Goal: Task Accomplishment & Management: Use online tool/utility

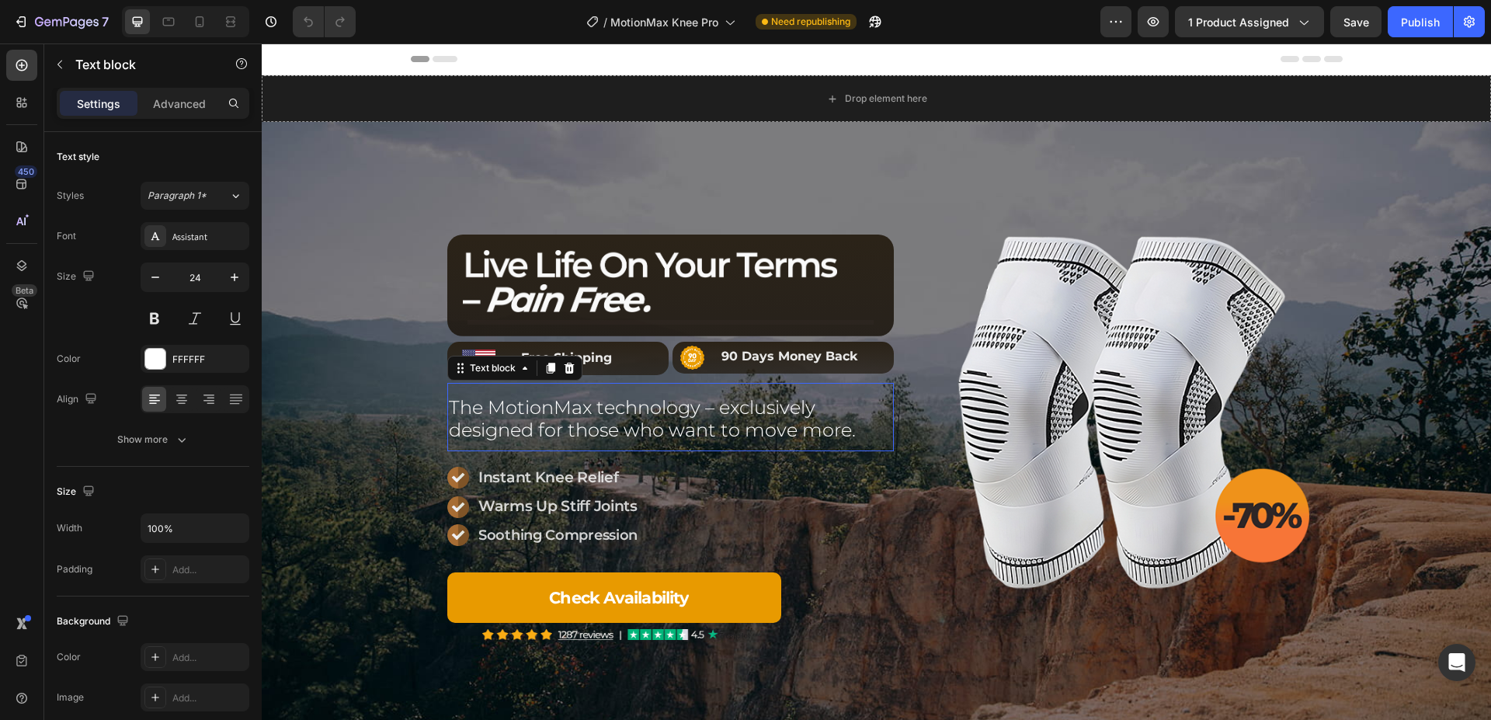
click at [749, 410] on div "Image Title Line Row Row Image 90 Days Money Back Text block Row Image Free Shi…" at bounding box center [670, 436] width 446 height 405
click at [749, 410] on p "The MotionMax technology – exclusively designed for those who want to move more." at bounding box center [670, 419] width 443 height 45
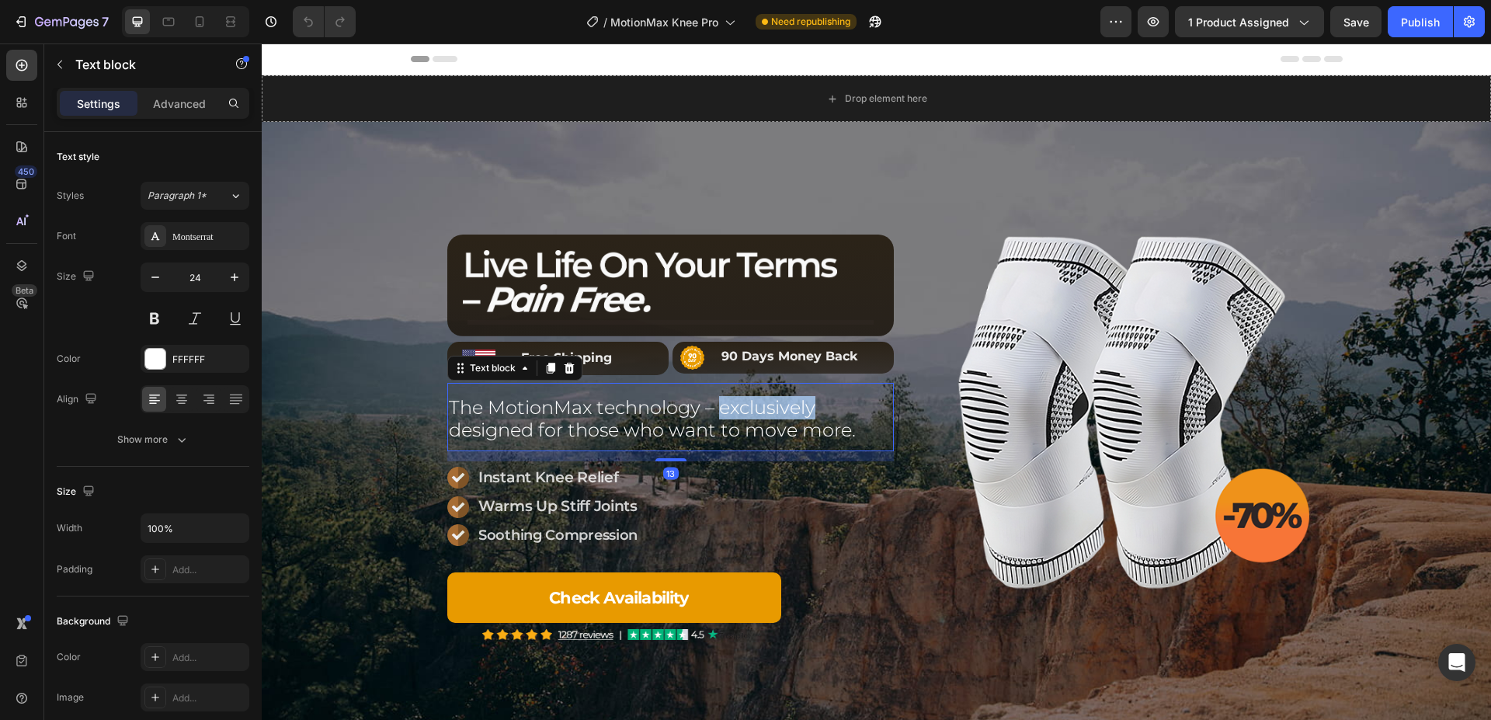
click at [749, 410] on p "The MotionMax technology – exclusively designed for those who want to move more." at bounding box center [670, 419] width 443 height 45
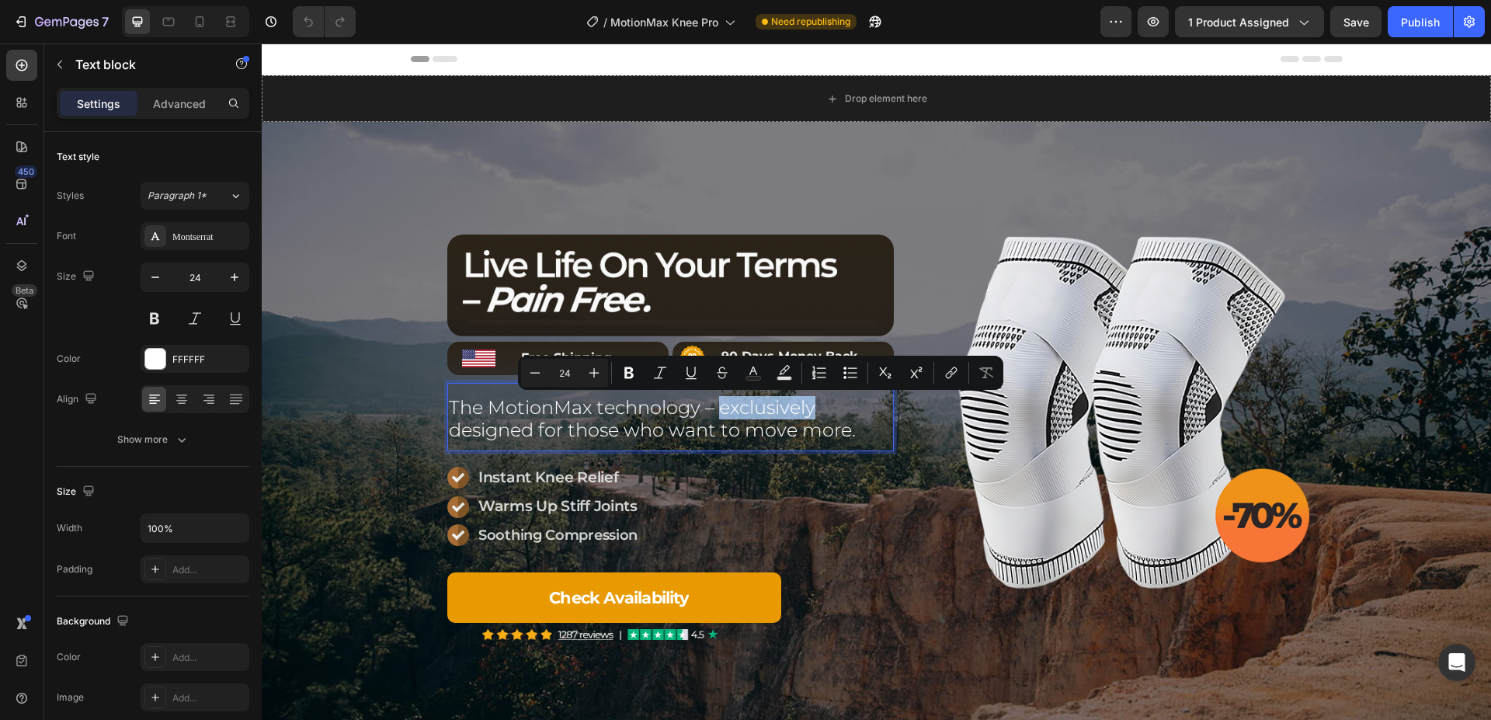
click at [740, 410] on p "The MotionMax technology – exclusively designed for those who want to move more." at bounding box center [670, 419] width 443 height 45
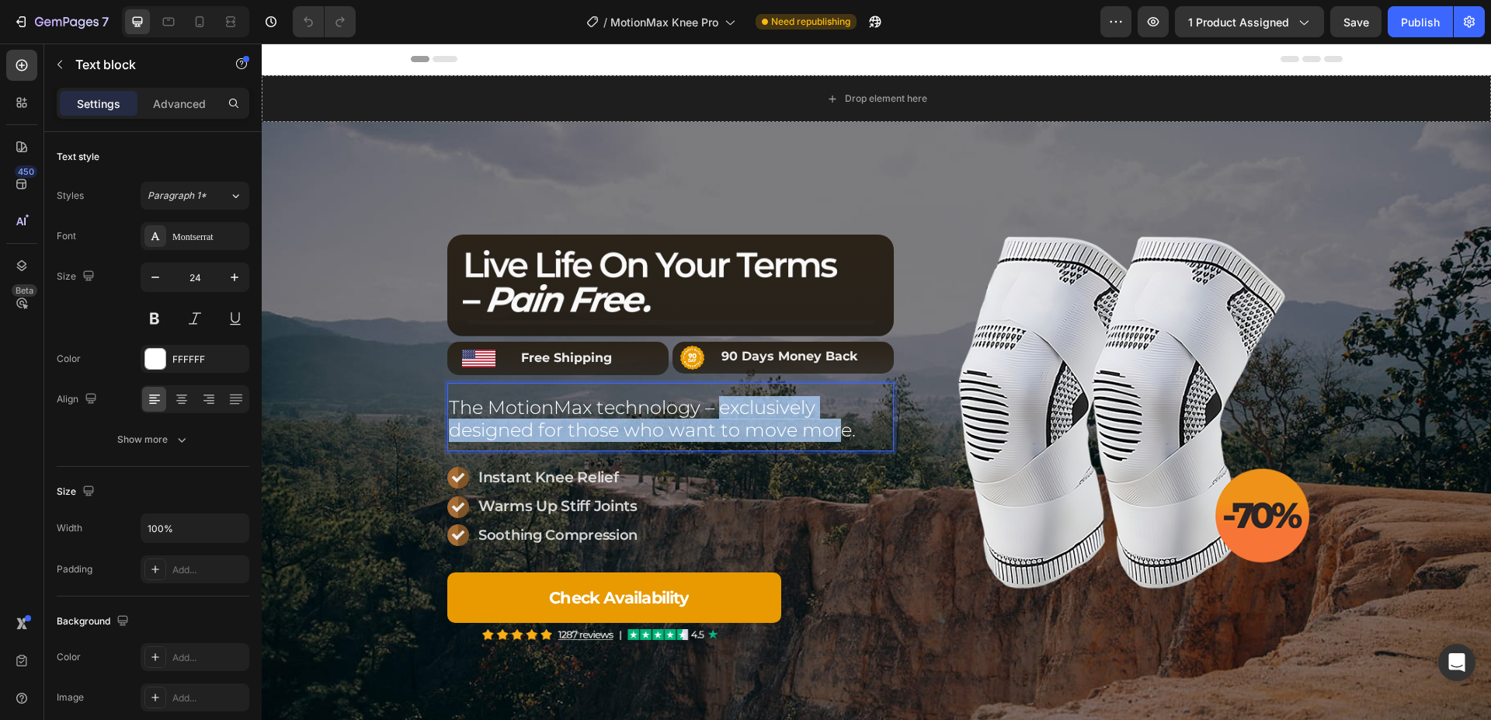
drag, startPoint x: 716, startPoint y: 408, endPoint x: 871, endPoint y: 441, distance: 158.7
click at [839, 436] on p "The MotionMax technology – exclusively designed for those who want to move more." at bounding box center [670, 419] width 443 height 45
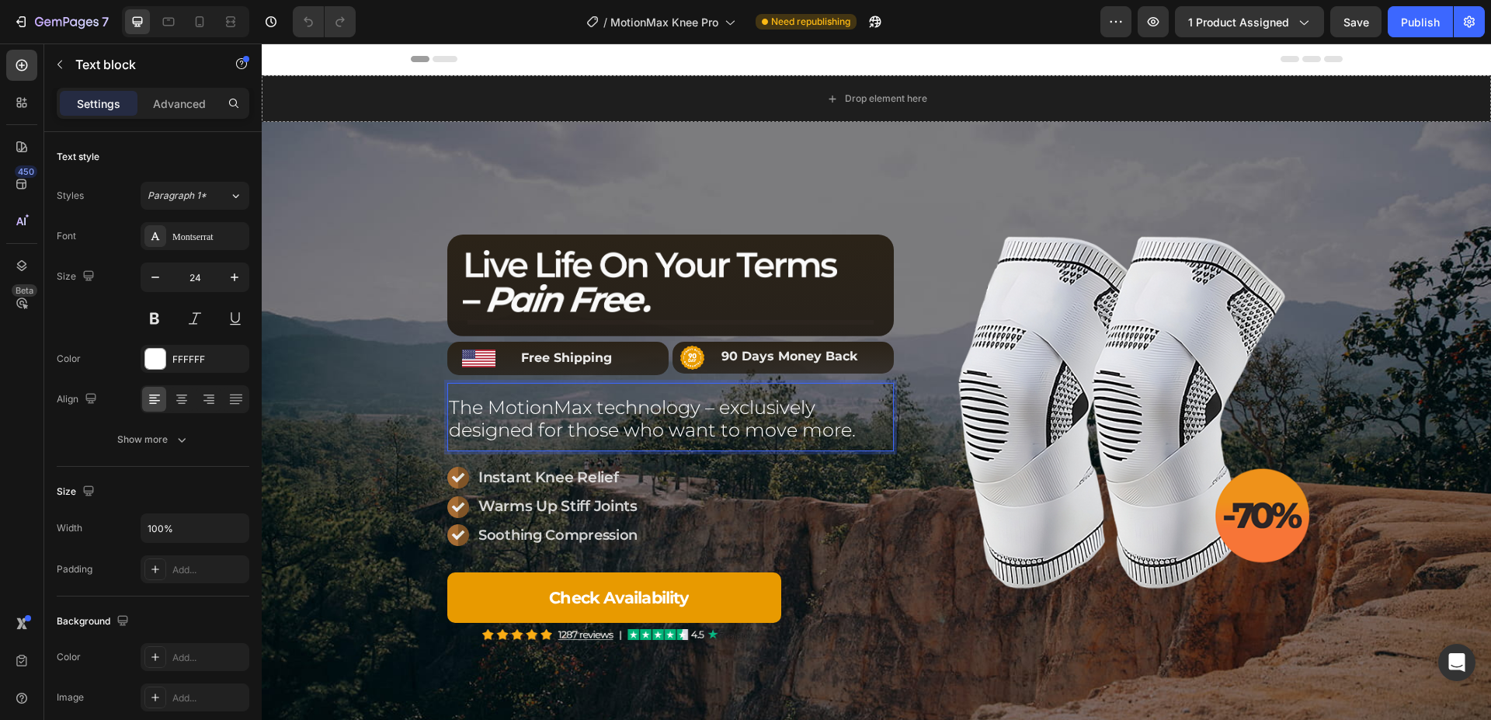
click at [872, 441] on p "The MotionMax technology – exclusively designed for those who want to move more." at bounding box center [670, 419] width 443 height 45
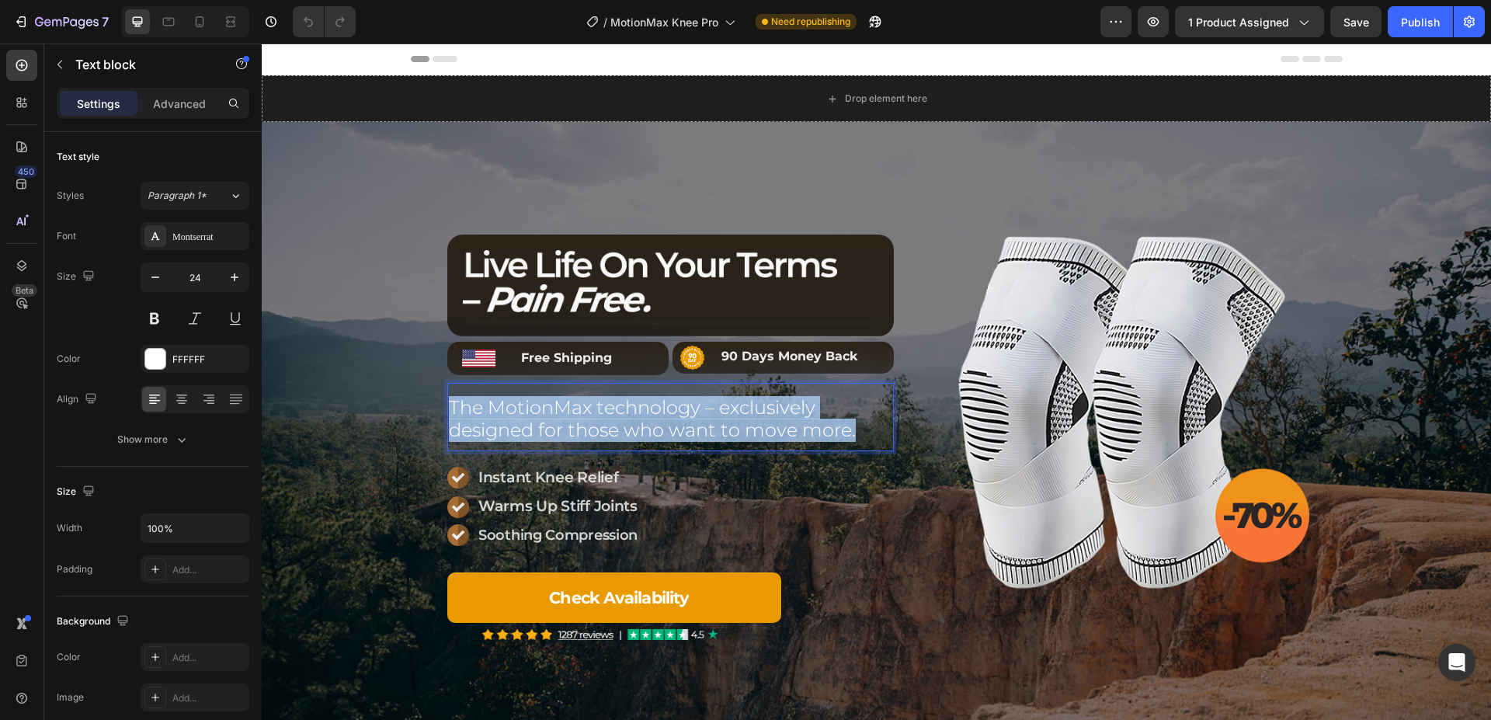
drag, startPoint x: 865, startPoint y: 434, endPoint x: 411, endPoint y: 392, distance: 455.3
click at [447, 395] on div "The MotionMax technology – exclusively designed for those who want to move more." at bounding box center [670, 419] width 446 height 48
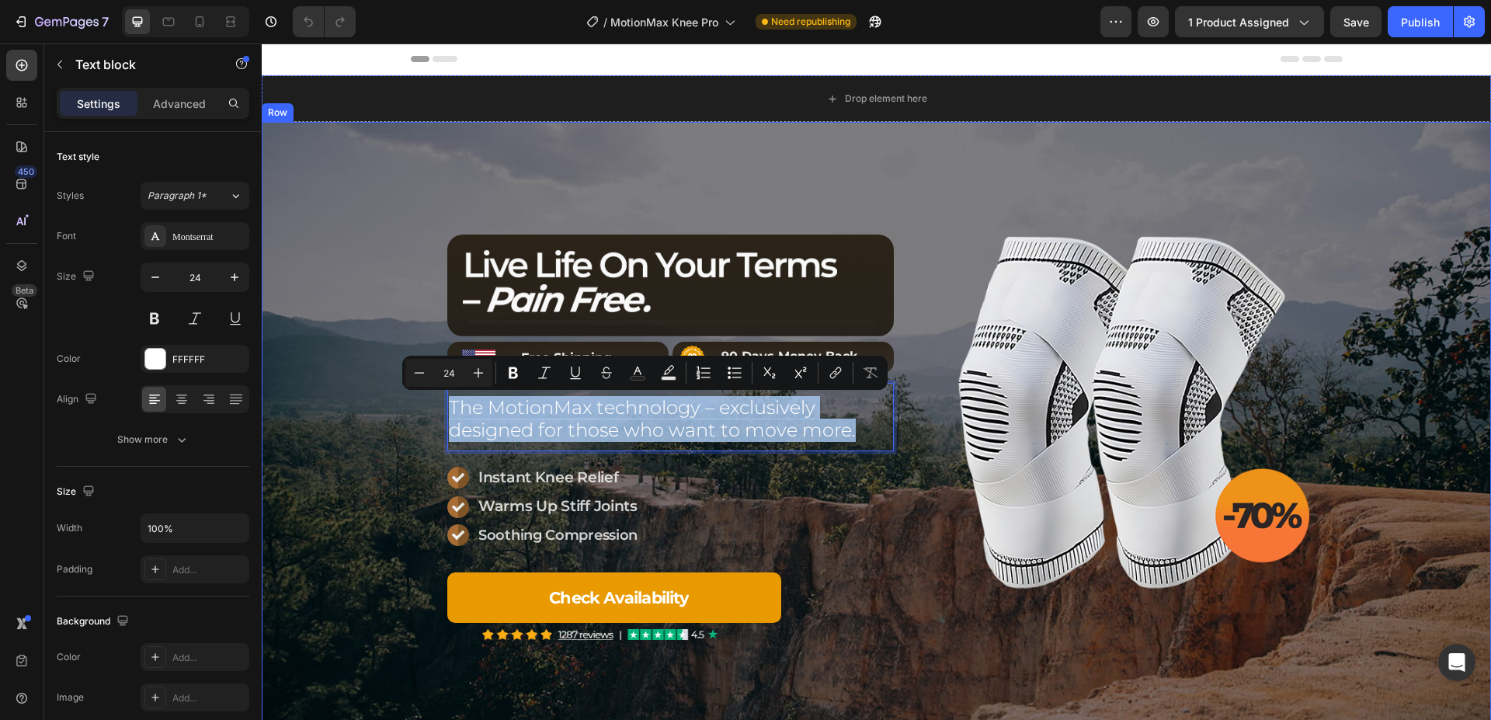
copy p "The MotionMax technology – exclusively designed for those who want to move more."
click at [639, 432] on p "The MotionMax technology – exclusively designed for those who want to move more." at bounding box center [670, 419] width 443 height 45
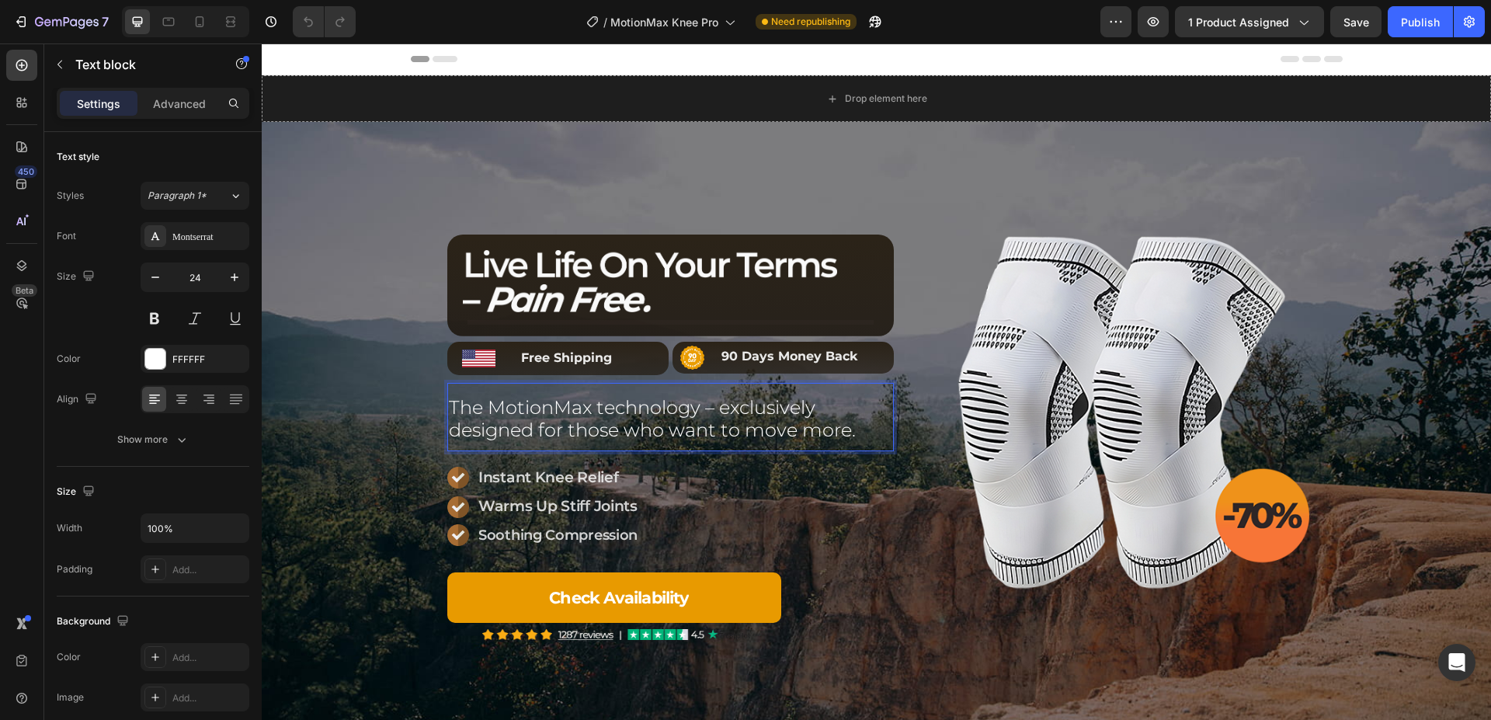
click at [630, 410] on p "The MotionMax technology – exclusively designed for those who want to move more." at bounding box center [670, 419] width 443 height 45
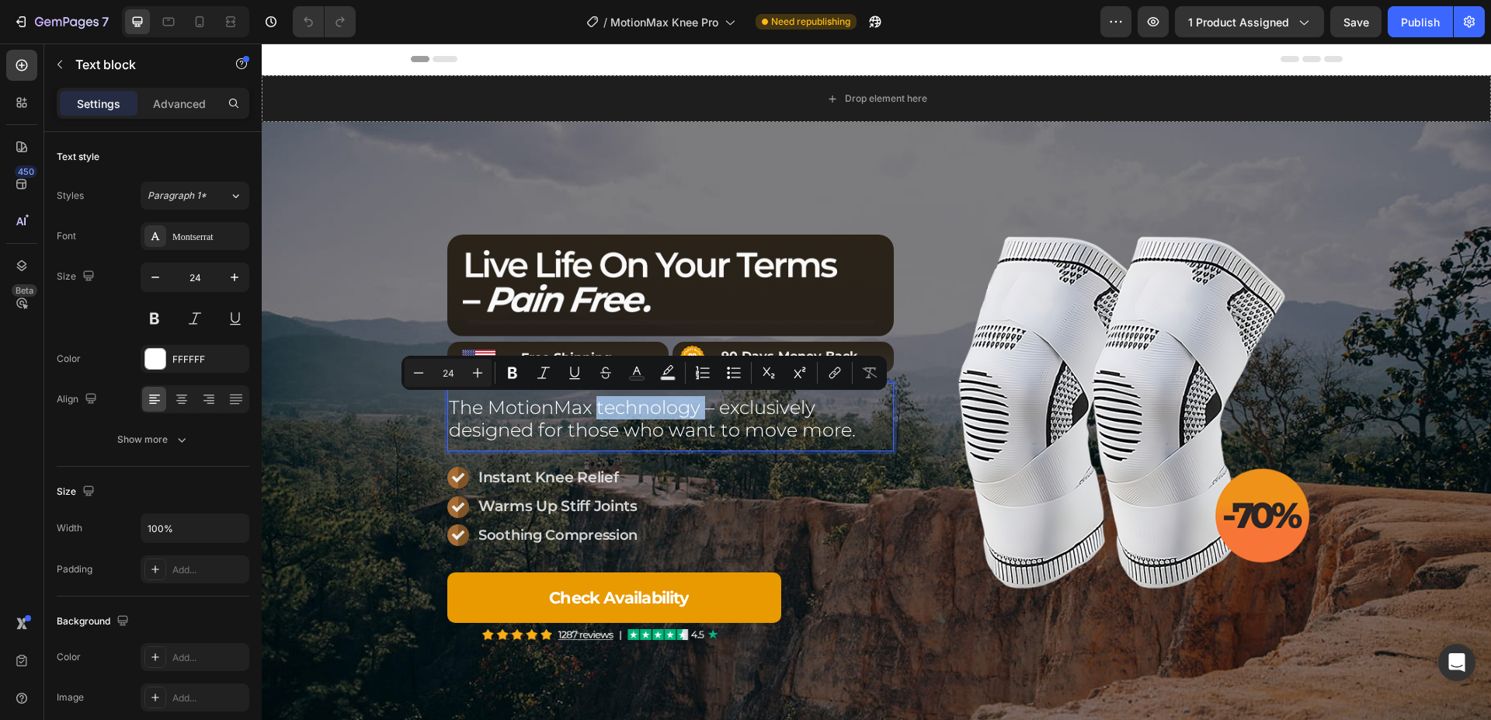
copy p "technology"
click at [640, 408] on p "The MotionMax technology – exclusively designed for those who want to move more." at bounding box center [670, 419] width 443 height 45
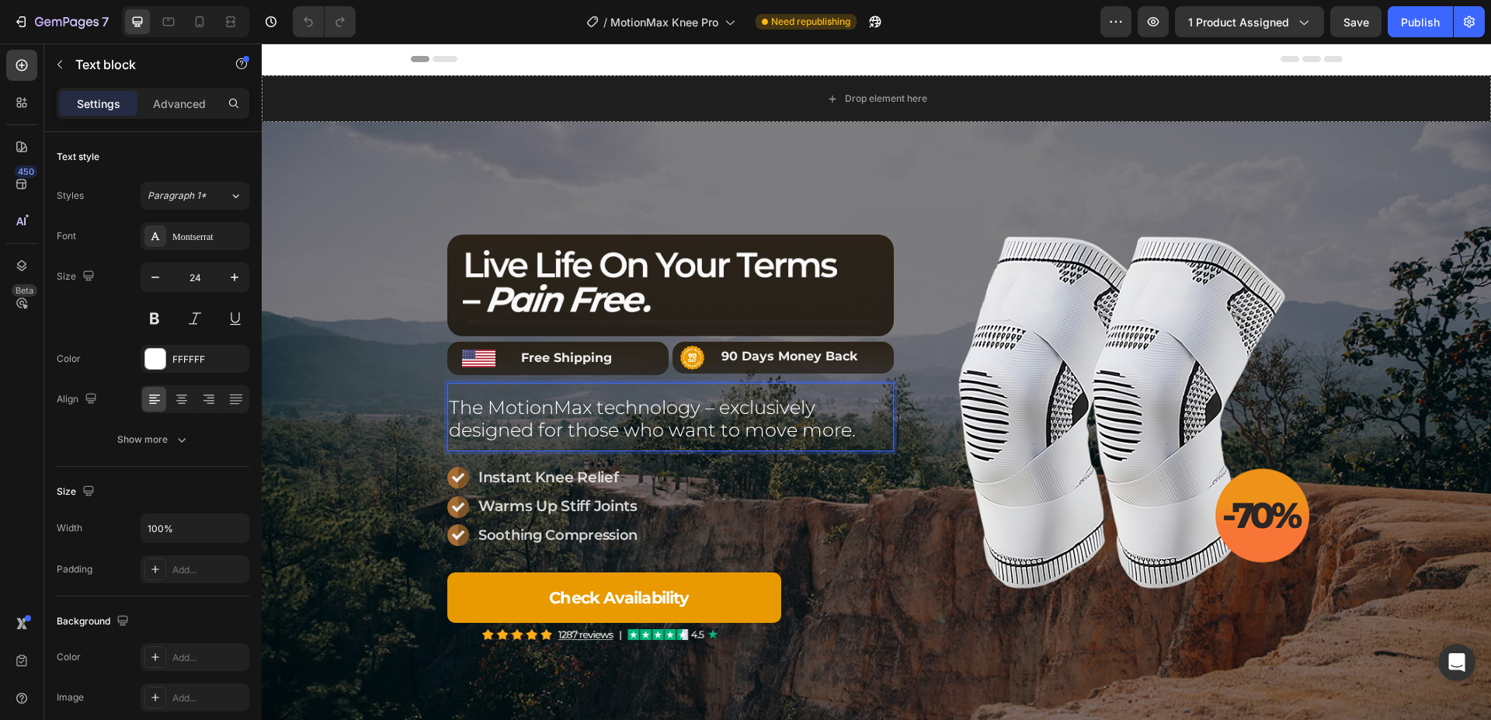
click at [708, 409] on p "The MotionMax technology – exclusively designed for those who want to move more." at bounding box center [670, 419] width 443 height 45
click at [695, 411] on p "The MotionMax technology – exclusively designed for those who want to move more." at bounding box center [670, 419] width 443 height 45
click at [713, 411] on p "The MotionMax technology – exclusively designed for those who want to move more." at bounding box center [670, 419] width 443 height 45
click at [342, 337] on div "Image Title Line Row Row Image 90 Days Money Back Text block Row Image Free Shi…" at bounding box center [894, 421] width 1194 height 436
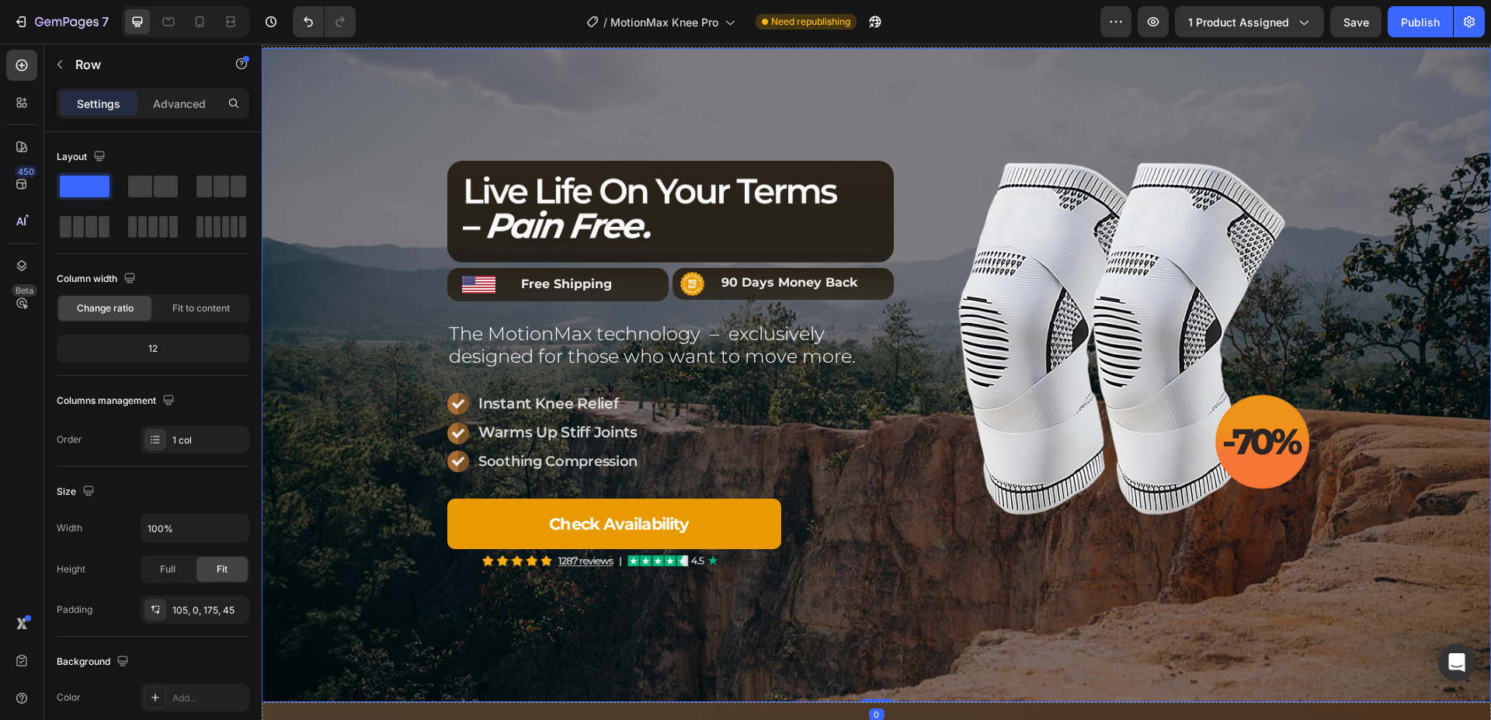
scroll to position [79, 0]
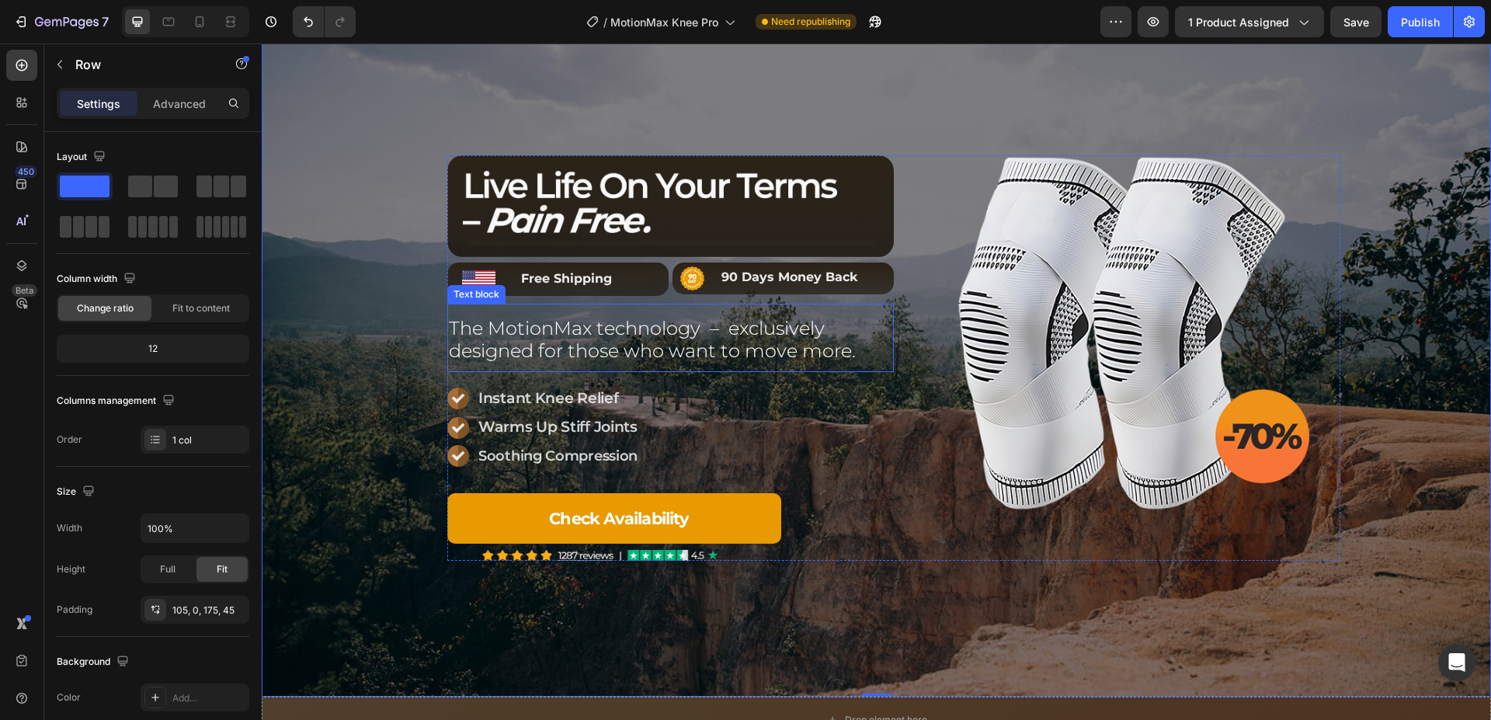
click at [739, 342] on p "The MotionMax technology – exclusively designed for those who want to move more." at bounding box center [670, 340] width 443 height 45
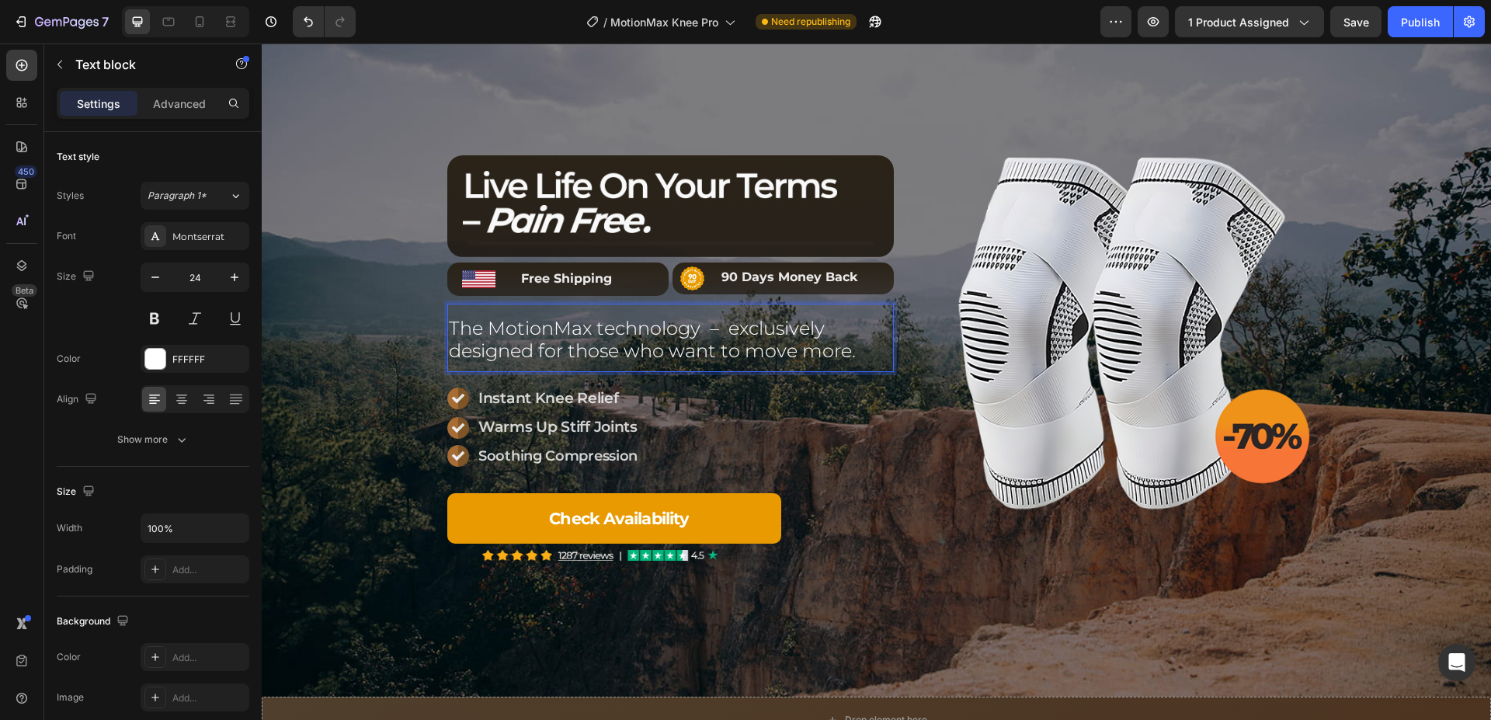
click at [724, 334] on p "The MotionMax technology – exclusively designed for those who want to move more." at bounding box center [670, 340] width 443 height 45
click at [700, 331] on p "The MotionMax technology – exclusively designed for those who want to move more." at bounding box center [670, 340] width 443 height 45
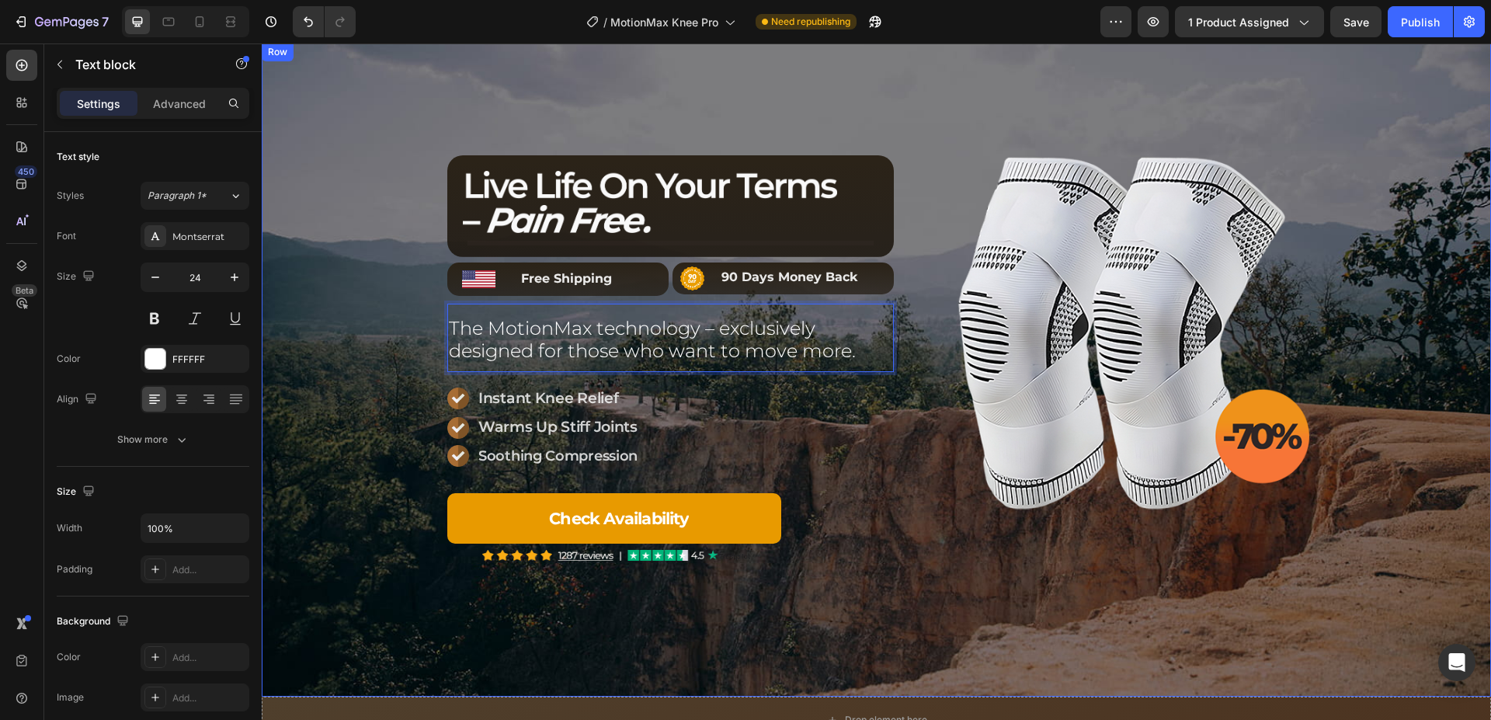
click at [378, 312] on div "Image Title Line Row Row Image 90 Days Money Back Text block Row Image Free Shi…" at bounding box center [894, 342] width 1194 height 436
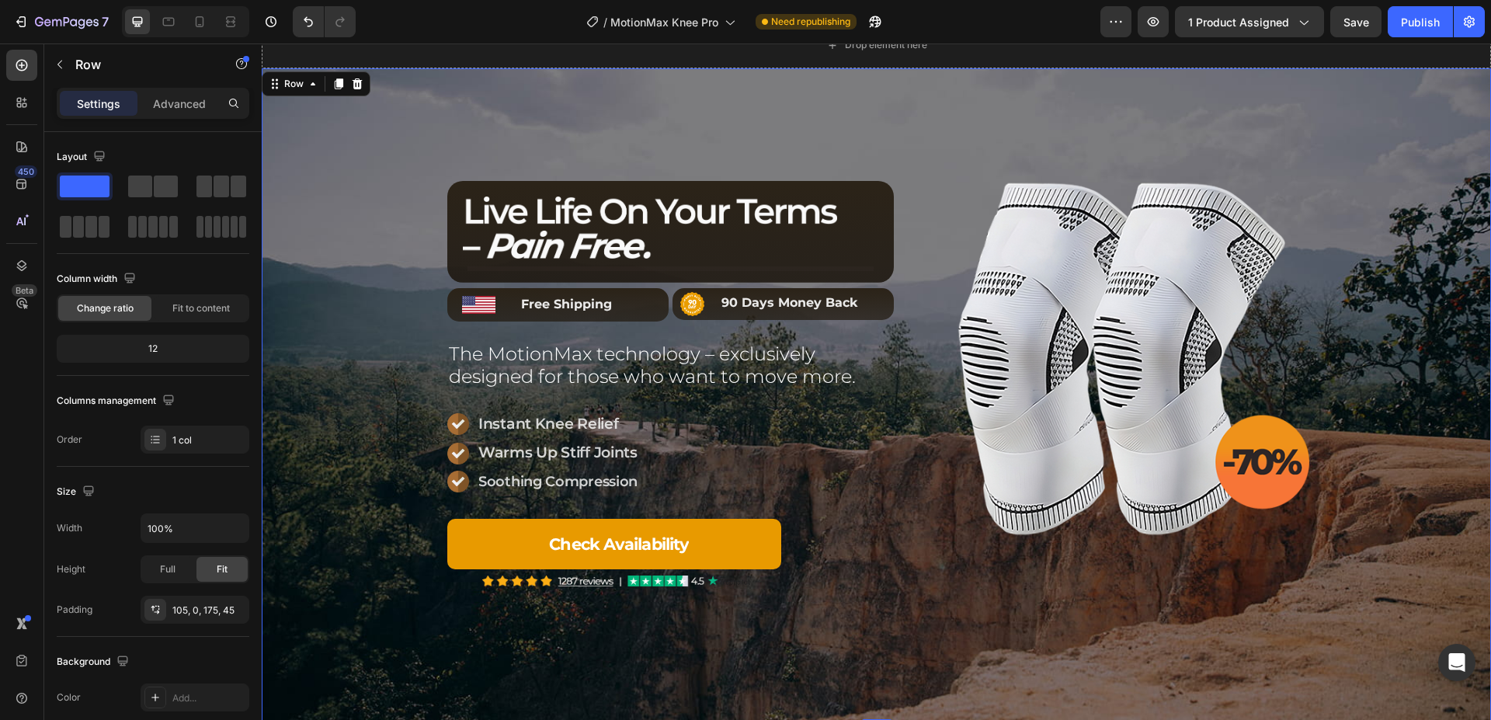
scroll to position [238, 0]
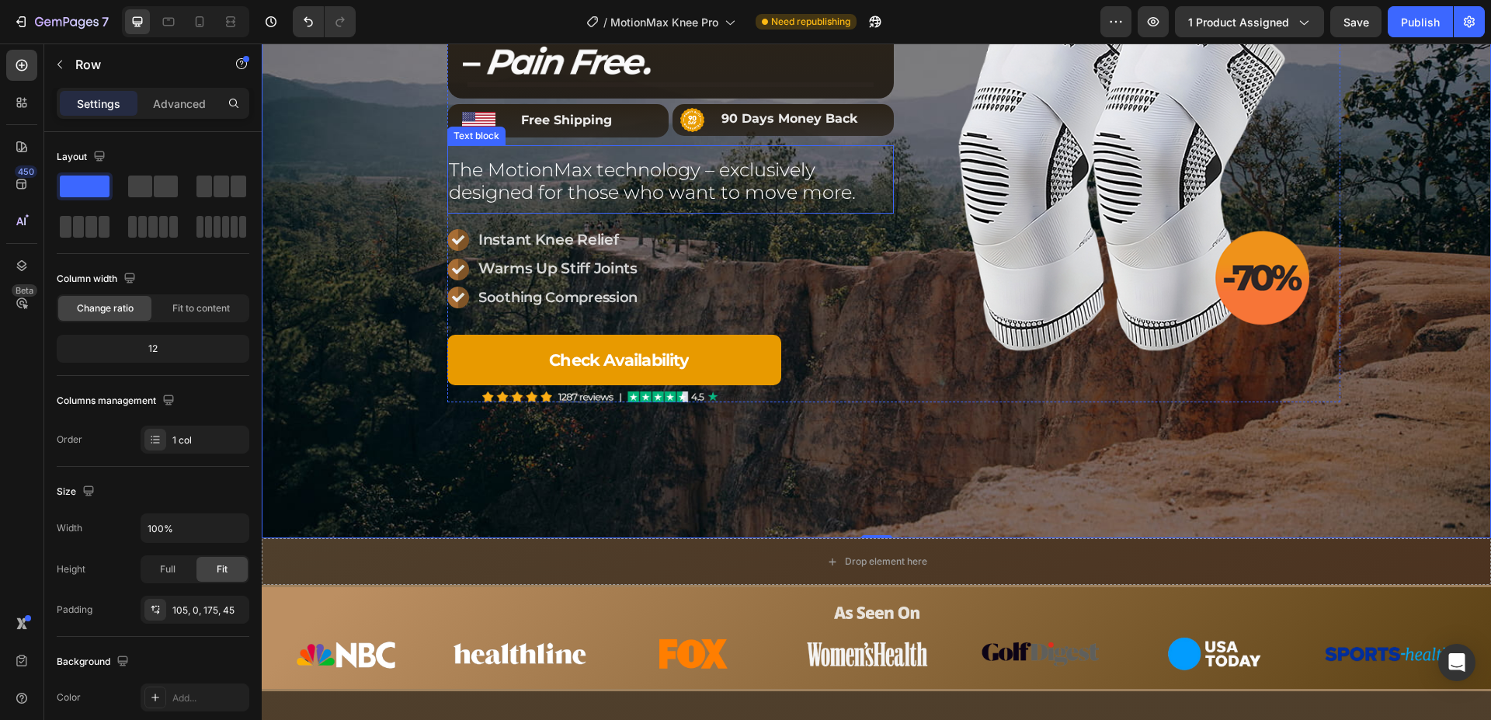
click at [745, 192] on p "The MotionMax technology – exclusively designed for those who want to move more." at bounding box center [670, 181] width 443 height 45
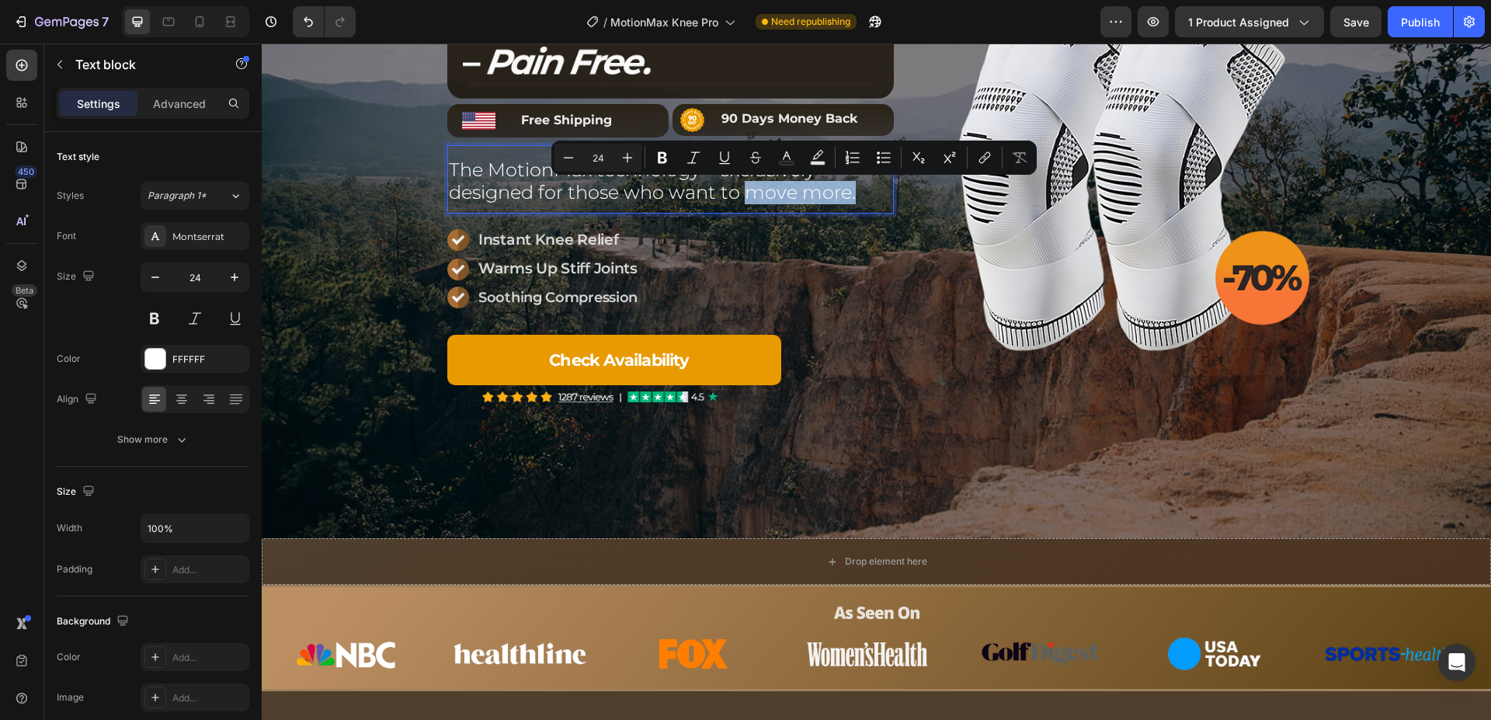
drag, startPoint x: 743, startPoint y: 195, endPoint x: 851, endPoint y: 201, distance: 108.1
click at [851, 201] on p "The MotionMax technology – exclusively designed for those who want to move more." at bounding box center [670, 181] width 443 height 45
click at [661, 156] on icon "Editor contextual toolbar" at bounding box center [662, 158] width 16 height 16
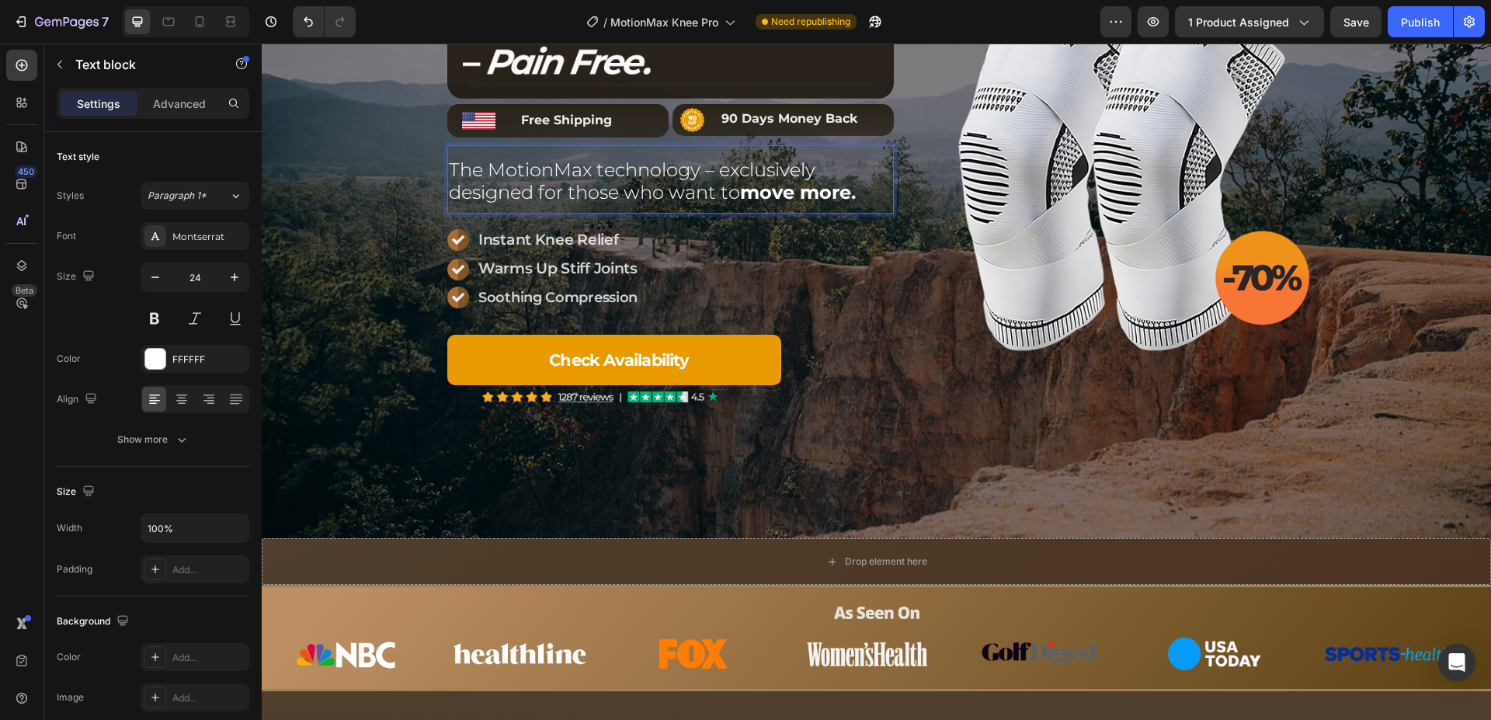
click at [783, 192] on strong "move more." at bounding box center [798, 192] width 116 height 23
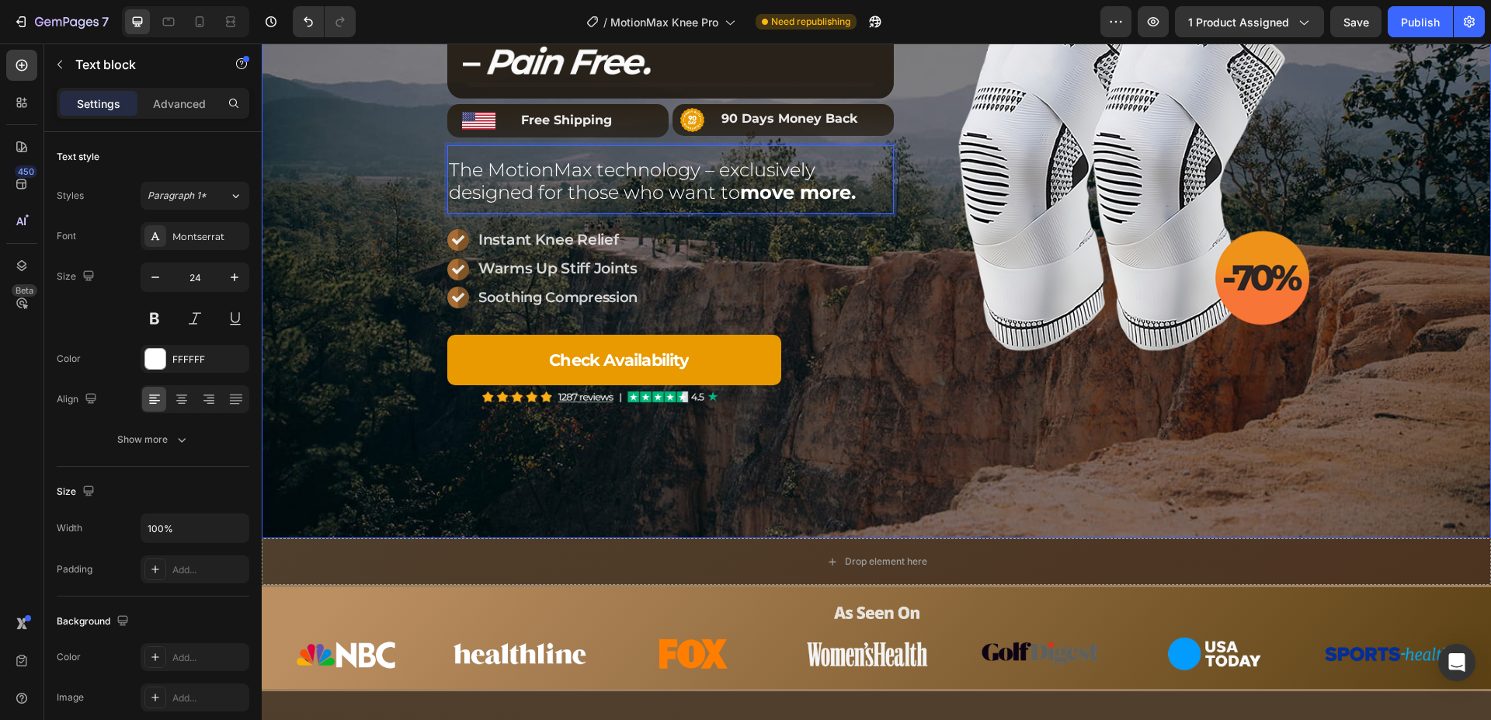
click at [351, 195] on div "Image Title Line Row Row Image 90 Days Money Back Text block Row Image Free Shi…" at bounding box center [894, 184] width 1194 height 436
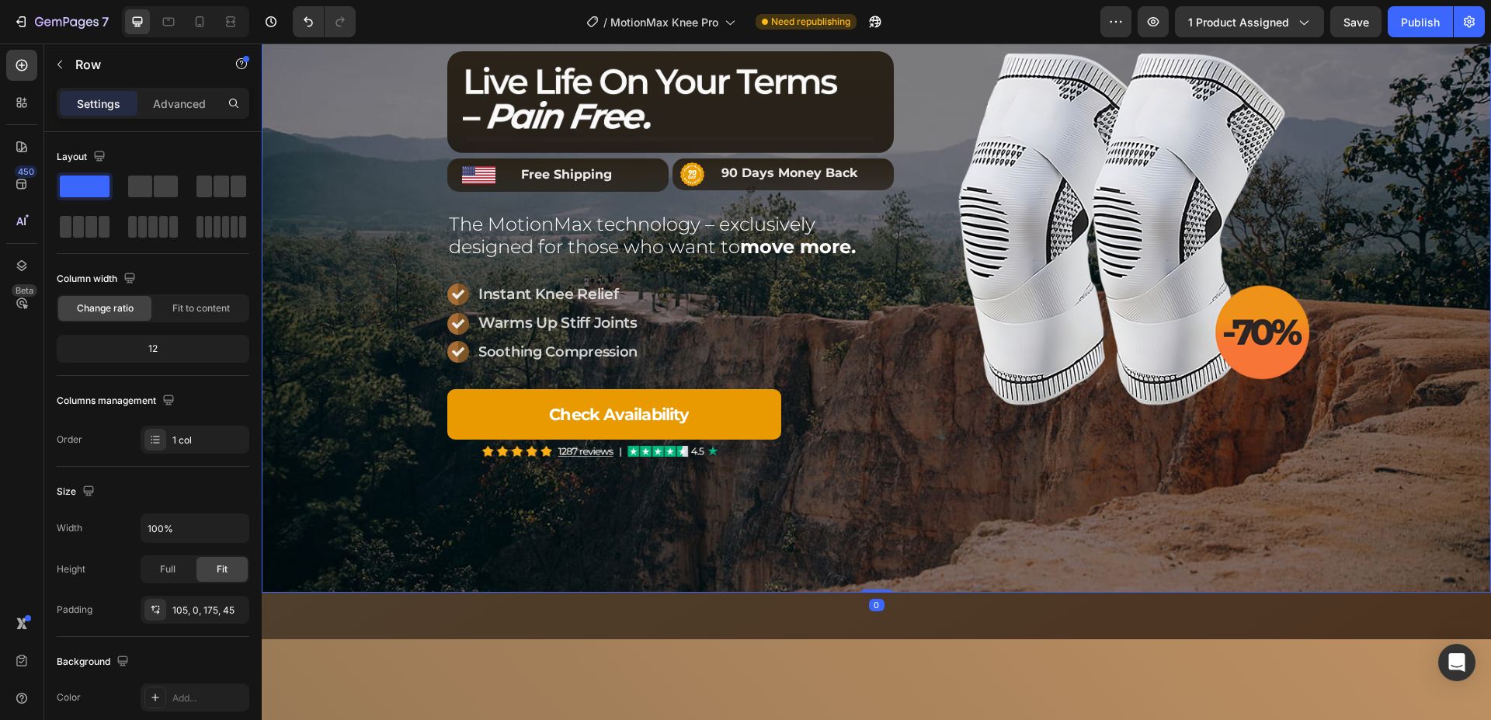
scroll to position [0, 0]
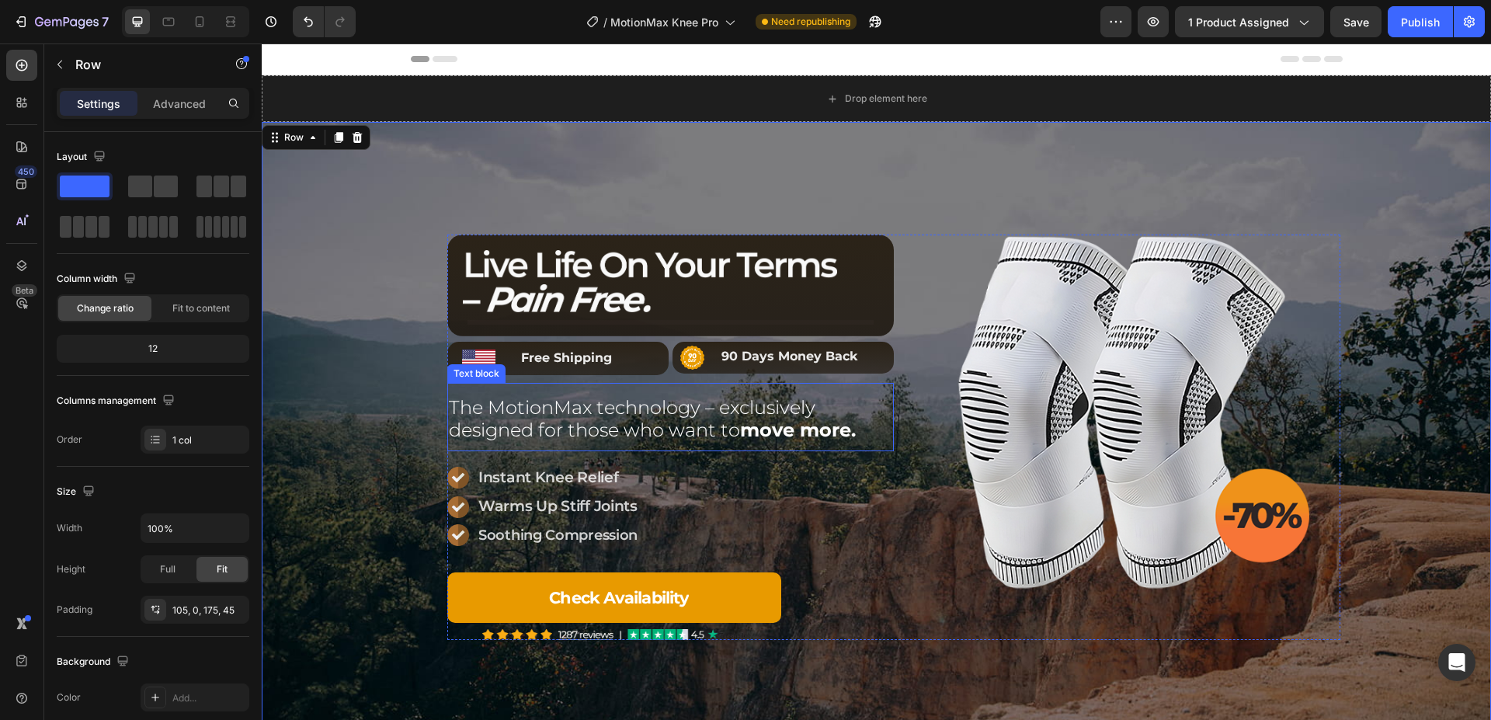
click at [805, 432] on strong "move more." at bounding box center [798, 429] width 116 height 23
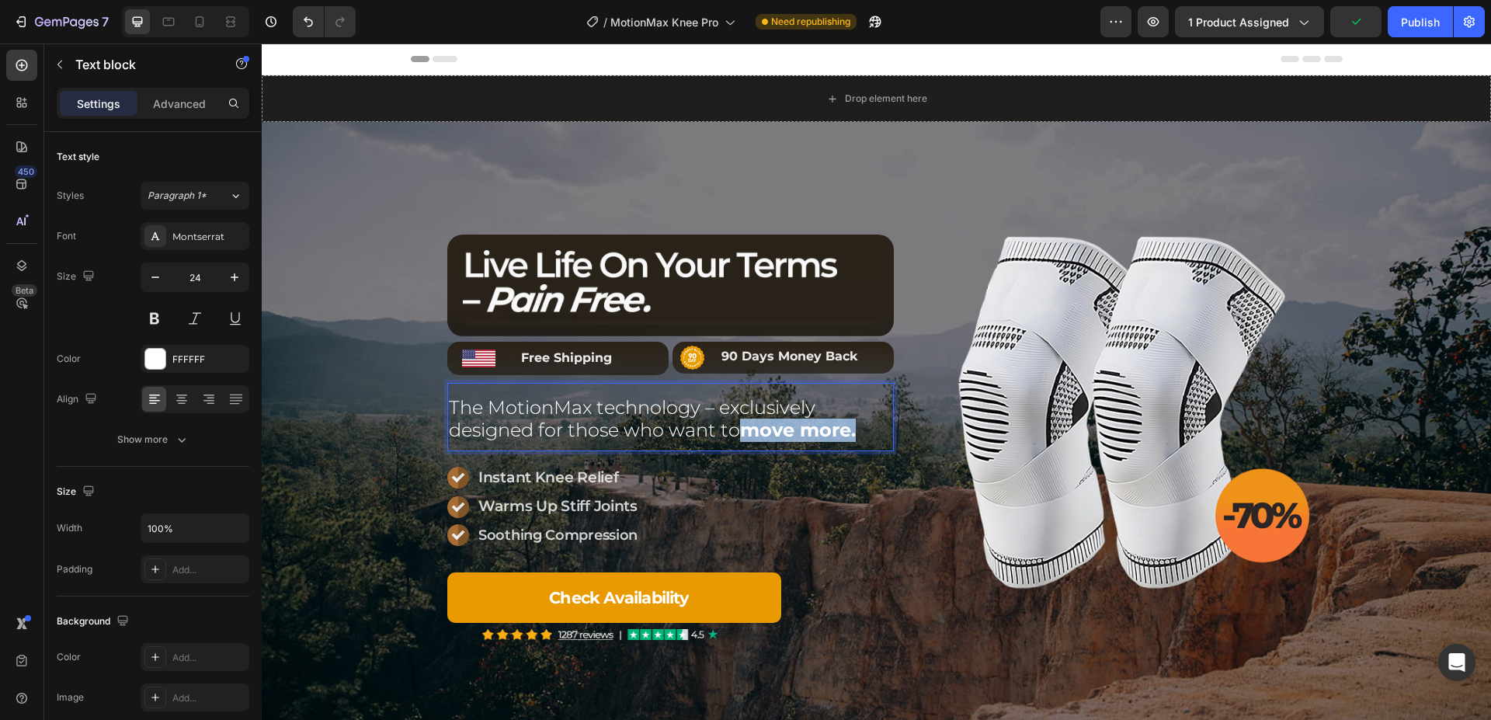
drag, startPoint x: 859, startPoint y: 432, endPoint x: 743, endPoint y: 425, distance: 116.7
click at [743, 425] on p "The MotionMax technology – exclusively designed for those who want to move more." at bounding box center [670, 419] width 443 height 45
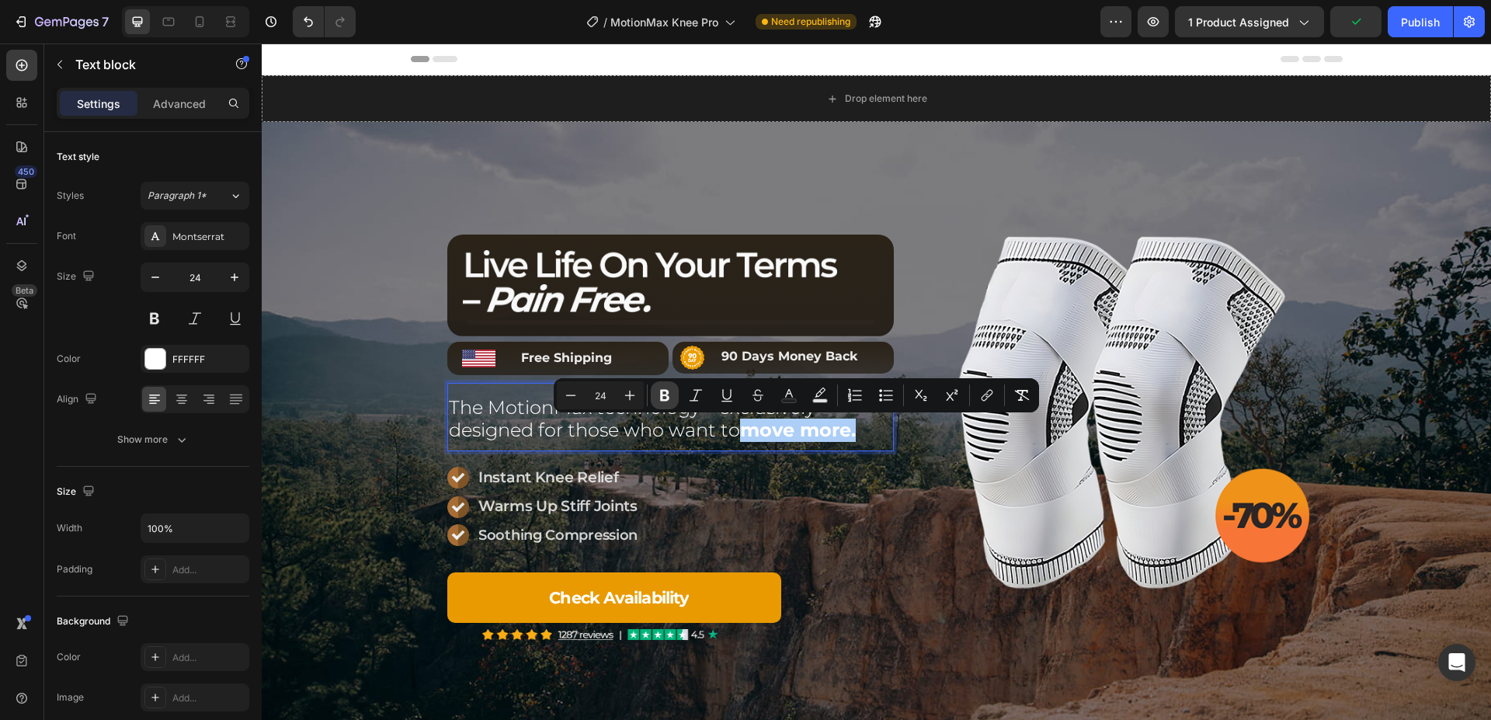
click at [665, 392] on icon "Editor contextual toolbar" at bounding box center [665, 395] width 16 height 16
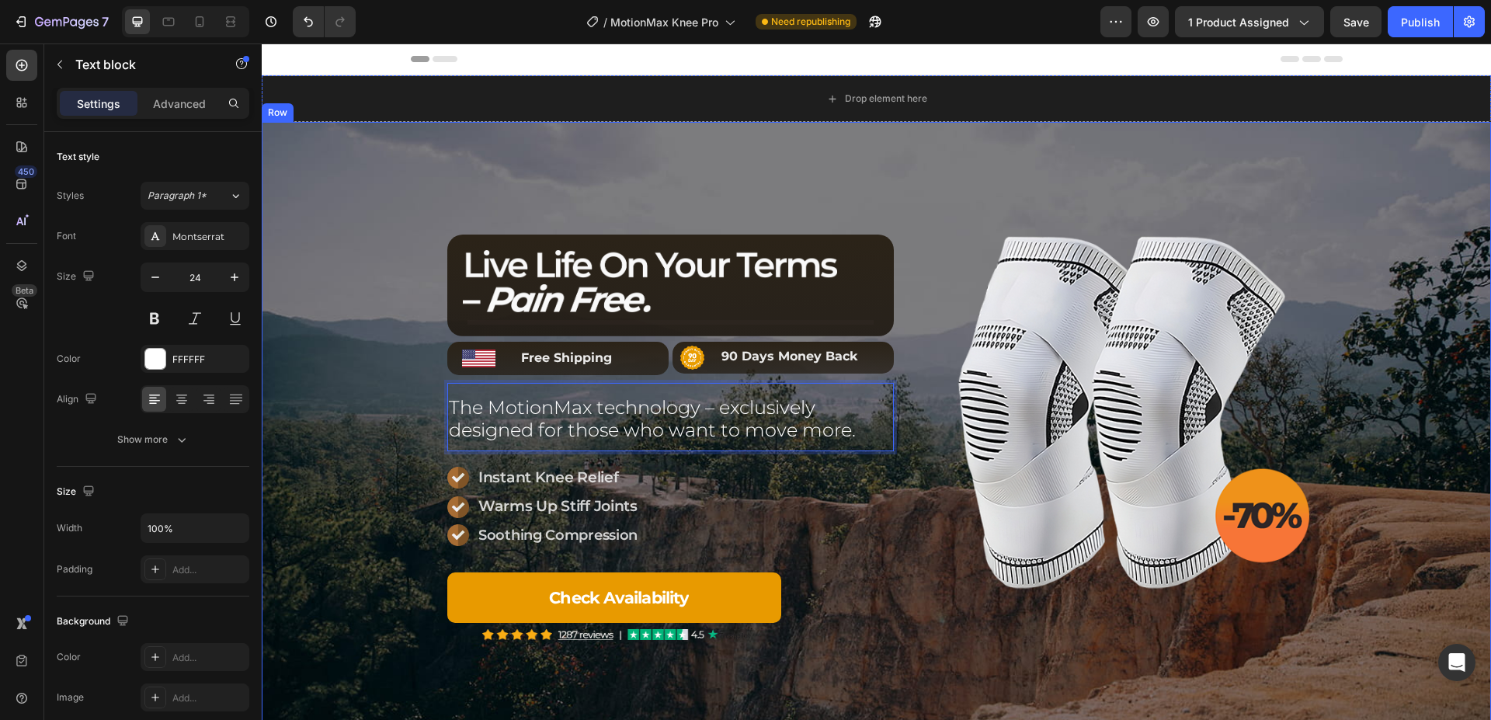
click at [395, 358] on div "Image Title Line Row Row Image 90 Days Money Back Text block Row Image Free Shi…" at bounding box center [894, 421] width 1194 height 436
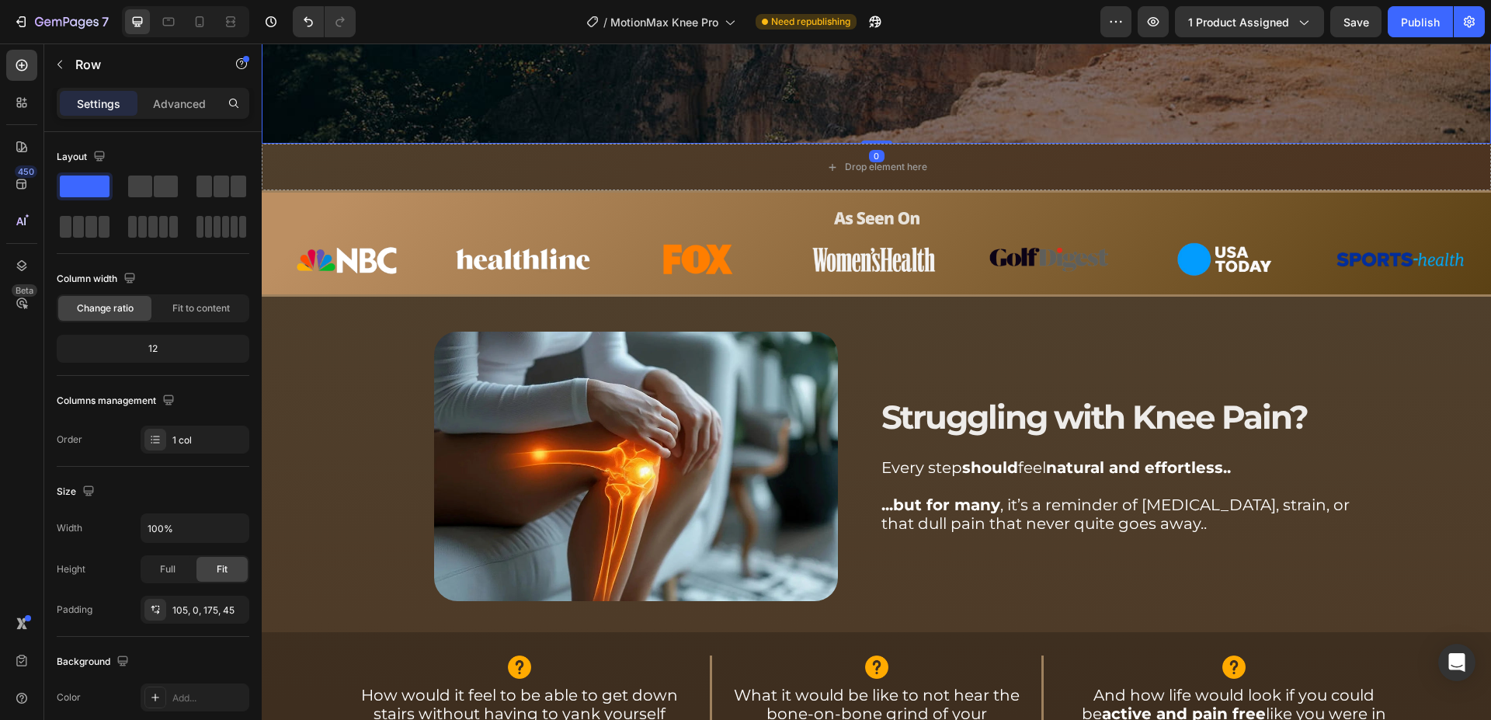
scroll to position [634, 0]
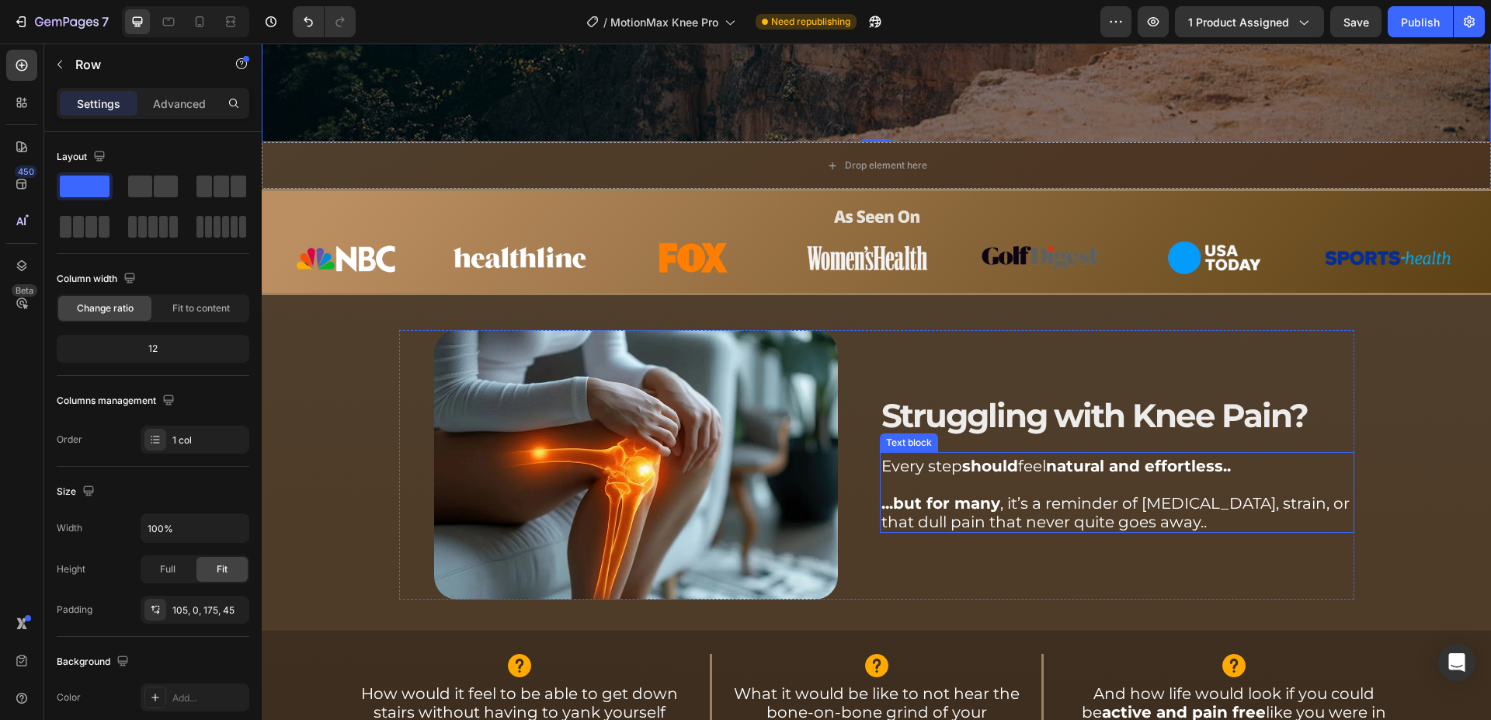
click at [1030, 467] on p "Every step should feel natural and effortless.." at bounding box center [1116, 466] width 471 height 19
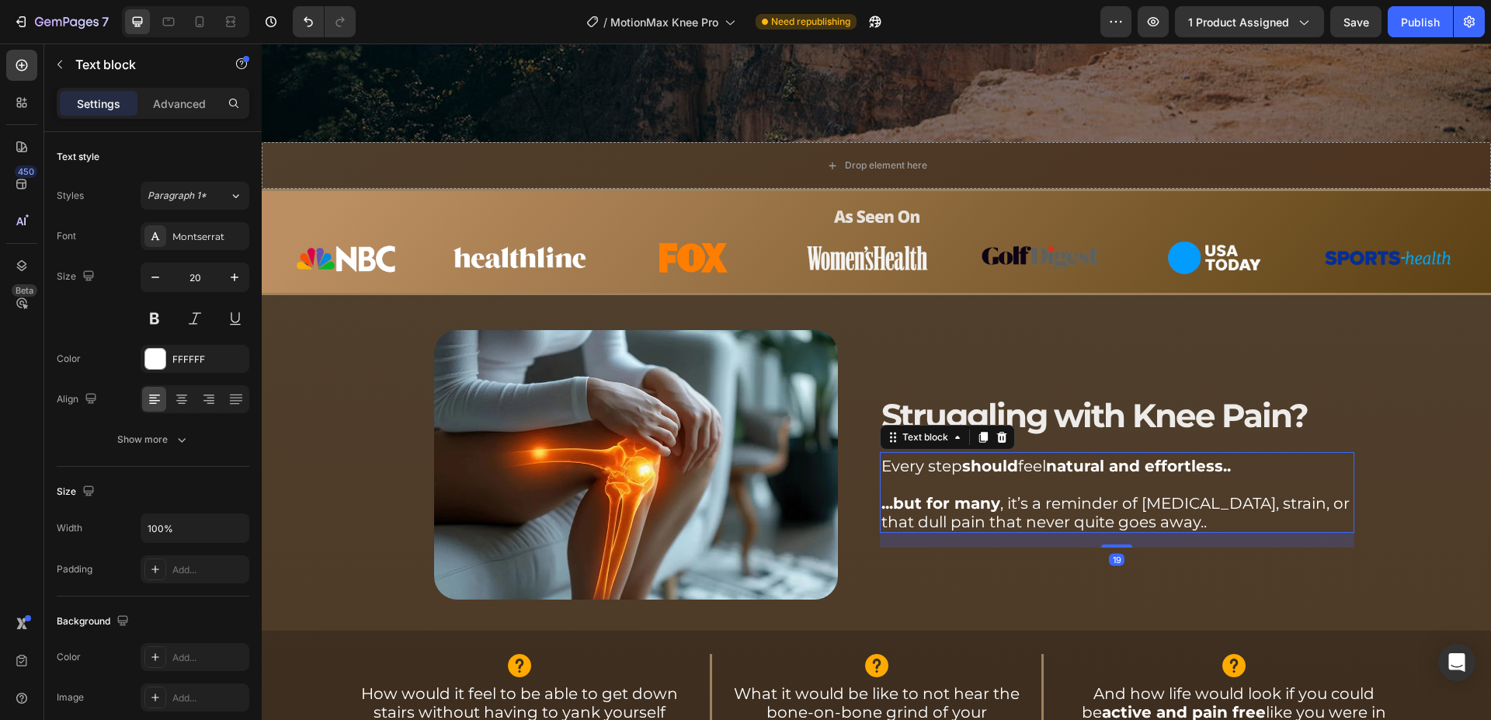
click at [1031, 467] on p "Every step should feel natural and effortless.." at bounding box center [1116, 466] width 471 height 19
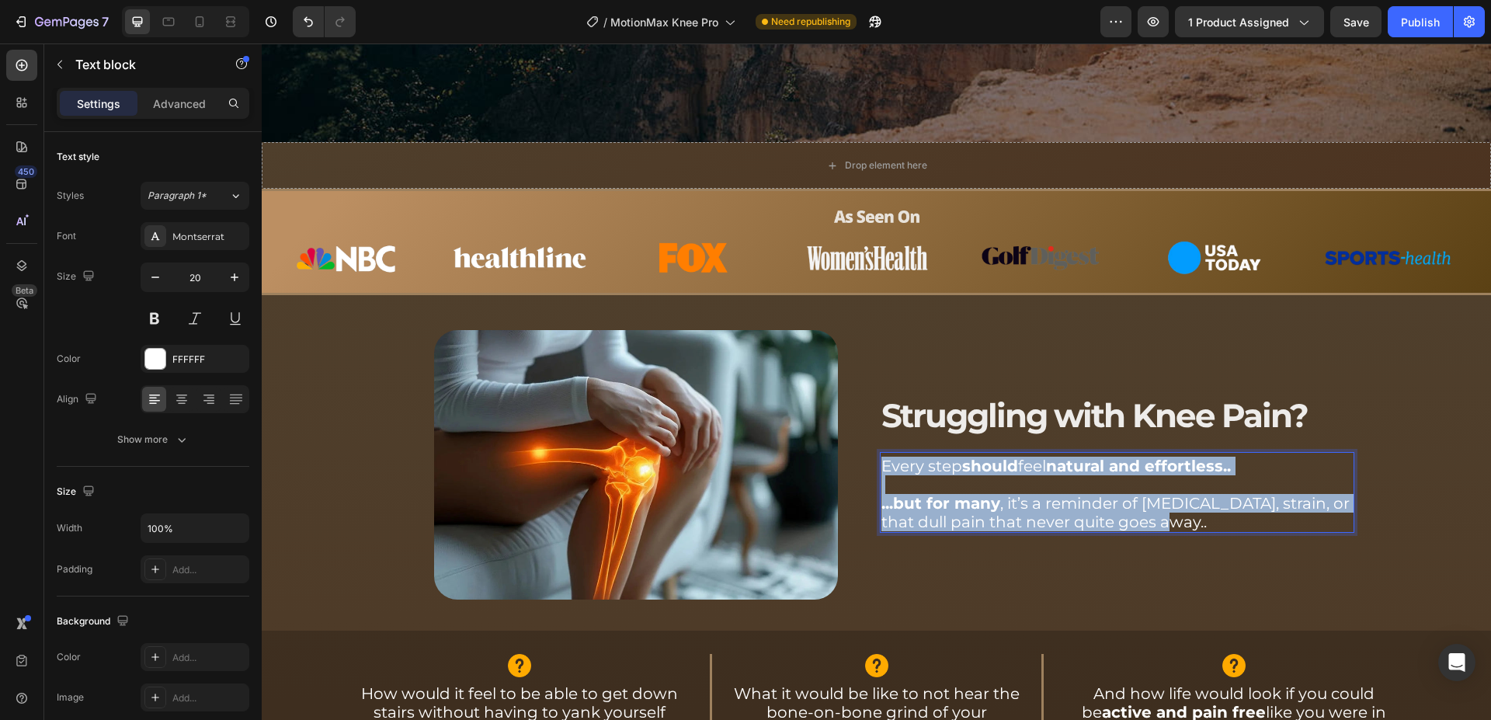
copy div "Every step should feel natural and effortless.. ...but for many , it’s a remind…"
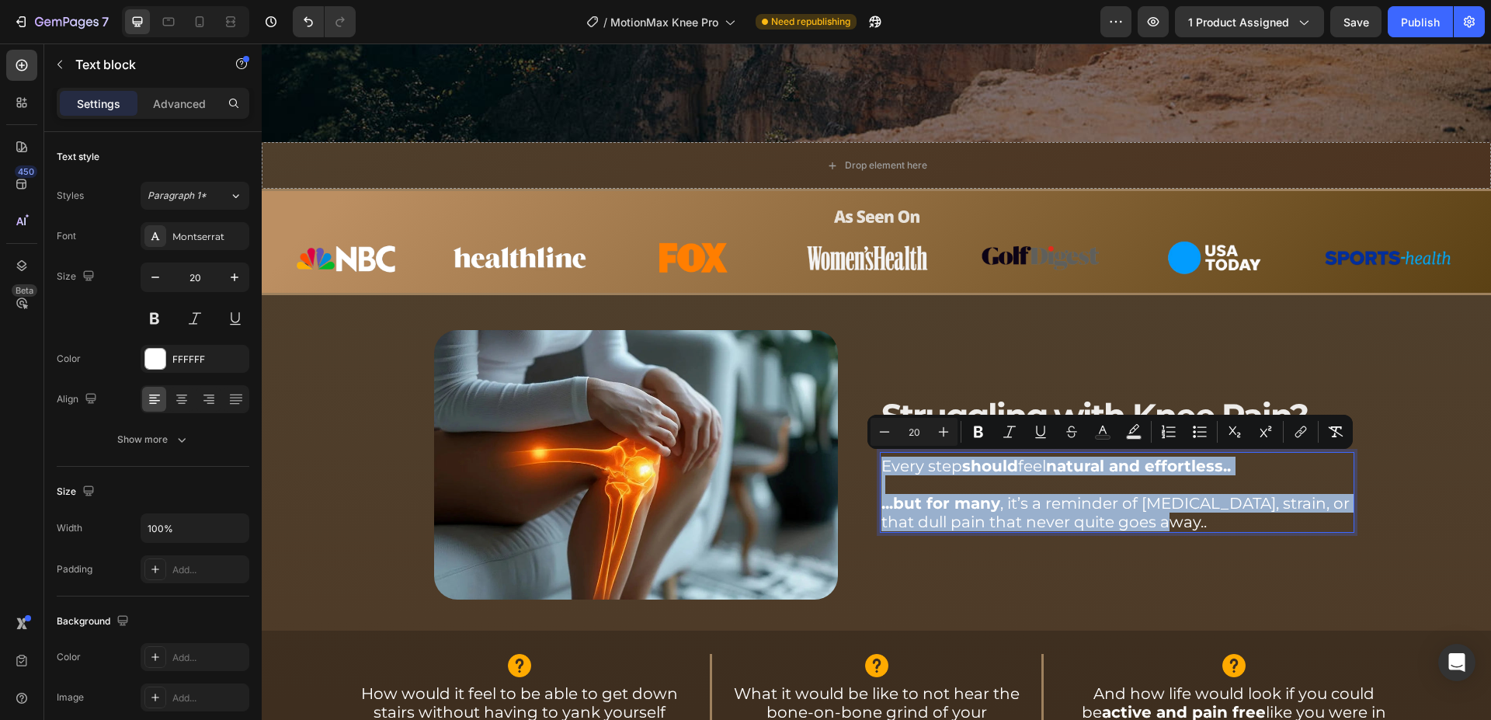
click at [1035, 504] on p "...but for many , it’s a reminder of [MEDICAL_DATA], strain, or that dull pain …" at bounding box center [1116, 512] width 471 height 37
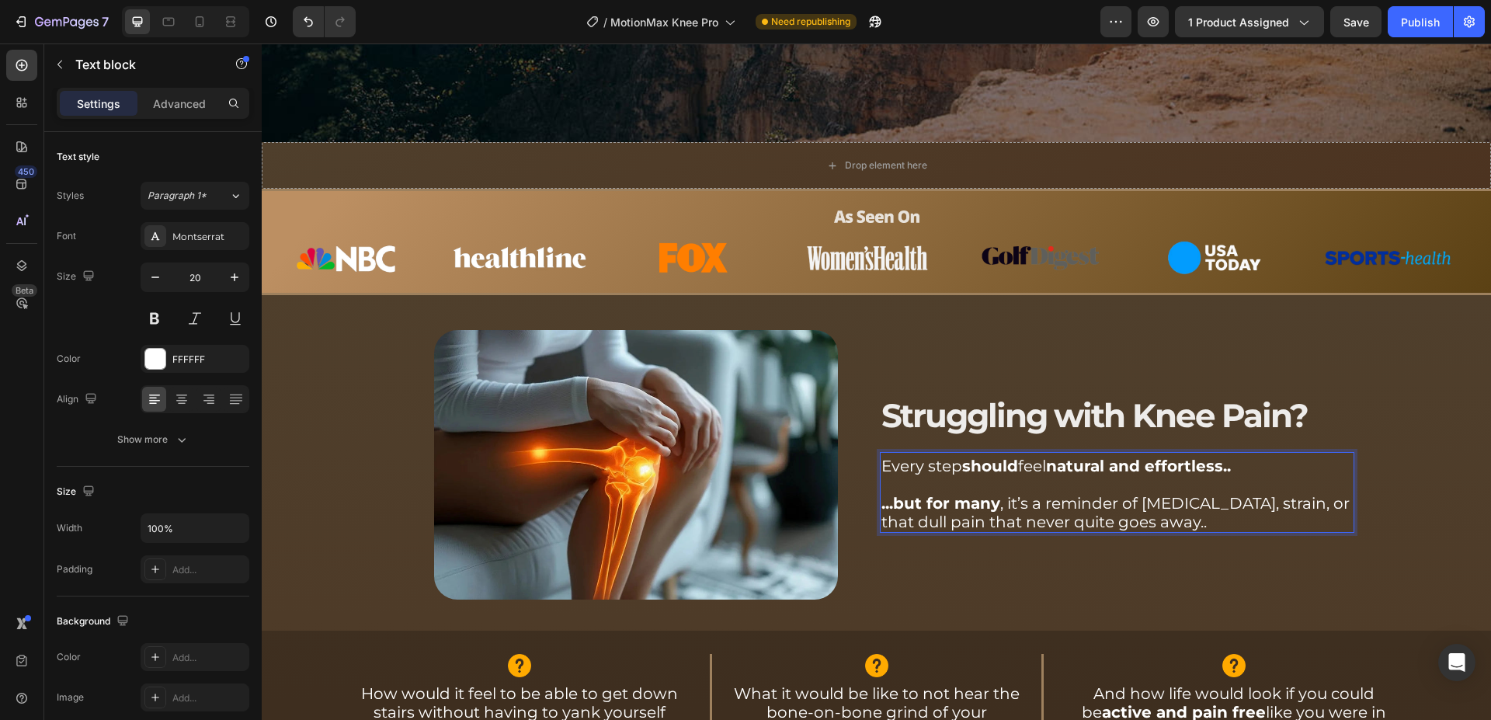
click at [964, 479] on p "Rich Text Editor. Editing area: main" at bounding box center [1116, 484] width 471 height 19
click at [924, 367] on div "Struggling with Knee Pain? Text block Every step should feel natural and effort…" at bounding box center [1117, 464] width 474 height 269
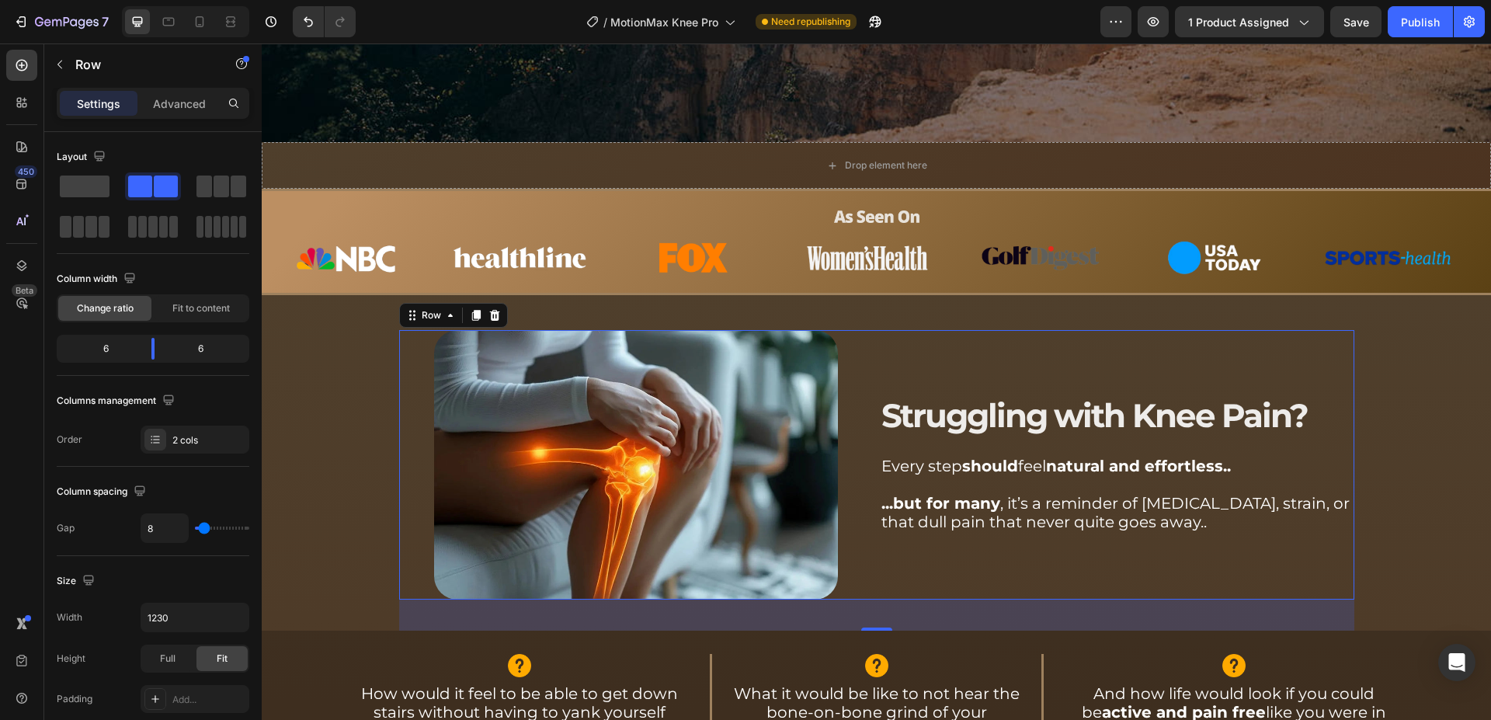
click at [922, 363] on div "Struggling with Knee Pain? Text block Every step should feel natural and effort…" at bounding box center [1117, 464] width 474 height 269
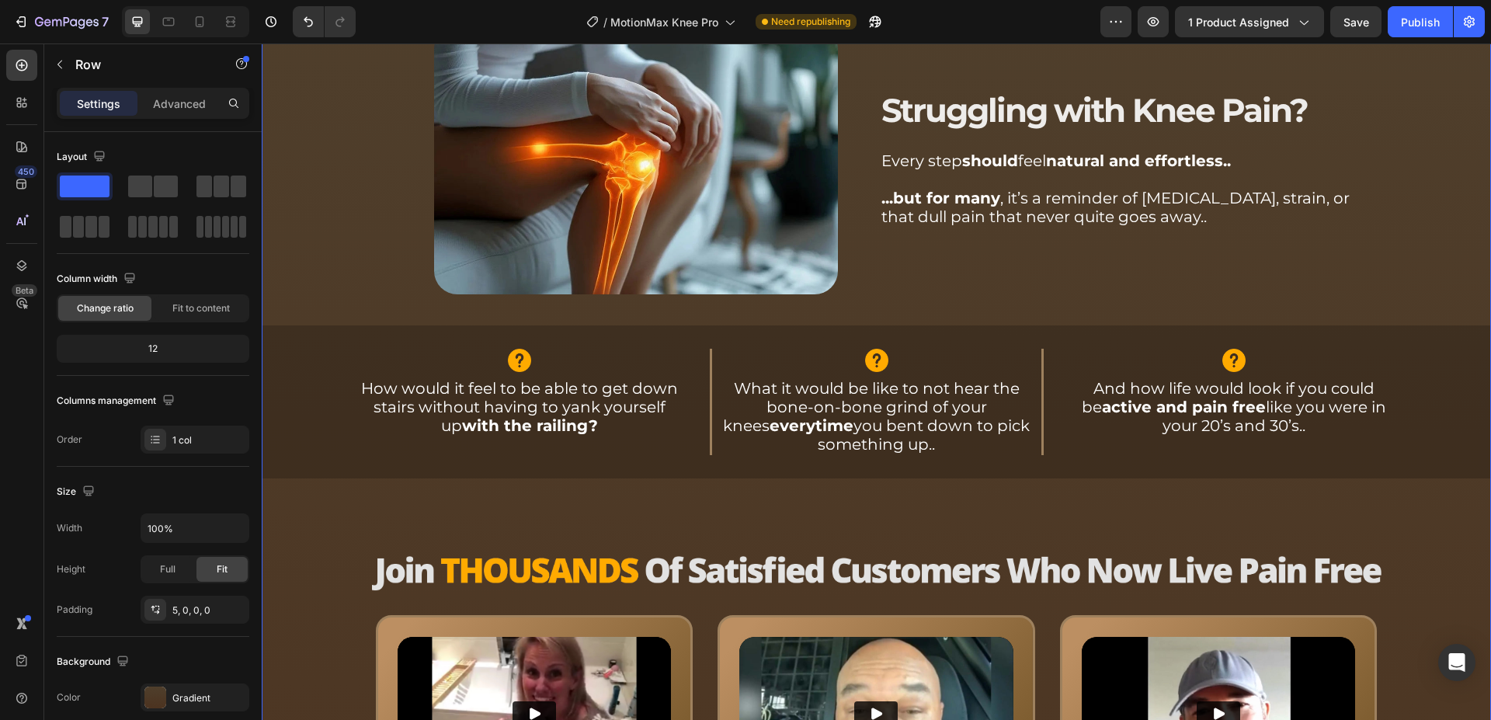
scroll to position [950, 0]
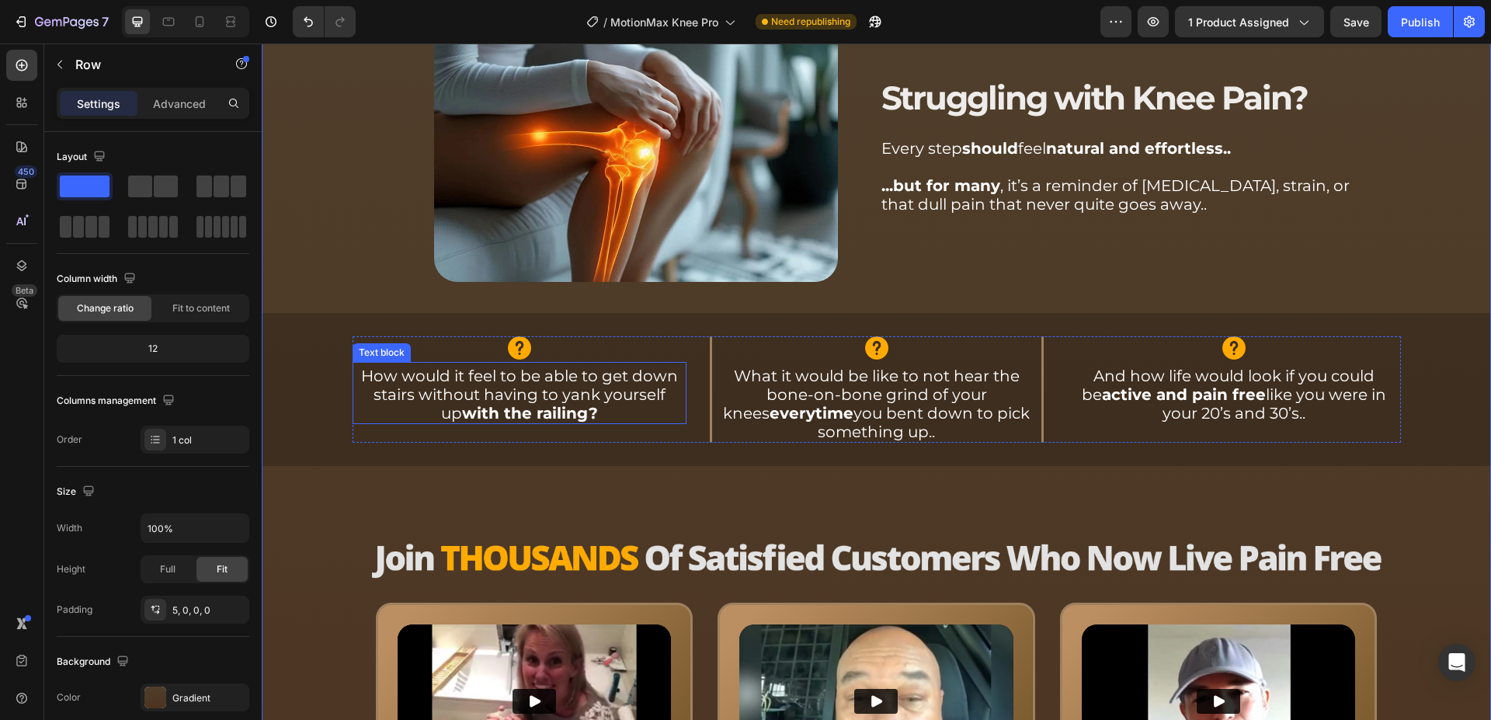
click at [460, 396] on p "How would it feel to be able to get down stairs without having to yank yourself…" at bounding box center [519, 394] width 331 height 56
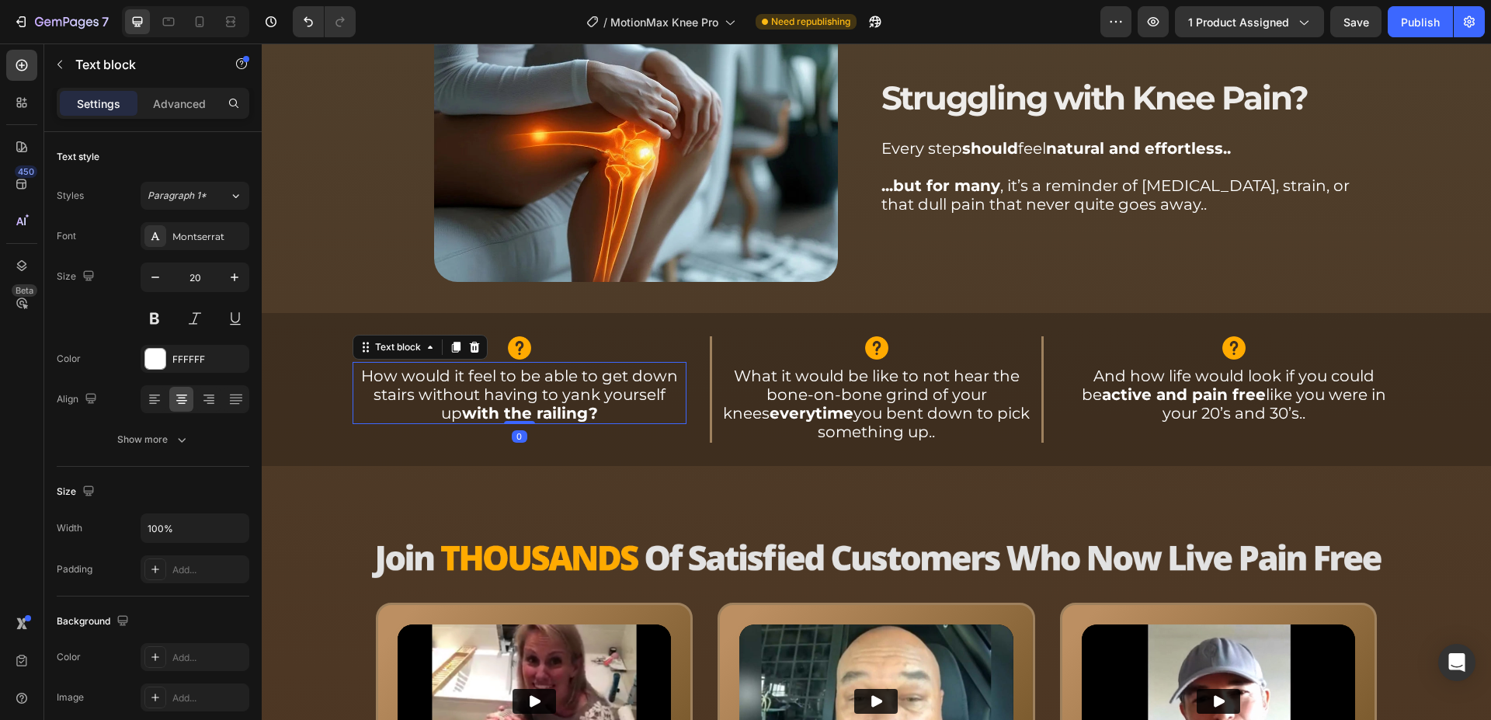
click at [460, 396] on p "How would it feel to be able to get down stairs without having to yank yourself…" at bounding box center [519, 394] width 331 height 56
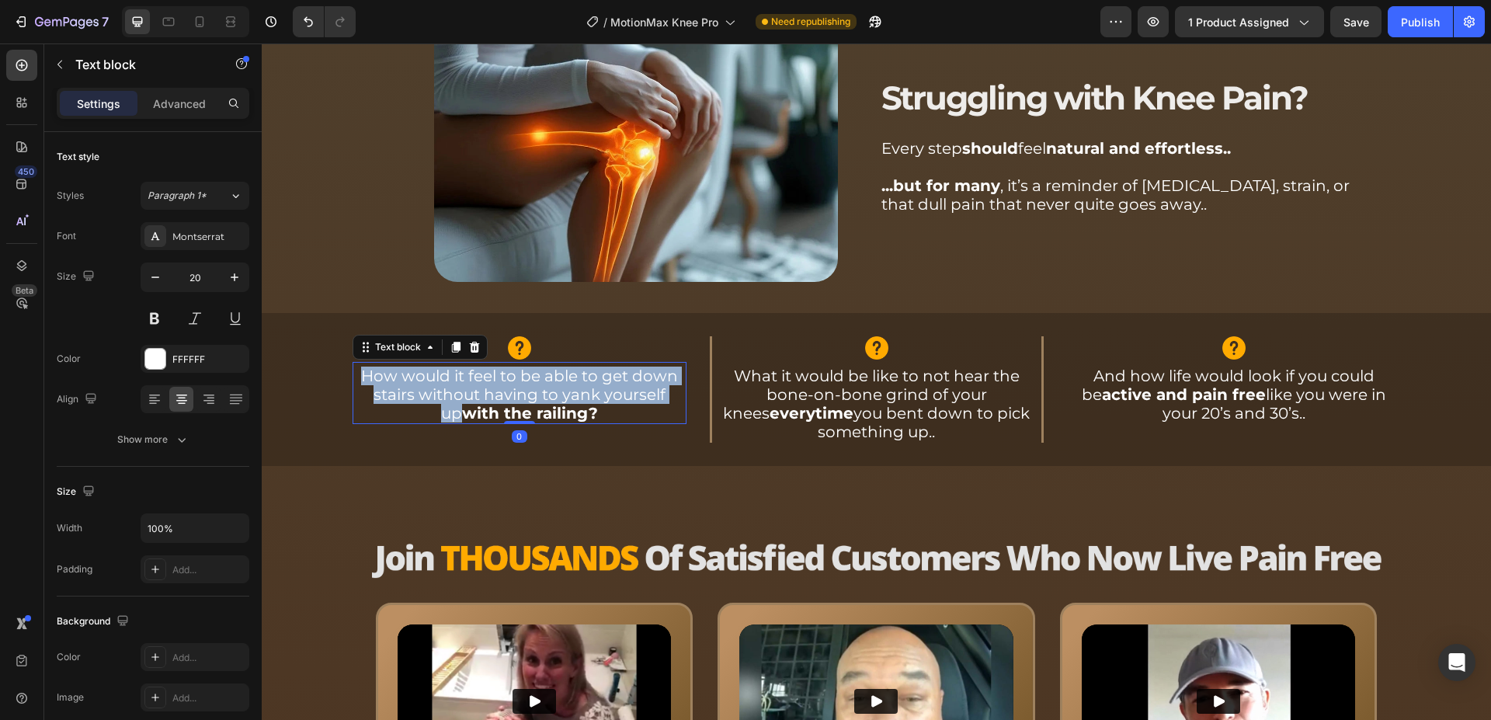
click at [460, 396] on p "How would it feel to be able to get down stairs without having to yank yourself…" at bounding box center [519, 394] width 331 height 56
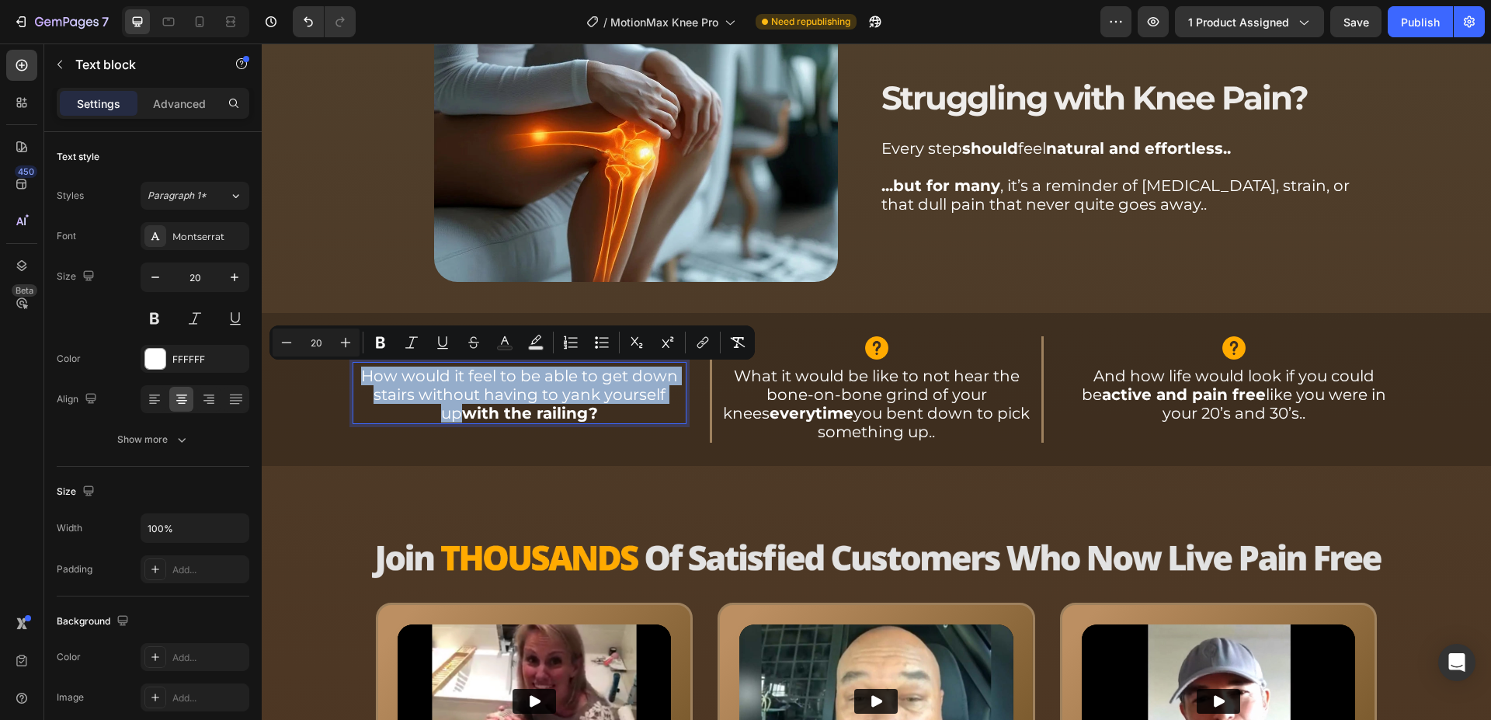
copy p "How would it feel to be able to get down stairs without having to yank yourself…"
click at [609, 398] on p "How would it feel to be able to get down stairs without having to yank yourself…" at bounding box center [519, 394] width 331 height 56
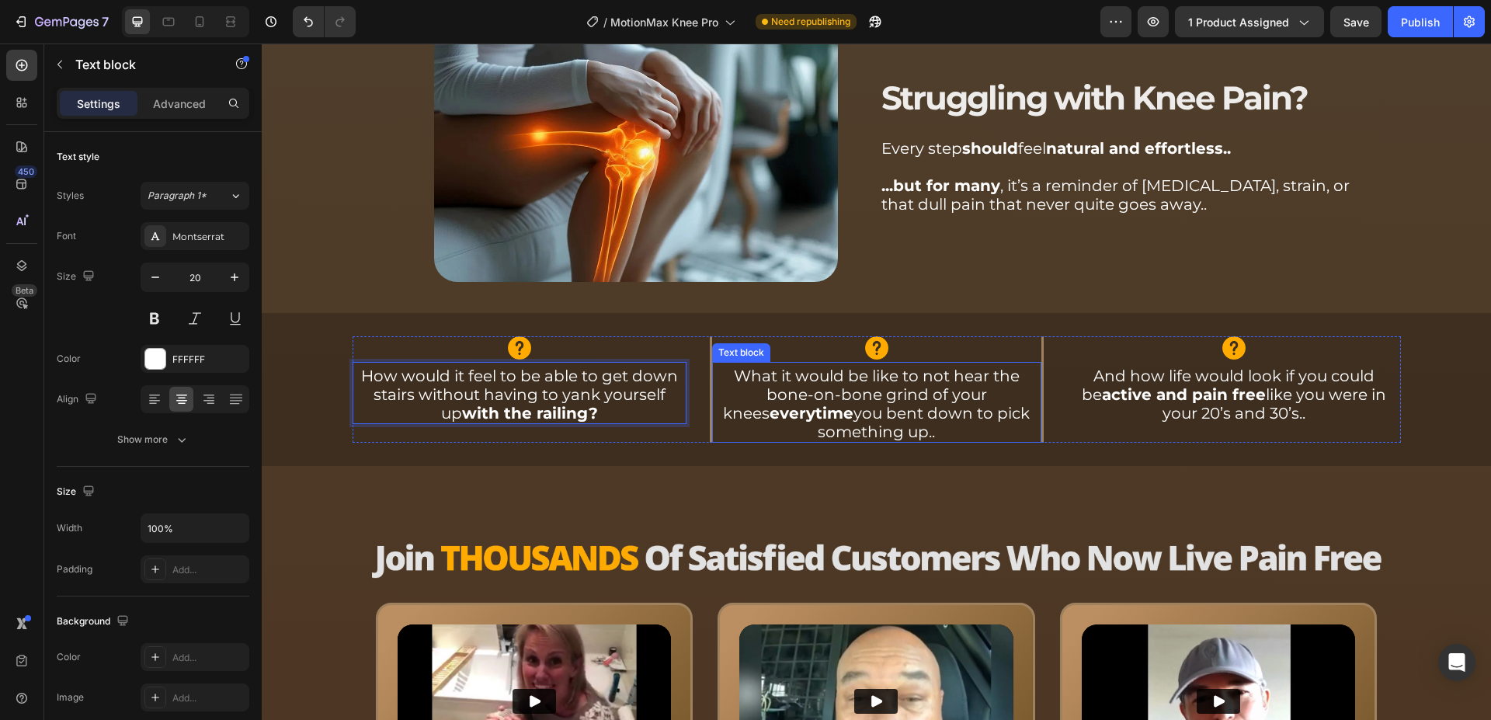
click at [812, 404] on strong "everytime" at bounding box center [811, 413] width 84 height 19
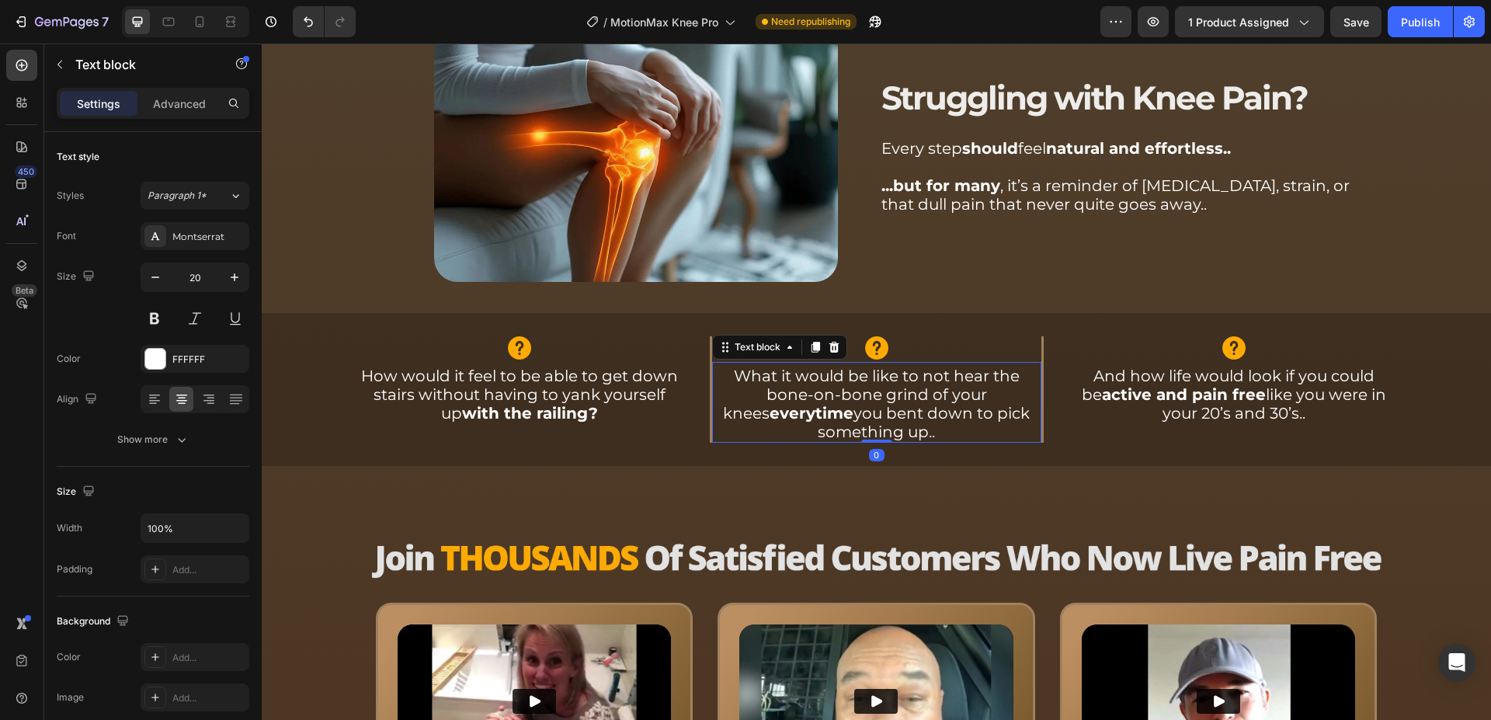
click at [812, 404] on strong "everytime" at bounding box center [811, 413] width 84 height 19
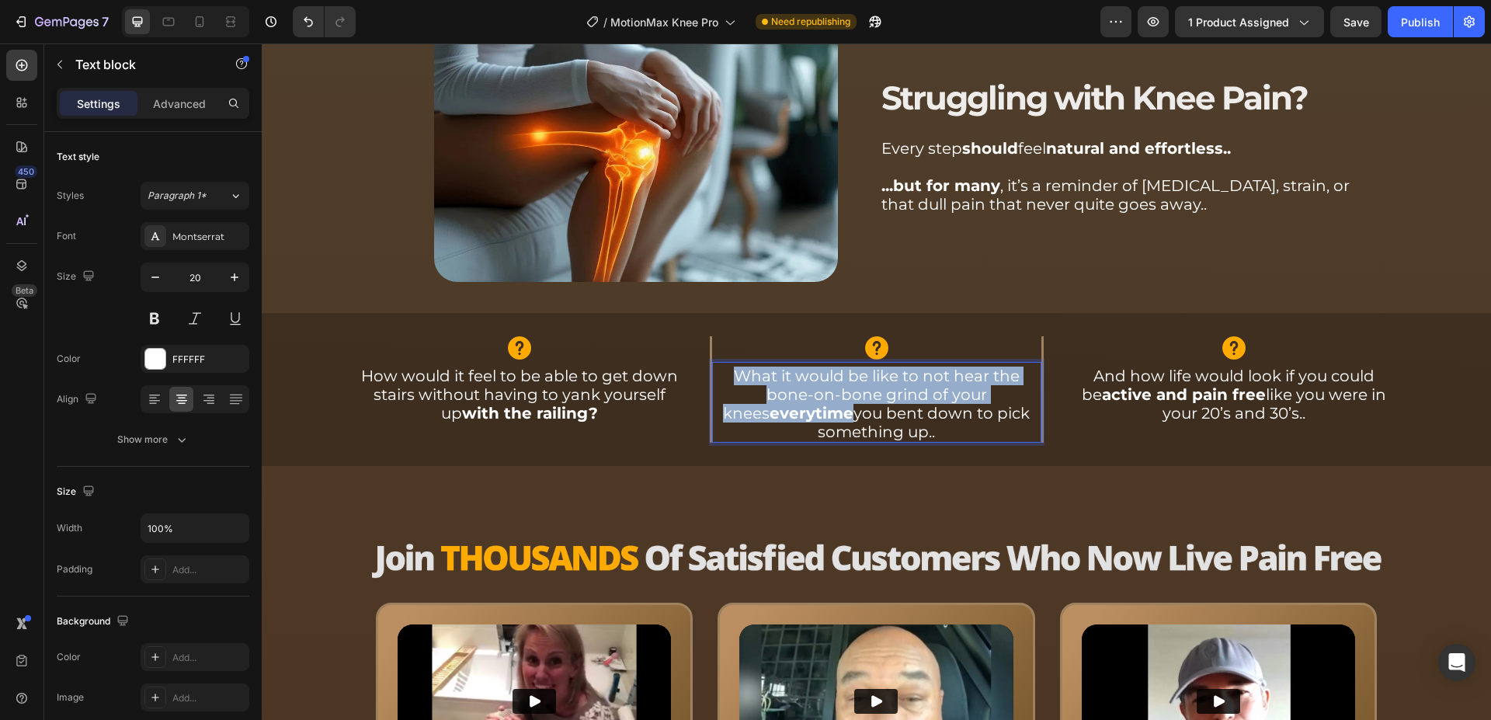
click at [812, 404] on strong "everytime" at bounding box center [811, 413] width 84 height 19
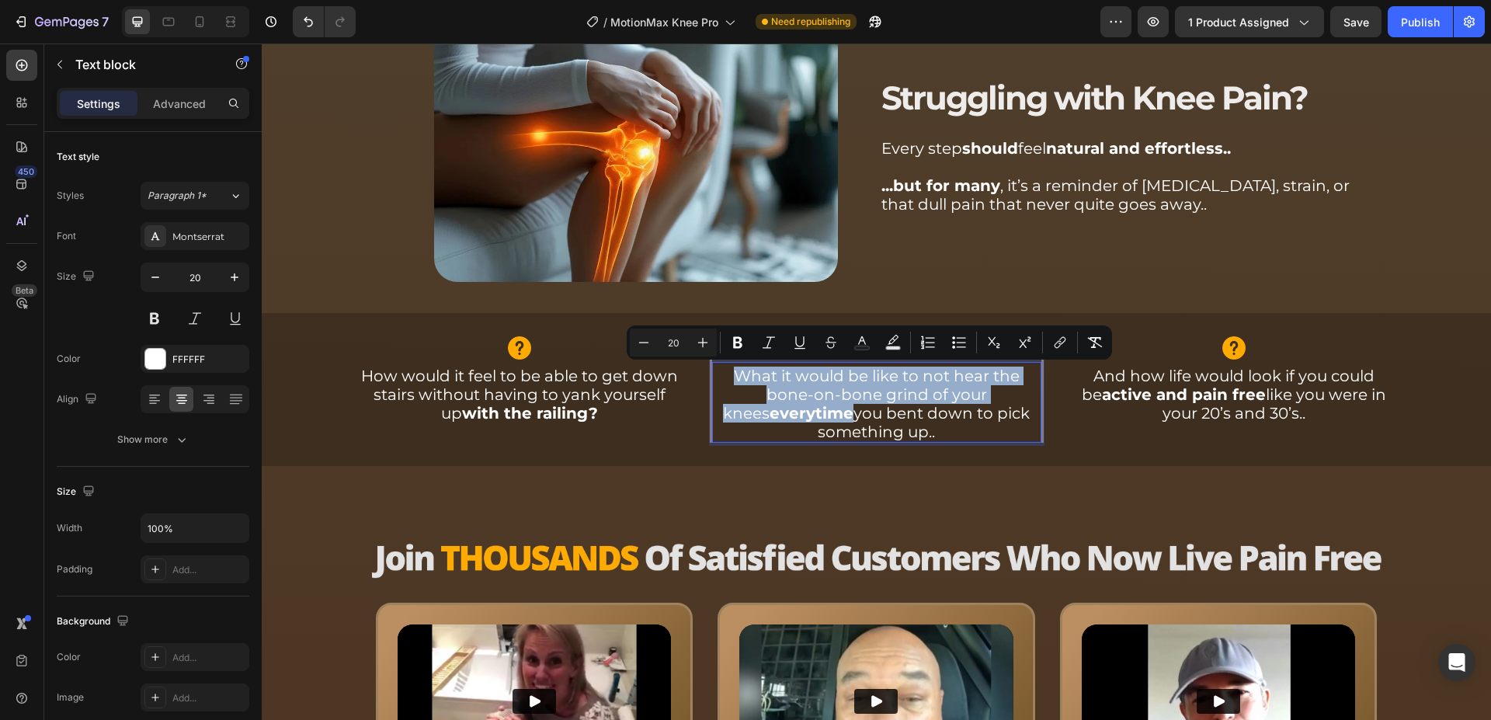
copy p "What it would be like to not hear the bone-on-bone grind of your knees everytime"
click at [1156, 390] on strong "active and pain free" at bounding box center [1184, 394] width 164 height 19
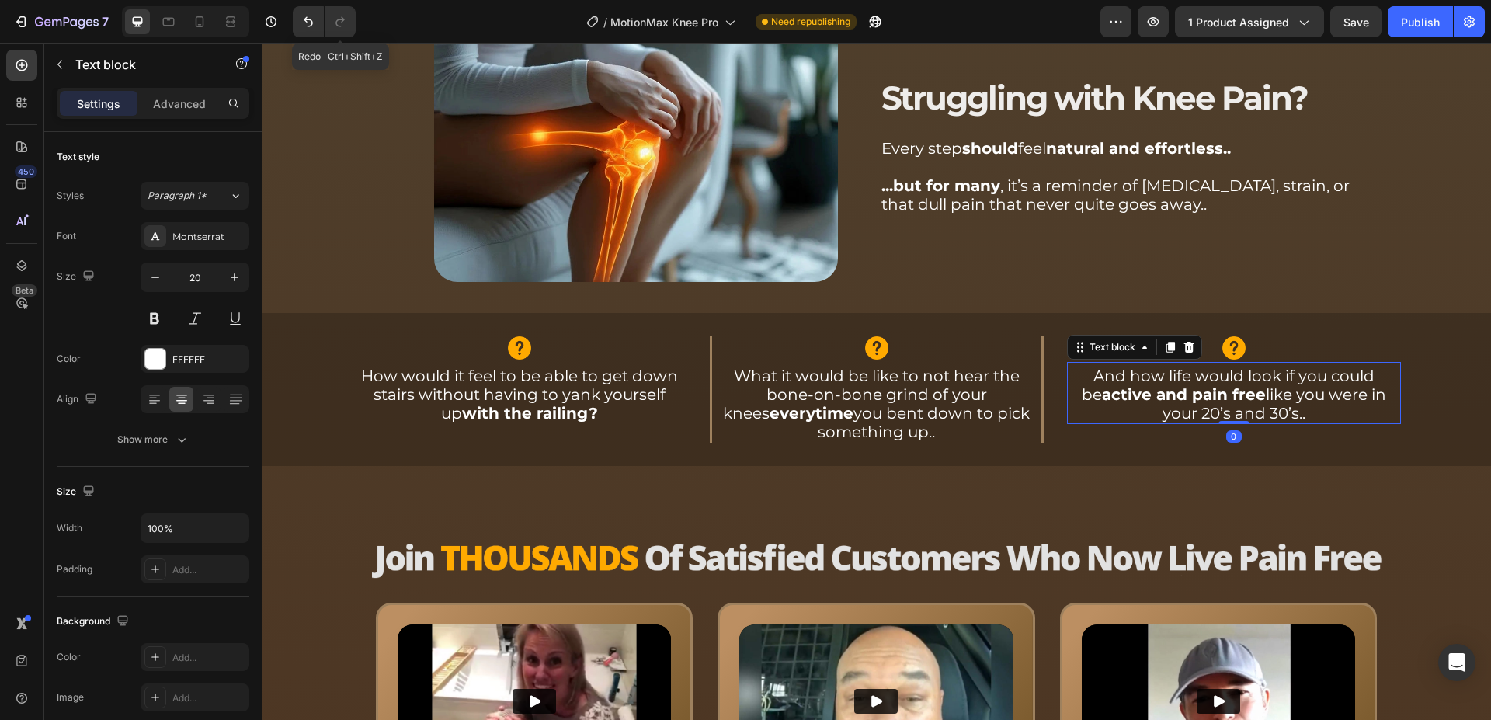
click at [1156, 390] on strong "active and pain free" at bounding box center [1184, 394] width 164 height 19
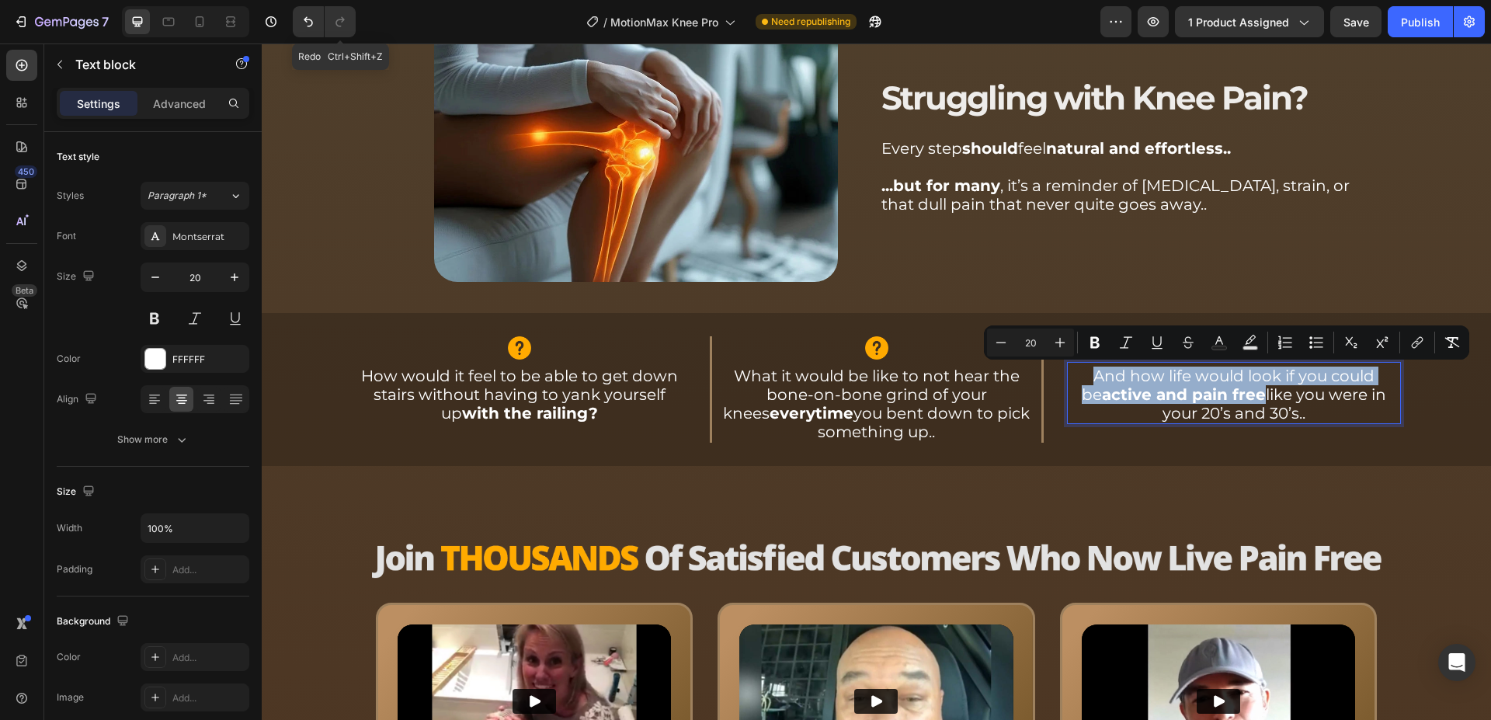
copy p "And how life would look if you could be active and pain free"
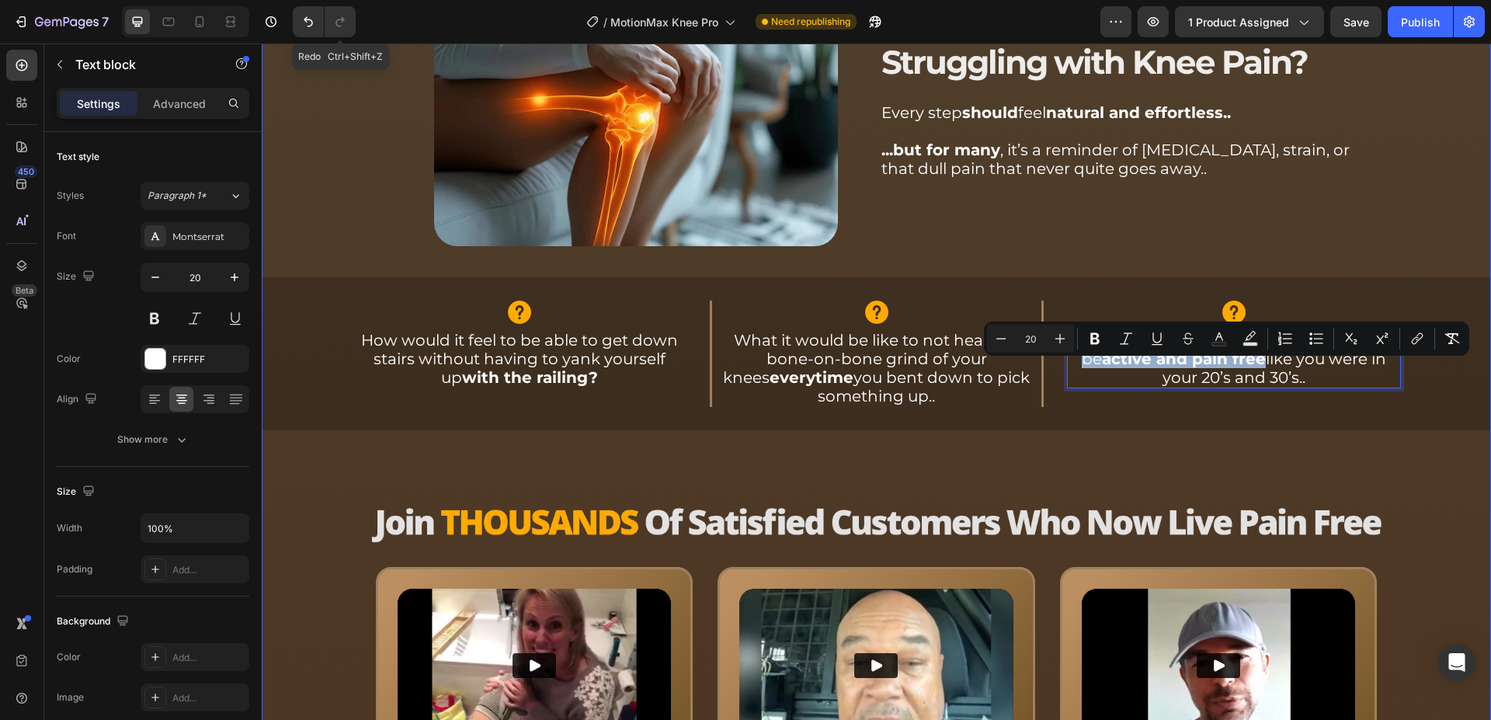
scroll to position [1029, 0]
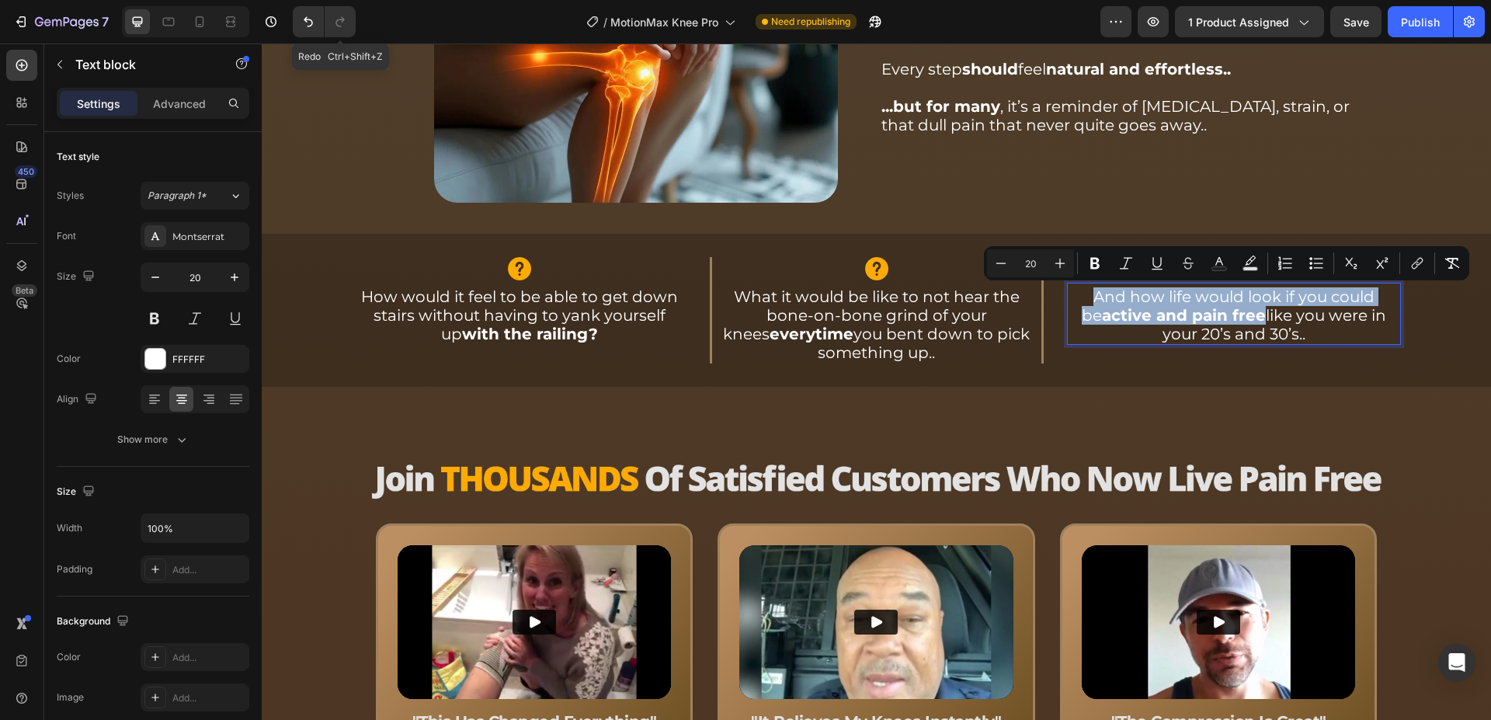
click at [1137, 318] on strong "active and pain free" at bounding box center [1184, 315] width 164 height 19
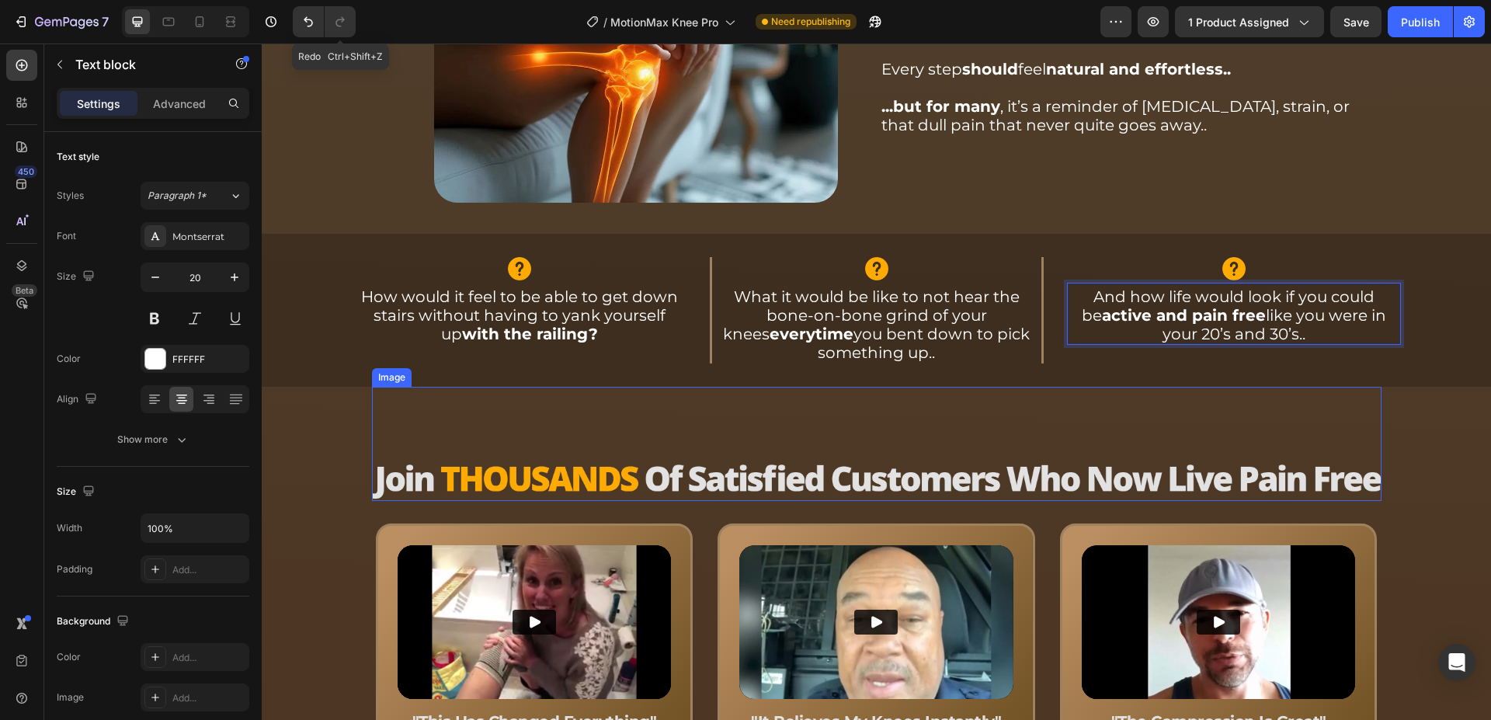
click at [883, 463] on div "Image" at bounding box center [876, 443] width 1009 height 113
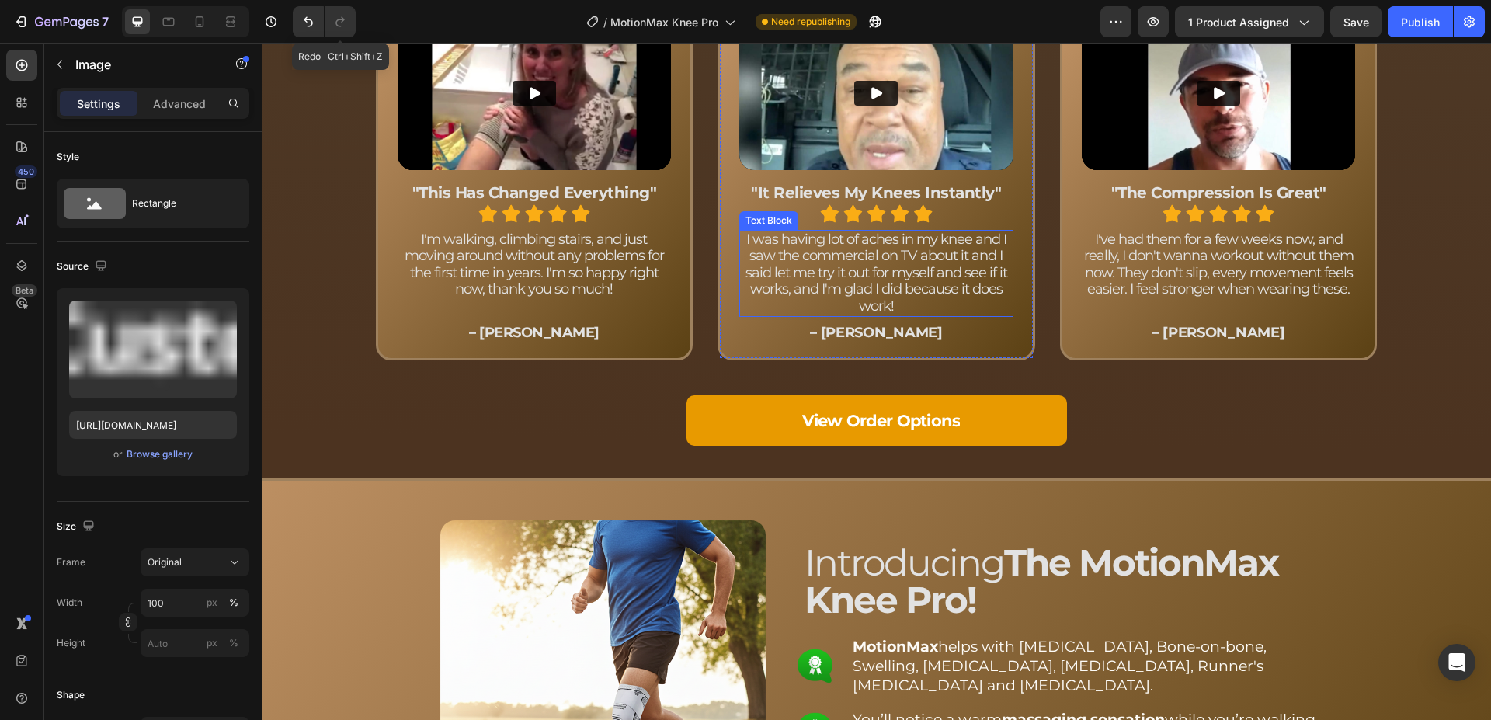
scroll to position [1821, 0]
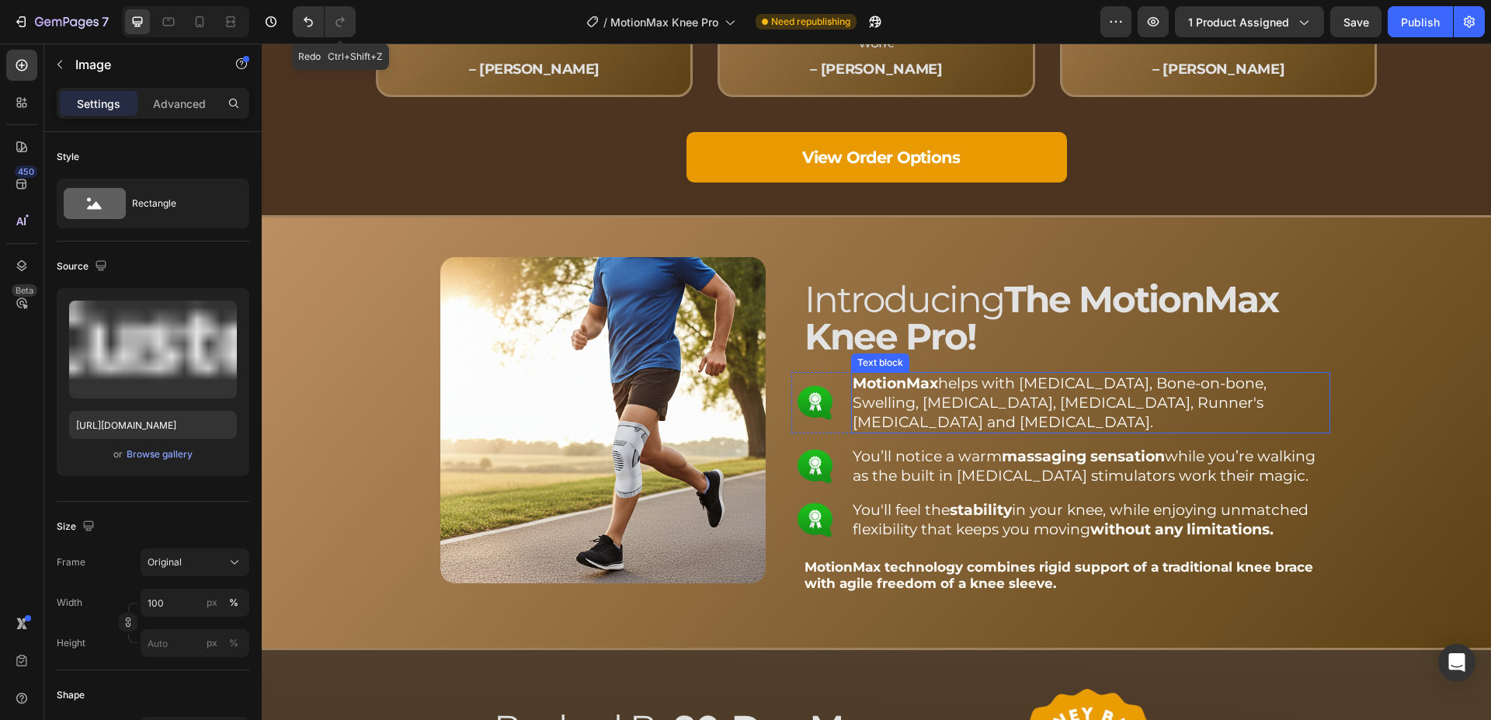
click at [1018, 404] on span "MotionMax helps with [MEDICAL_DATA], Bone-on-bone, Swelling, [MEDICAL_DATA], [M…" at bounding box center [1059, 402] width 414 height 57
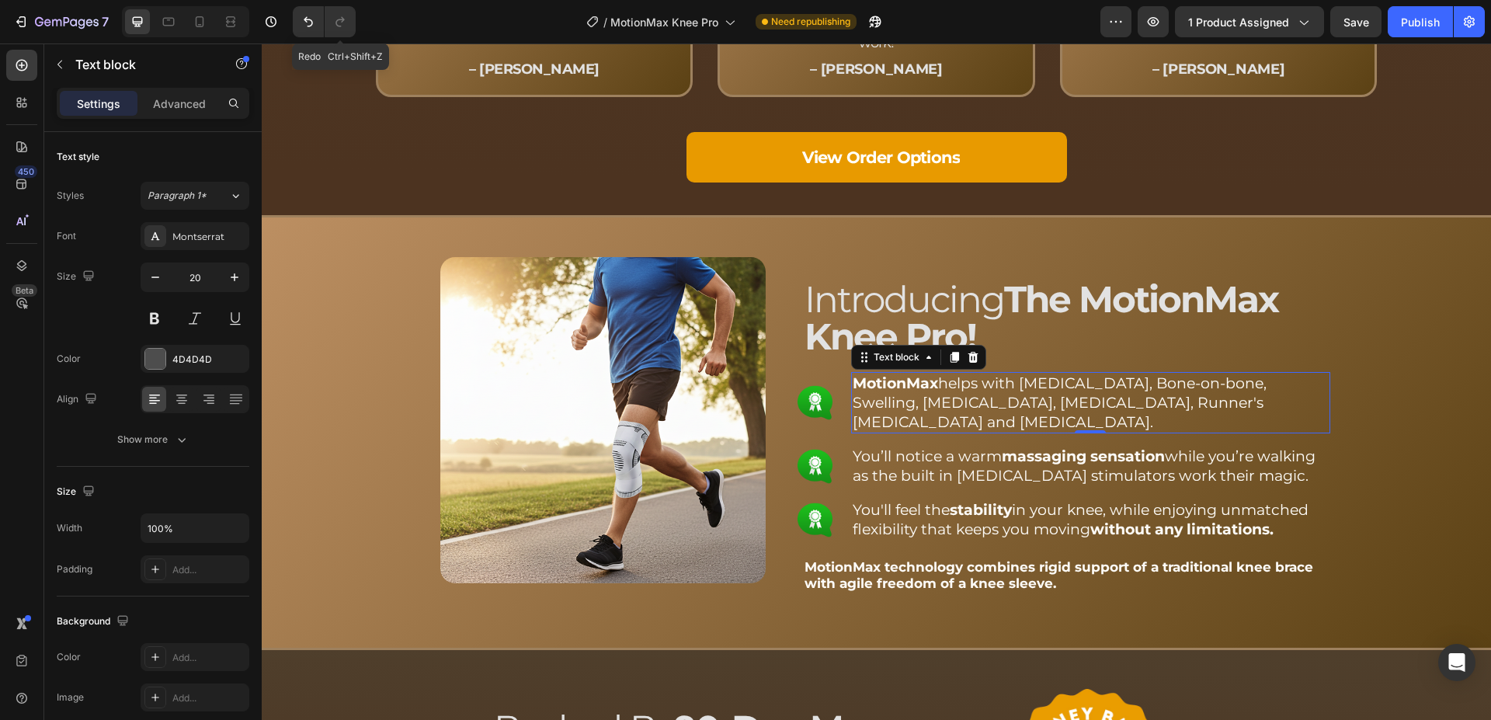
click at [1215, 386] on span "MotionMax helps with [MEDICAL_DATA], Bone-on-bone, Swelling, [MEDICAL_DATA], [M…" at bounding box center [1059, 402] width 414 height 57
click at [1211, 385] on span "MotionMax helps with [MEDICAL_DATA], Bone-on-bone, Swelling, [MEDICAL_DATA], [M…" at bounding box center [1059, 402] width 414 height 57
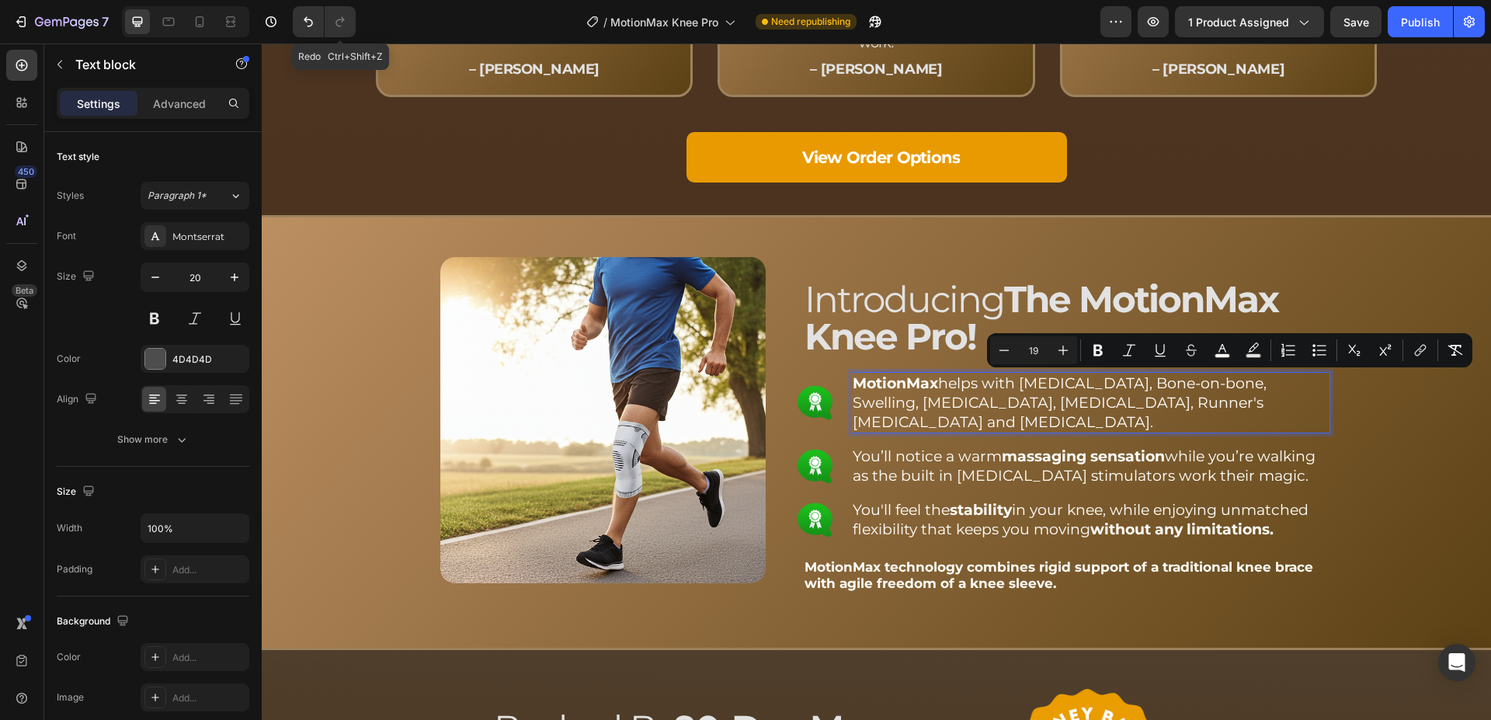
click at [1189, 387] on span "MotionMax helps with [MEDICAL_DATA], Bone-on-bone, Swelling, [MEDICAL_DATA], [M…" at bounding box center [1059, 402] width 414 height 57
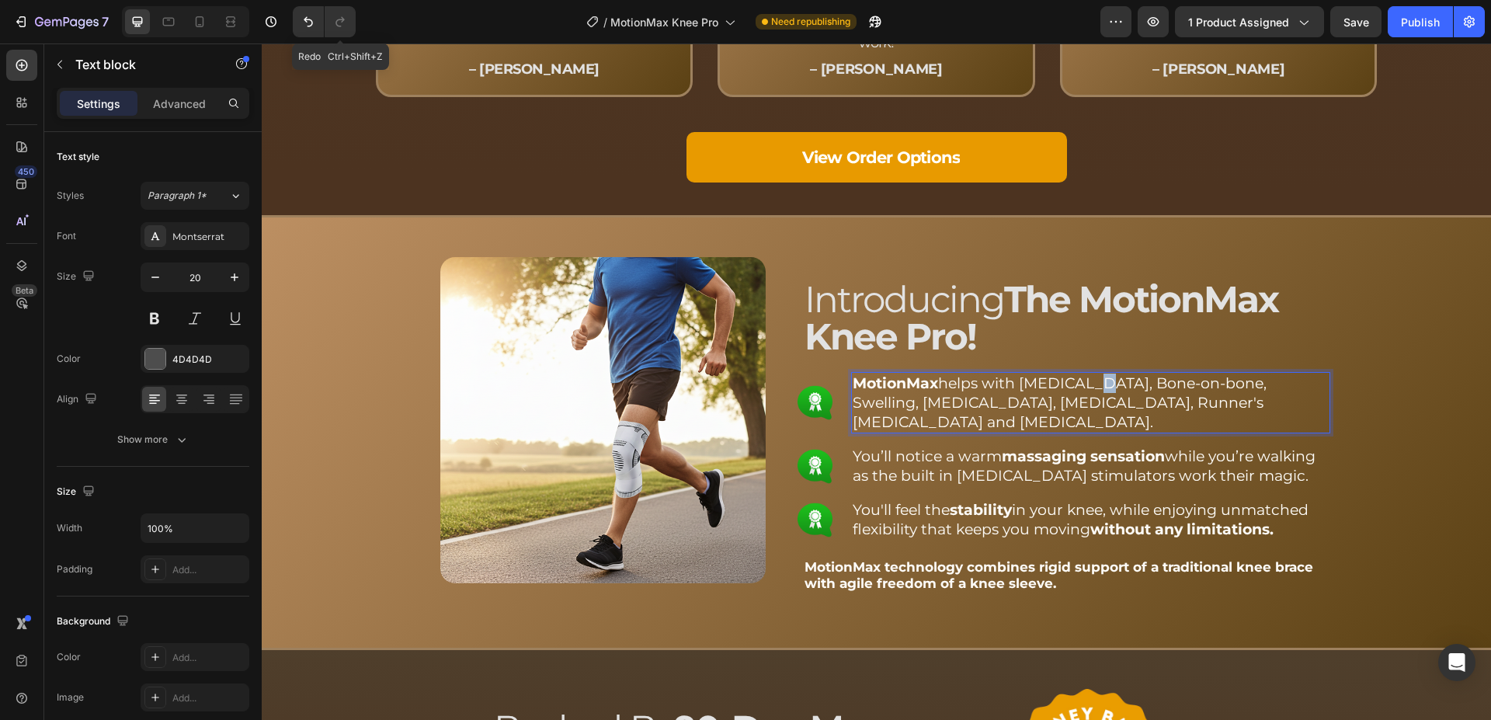
click at [1079, 389] on span "MotionMax helps with [MEDICAL_DATA], Bone-on-bone, Swelling, [MEDICAL_DATA], [M…" at bounding box center [1059, 402] width 414 height 57
click at [1200, 389] on span "MotionMax helps with [MEDICAL_DATA] | Bone-on-bone, Swelling, [MEDICAL_DATA], […" at bounding box center [1061, 402] width 419 height 57
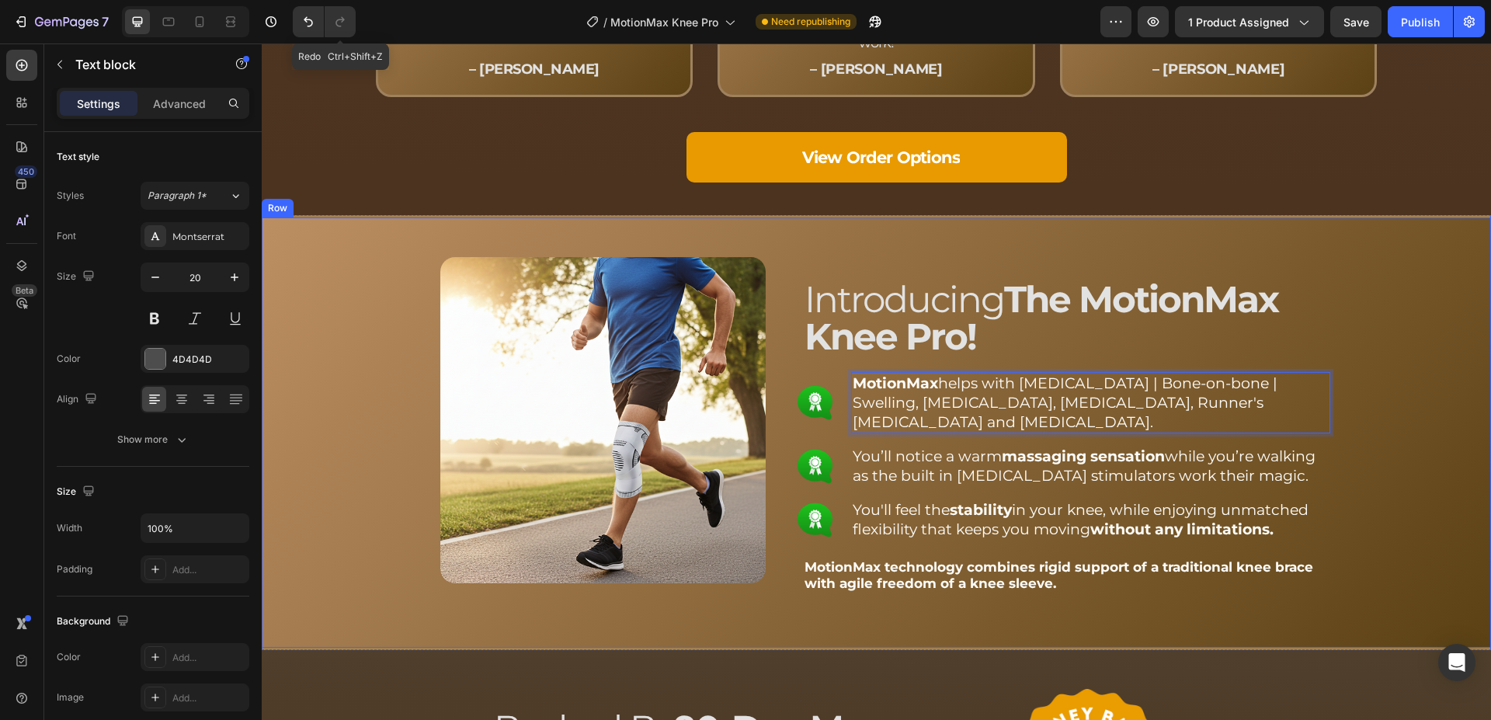
click at [328, 347] on div "Image Introducing The MotionMax Knee Pro! Text block MotionMax helps with [MEDI…" at bounding box center [876, 449] width 1190 height 395
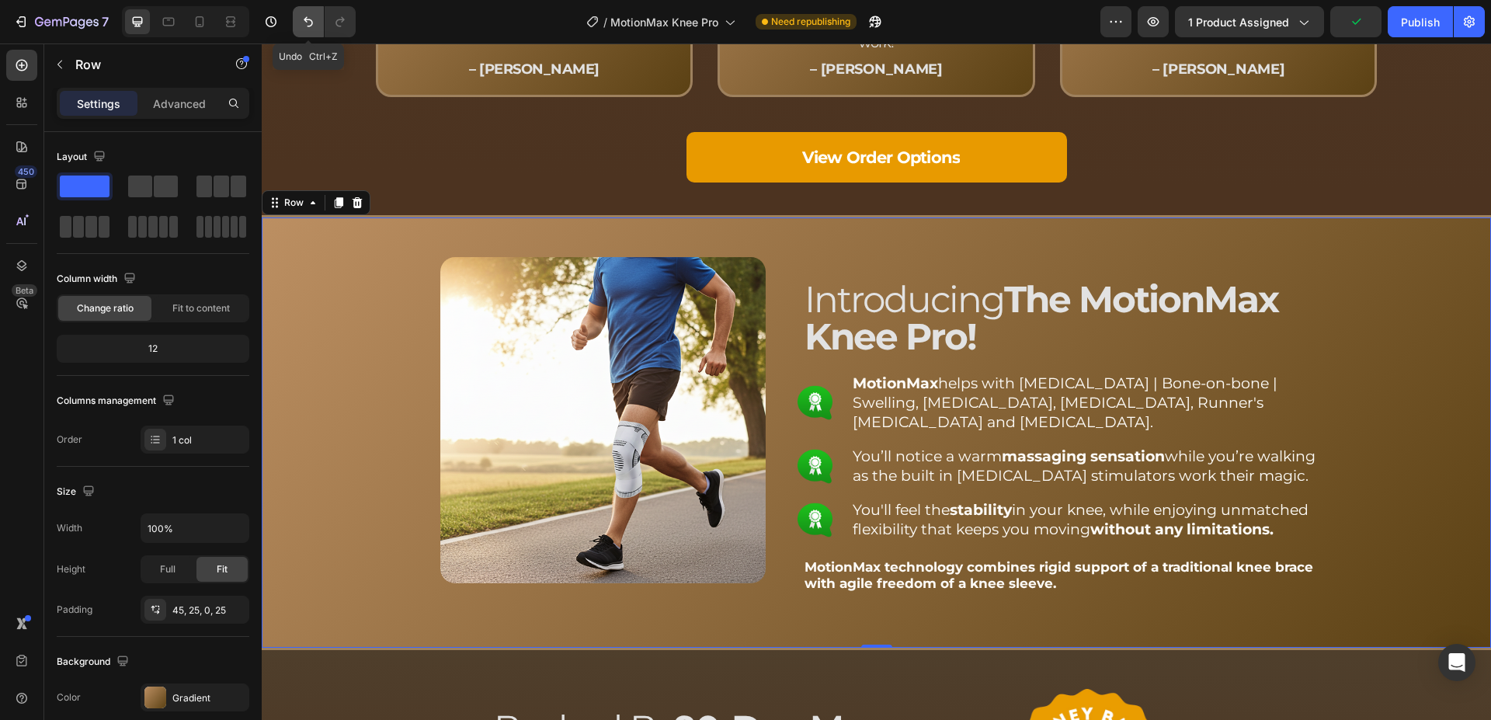
click at [301, 16] on icon "Undo/Redo" at bounding box center [308, 22] width 16 height 16
click at [300, 19] on button "Undo/Redo" at bounding box center [308, 21] width 31 height 31
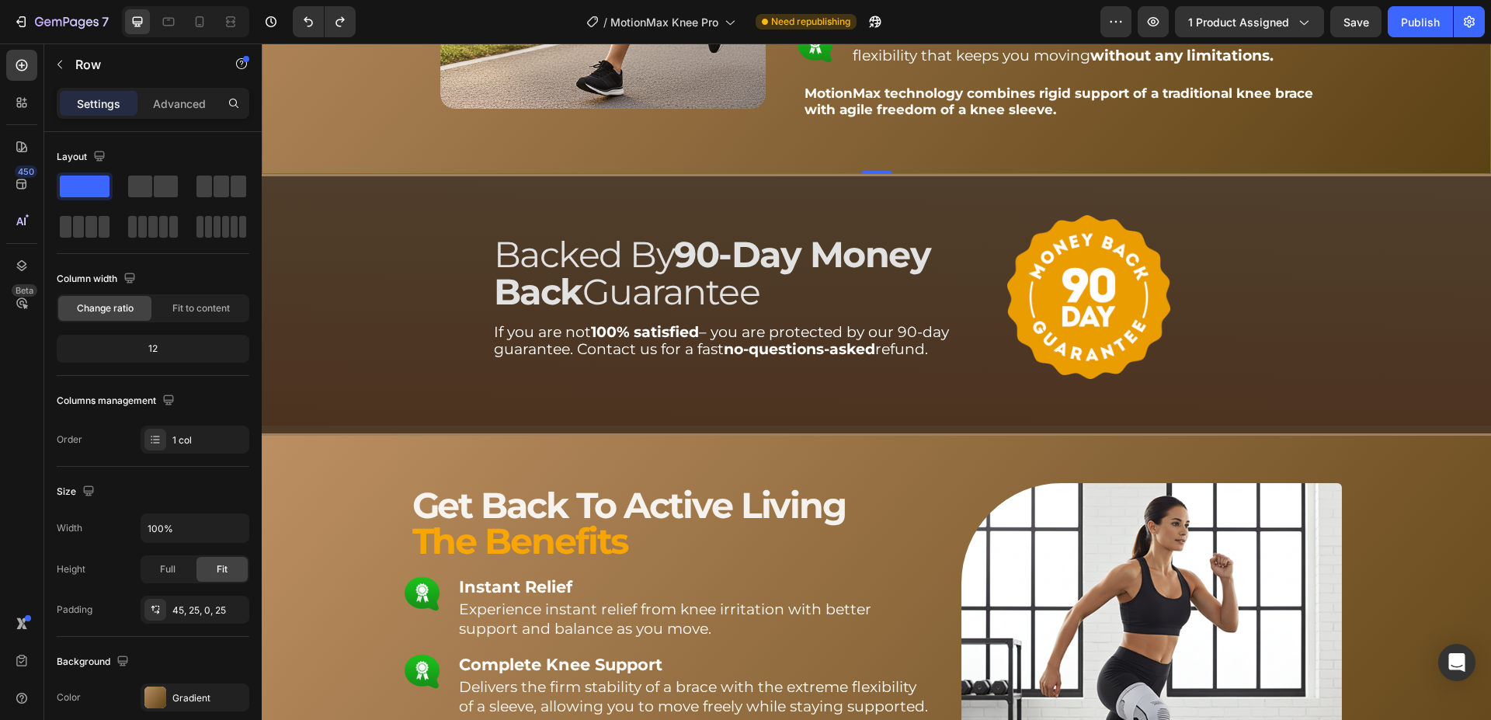
scroll to position [2297, 0]
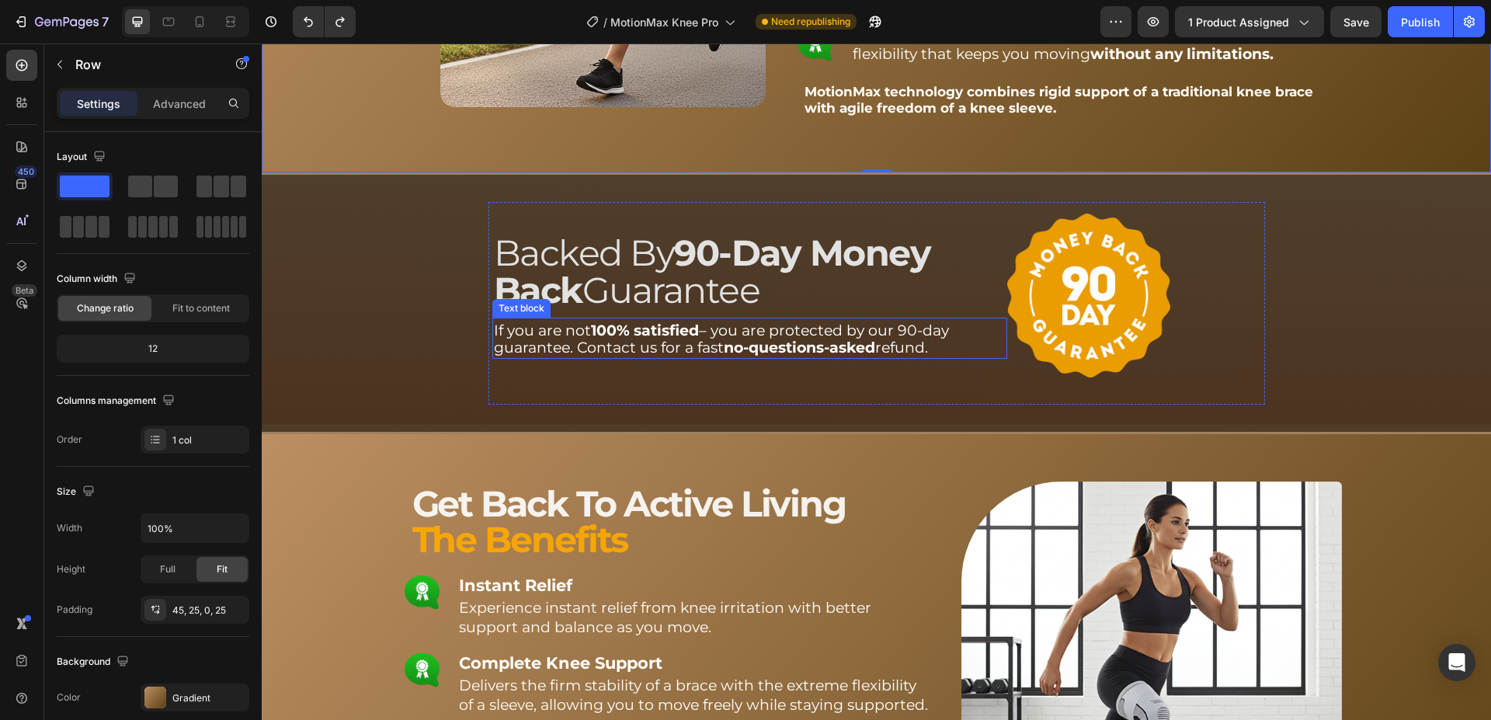
click at [780, 333] on p "If you are not 100% satisfied – you are protected by our 90-day guarantee. Cont…" at bounding box center [750, 340] width 512 height 36
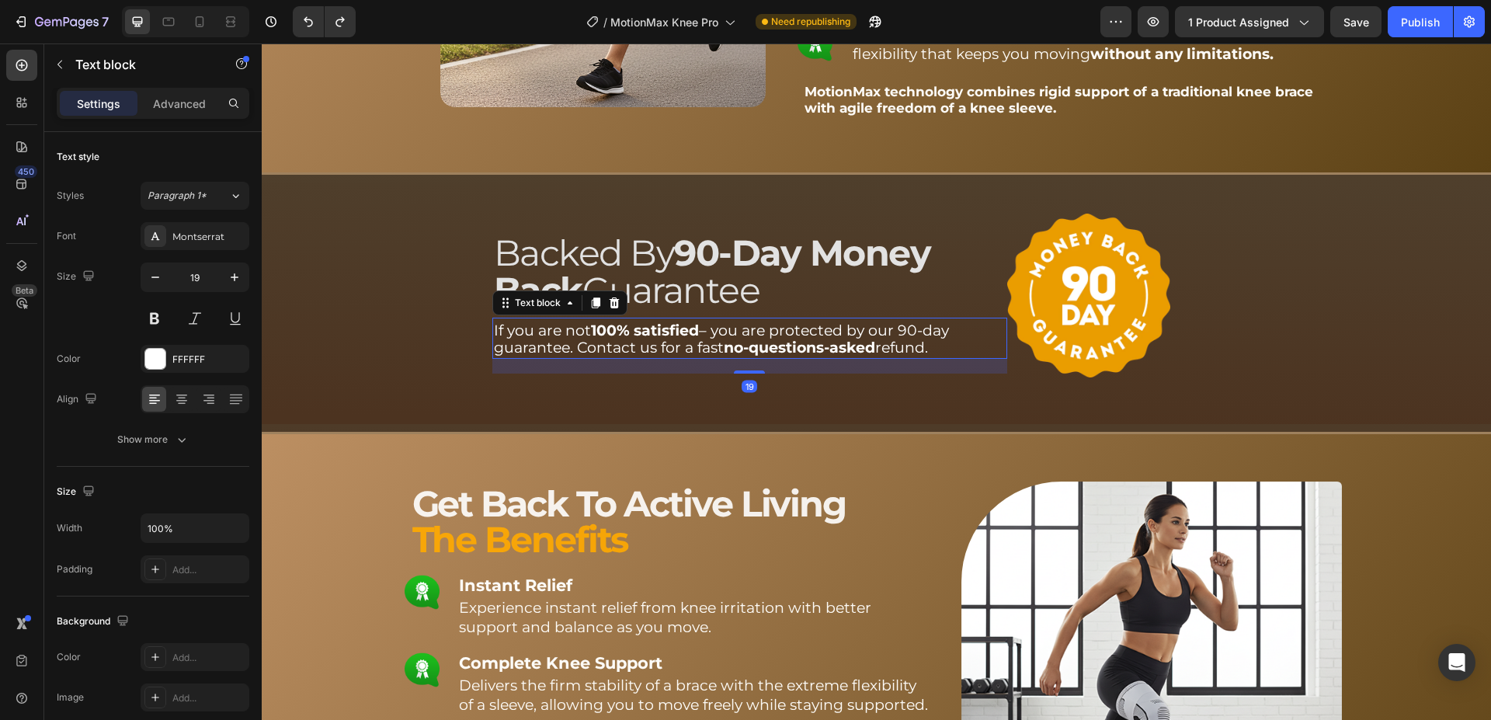
click at [780, 333] on p "If you are not 100% satisfied – you are protected by our 90-day guarantee. Cont…" at bounding box center [750, 340] width 512 height 36
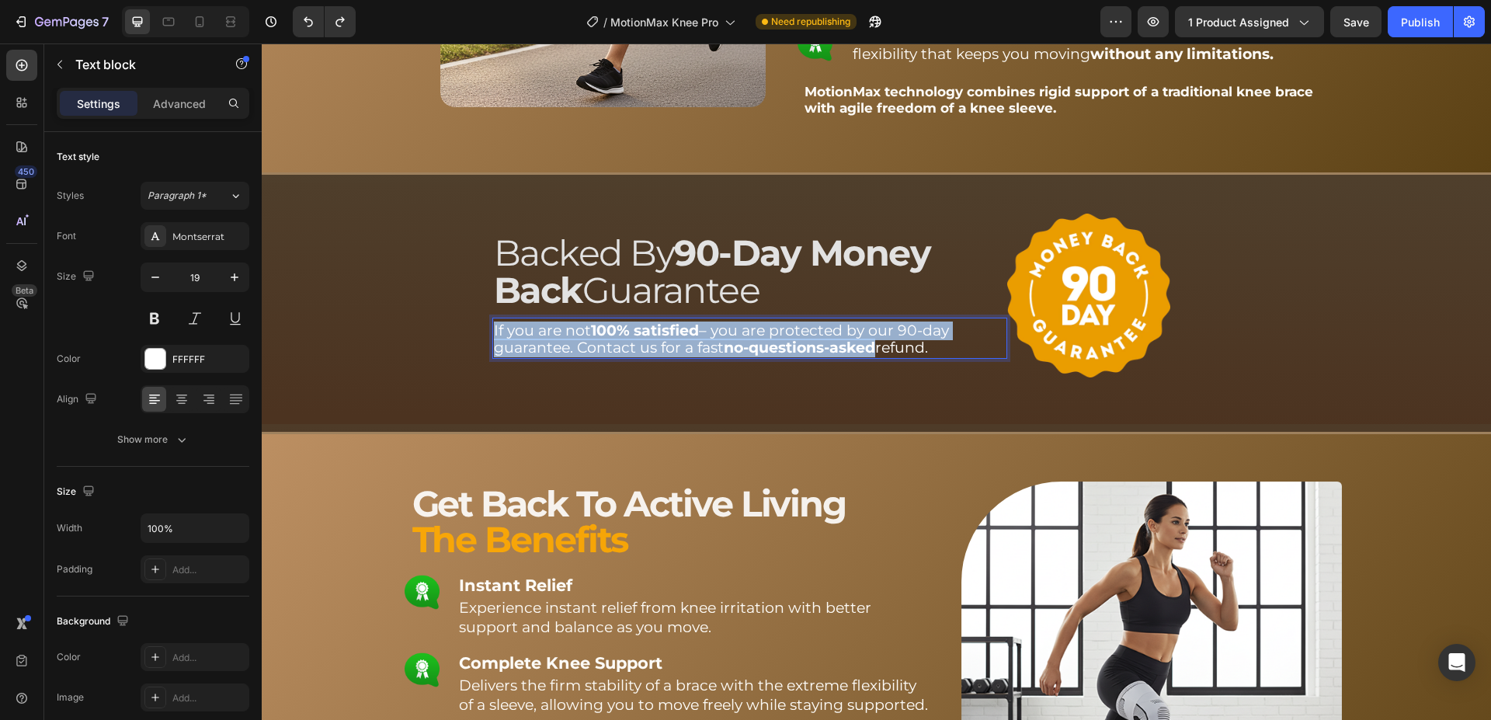
copy p "If you are not 100% satisfied – you are protected by our 90-day guarantee. Cont…"
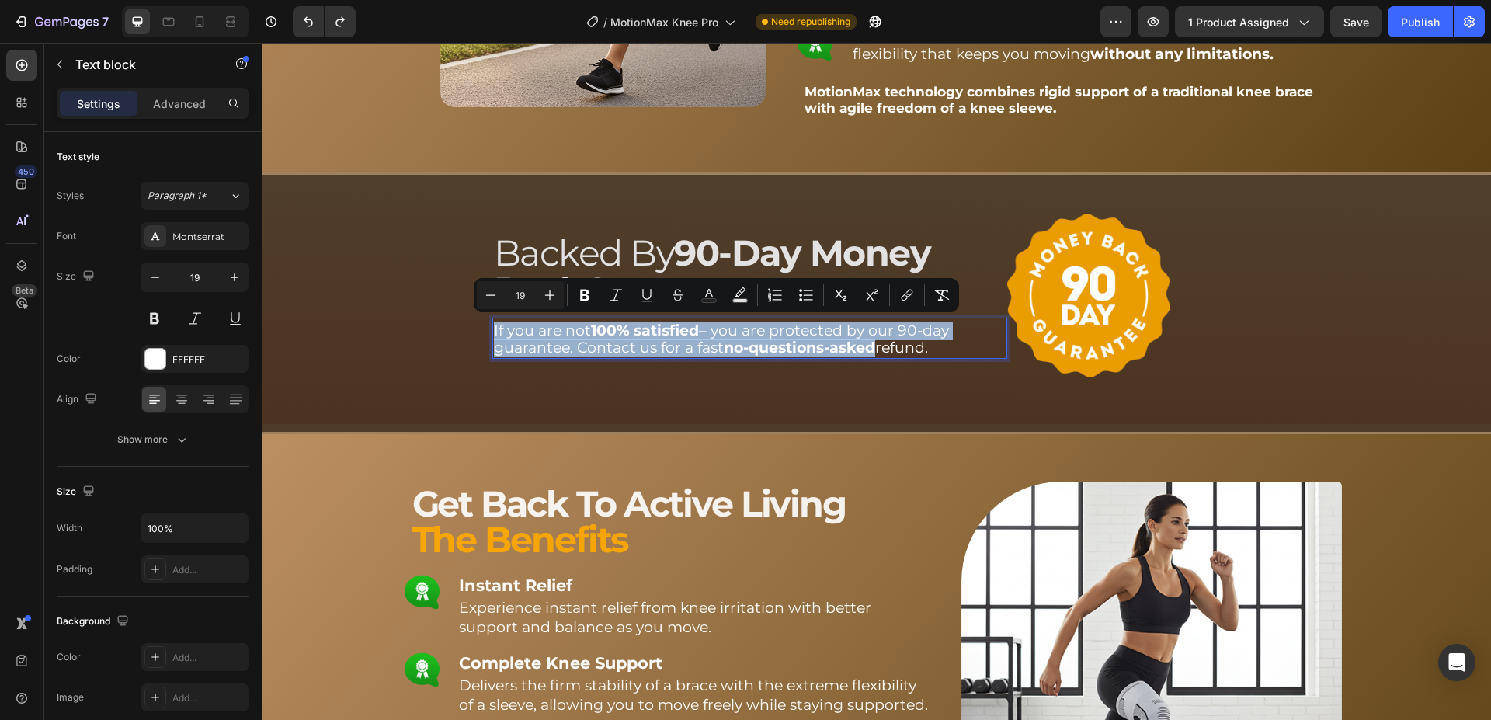
click at [614, 326] on strong "100% satisfied" at bounding box center [645, 330] width 108 height 18
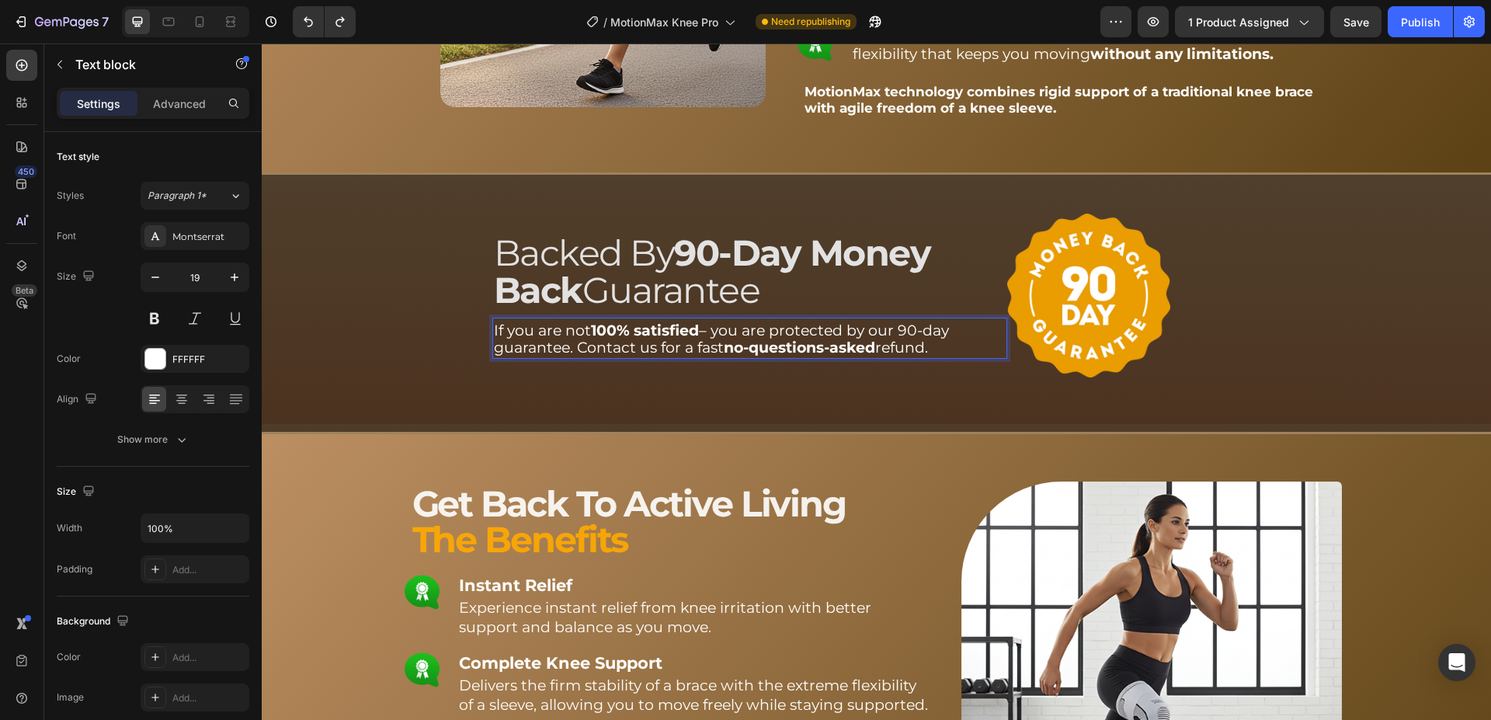
click at [408, 332] on div "Backed By 90-Day Money Back Guarantee Text block If you are not 100% satisfied …" at bounding box center [876, 293] width 1229 height 223
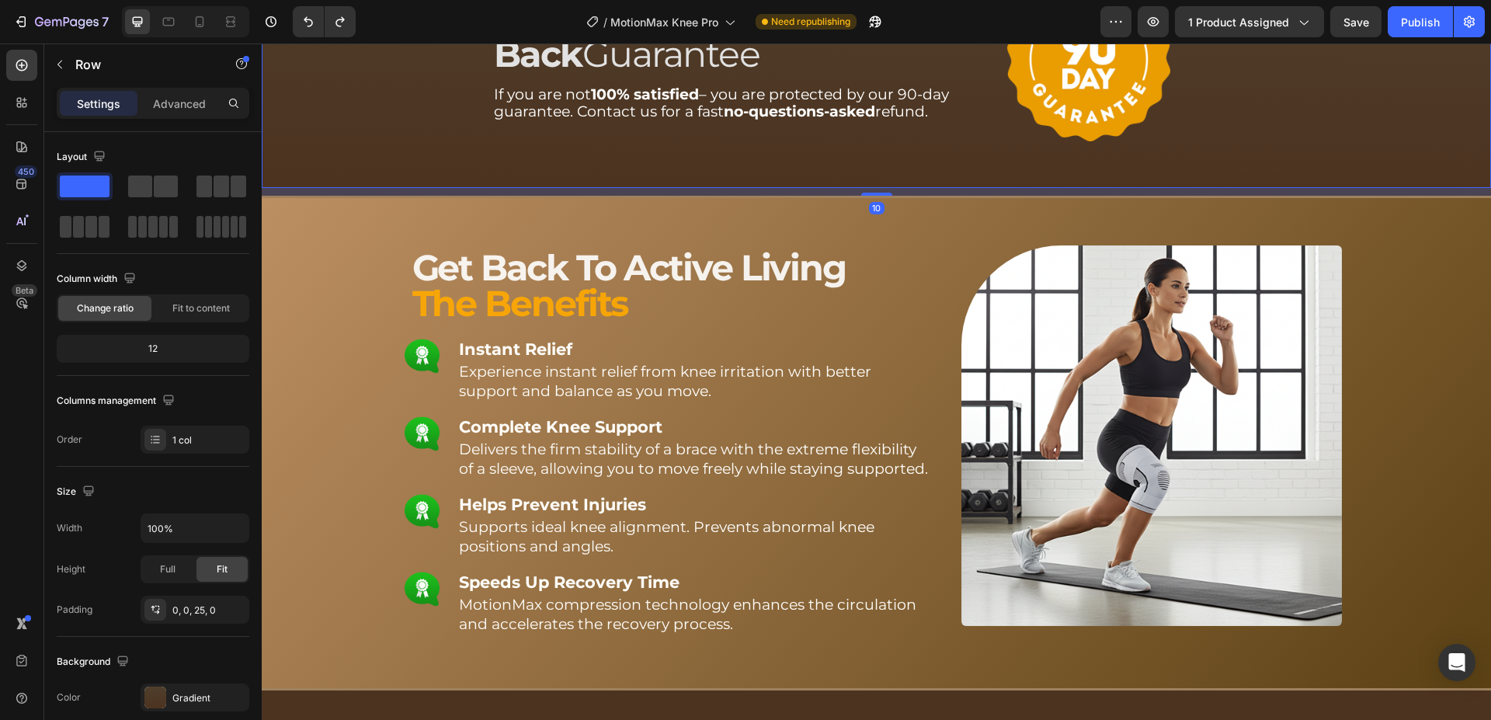
scroll to position [2534, 0]
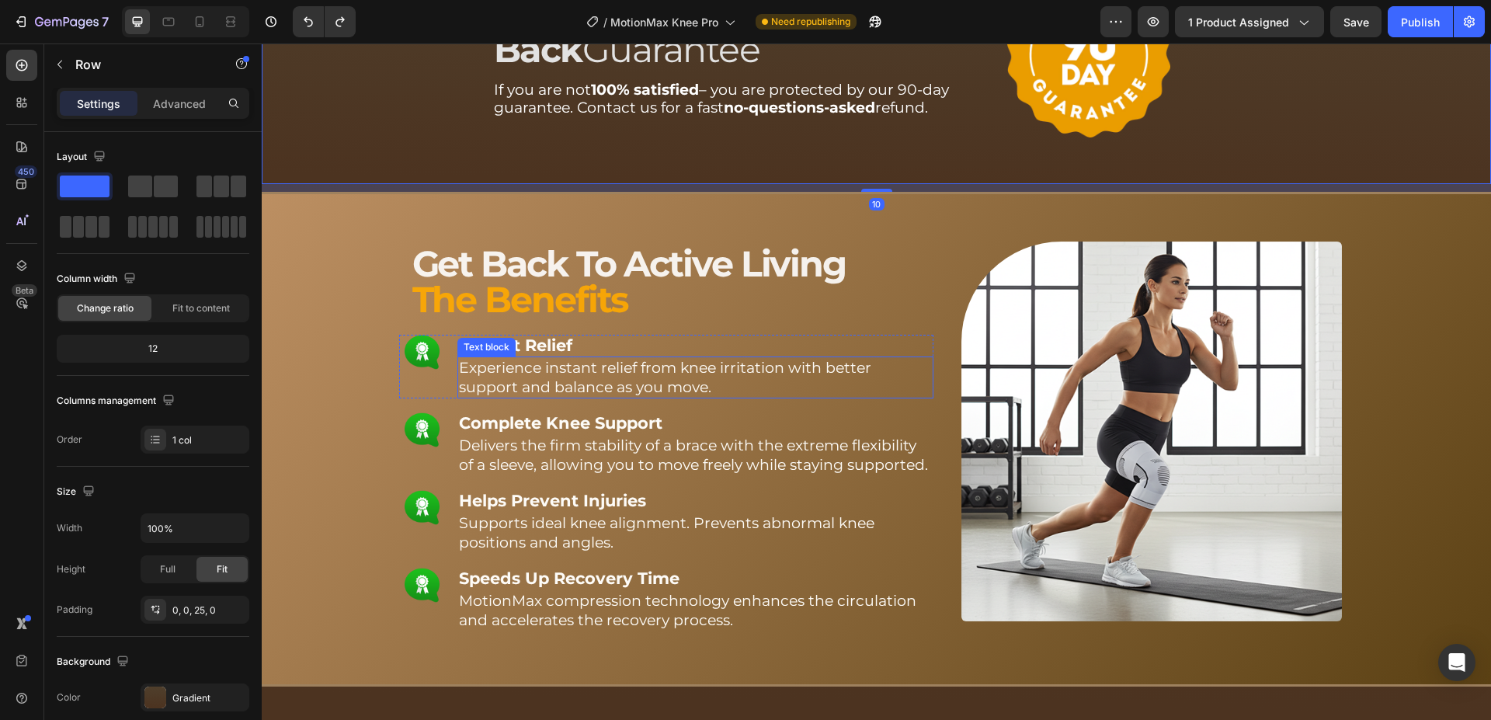
click at [547, 378] on span "Experience instant relief from knee irritation with better support and balance …" at bounding box center [665, 377] width 412 height 37
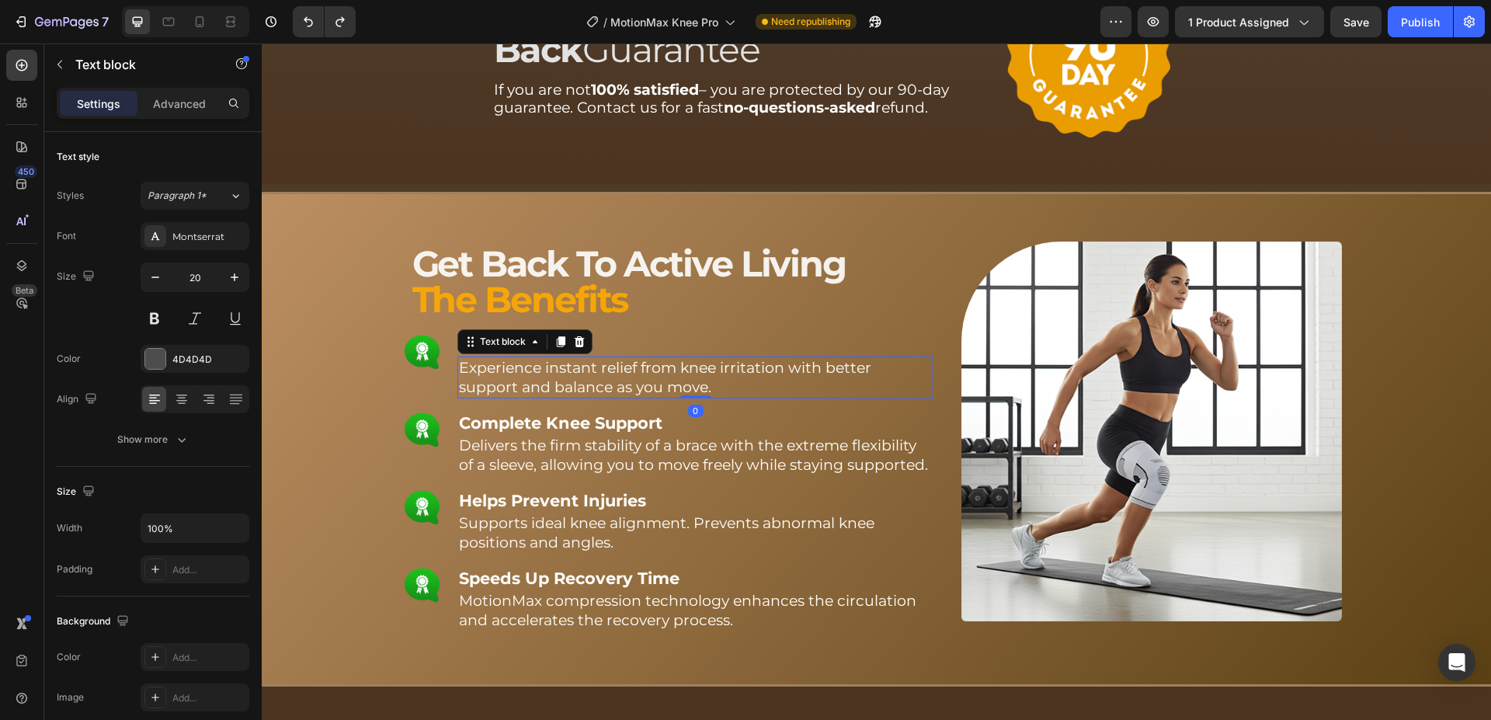
click at [547, 378] on span "Experience instant relief from knee irritation with better support and balance …" at bounding box center [665, 377] width 412 height 37
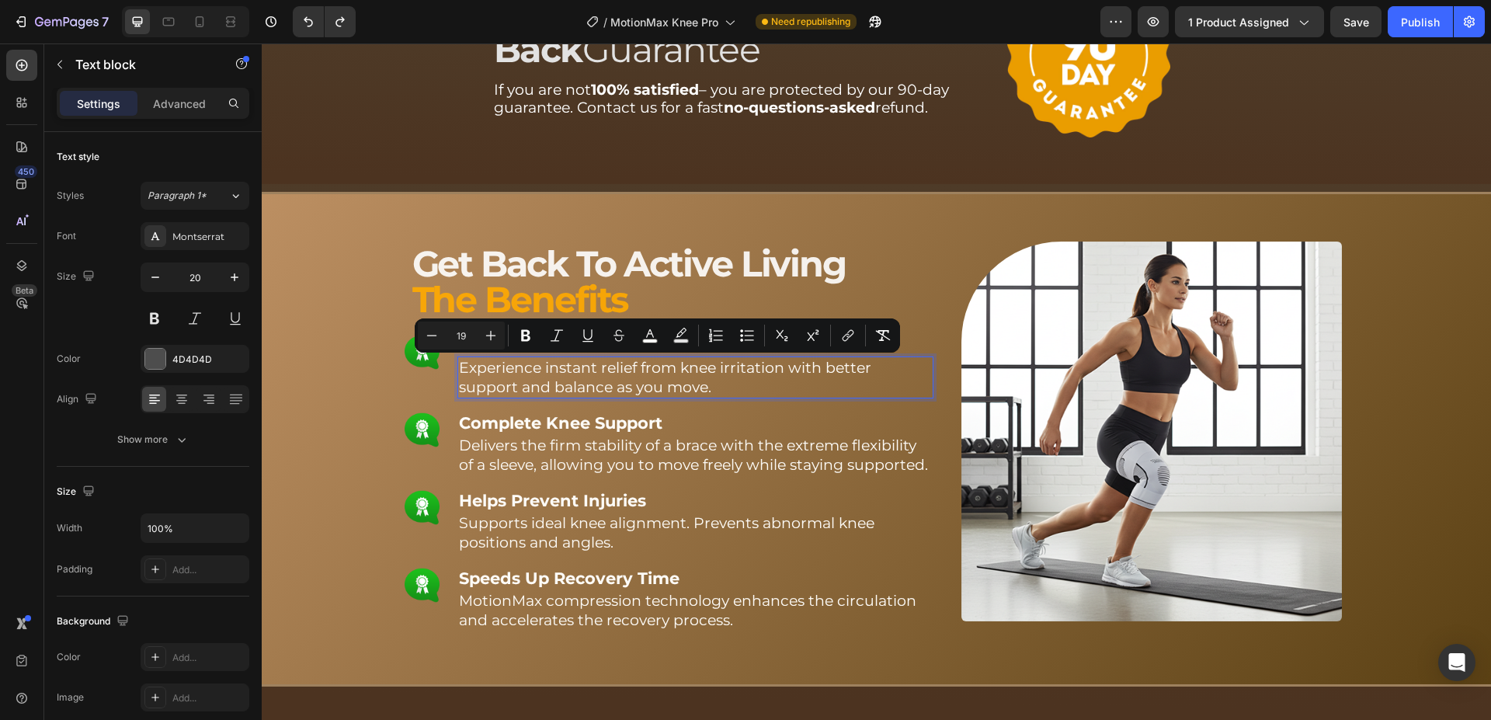
click at [721, 380] on p "Experience instant relief from knee irritation with better support and balance …" at bounding box center [695, 377] width 473 height 39
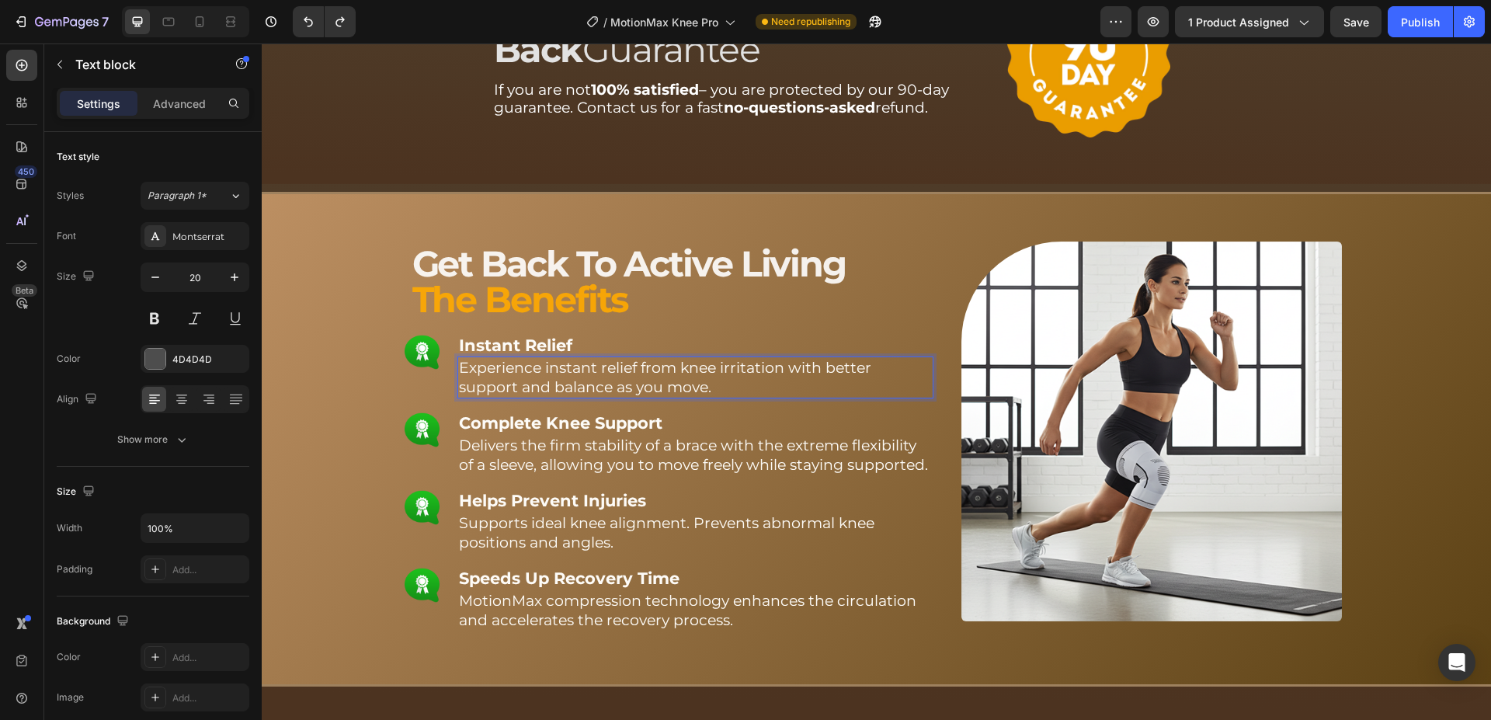
click at [562, 388] on span "Experience instant relief from knee irritation with better support and balance …" at bounding box center [665, 377] width 412 height 37
click at [713, 374] on span "Experience instant relief from knee irritation with better support and balance …" at bounding box center [665, 377] width 412 height 37
click at [727, 370] on span "Experience instant relief from knee irritation with better support and balance …" at bounding box center [665, 377] width 412 height 37
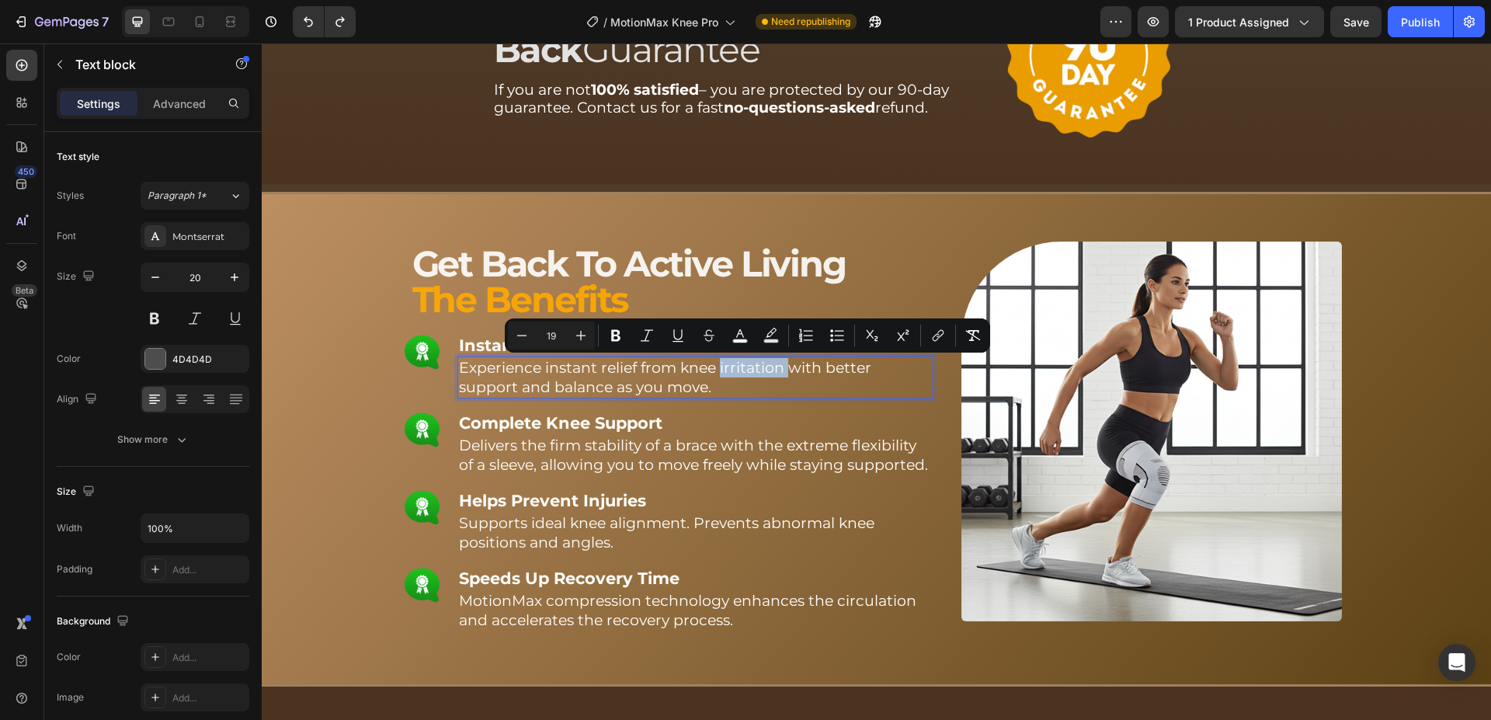
copy span "irritation"
click at [748, 370] on span "Experience instant relief from knee irritation with better support and balance …" at bounding box center [665, 377] width 412 height 37
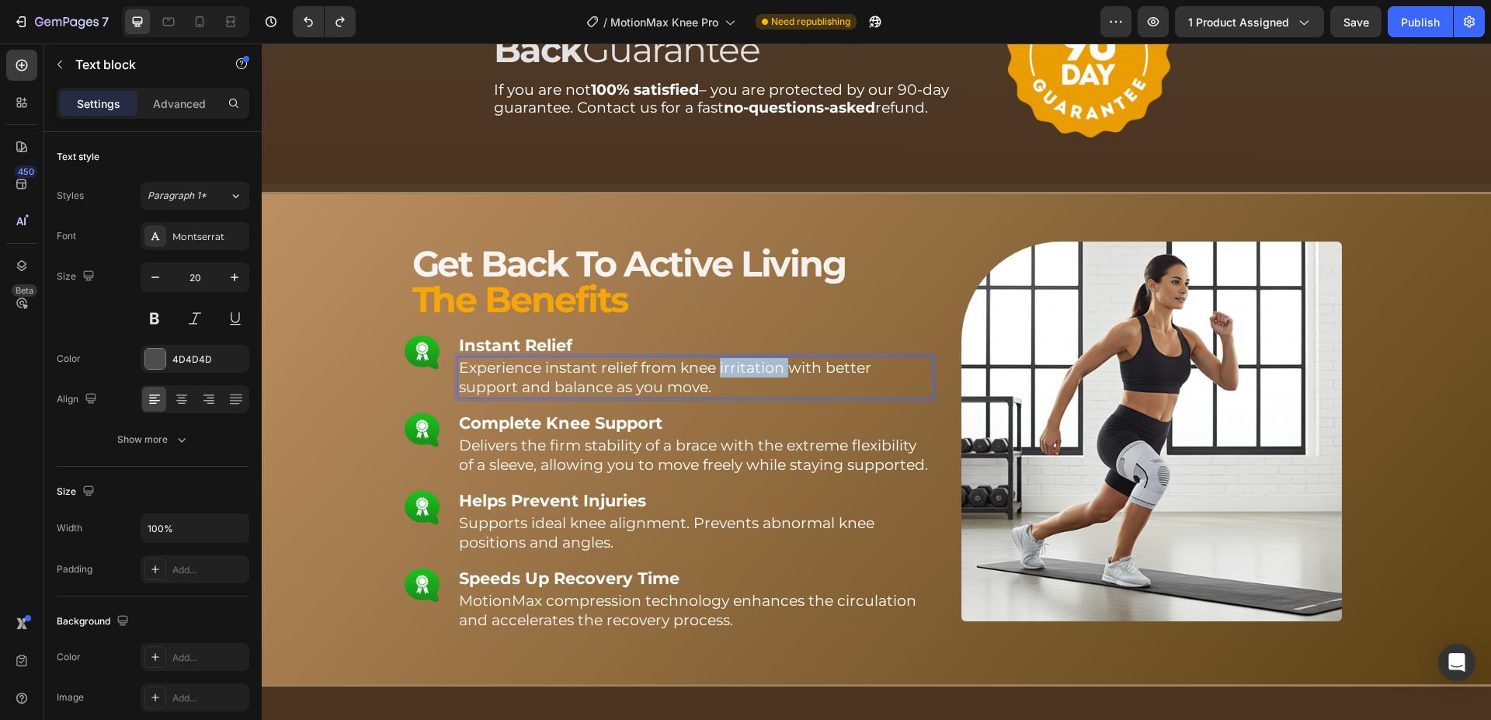
click at [748, 370] on span "Experience instant relief from knee irritation with better support and balance …" at bounding box center [665, 377] width 412 height 37
click at [721, 389] on p "Experience instant relief from knee trouble with better support and balance as …" at bounding box center [695, 377] width 473 height 39
click at [741, 369] on span "Experience instant relief from knee trouble with better support and balance as …" at bounding box center [691, 377] width 465 height 37
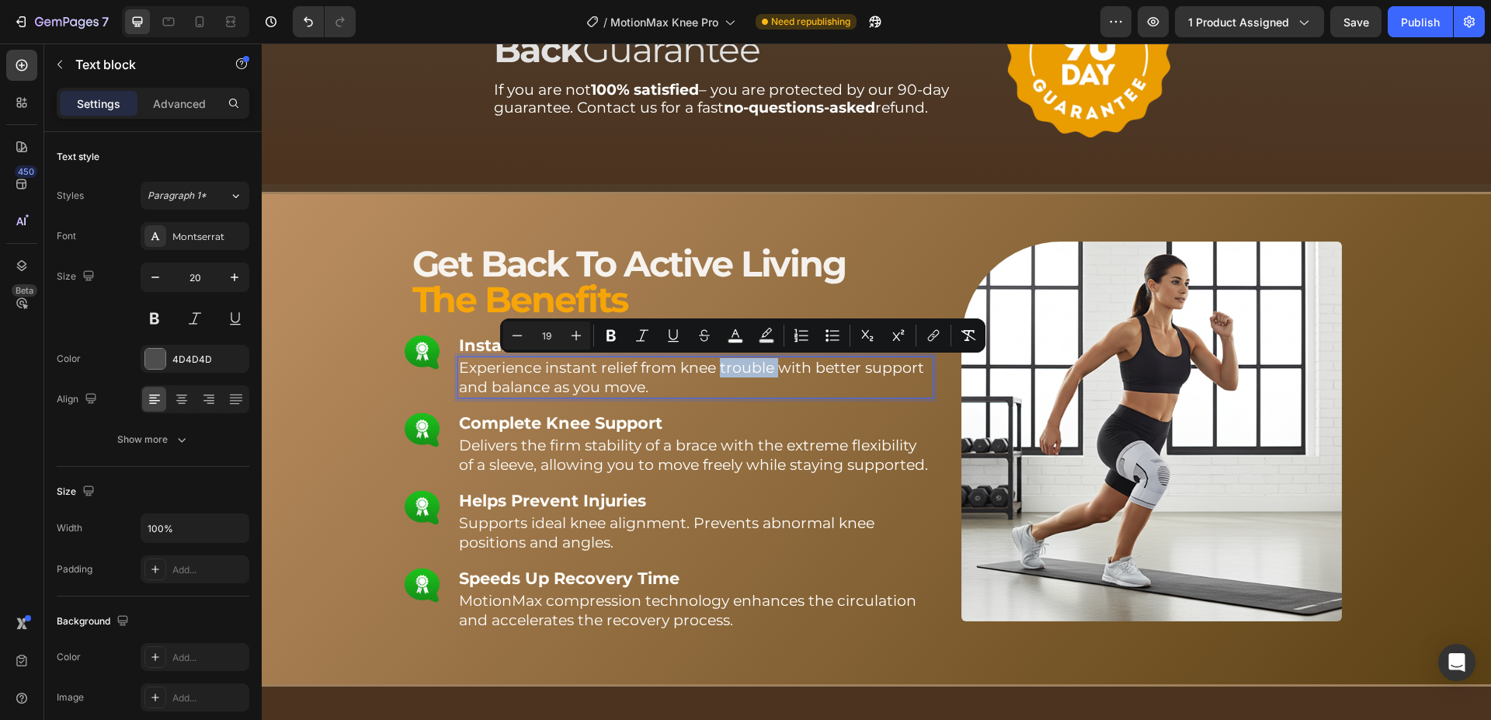
click at [744, 366] on span "Experience instant relief from knee trouble with better support and balance as …" at bounding box center [691, 377] width 465 height 37
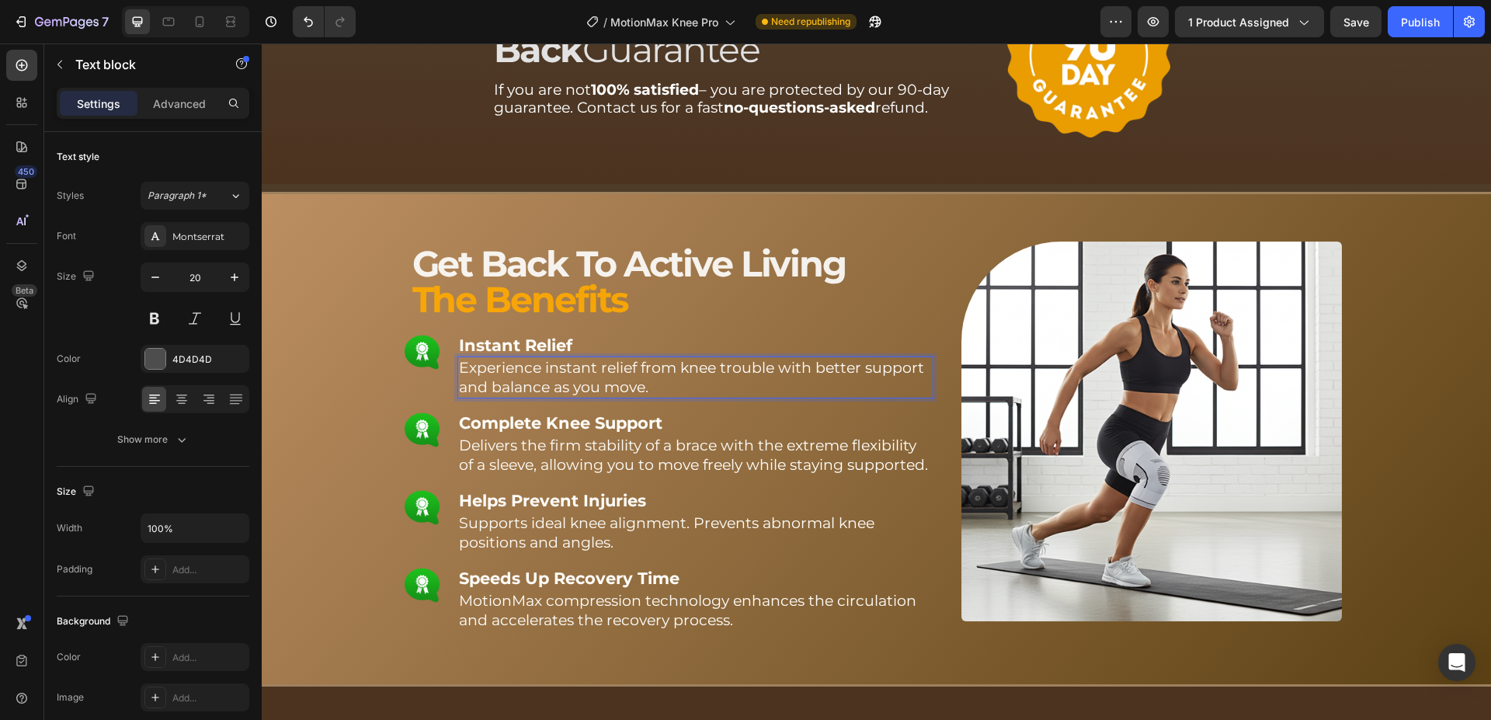
click at [665, 384] on p "Experience instant relief from knee trouble with better support and balance as …" at bounding box center [695, 377] width 473 height 39
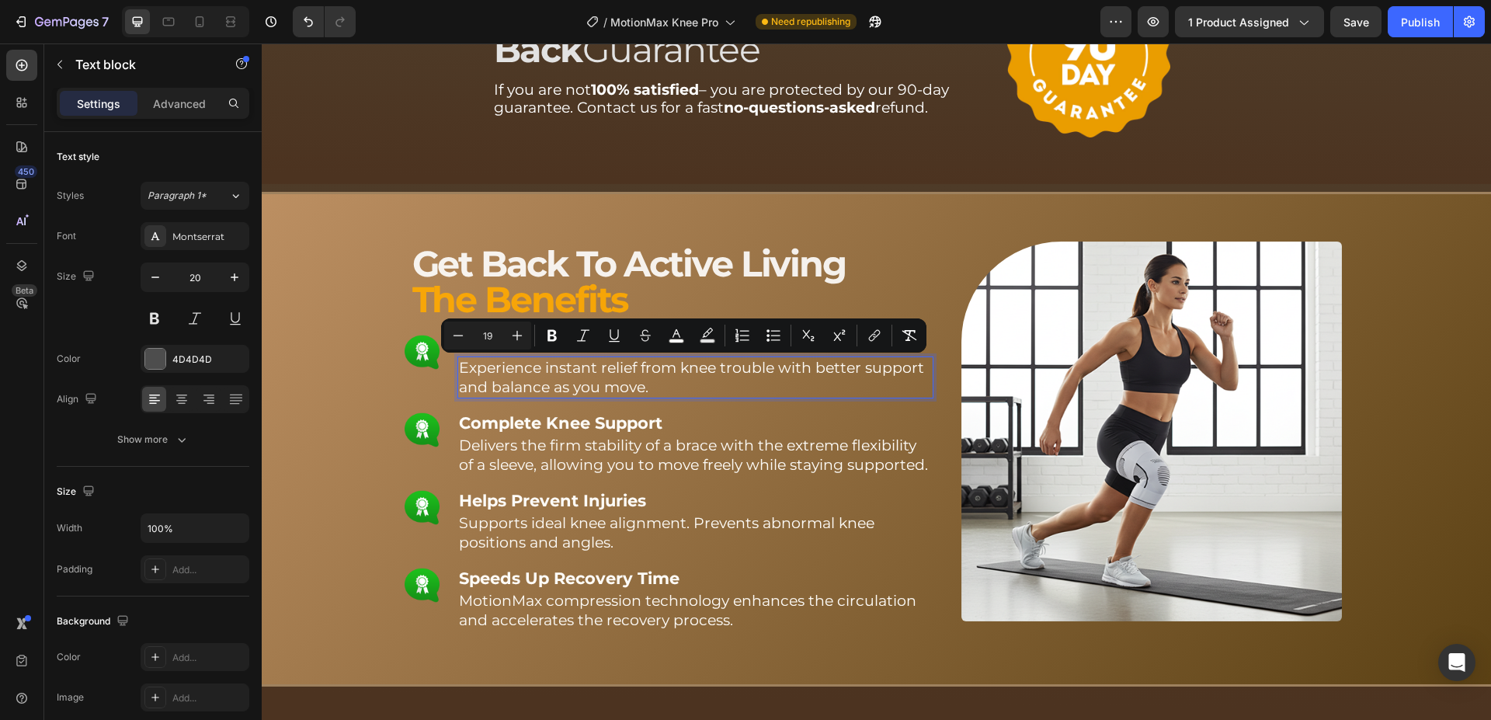
click at [654, 381] on p "Experience instant relief from knee trouble with better support and balance as …" at bounding box center [695, 377] width 473 height 39
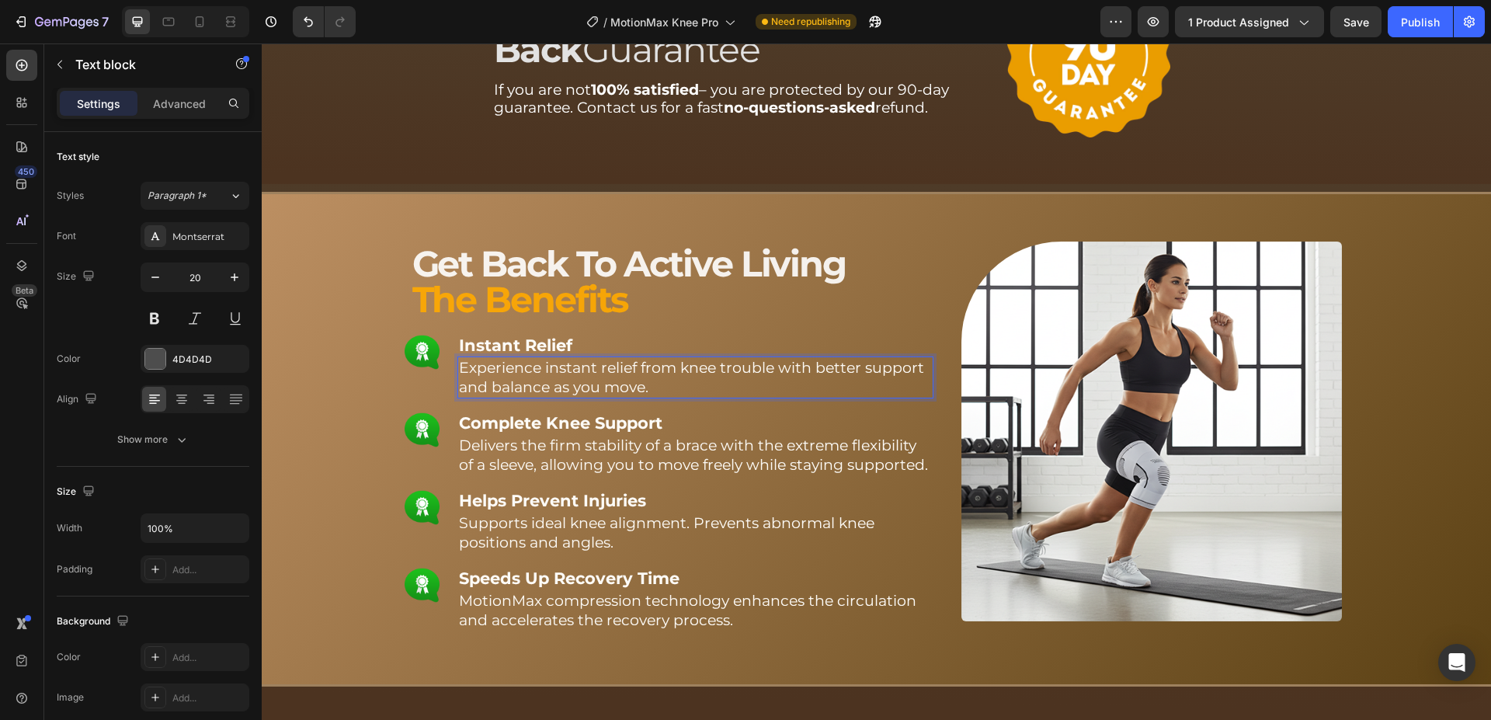
click at [744, 374] on span "Experience instant relief from knee trouble with better support and balance as …" at bounding box center [691, 377] width 465 height 37
click at [738, 369] on span "Experience instant relief from knee trouble with better support and balance as …" at bounding box center [691, 377] width 465 height 37
click at [745, 369] on span "Experience instant relief from knee discomfort with better support and balance …" at bounding box center [673, 377] width 429 height 37
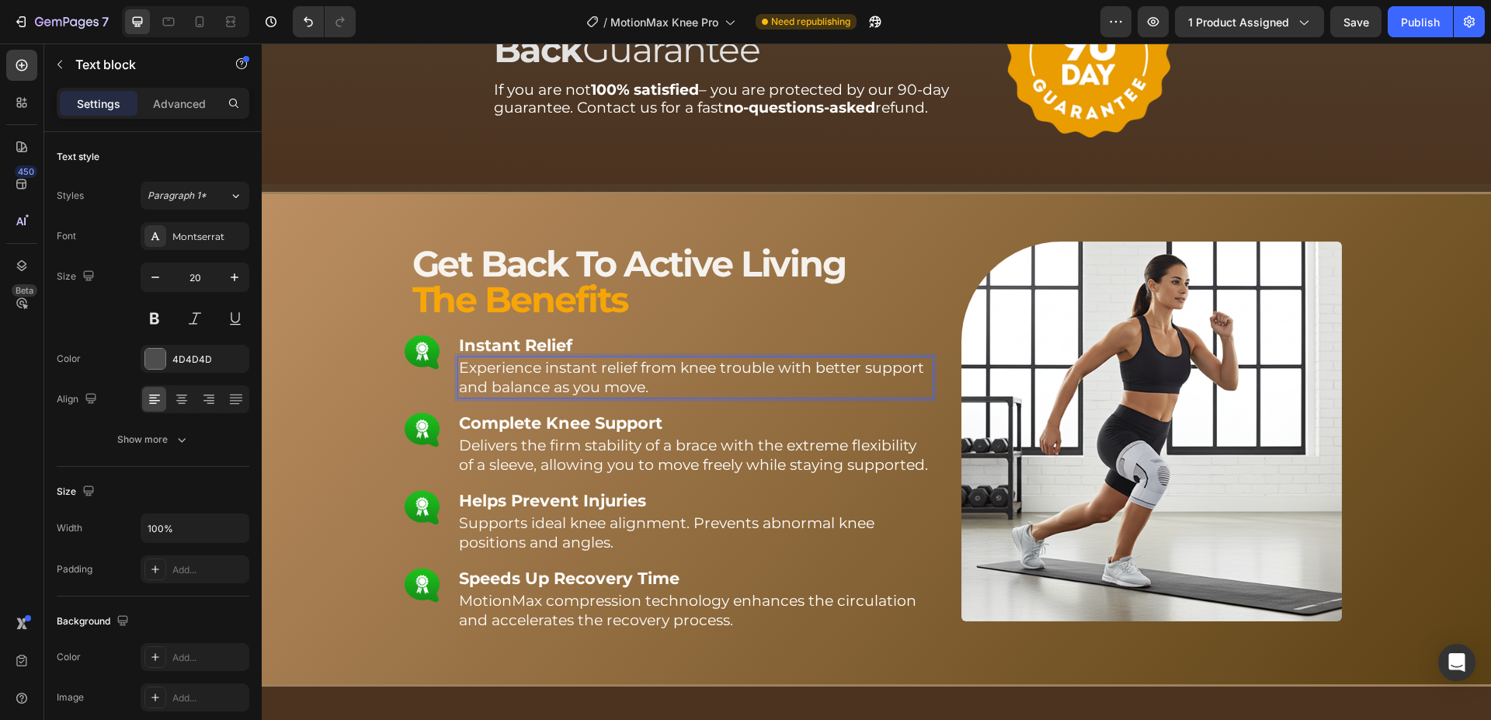
click at [652, 380] on p "Experience instant relief from knee trouble with better support and balance as …" at bounding box center [695, 377] width 473 height 39
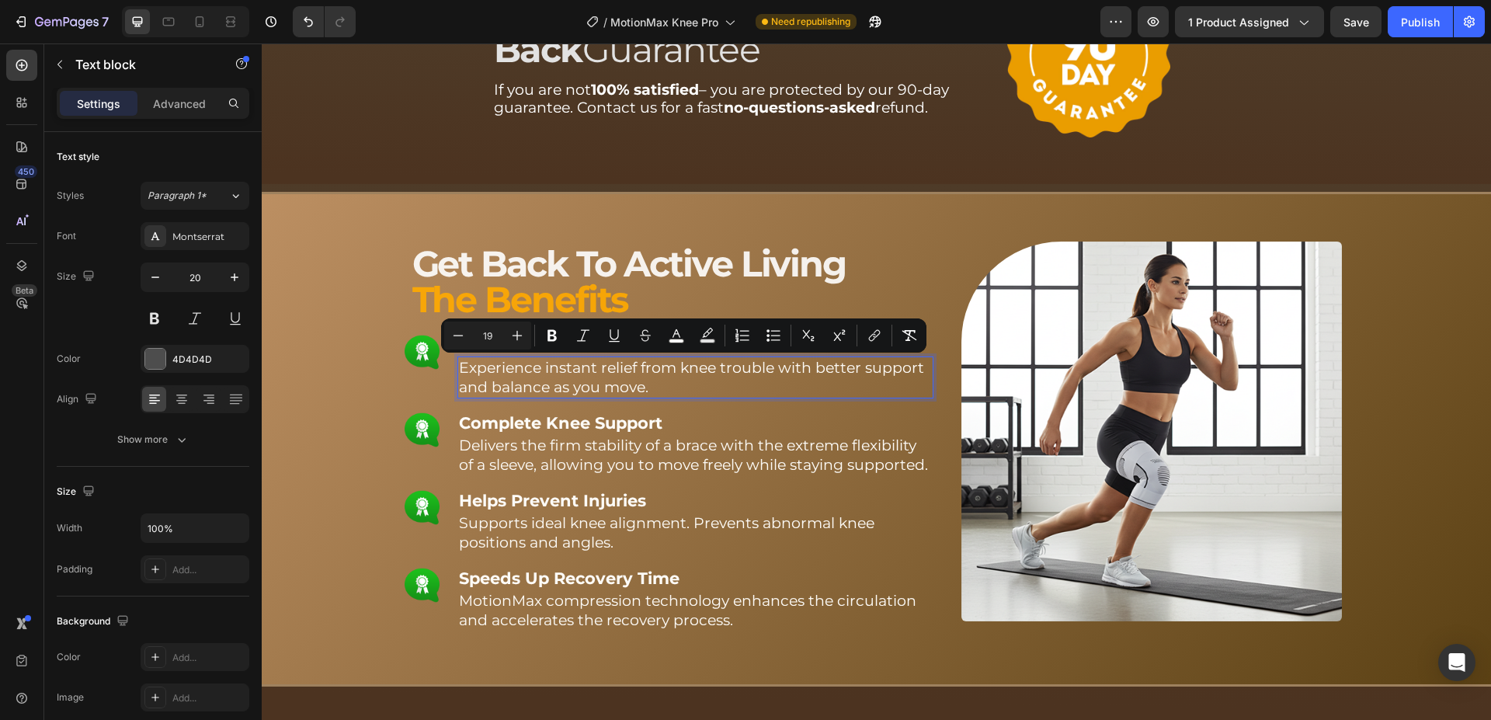
click at [651, 380] on p "Experience instant relief from knee trouble with better support and balance as …" at bounding box center [695, 377] width 473 height 39
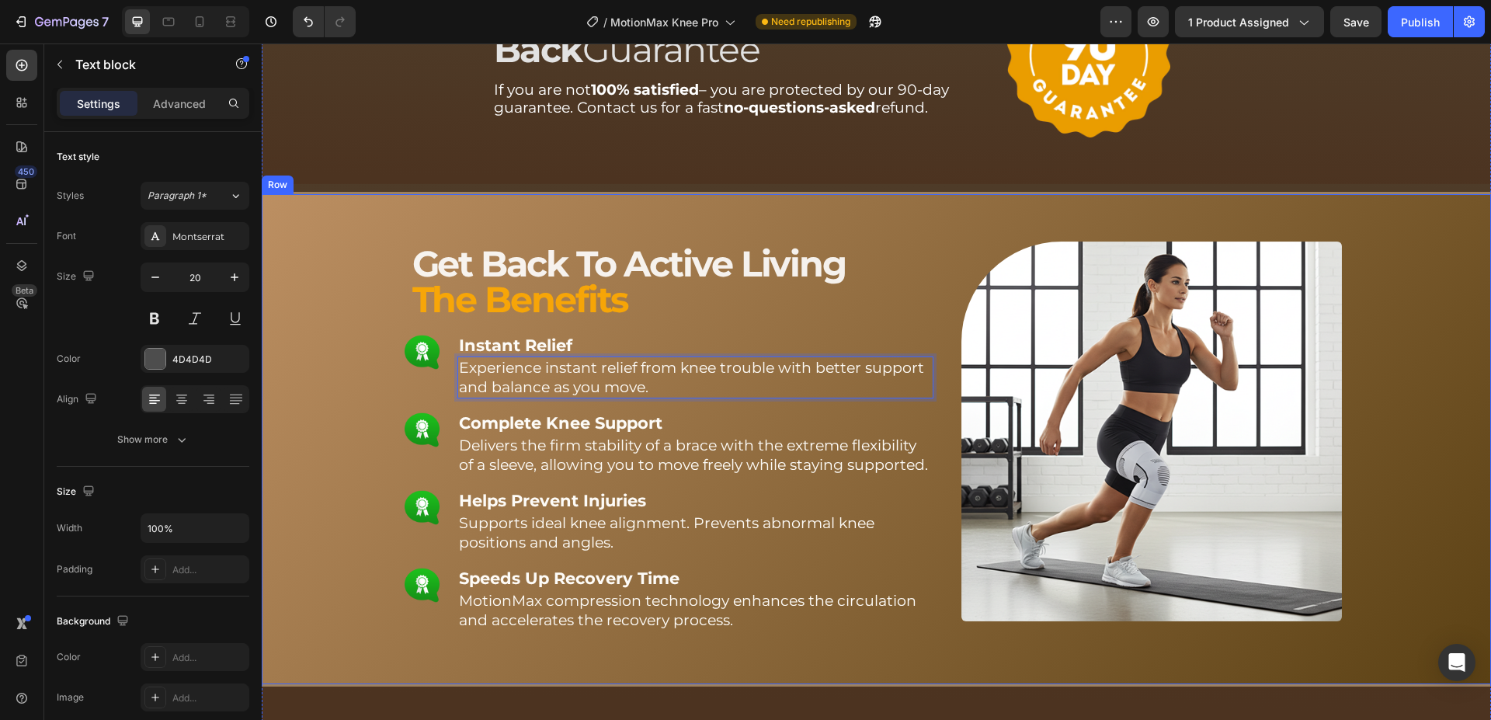
click at [353, 273] on div "Image Get Back To Active Living The Benefits Text block Instant Relief Text blo…" at bounding box center [876, 446] width 1190 height 451
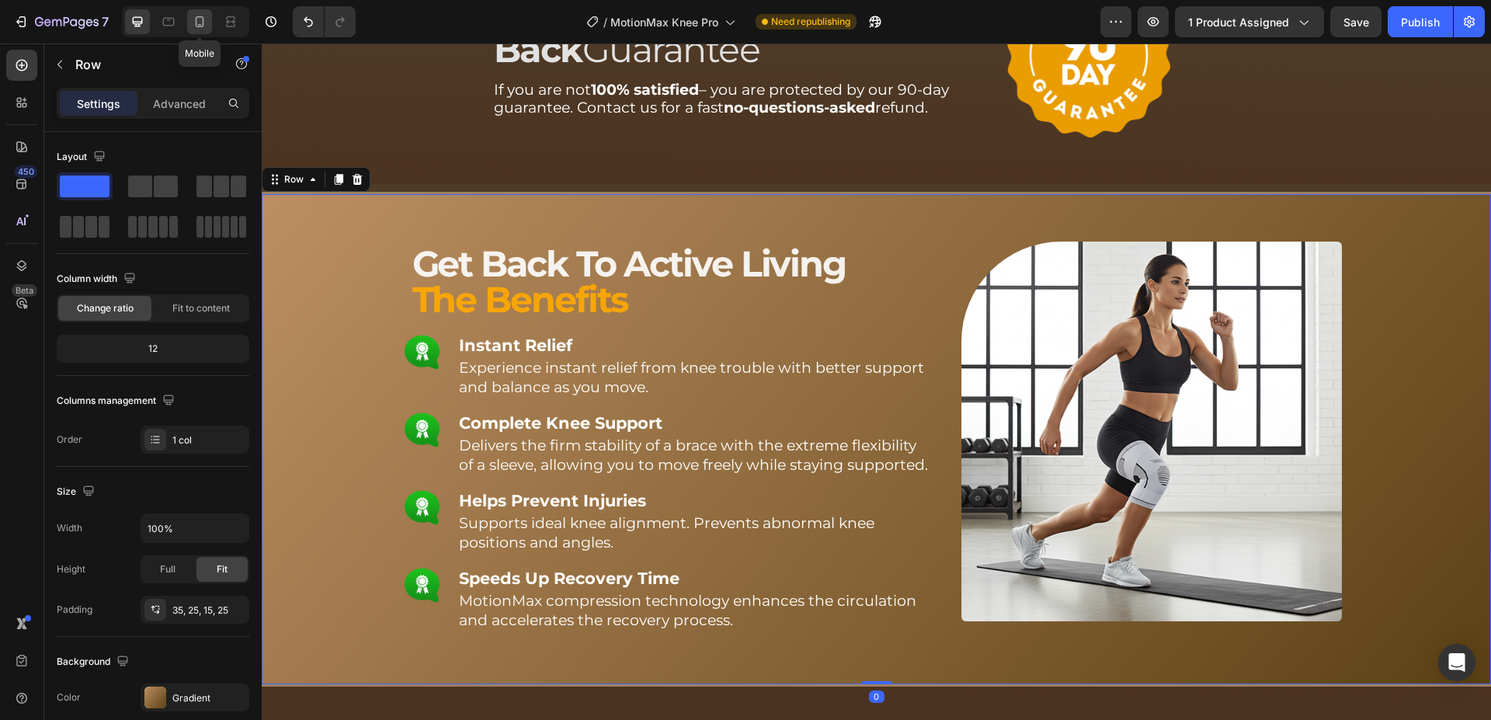
click at [197, 23] on icon at bounding box center [200, 22] width 16 height 16
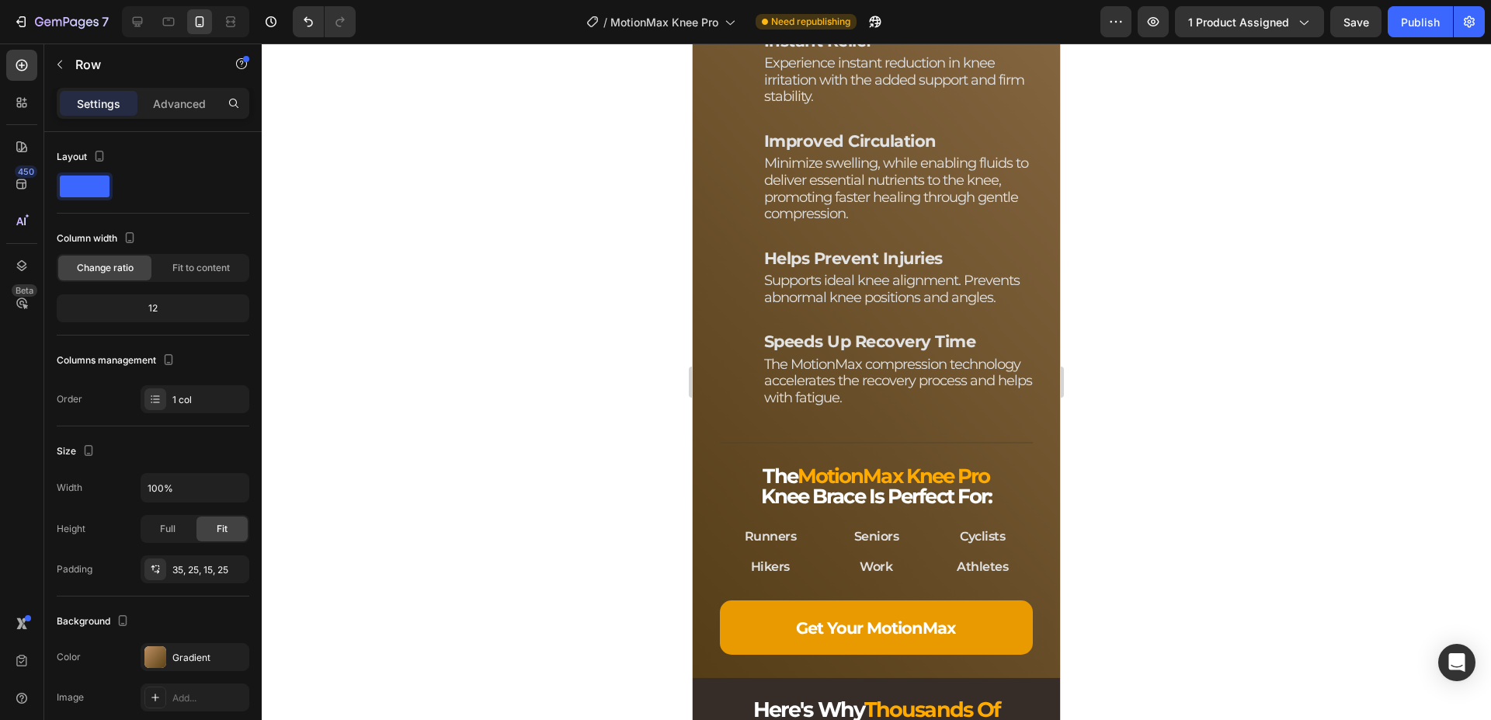
scroll to position [4085, 0]
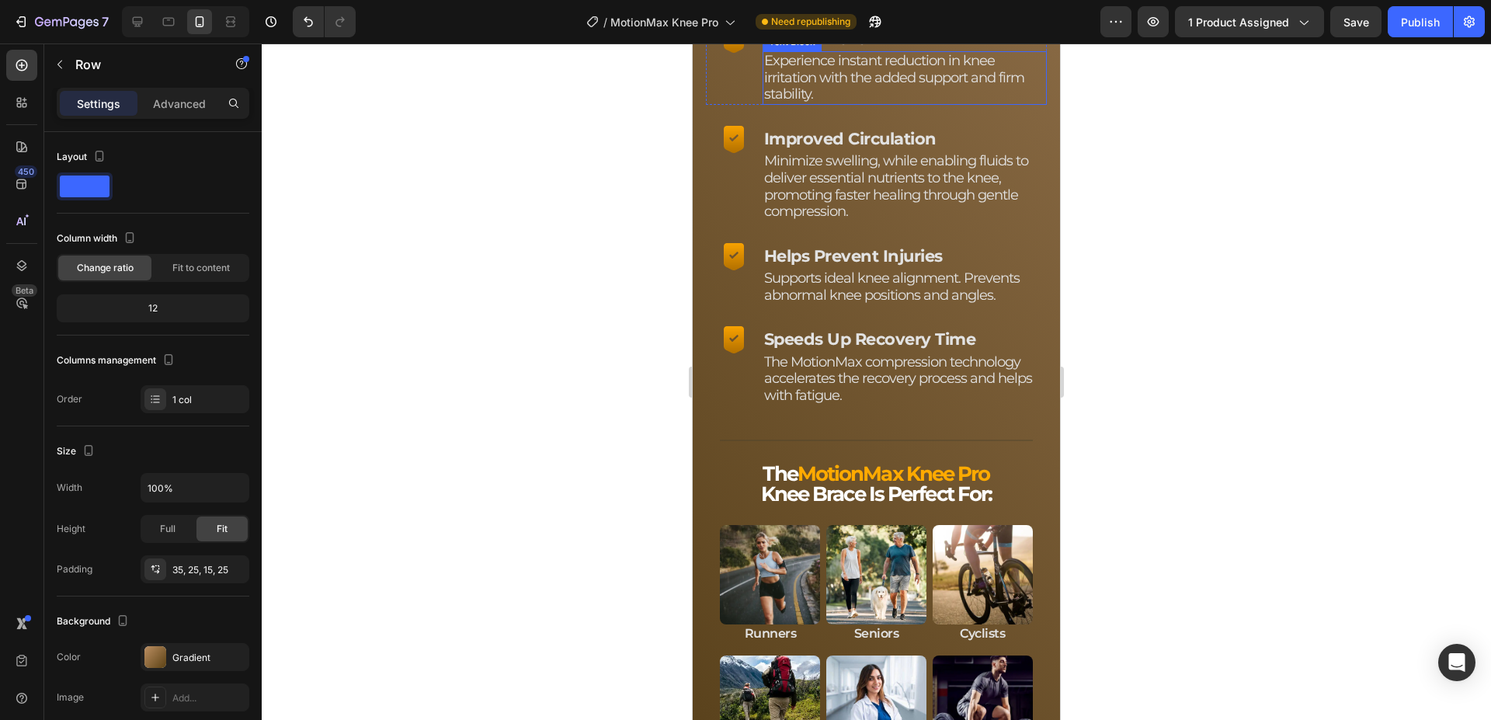
click at [839, 103] on p "Experience instant reduction in knee irritation with the added support and firm…" at bounding box center [905, 78] width 282 height 50
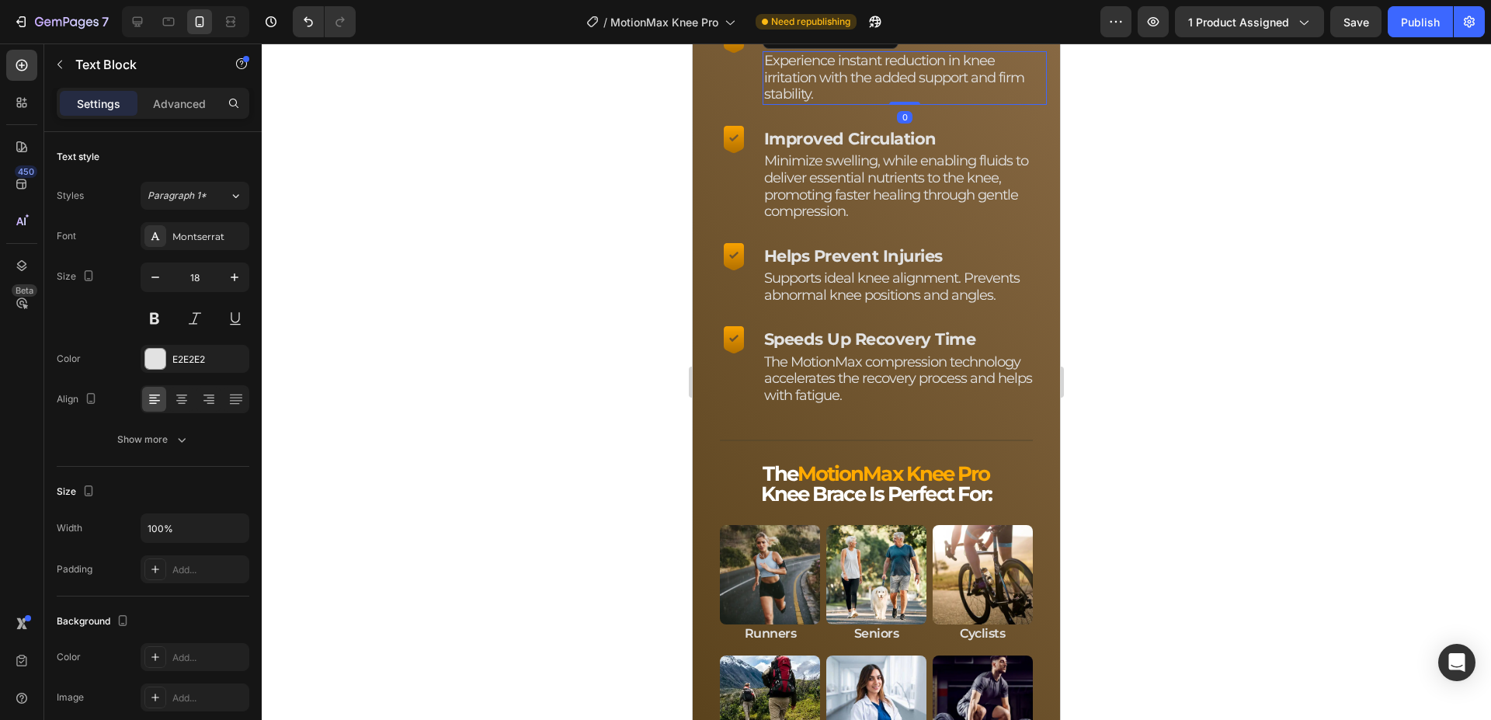
click at [839, 103] on p "Experience instant reduction in knee irritation with the added support and firm…" at bounding box center [905, 78] width 282 height 50
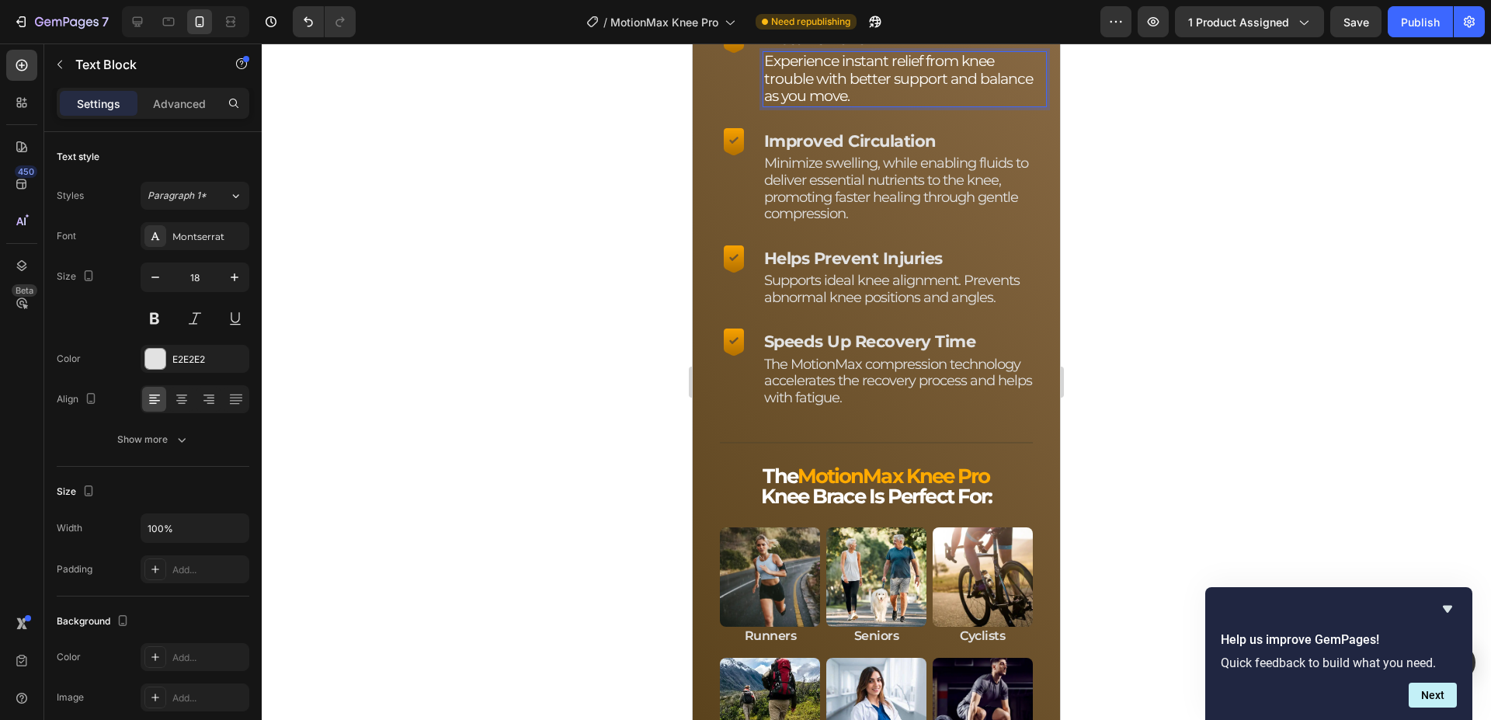
click at [589, 342] on div at bounding box center [876, 381] width 1229 height 676
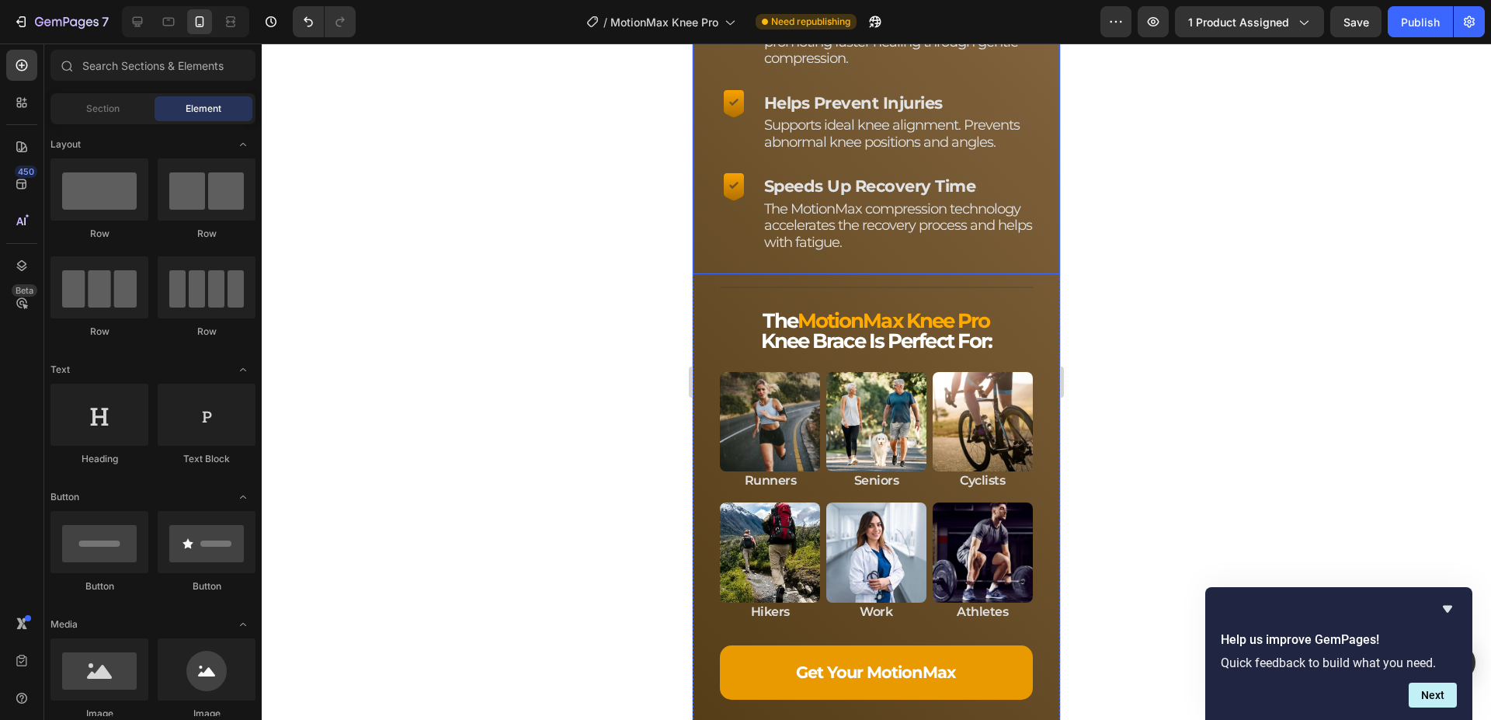
scroll to position [4243, 0]
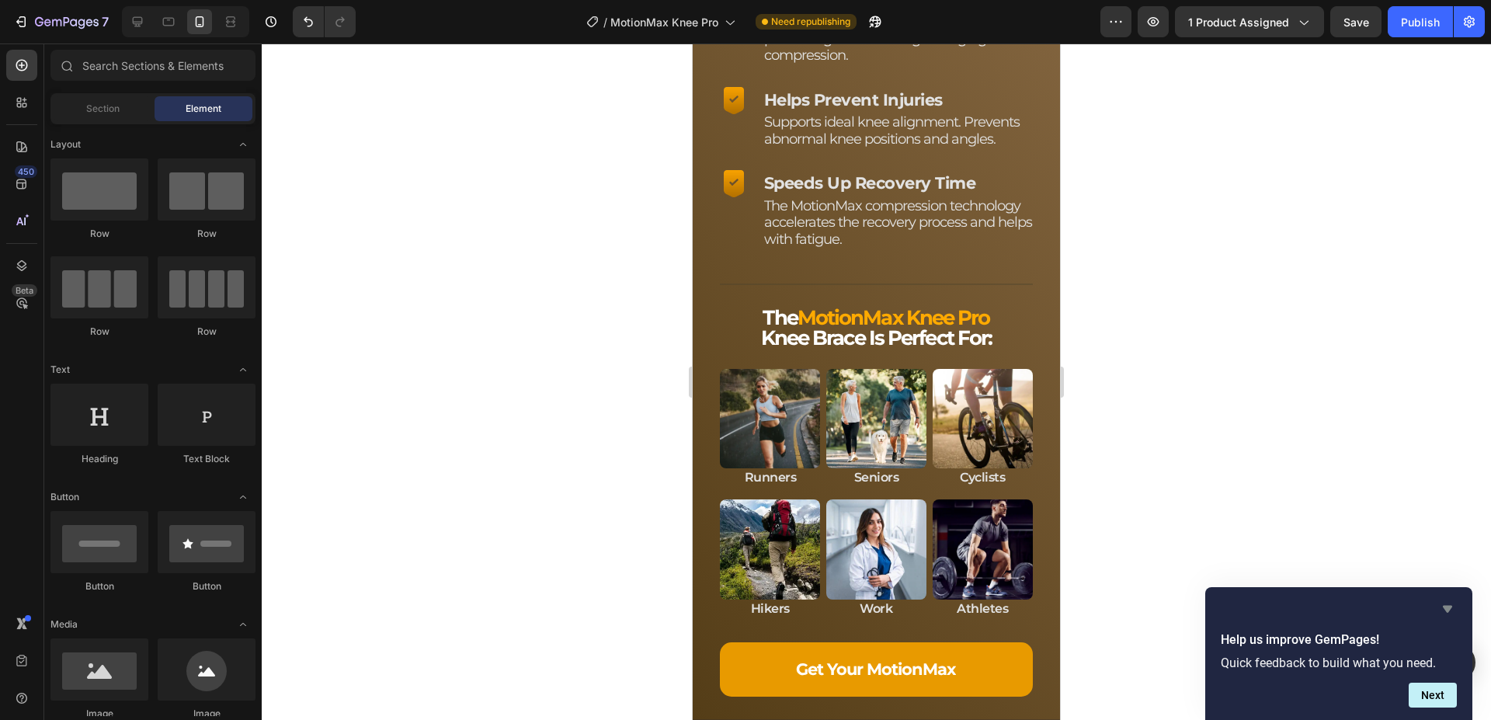
click at [1452, 613] on icon "Hide survey" at bounding box center [1447, 608] width 19 height 19
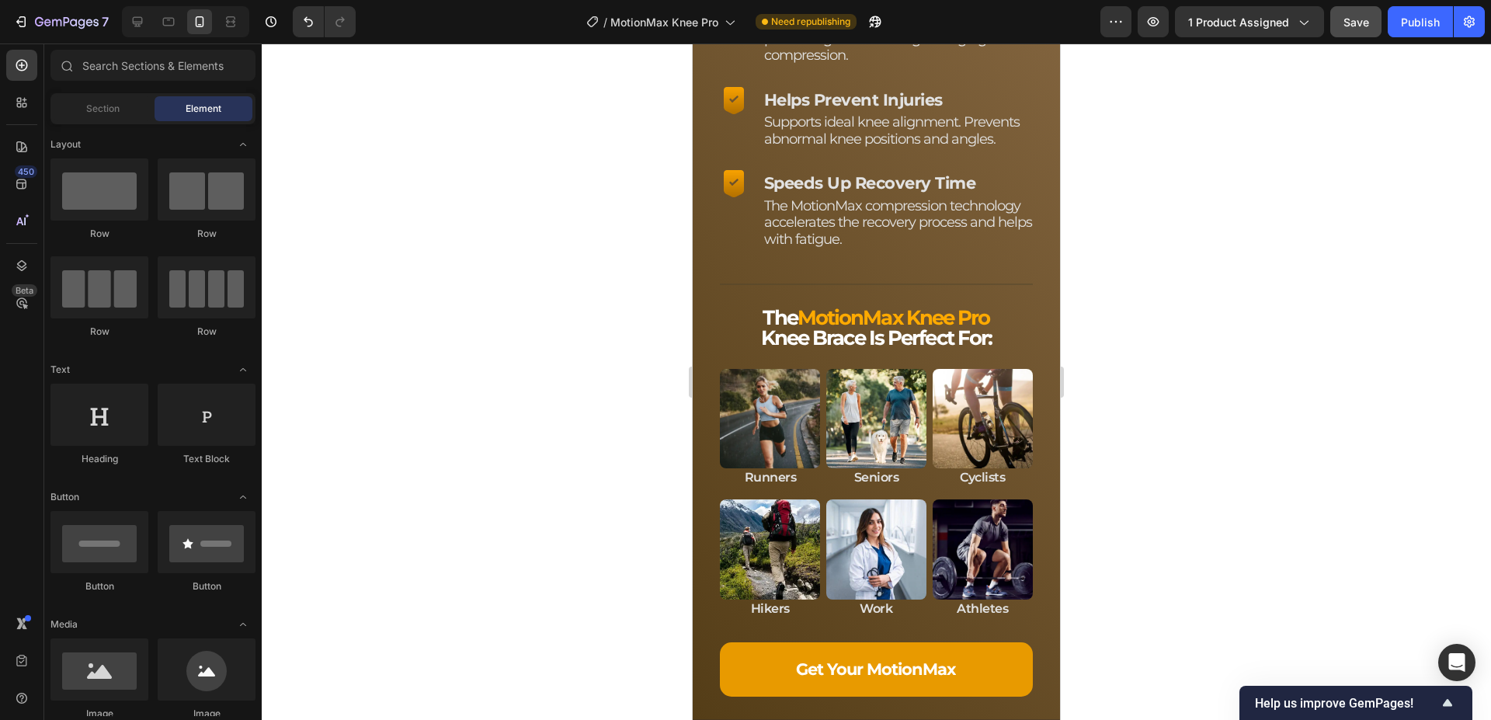
click at [1361, 24] on span "Save" at bounding box center [1356, 22] width 26 height 13
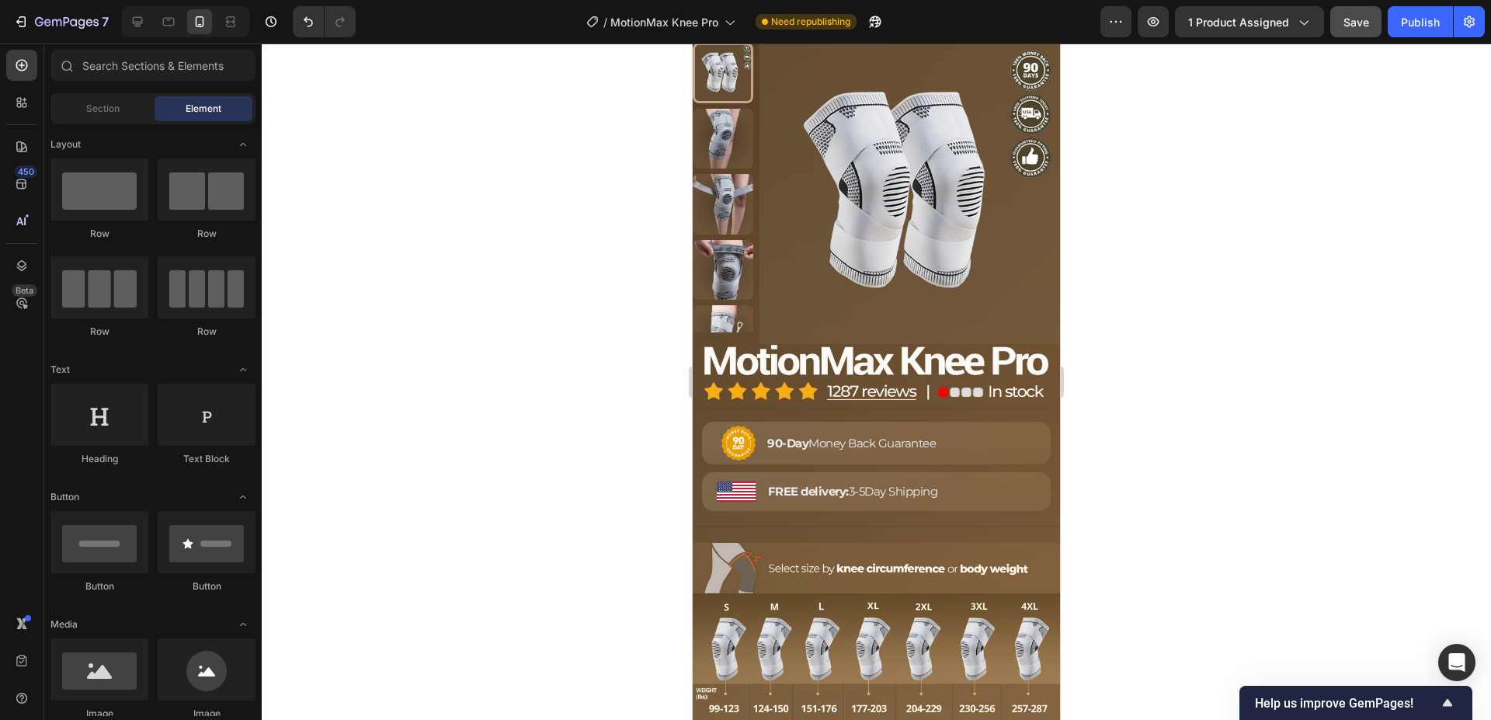
scroll to position [7331, 0]
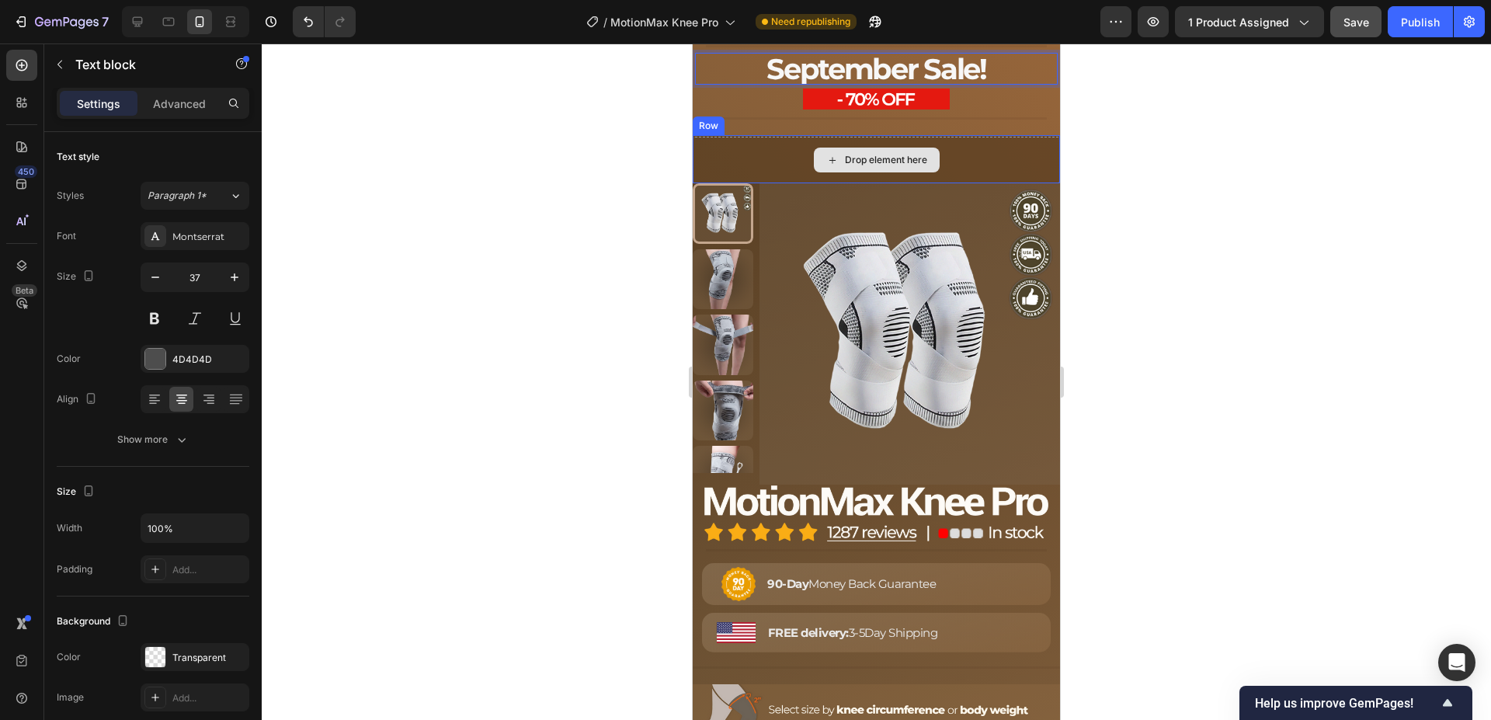
scroll to position [7173, 0]
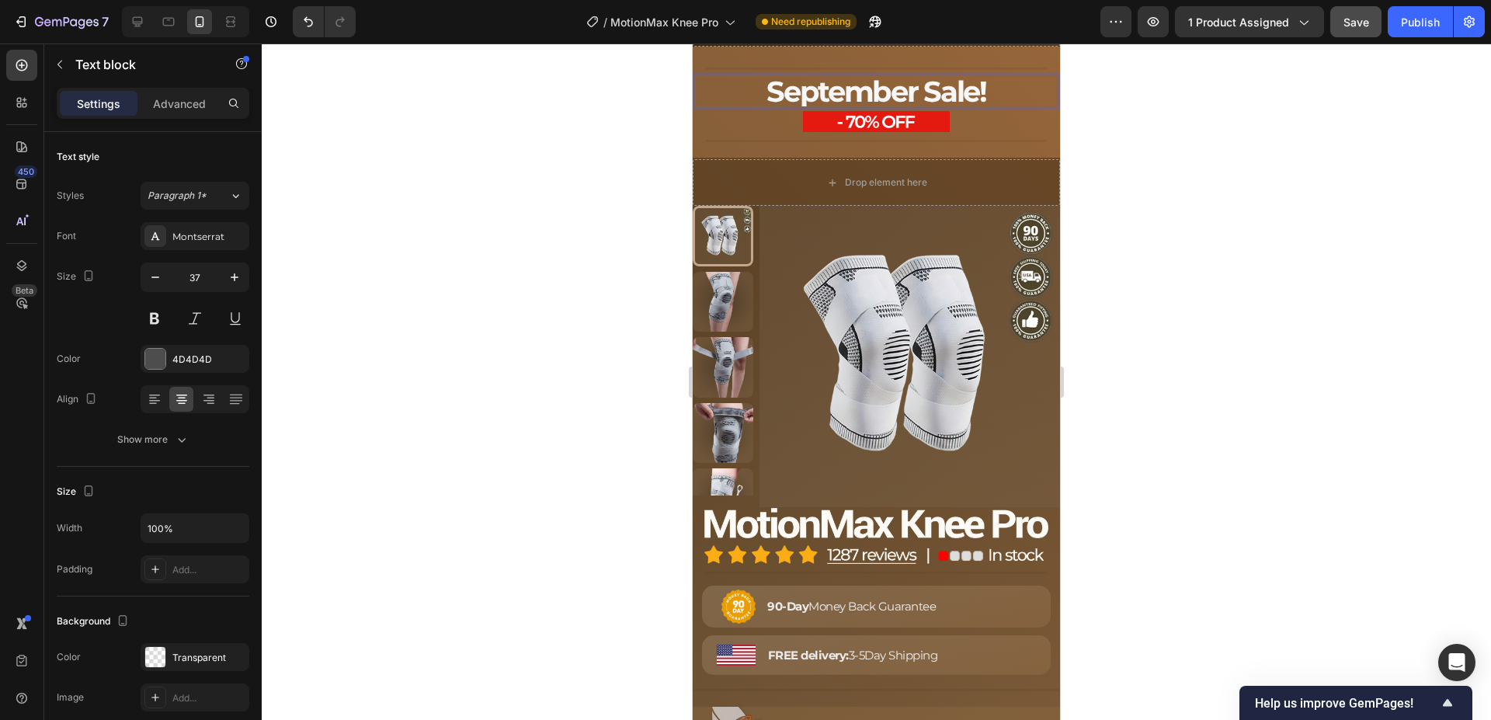
click at [901, 109] on span "September Sale!" at bounding box center [876, 91] width 220 height 35
click at [905, 107] on span "Limited-Time Autumn Sale" at bounding box center [876, 89] width 358 height 35
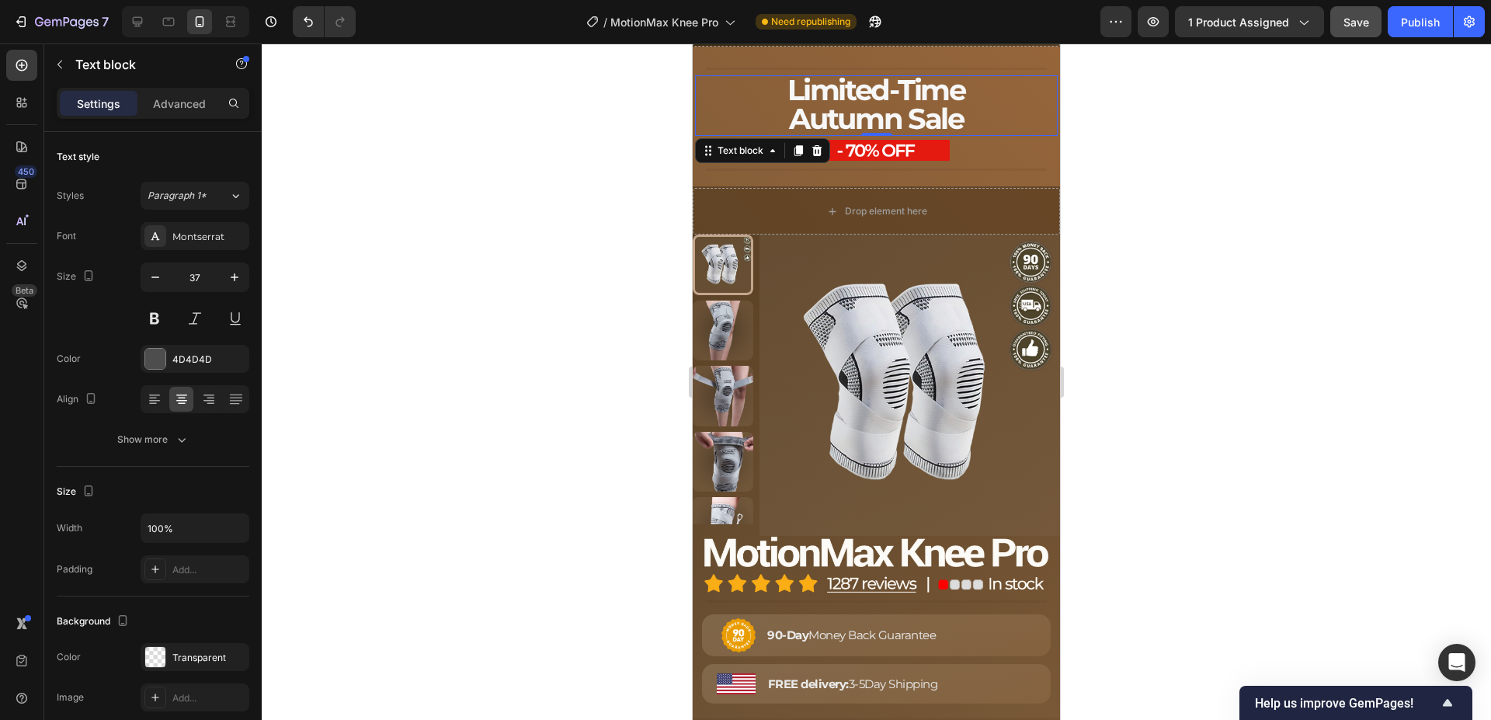
click at [543, 231] on div at bounding box center [876, 381] width 1229 height 676
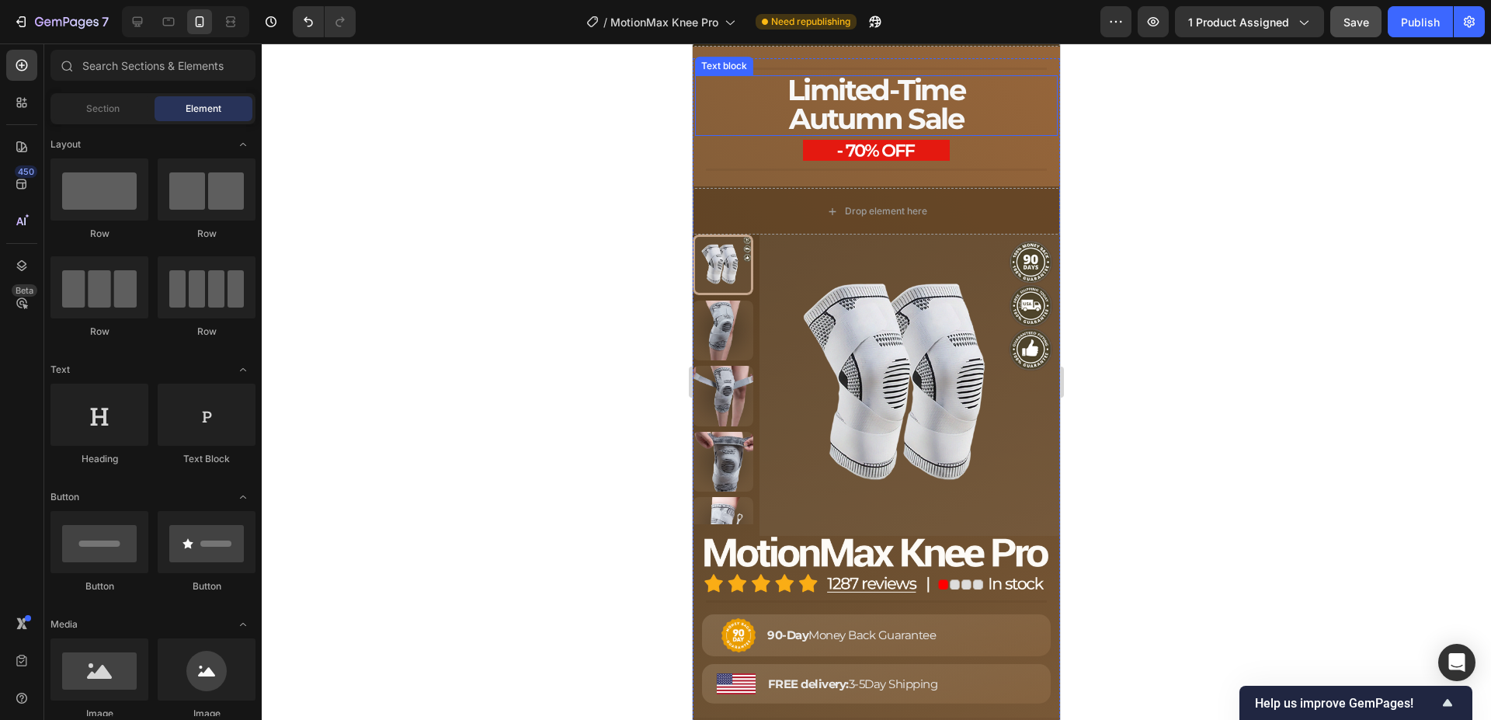
click at [891, 136] on span "Autumn Sale" at bounding box center [876, 118] width 175 height 35
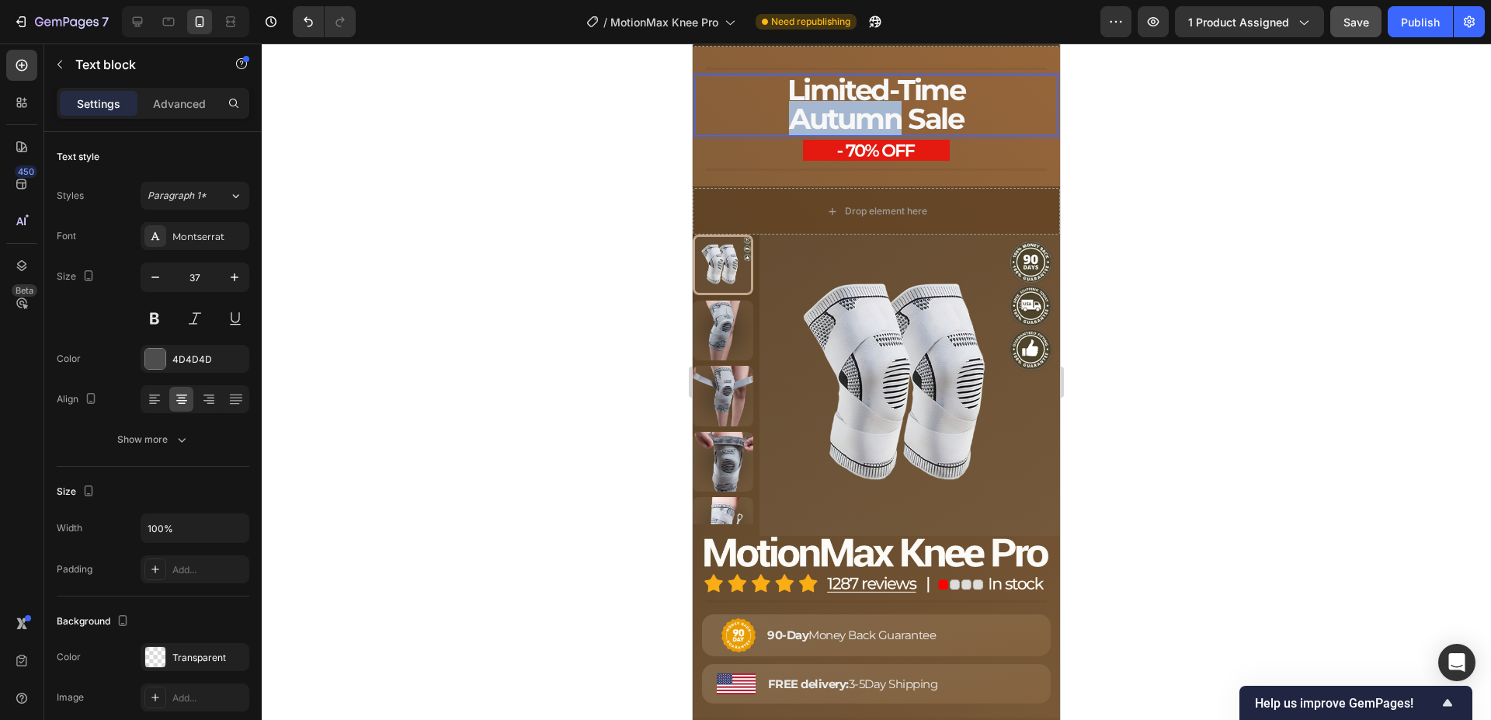
drag, startPoint x: 894, startPoint y: 276, endPoint x: 788, endPoint y: 276, distance: 105.6
click at [789, 136] on span "Autumn Sale" at bounding box center [876, 118] width 175 height 35
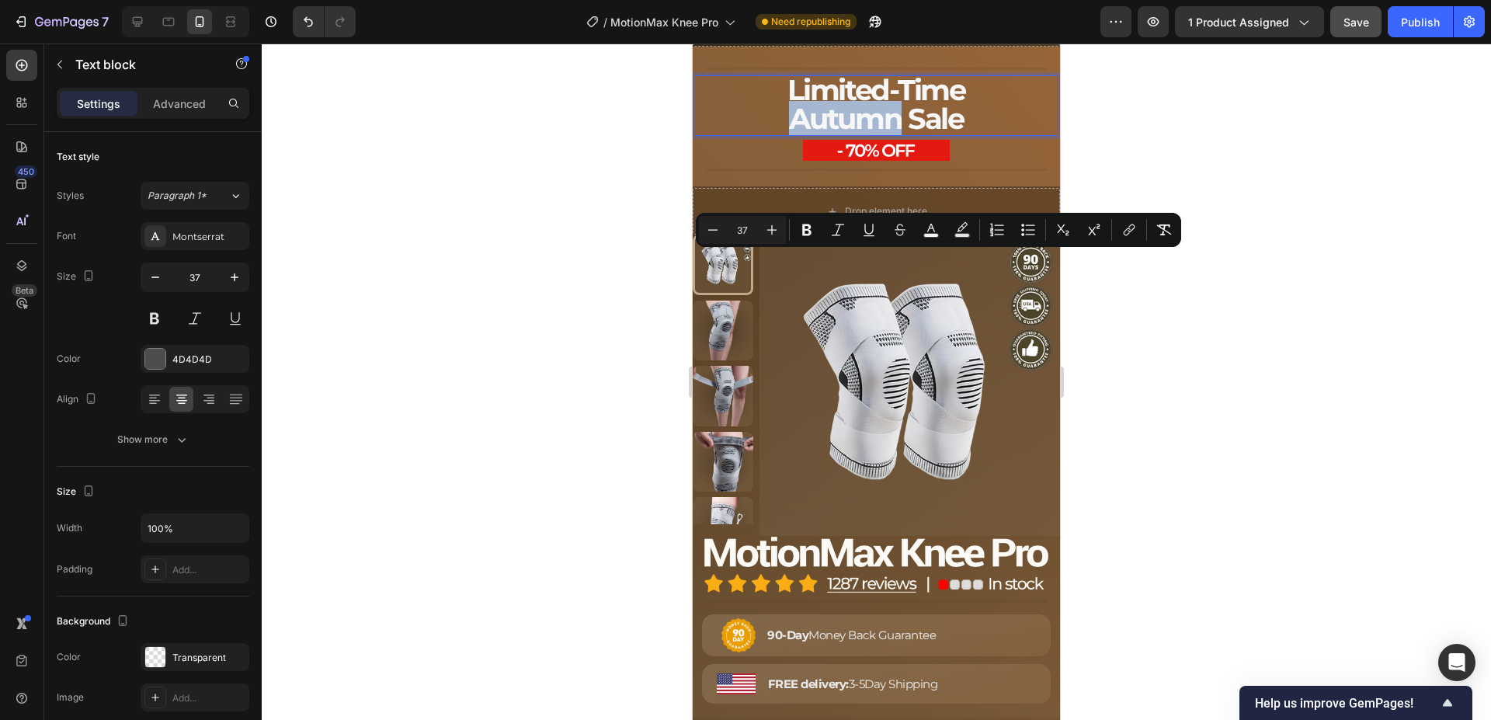
click at [864, 136] on span "Autumn Sale" at bounding box center [876, 118] width 175 height 35
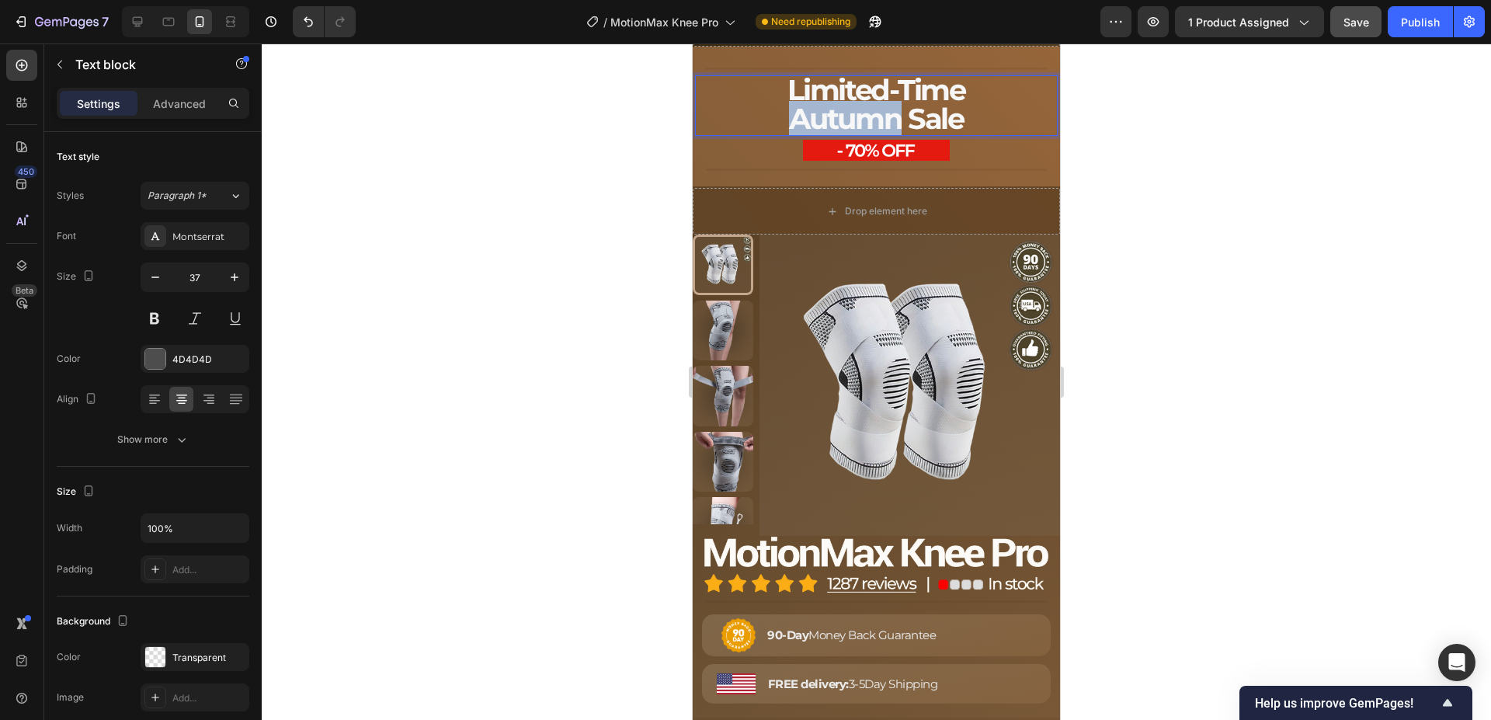
drag, startPoint x: 895, startPoint y: 273, endPoint x: 789, endPoint y: 271, distance: 106.4
click at [789, 136] on span "Autumn Sale" at bounding box center [876, 118] width 175 height 35
click at [582, 226] on div at bounding box center [876, 381] width 1229 height 676
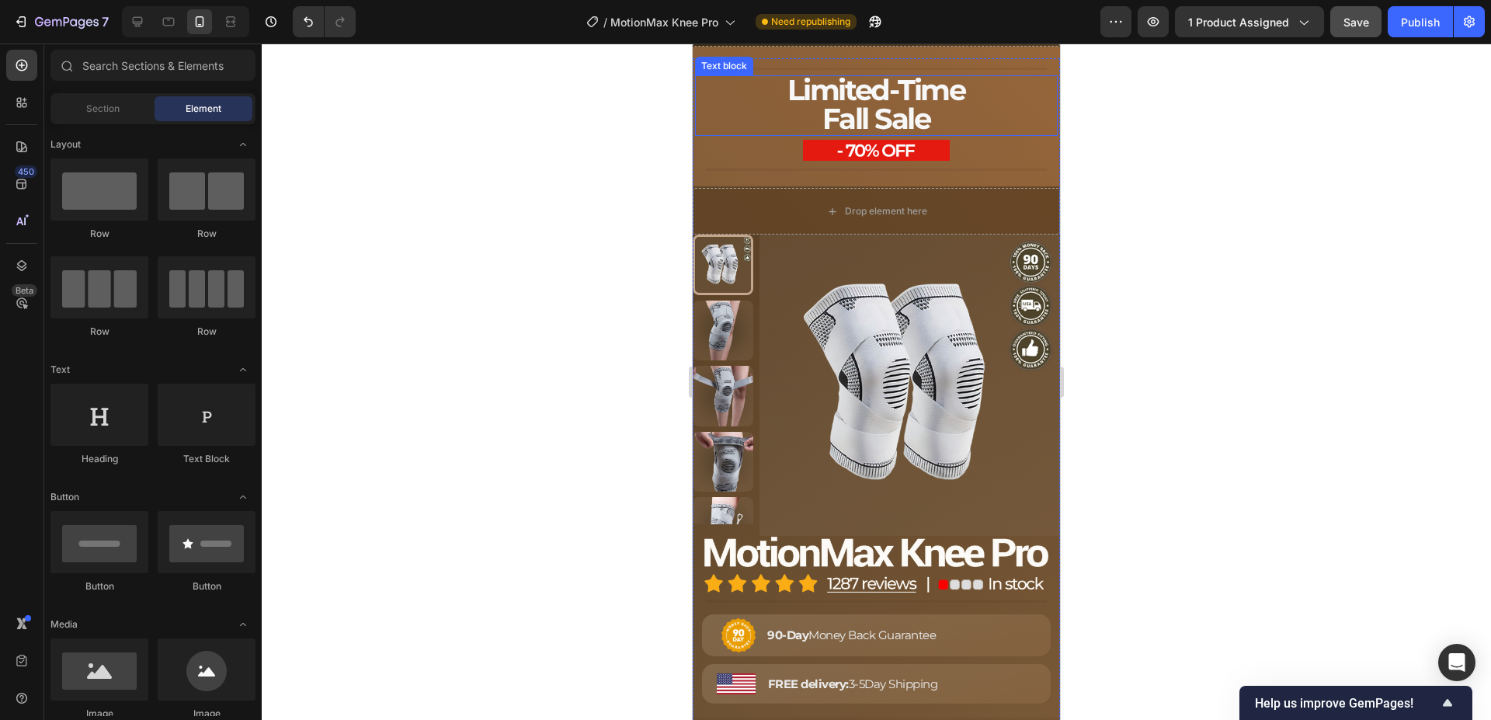
click at [896, 136] on span "Fall Sale" at bounding box center [875, 118] width 107 height 35
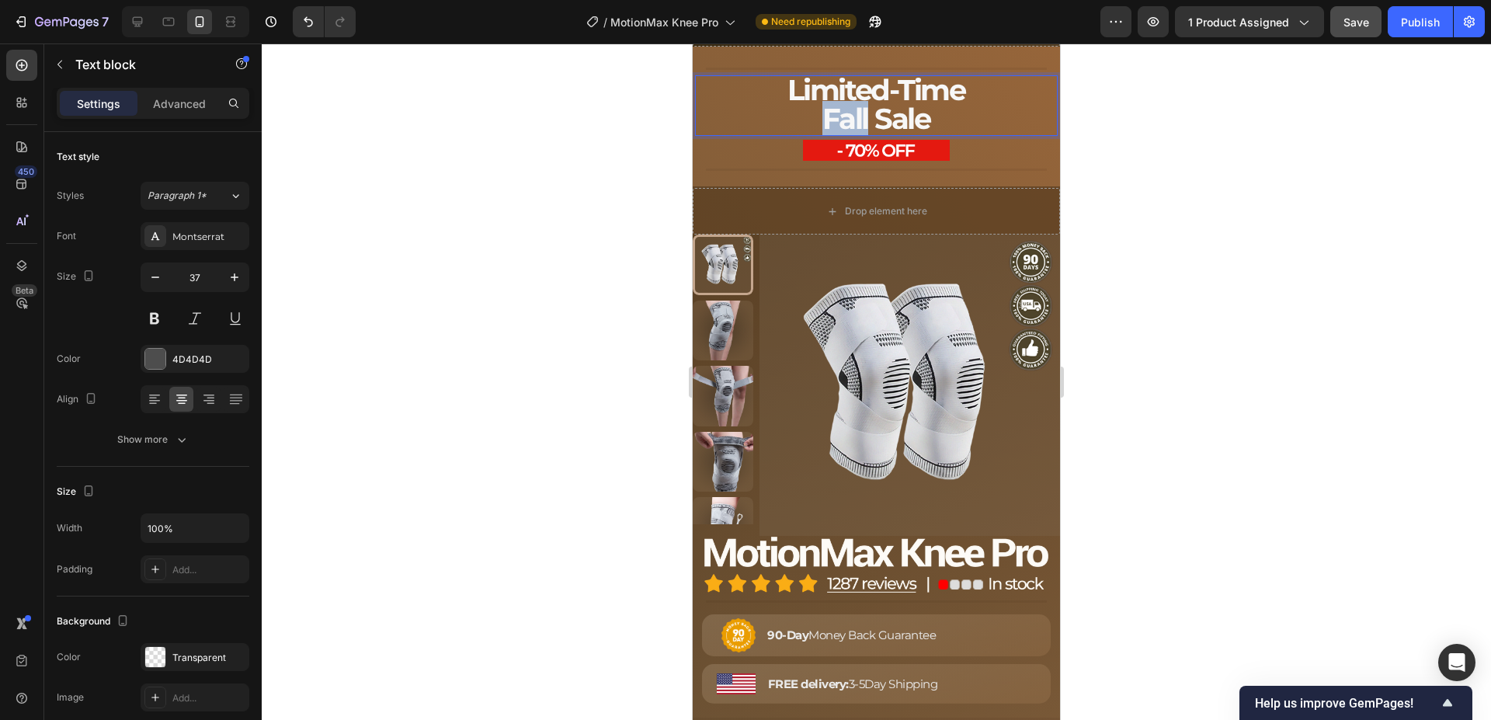
drag, startPoint x: 859, startPoint y: 273, endPoint x: 815, endPoint y: 273, distance: 44.3
click at [815, 133] on p "Fall Sale" at bounding box center [875, 118] width 359 height 29
click at [562, 225] on div at bounding box center [876, 381] width 1229 height 676
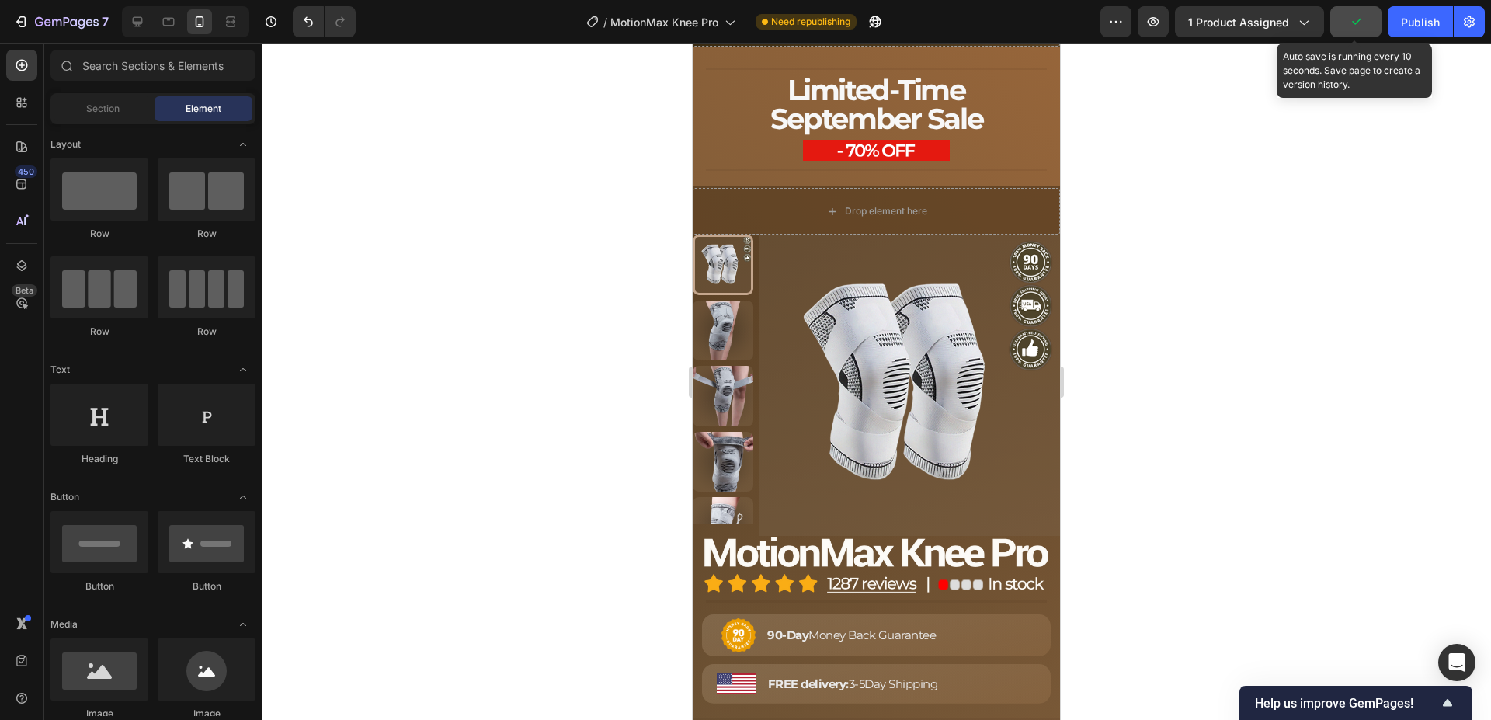
click at [1356, 27] on icon "button" at bounding box center [1356, 22] width 16 height 16
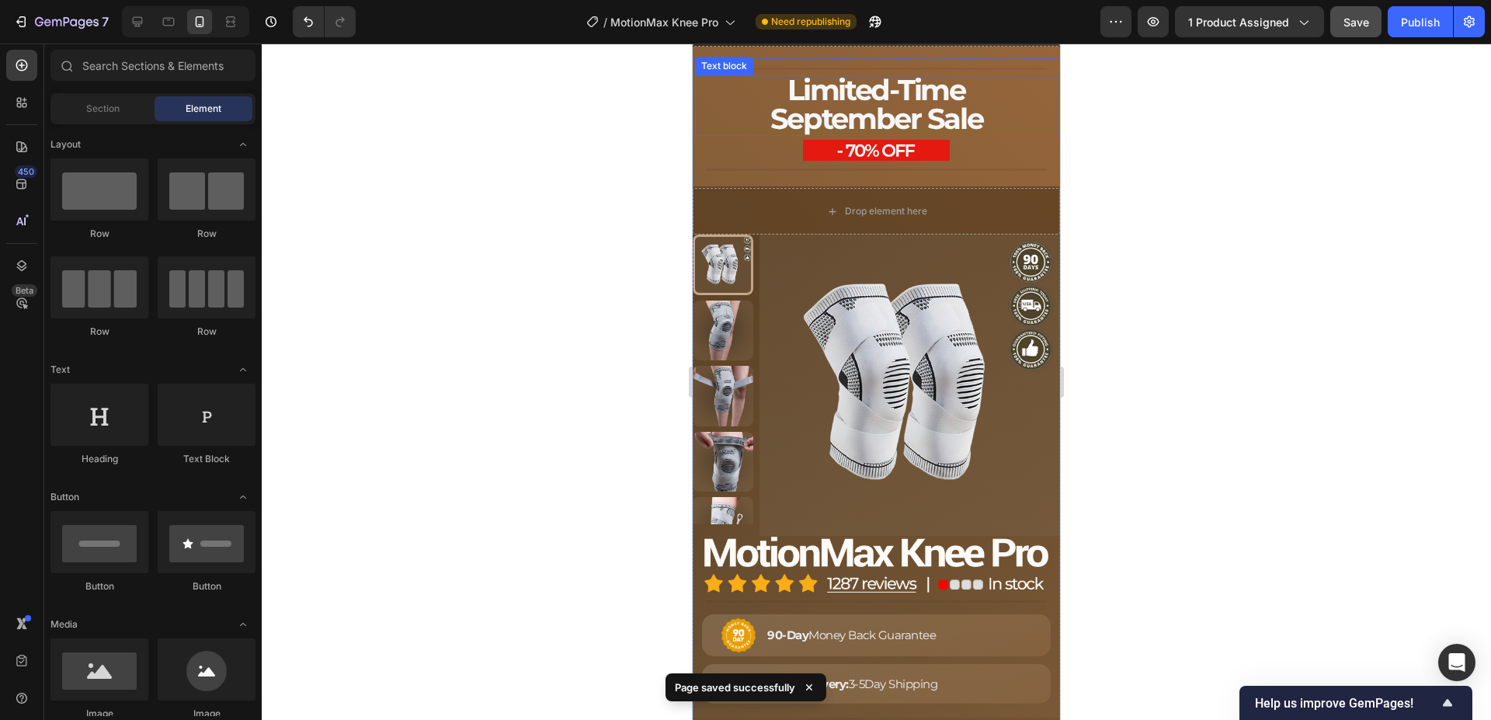
click at [895, 136] on span "September Sale" at bounding box center [876, 118] width 213 height 35
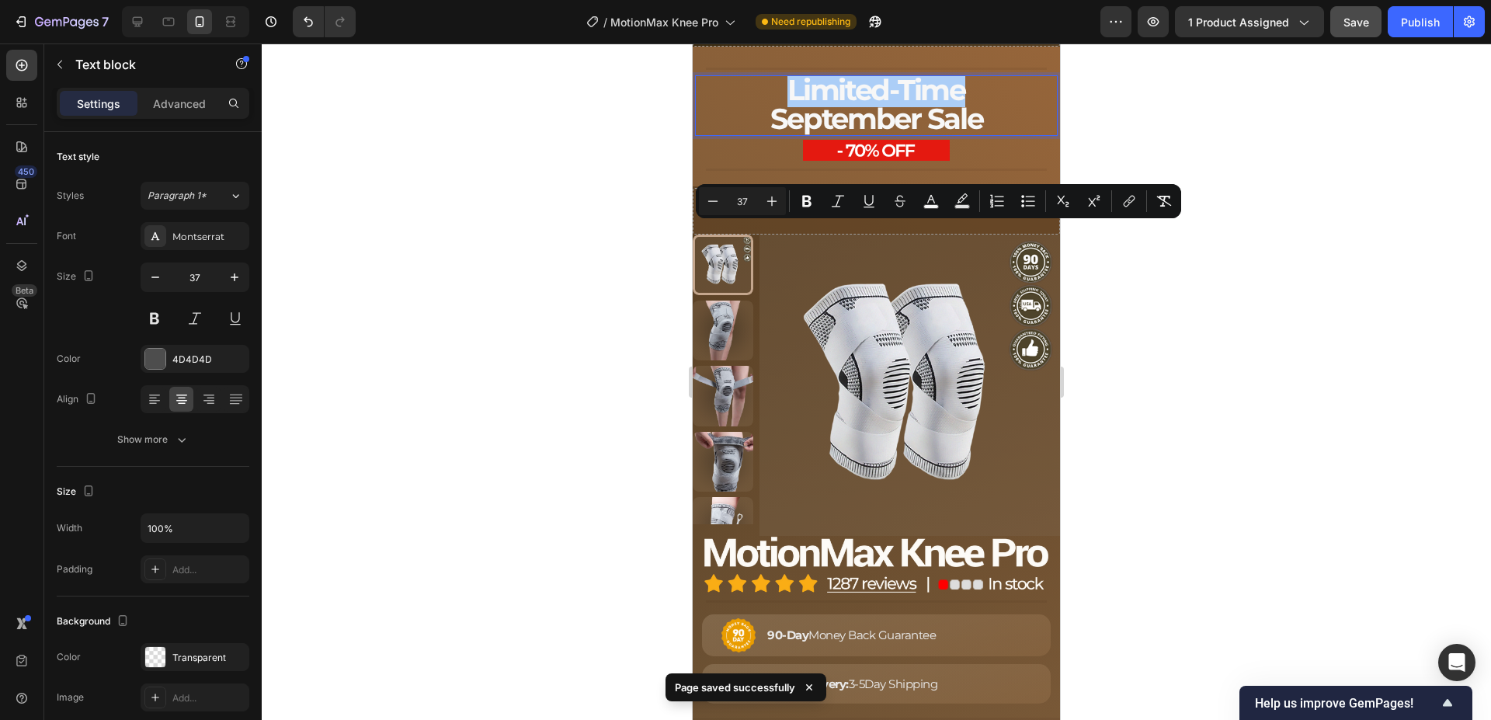
click at [591, 207] on div at bounding box center [876, 381] width 1229 height 676
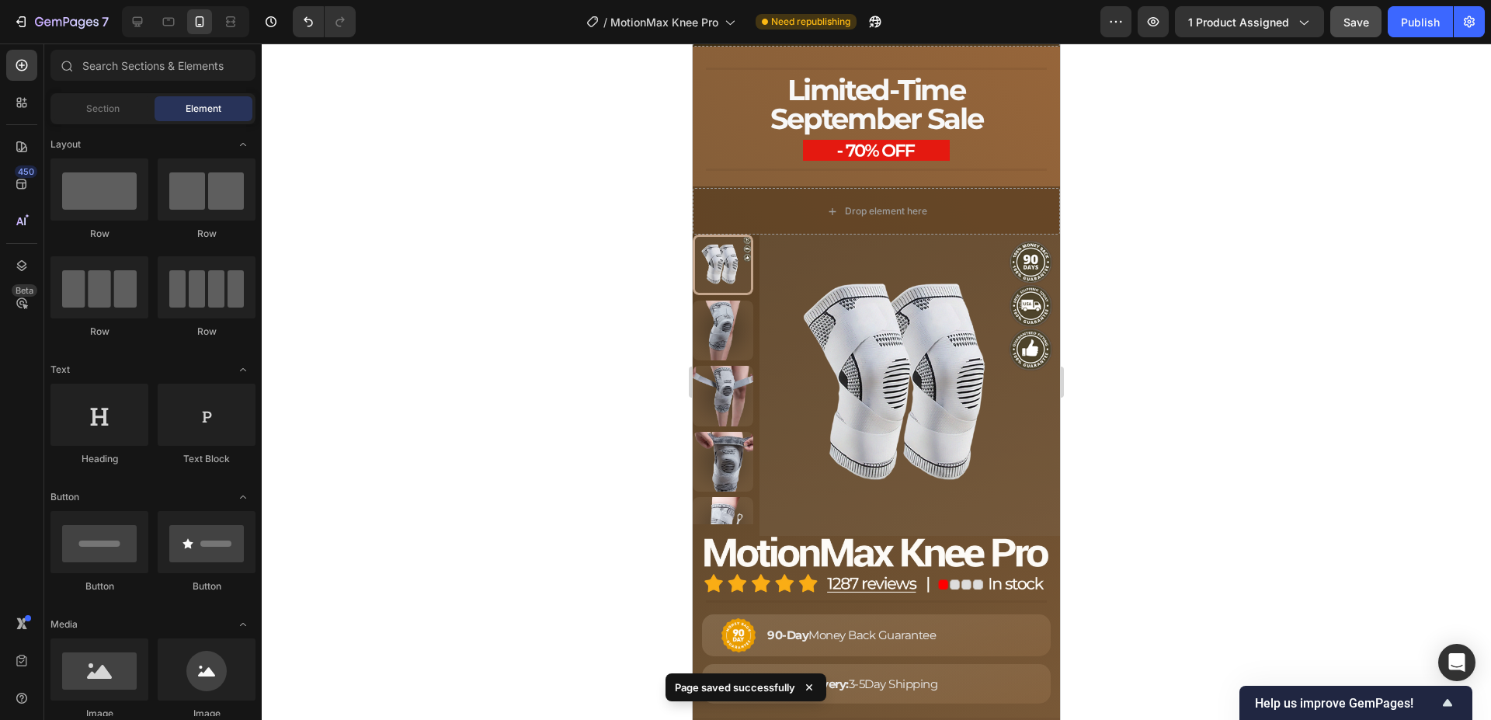
click at [745, 104] on p "Limited-Time" at bounding box center [875, 89] width 359 height 29
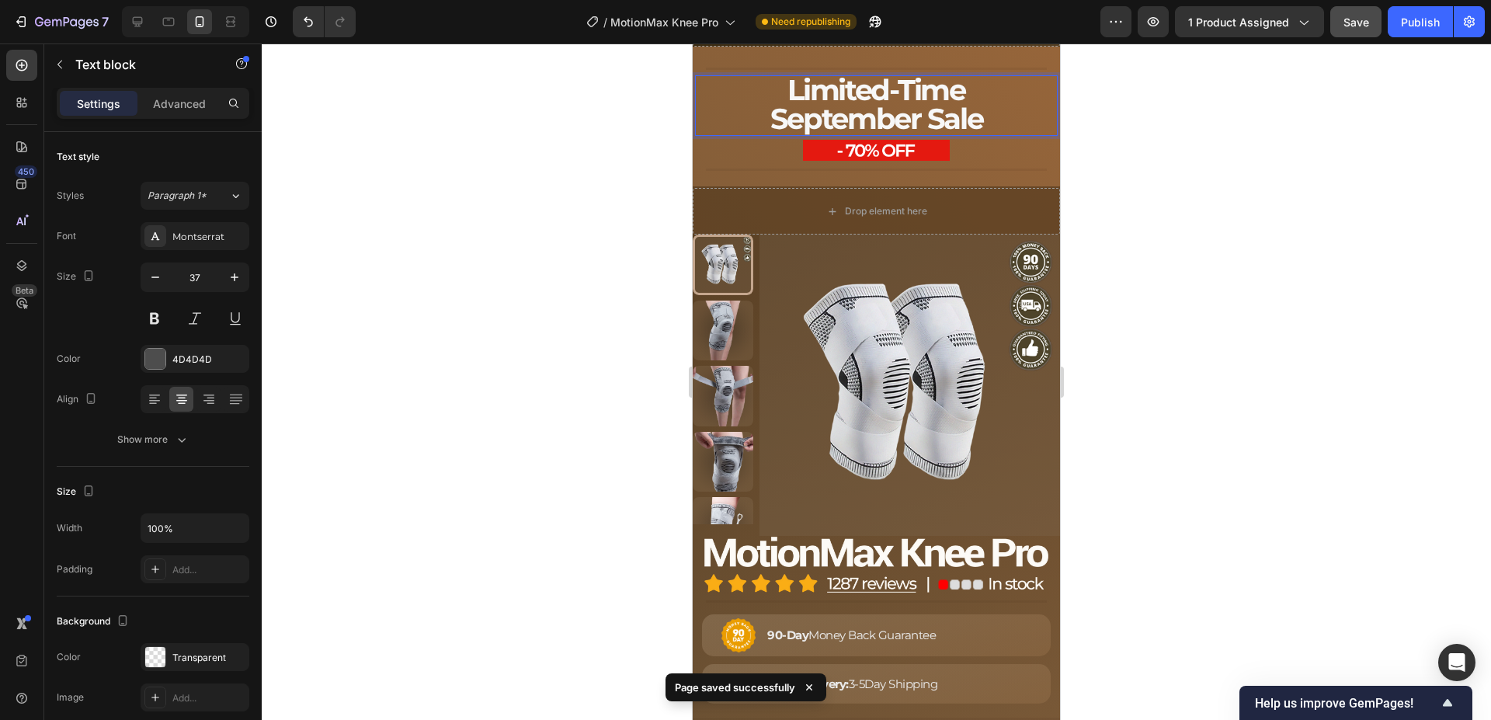
click at [582, 229] on div at bounding box center [876, 381] width 1229 height 676
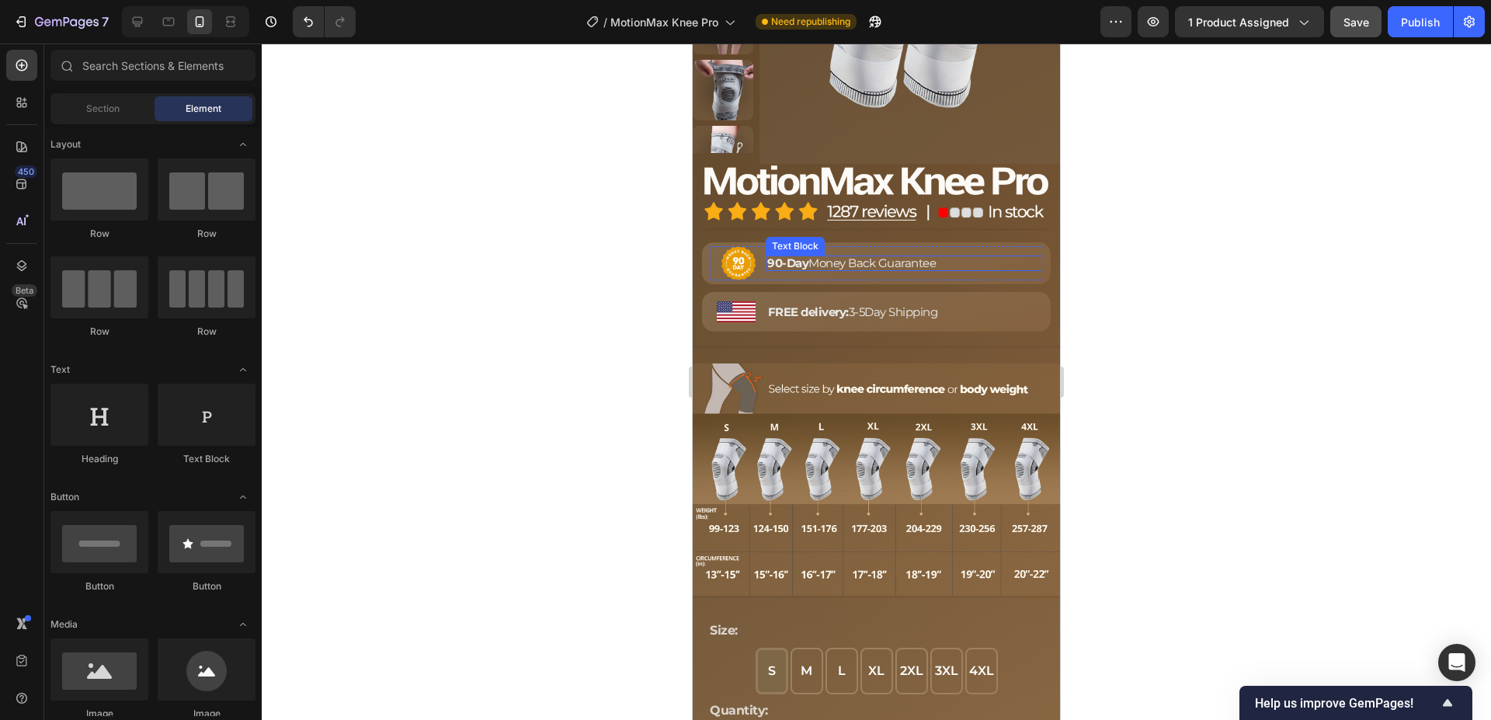
scroll to position [7886, 0]
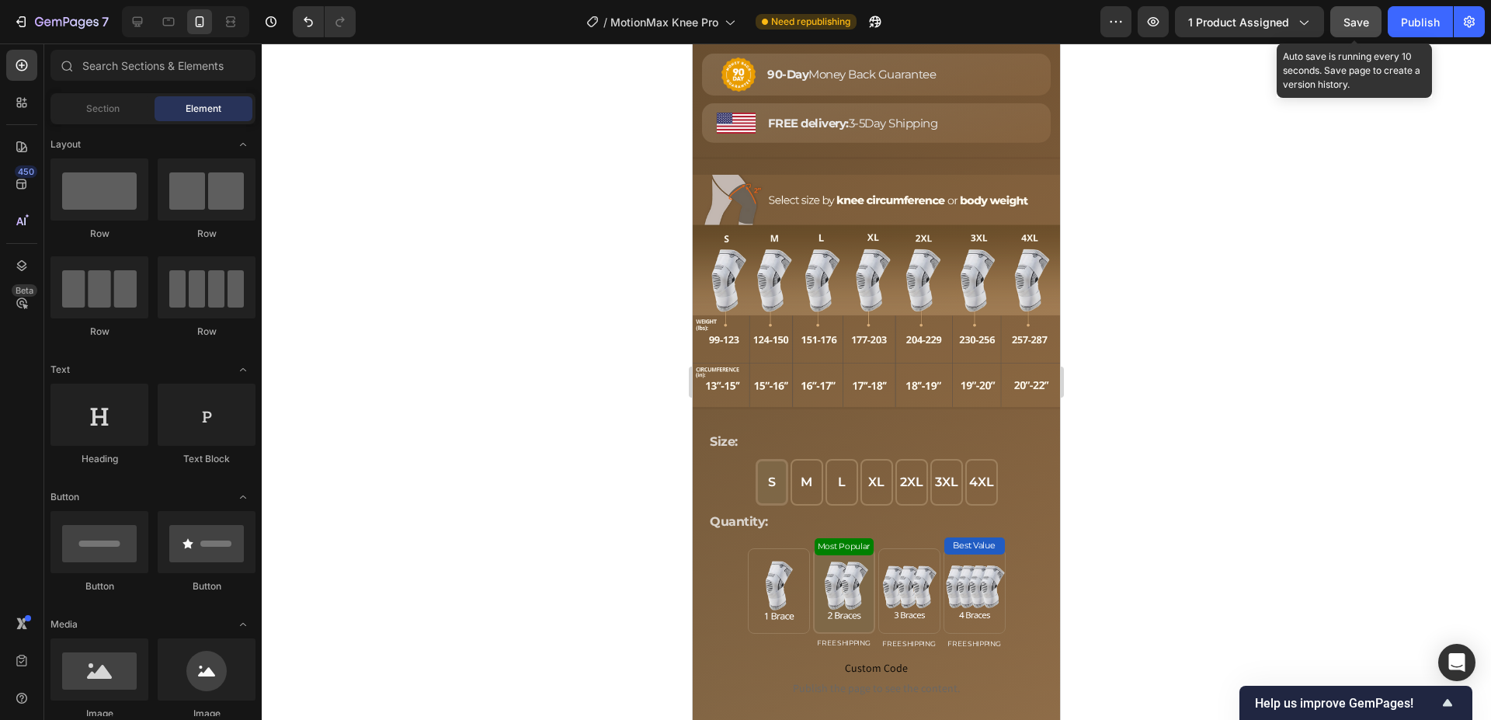
click at [1350, 27] on span "Save" at bounding box center [1356, 22] width 26 height 13
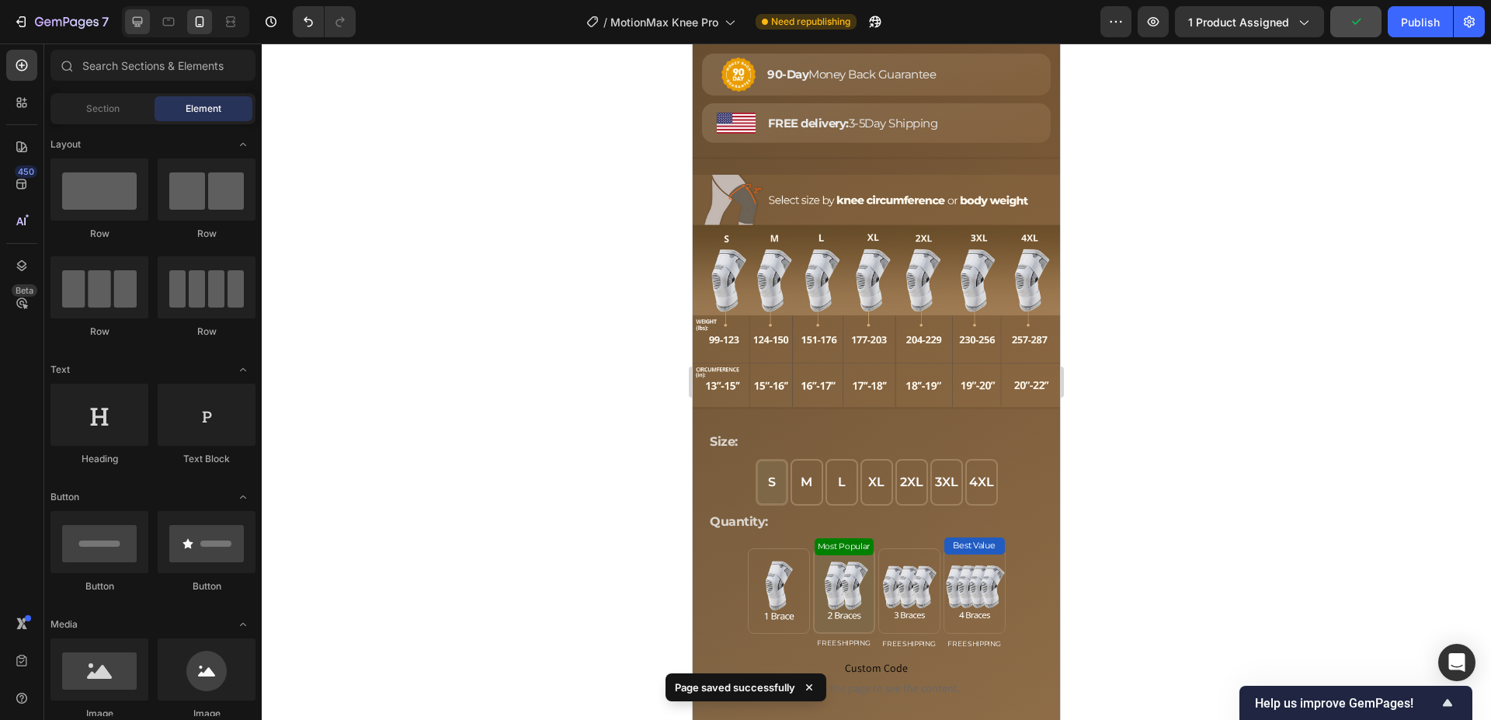
click at [141, 23] on icon at bounding box center [138, 22] width 10 height 10
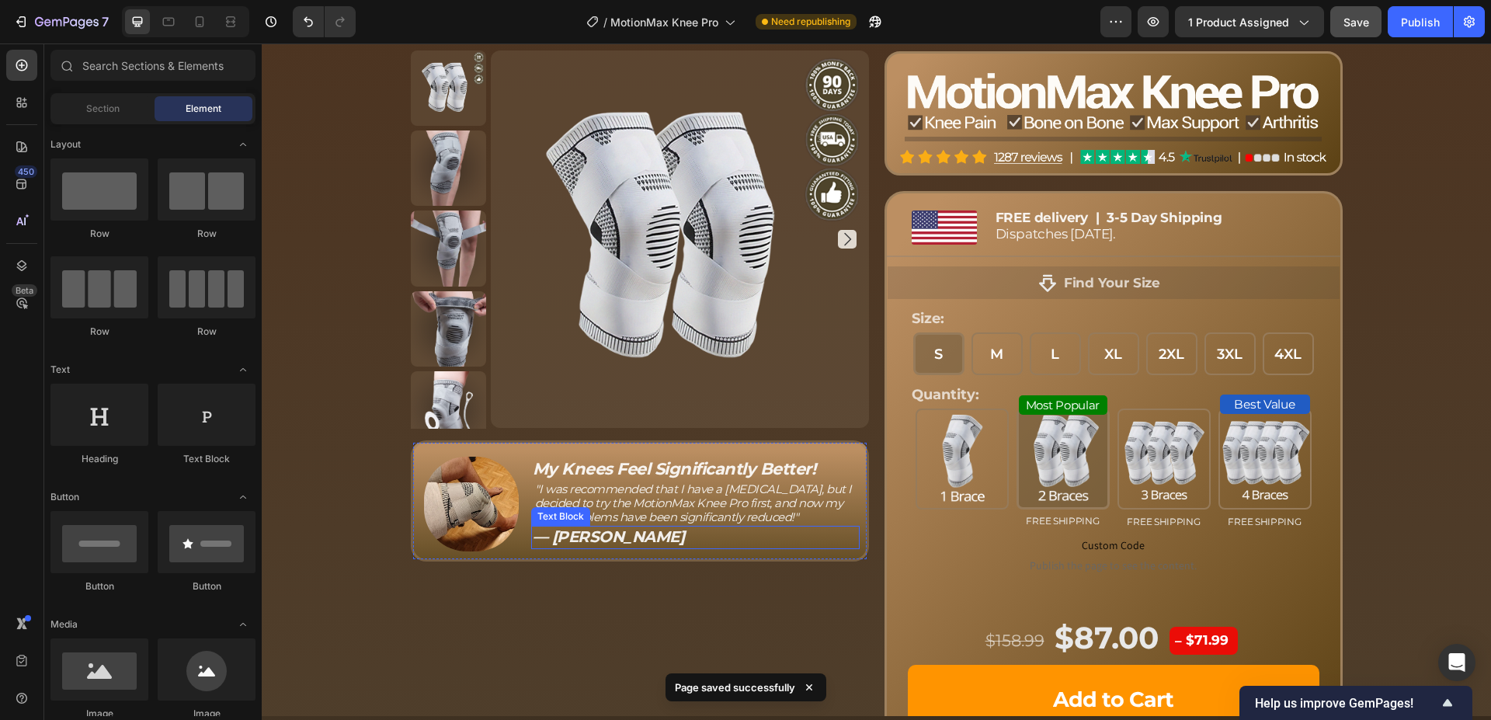
scroll to position [3196, 0]
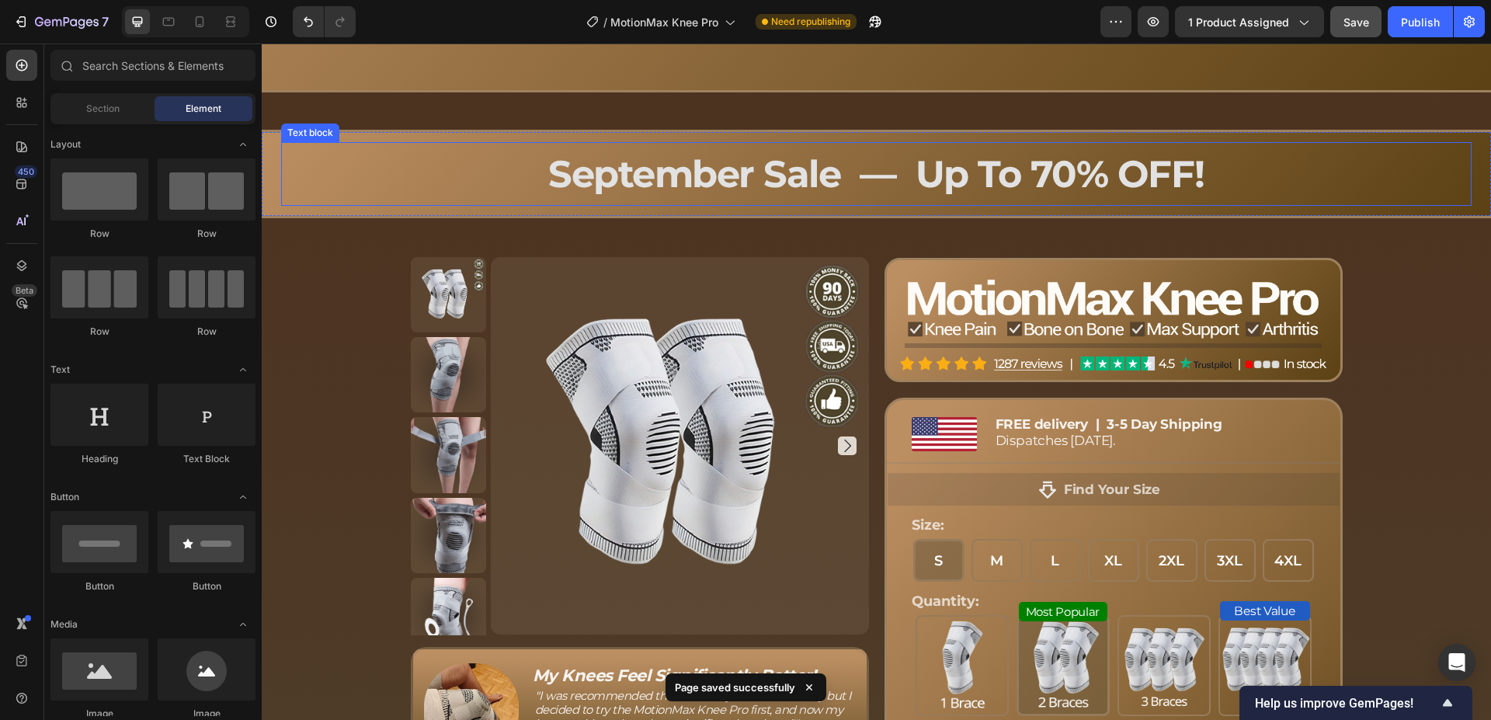
click at [744, 175] on span "September Sale — Up To 70% OFF!" at bounding box center [876, 173] width 656 height 45
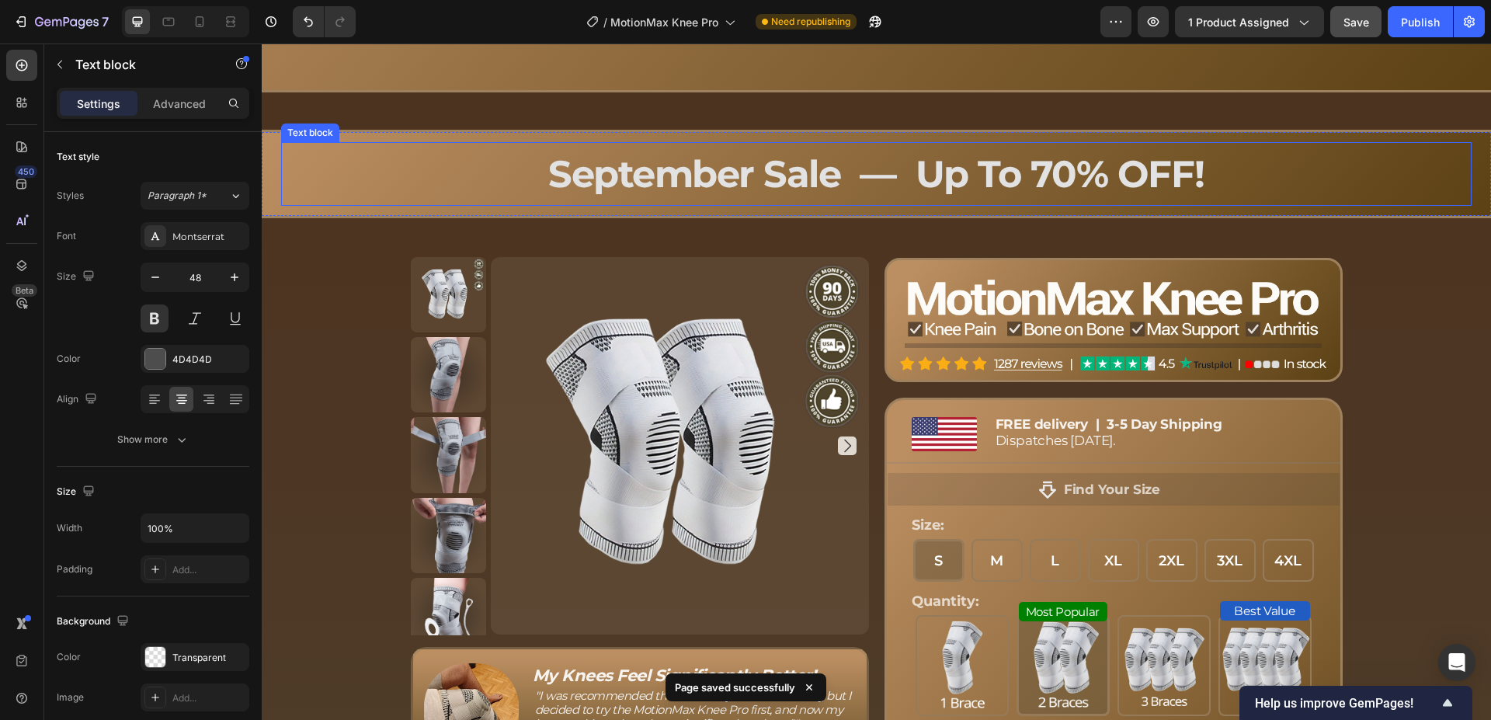
click at [744, 175] on span "September Sale — Up To 70% OFF!" at bounding box center [876, 173] width 656 height 45
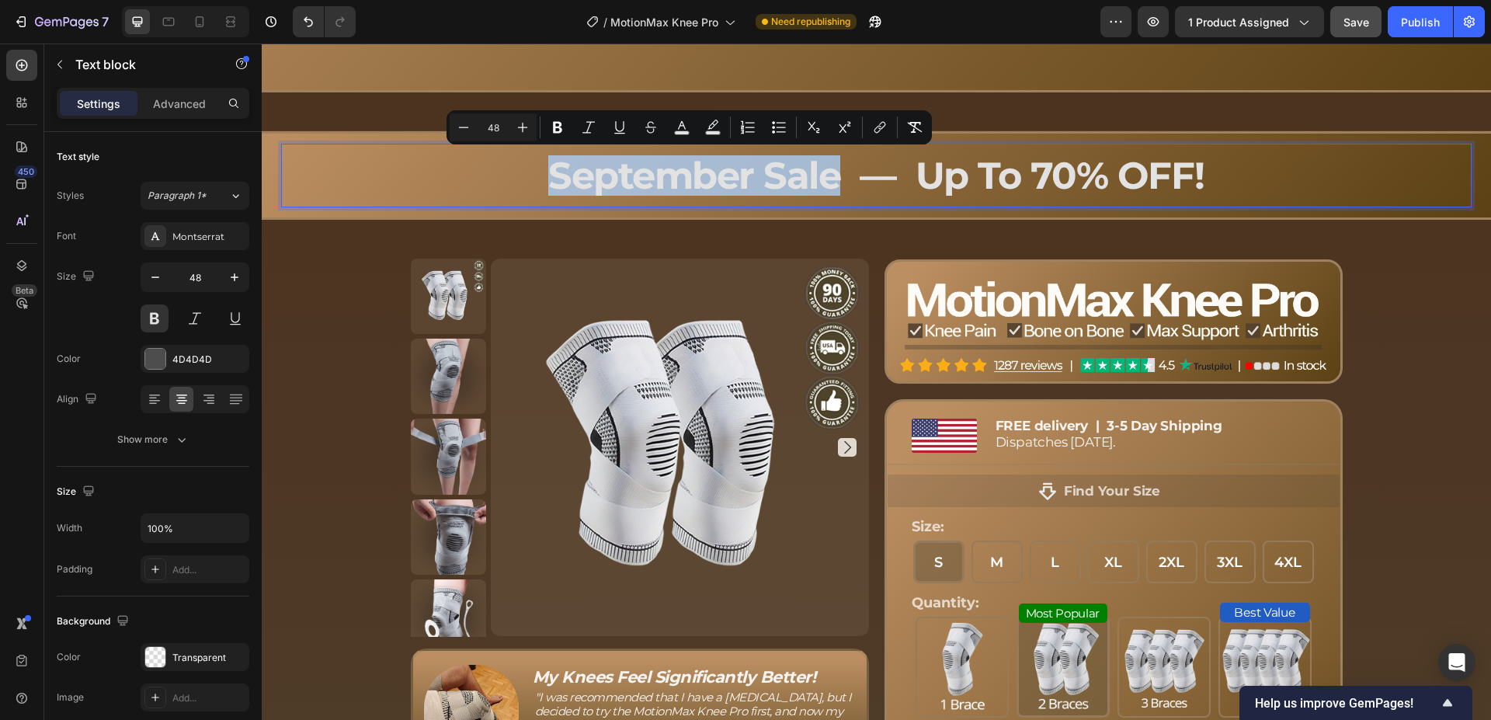
drag, startPoint x: 837, startPoint y: 174, endPoint x: 542, endPoint y: 173, distance: 295.0
click at [542, 173] on p "September Sale — Up To 70% OFF!" at bounding box center [876, 175] width 1187 height 37
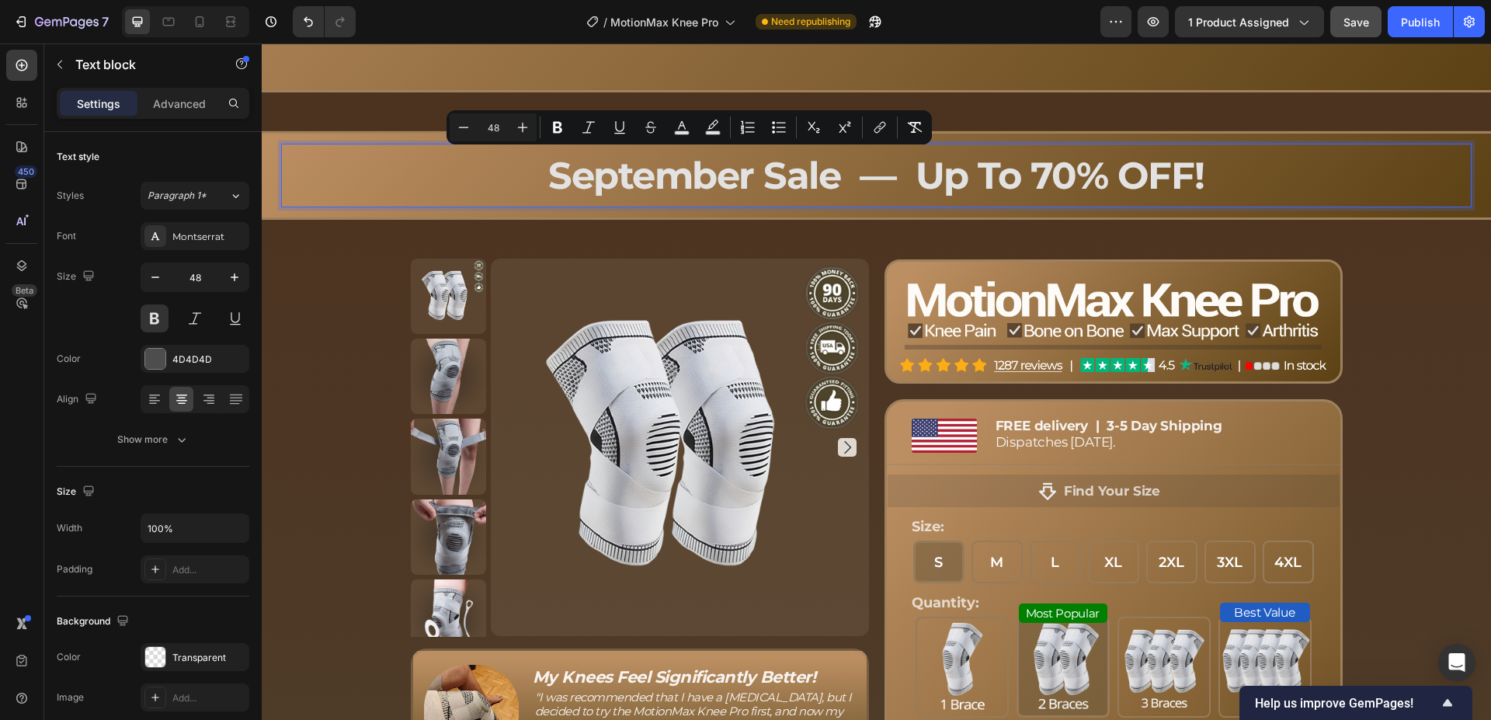
scroll to position [2, 0]
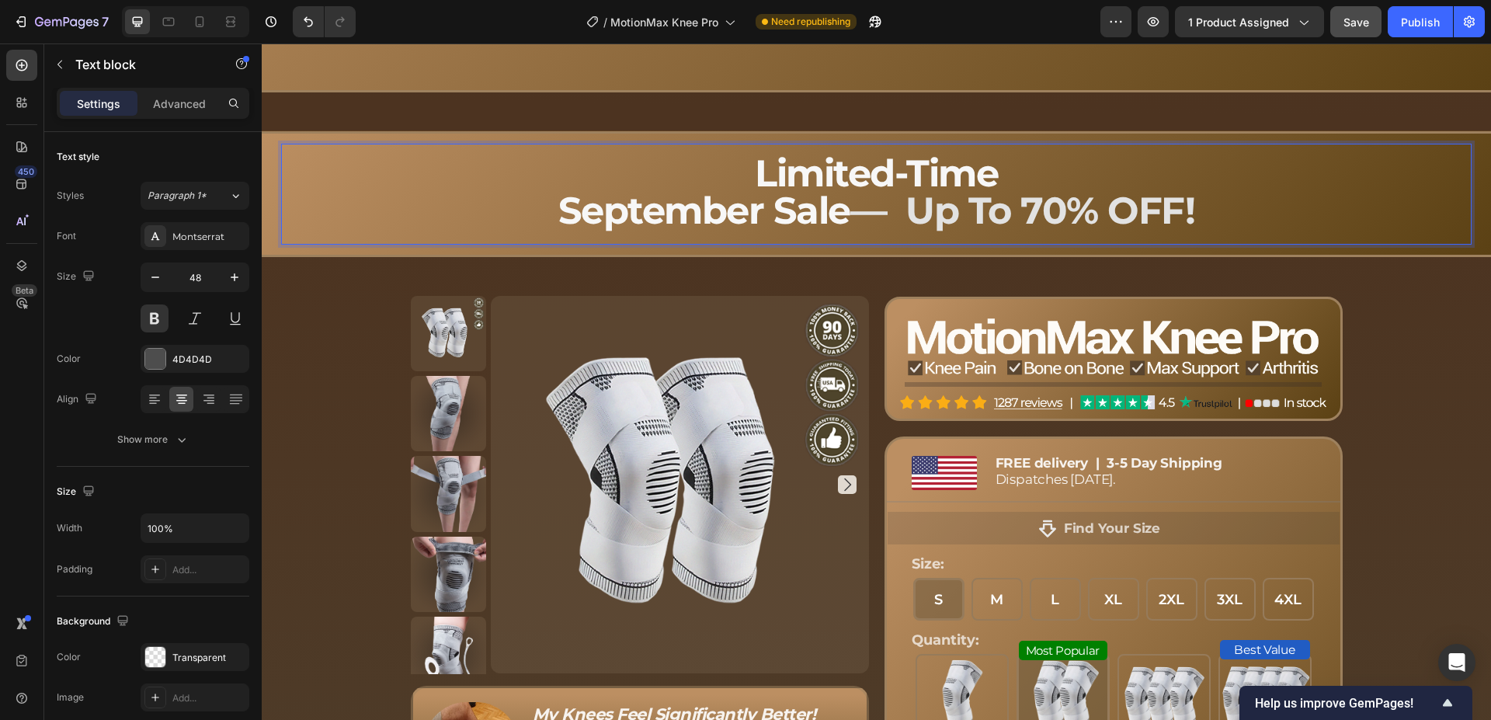
click at [558, 210] on span "September Sale" at bounding box center [704, 210] width 292 height 45
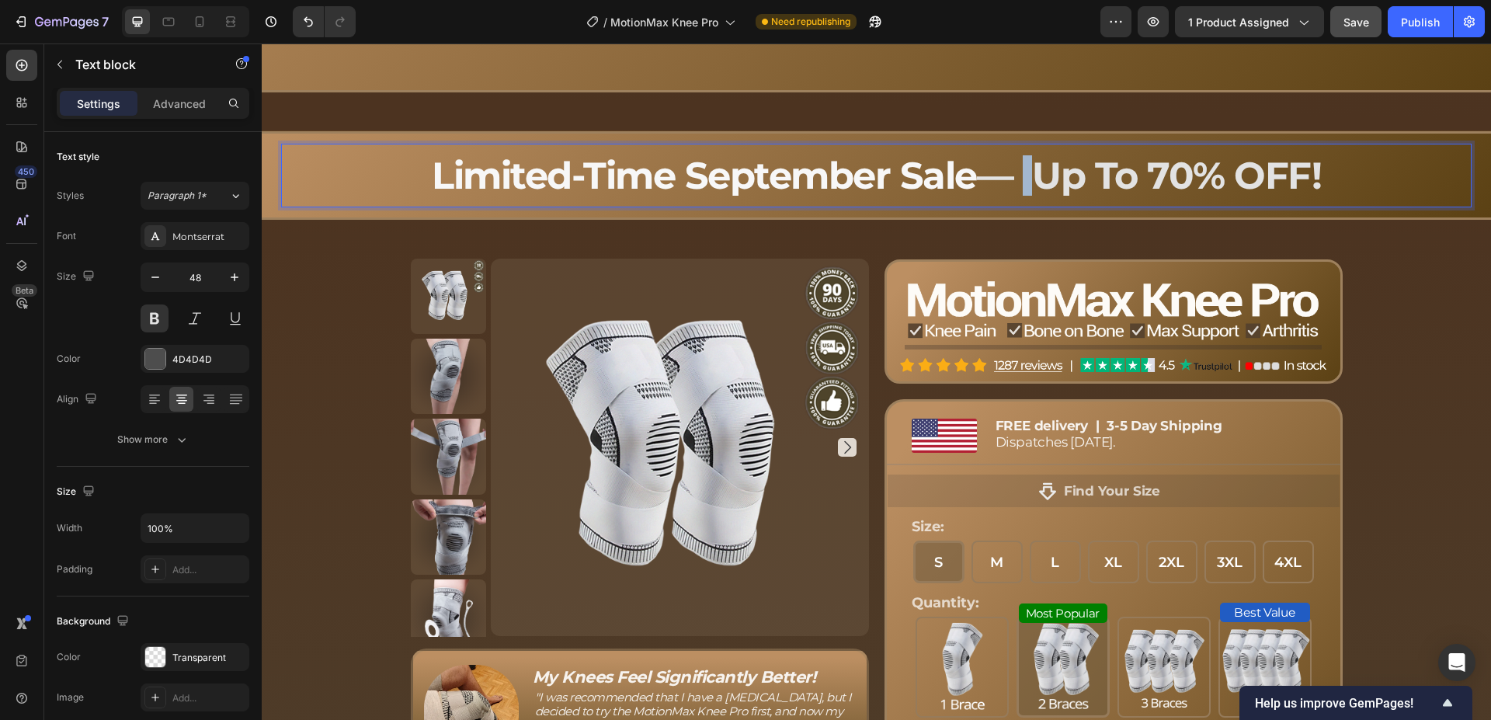
drag, startPoint x: 1011, startPoint y: 175, endPoint x: 995, endPoint y: 179, distance: 16.0
click at [995, 179] on span "— Up To 70% OFF!" at bounding box center [1149, 175] width 345 height 45
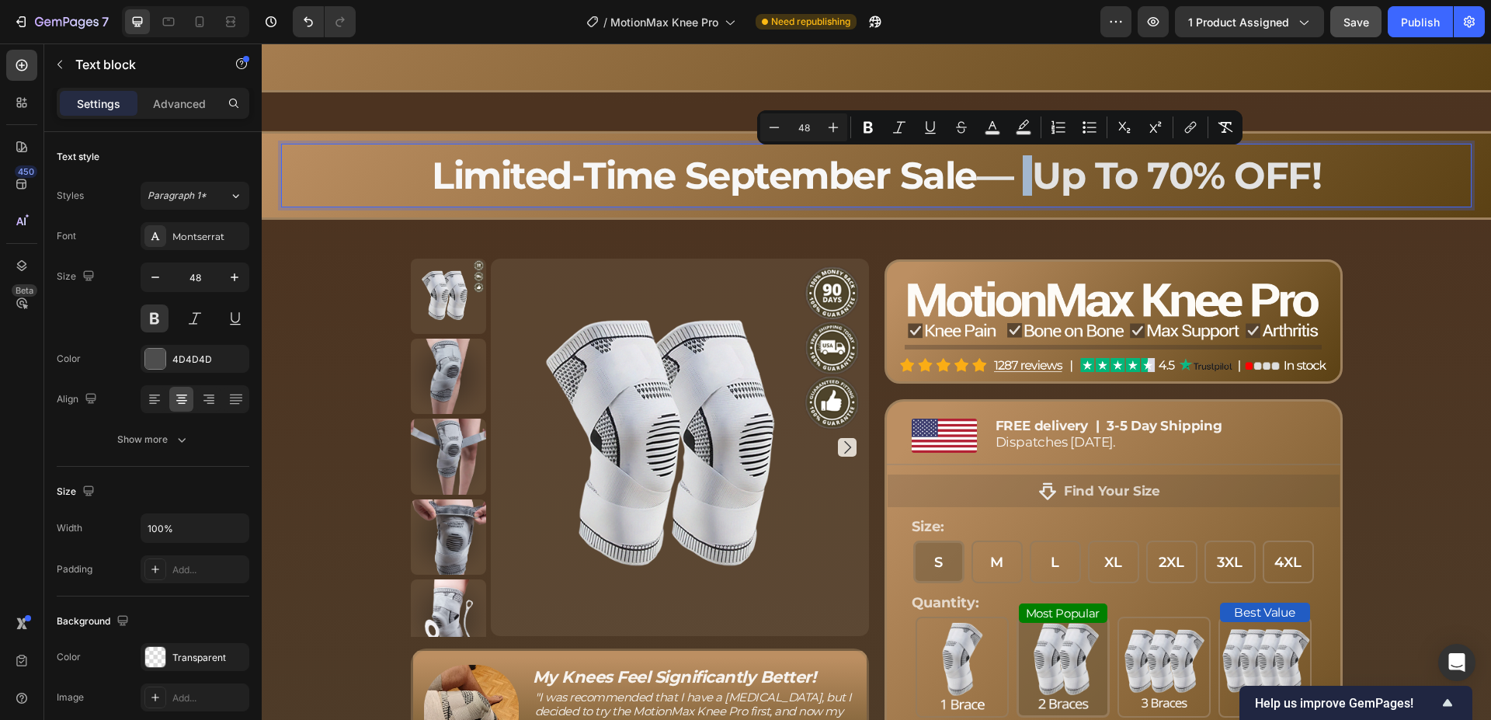
copy span "—"
click at [677, 174] on span "Limited-Time September Sale" at bounding box center [704, 175] width 545 height 45
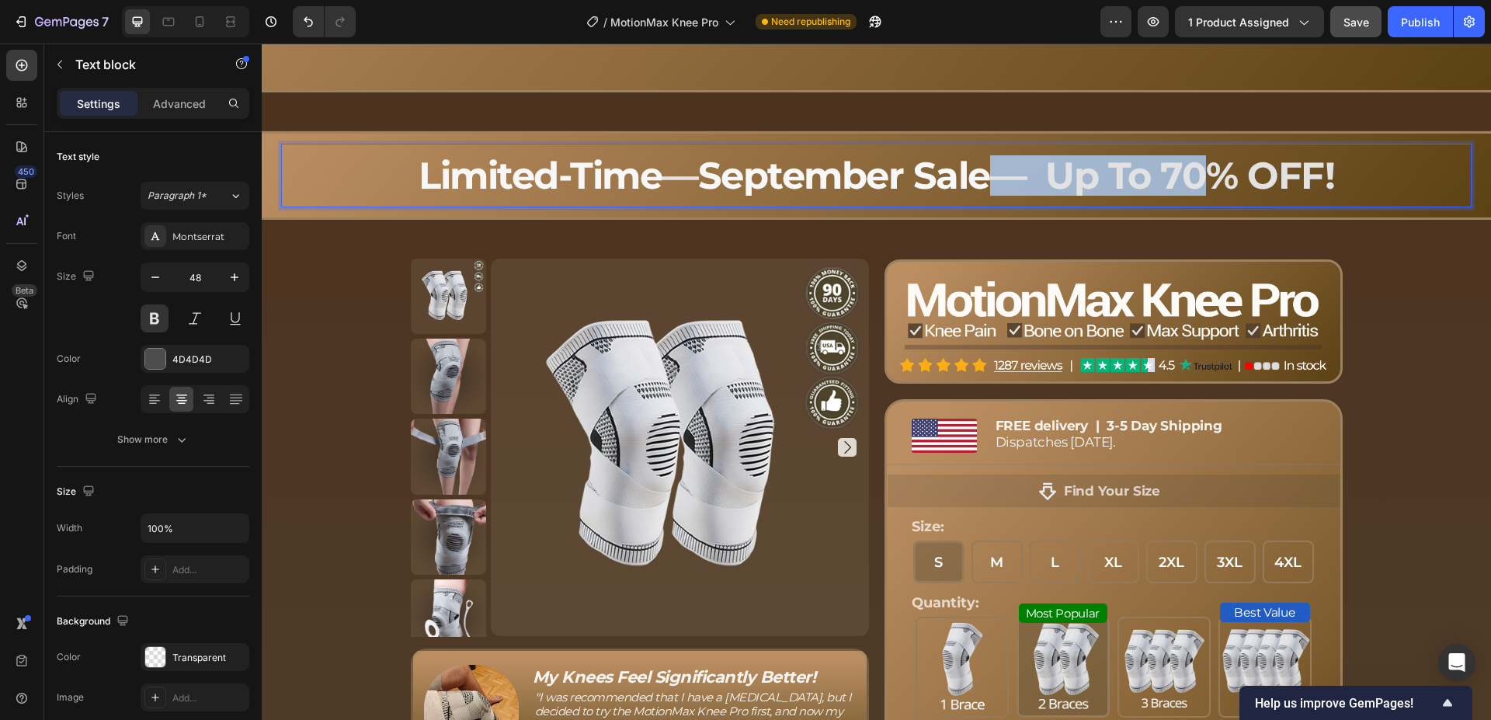
drag, startPoint x: 1177, startPoint y: 174, endPoint x: 989, endPoint y: 176, distance: 187.9
click at [990, 176] on span "— Up To 70% OFF!" at bounding box center [1162, 175] width 345 height 45
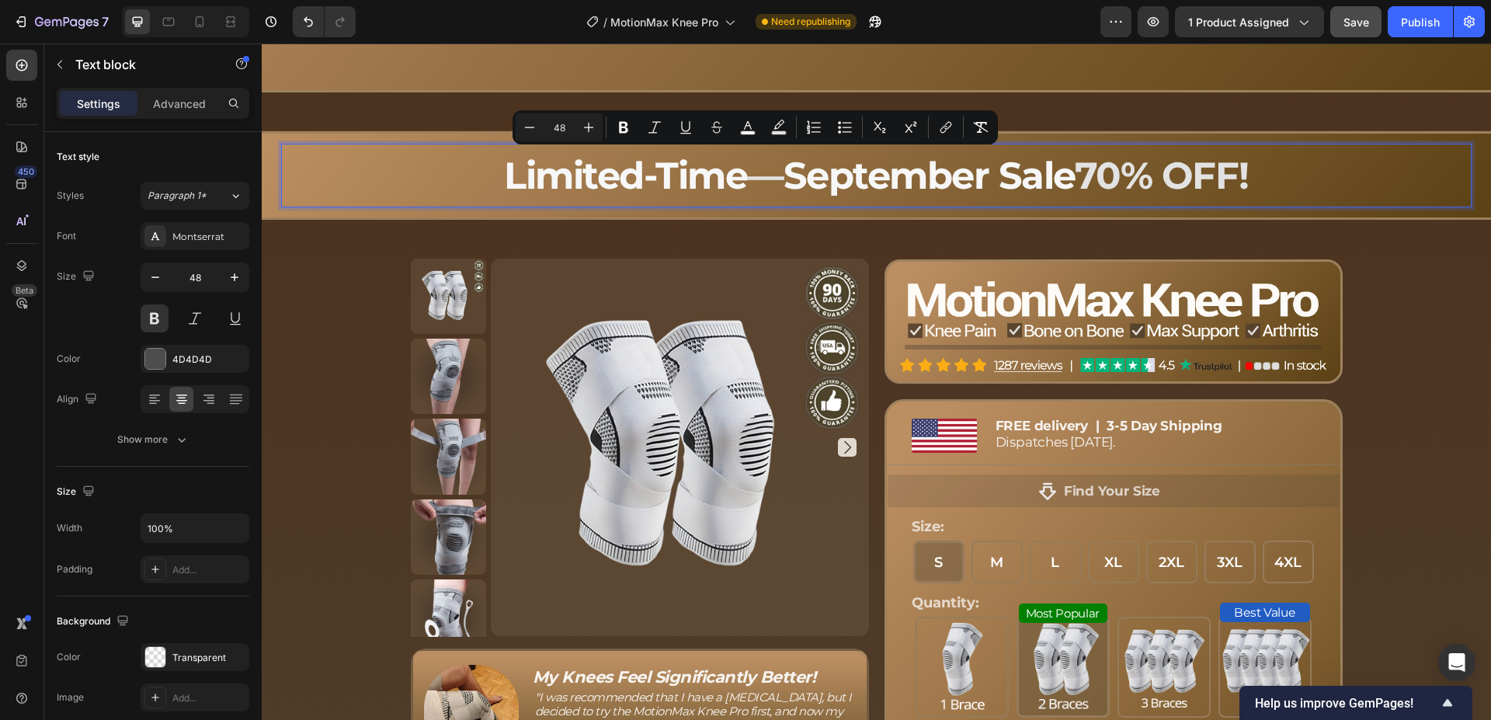
drag, startPoint x: 781, startPoint y: 172, endPoint x: 732, endPoint y: 182, distance: 49.9
click at [732, 182] on p "Limited-Time — September Sale 70% OFF!" at bounding box center [876, 175] width 1187 height 37
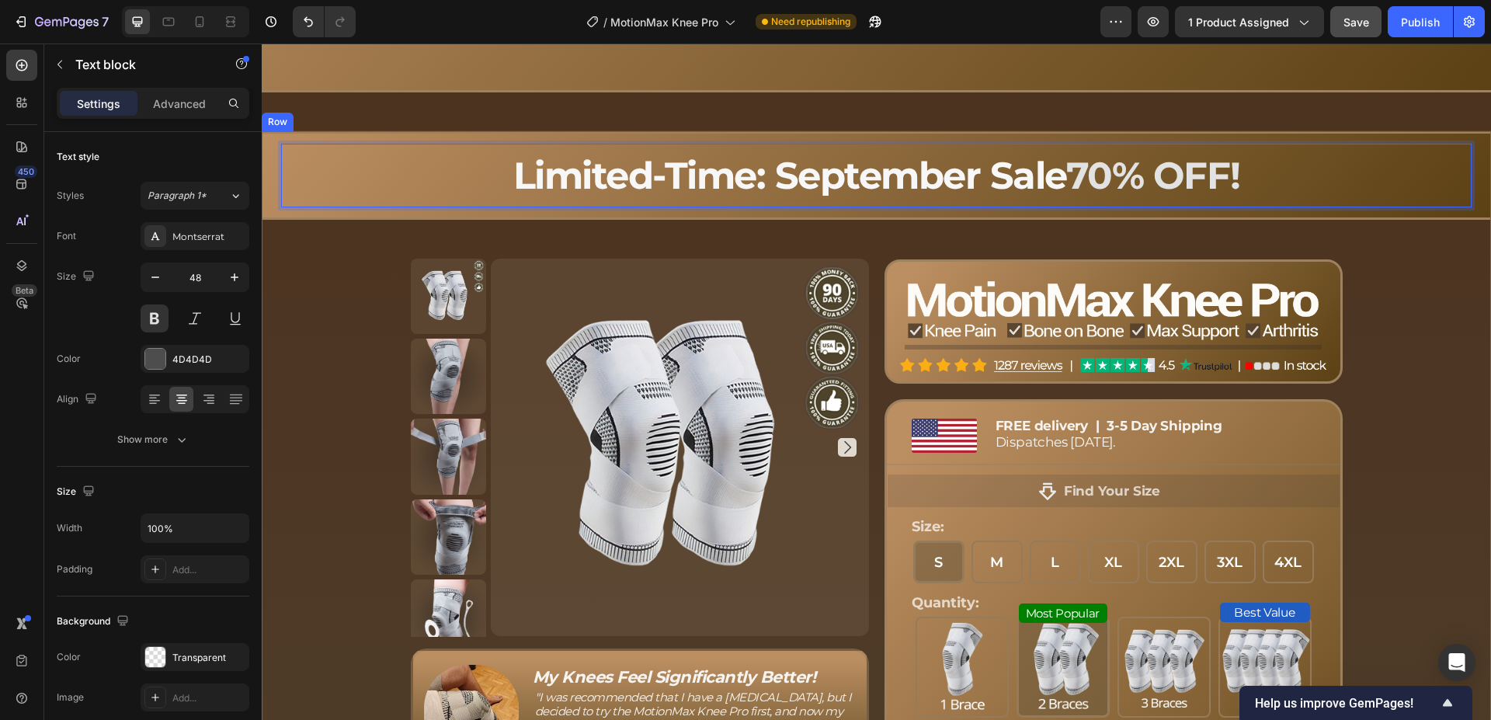
click at [861, 240] on div "Limited-Time: September Sale 70% OFF! Text block 0 Row Product Images Row Image…" at bounding box center [876, 571] width 1229 height 881
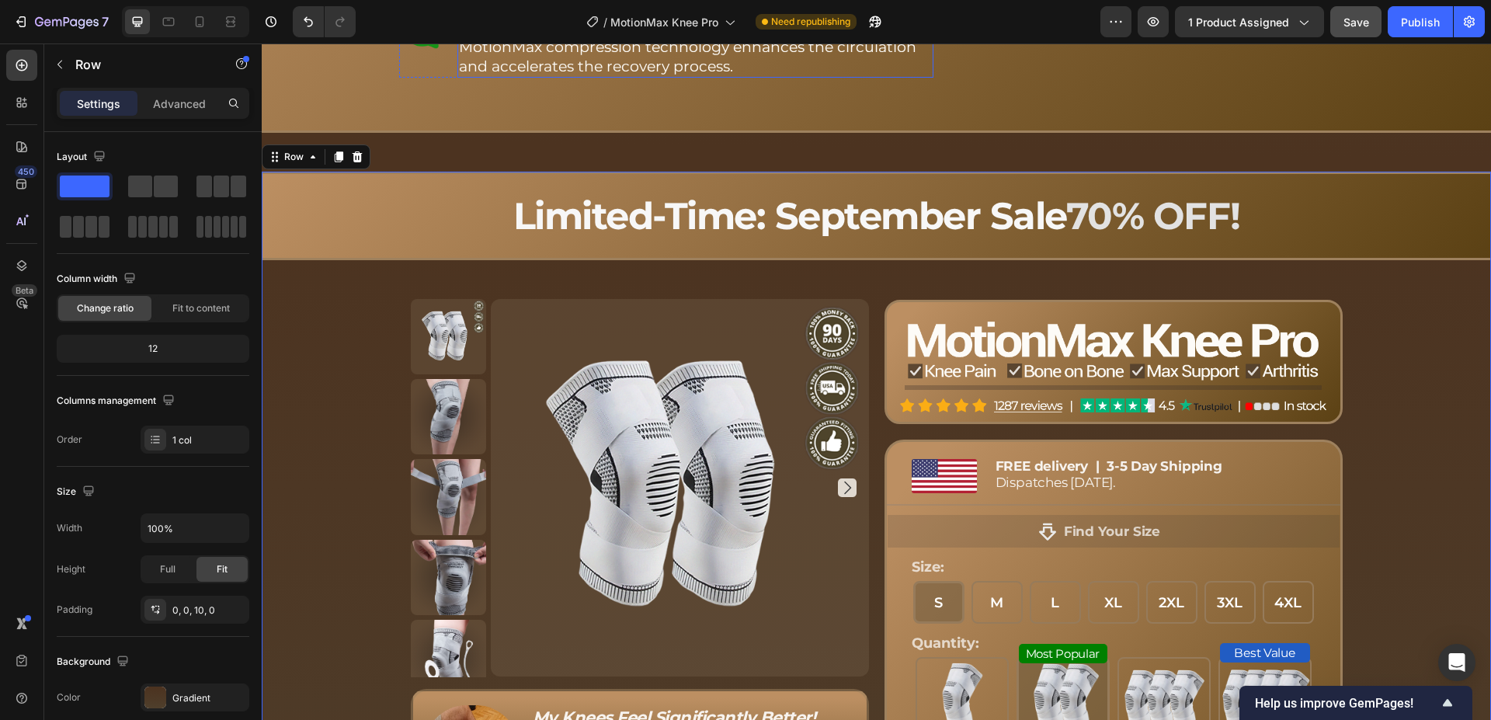
scroll to position [3196, 0]
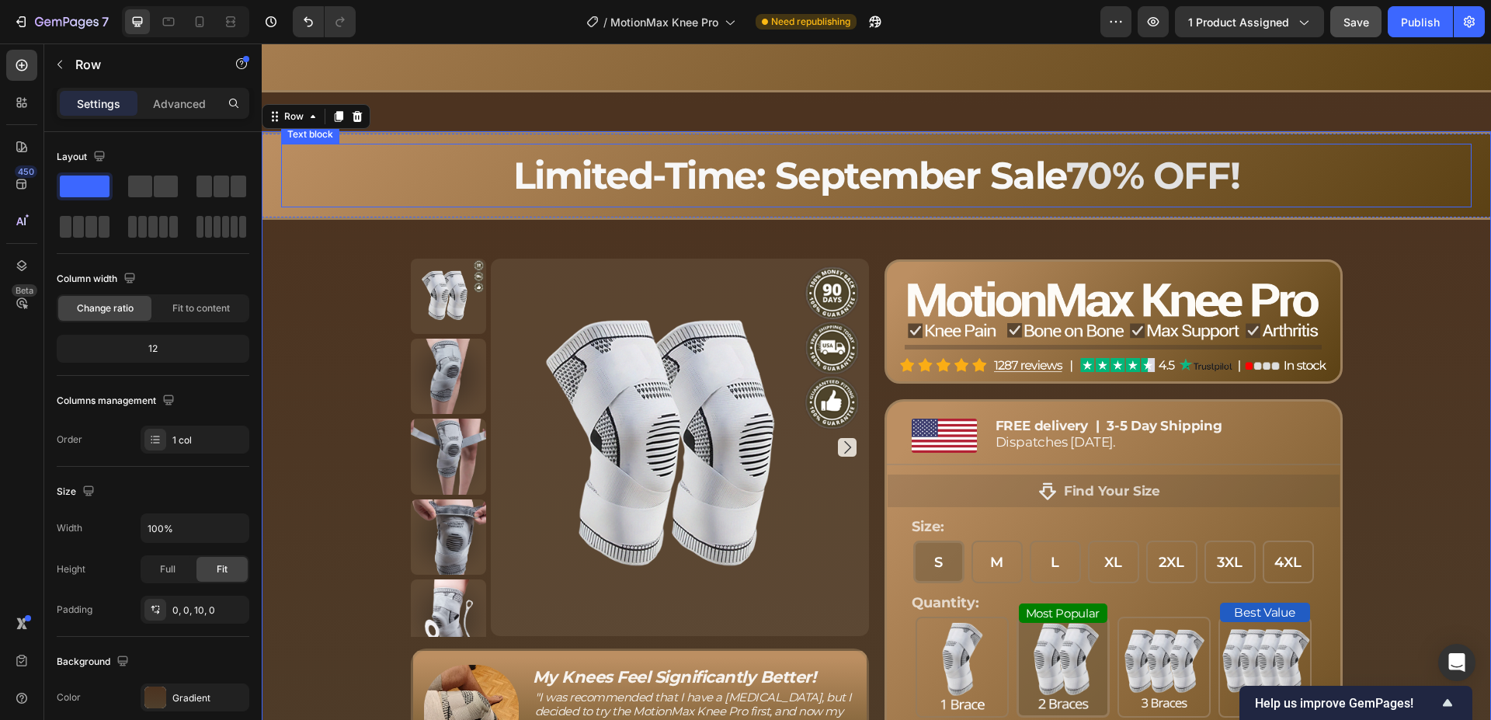
click at [1101, 178] on span "70% OFF!" at bounding box center [1153, 175] width 174 height 45
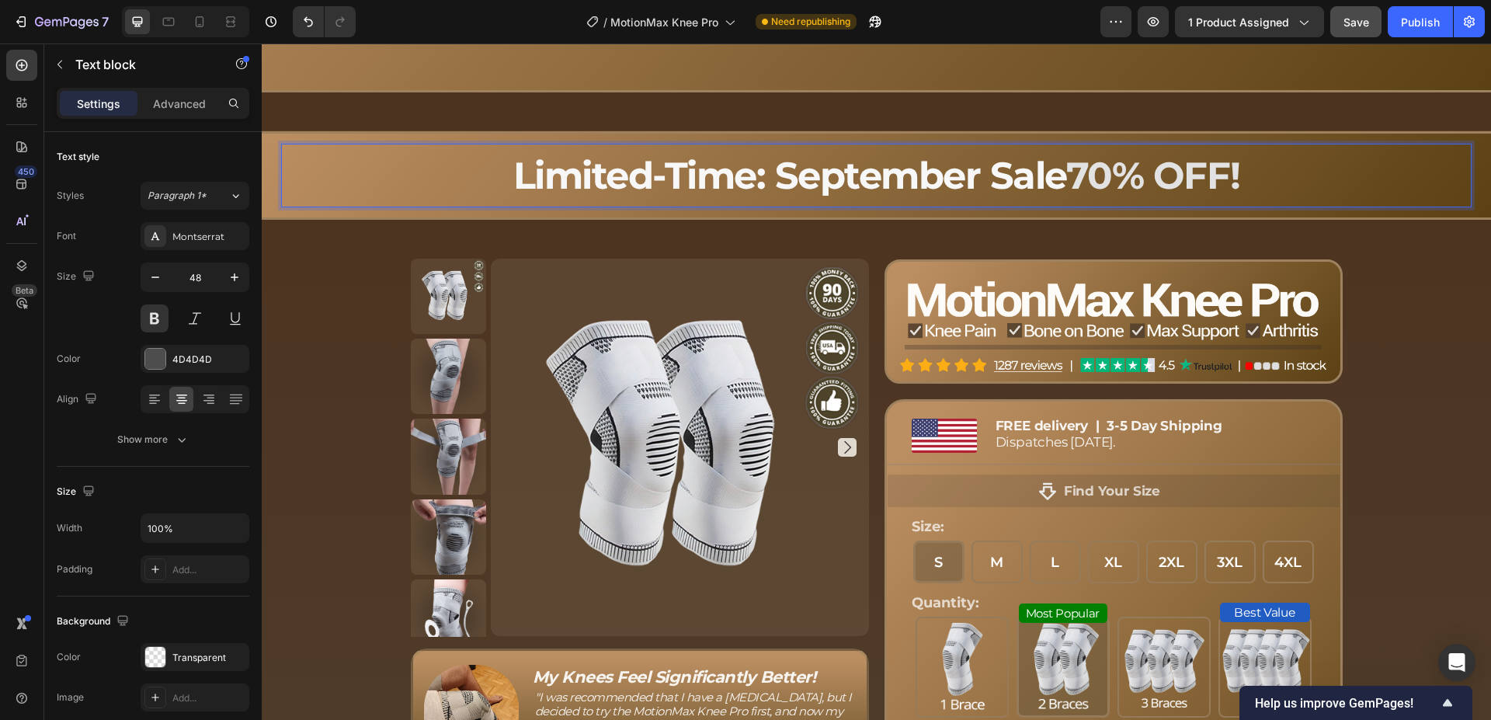
click at [1070, 176] on span "70% OFF!" at bounding box center [1153, 175] width 174 height 45
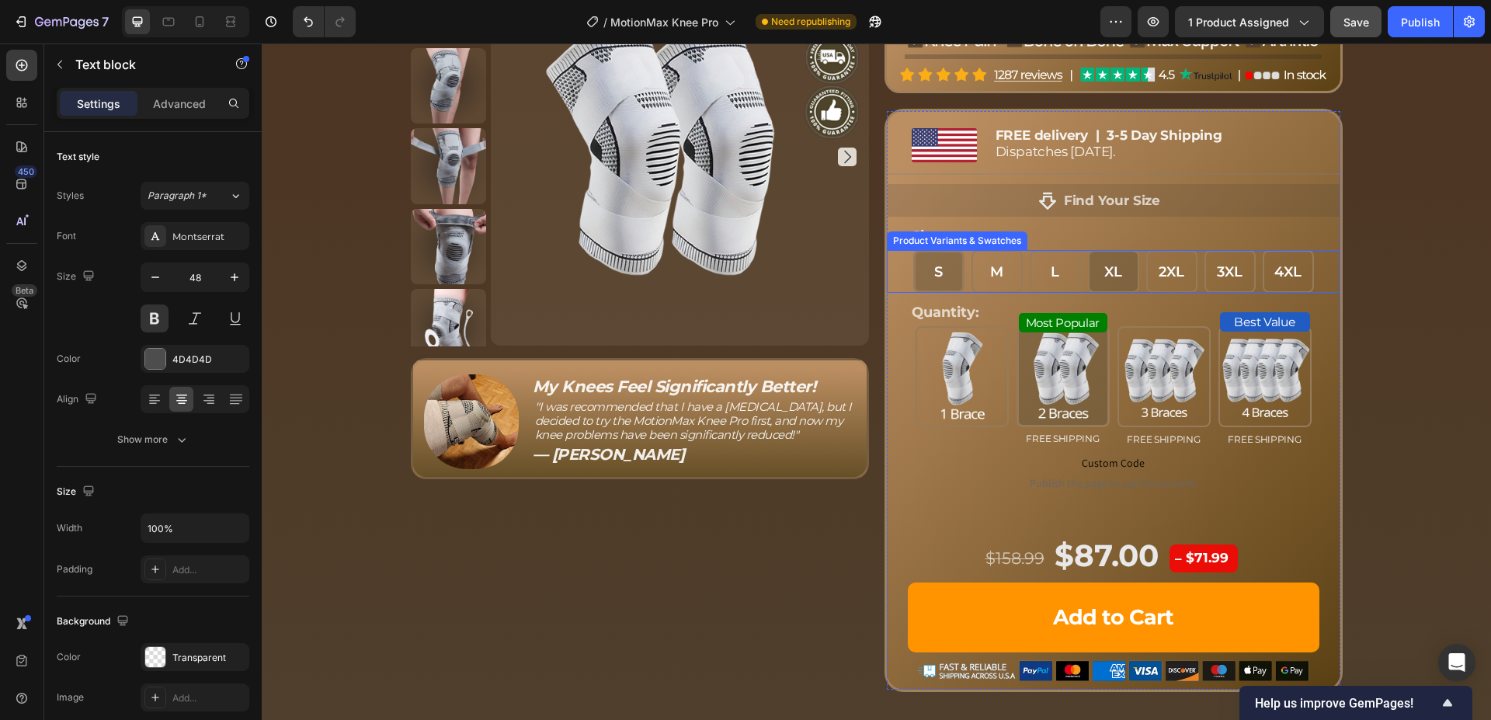
scroll to position [3088, 0]
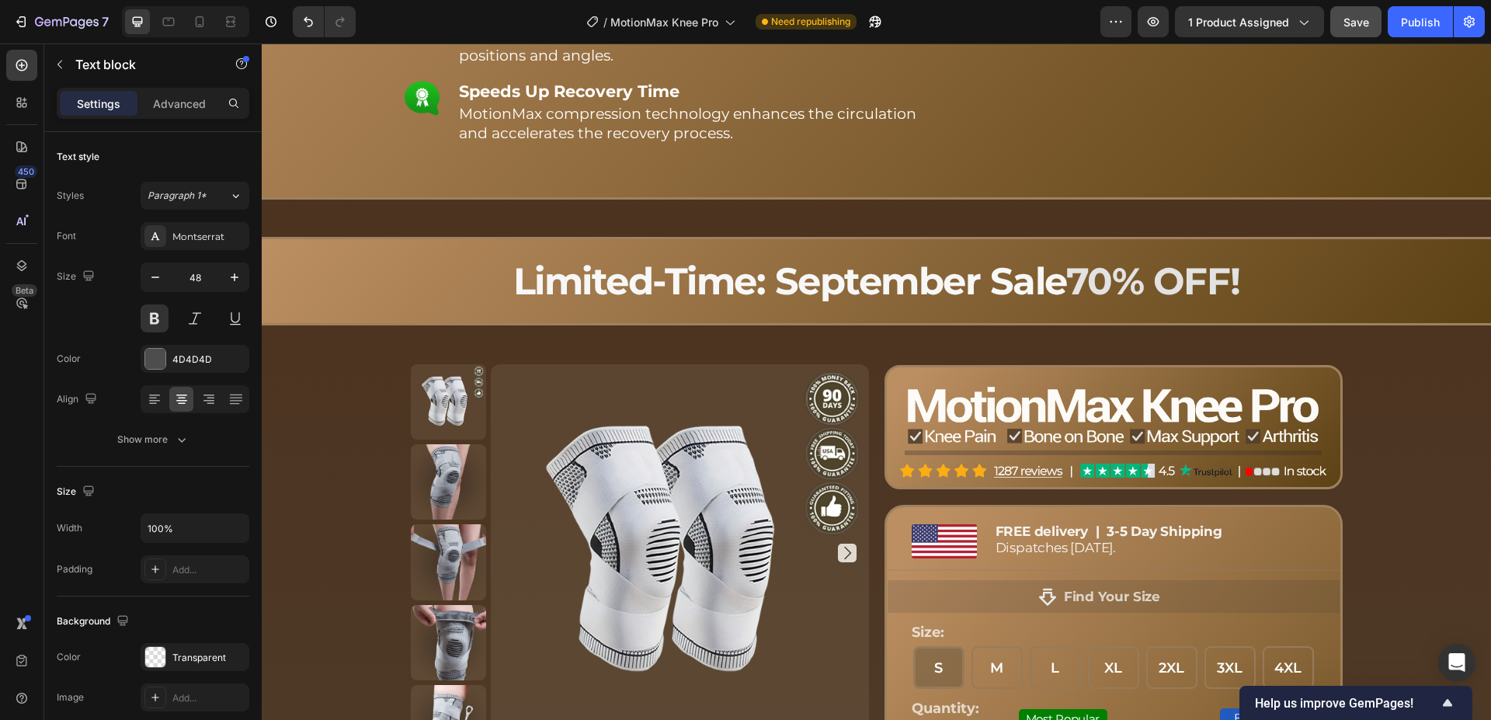
click at [1115, 282] on span "70% OFF!" at bounding box center [1153, 281] width 174 height 45
click at [1099, 283] on span "70% OFF!" at bounding box center [1153, 281] width 174 height 45
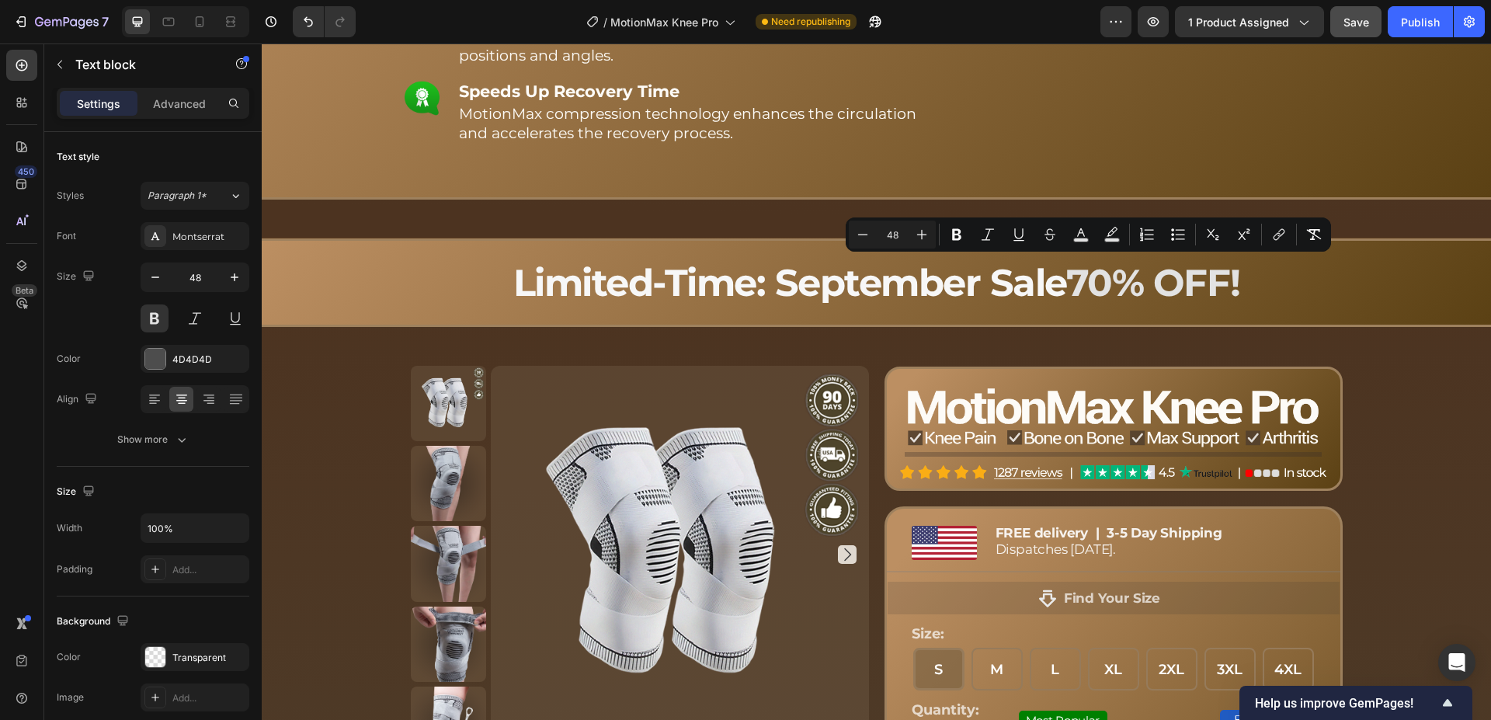
click at [1102, 283] on span "70% OFF!" at bounding box center [1153, 282] width 174 height 45
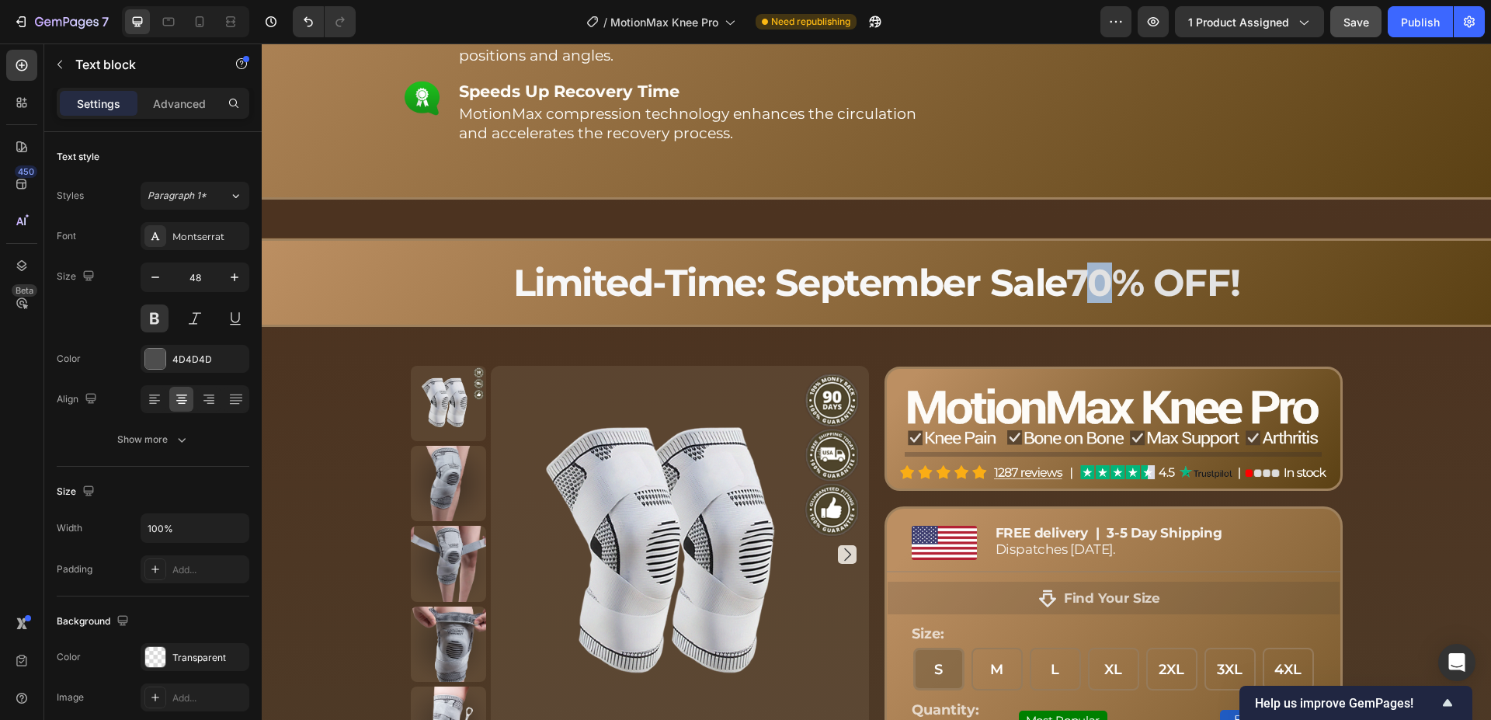
drag, startPoint x: 1106, startPoint y: 282, endPoint x: 1095, endPoint y: 288, distance: 11.9
click at [1095, 288] on span "70% OFF!" at bounding box center [1153, 282] width 174 height 45
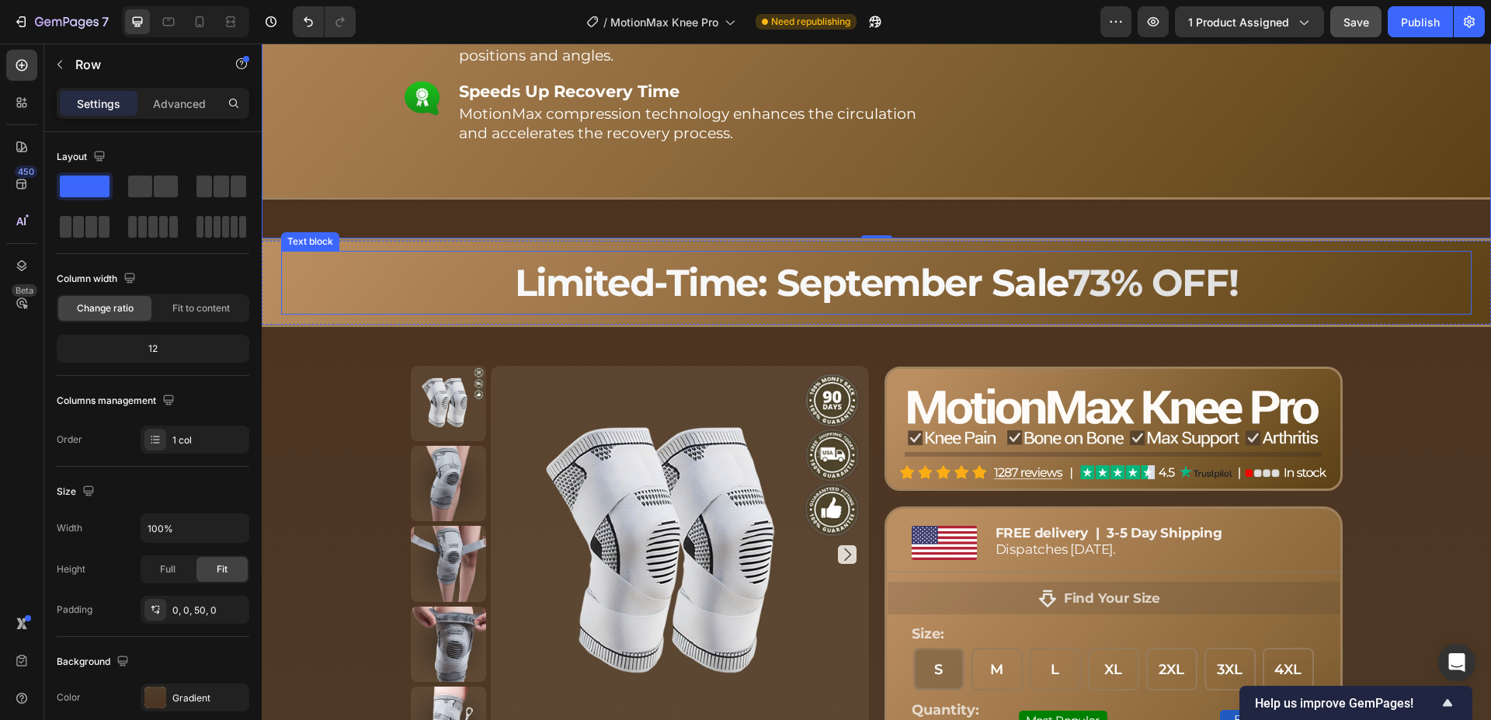
click at [1085, 297] on span "73% OFF!" at bounding box center [1153, 282] width 171 height 45
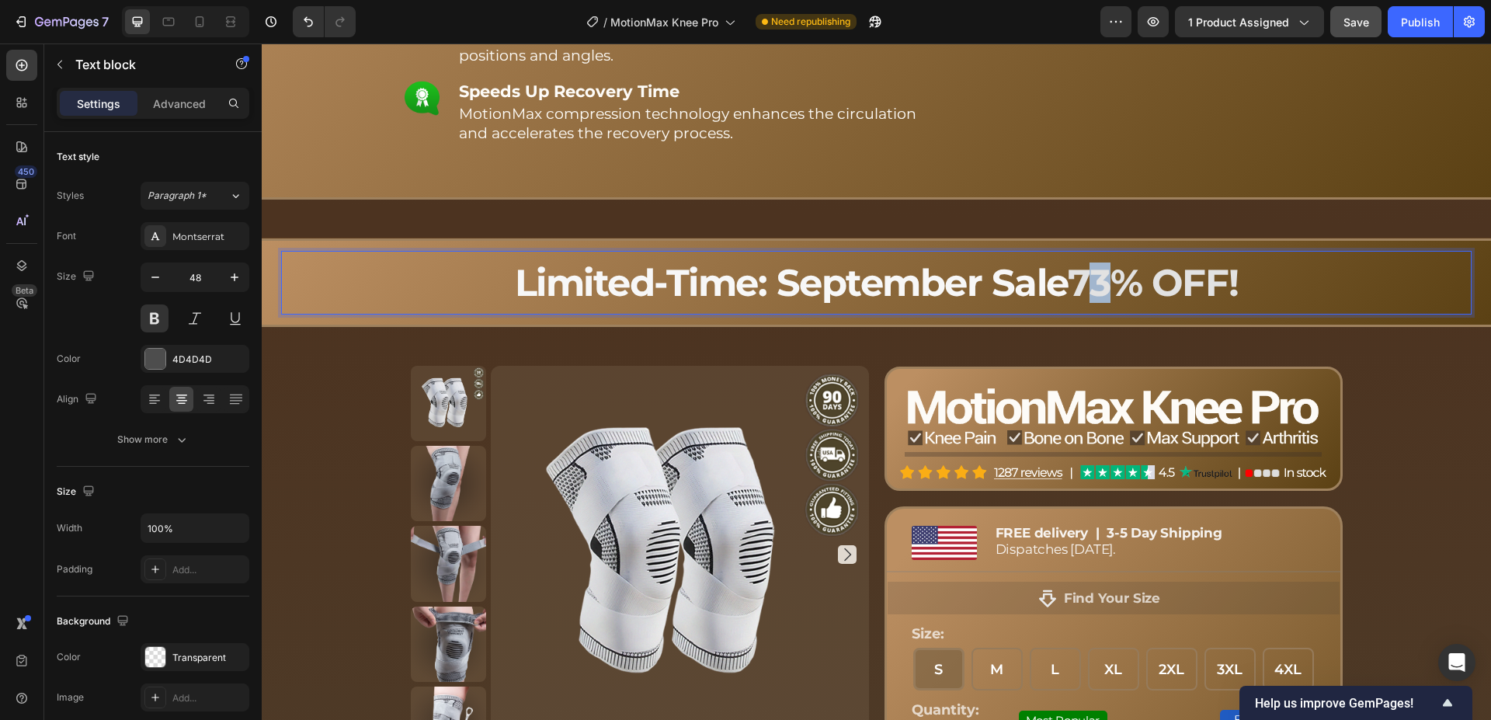
click at [1102, 286] on span "73% OFF!" at bounding box center [1153, 282] width 171 height 45
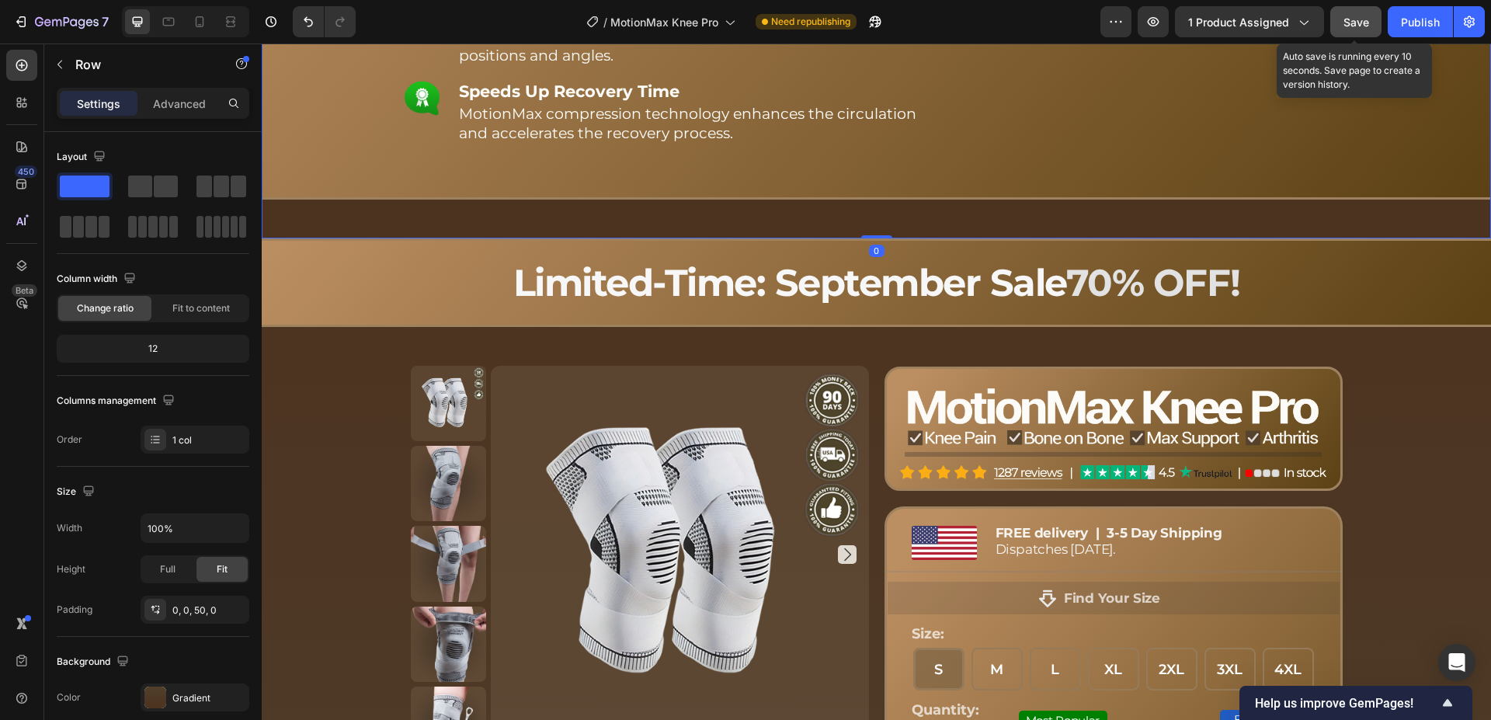
click at [1361, 29] on div "Save" at bounding box center [1356, 22] width 26 height 16
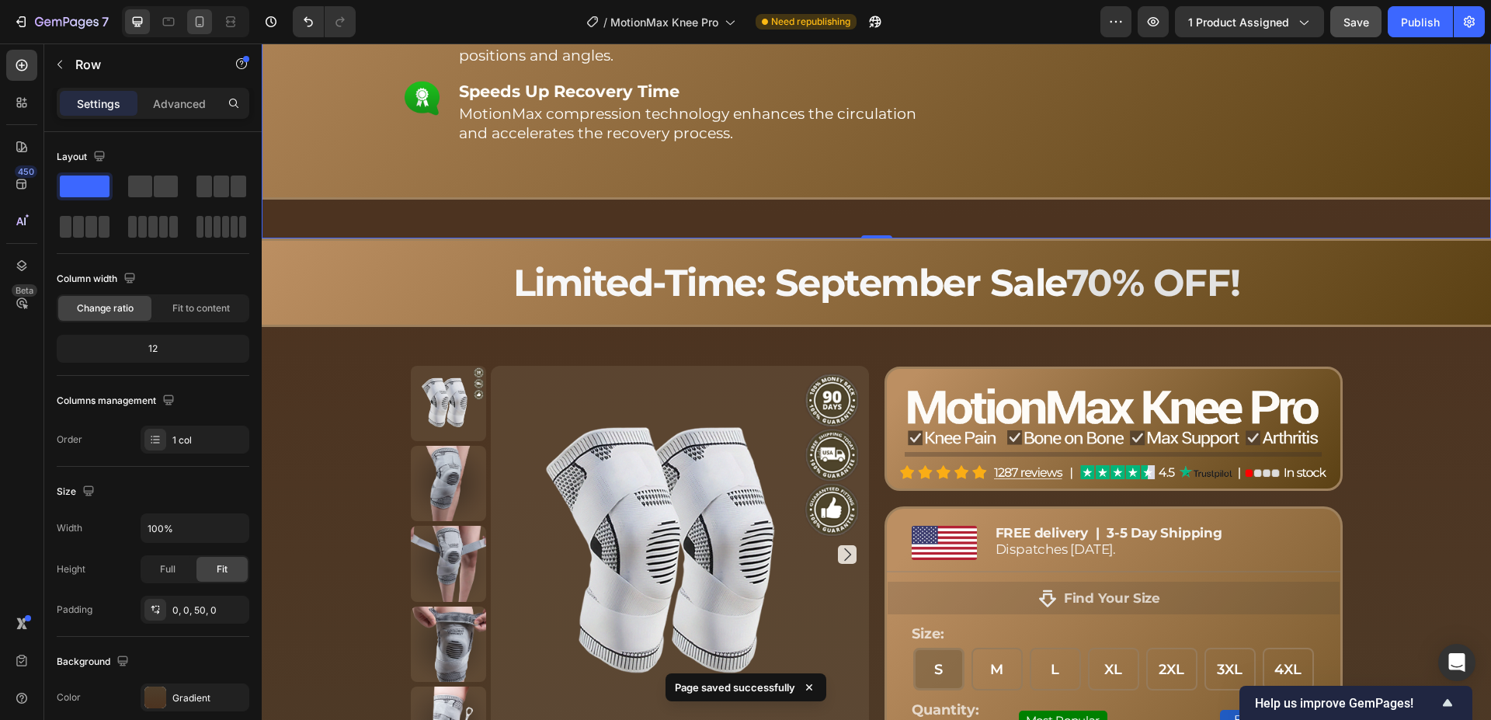
click at [195, 23] on icon at bounding box center [200, 22] width 16 height 16
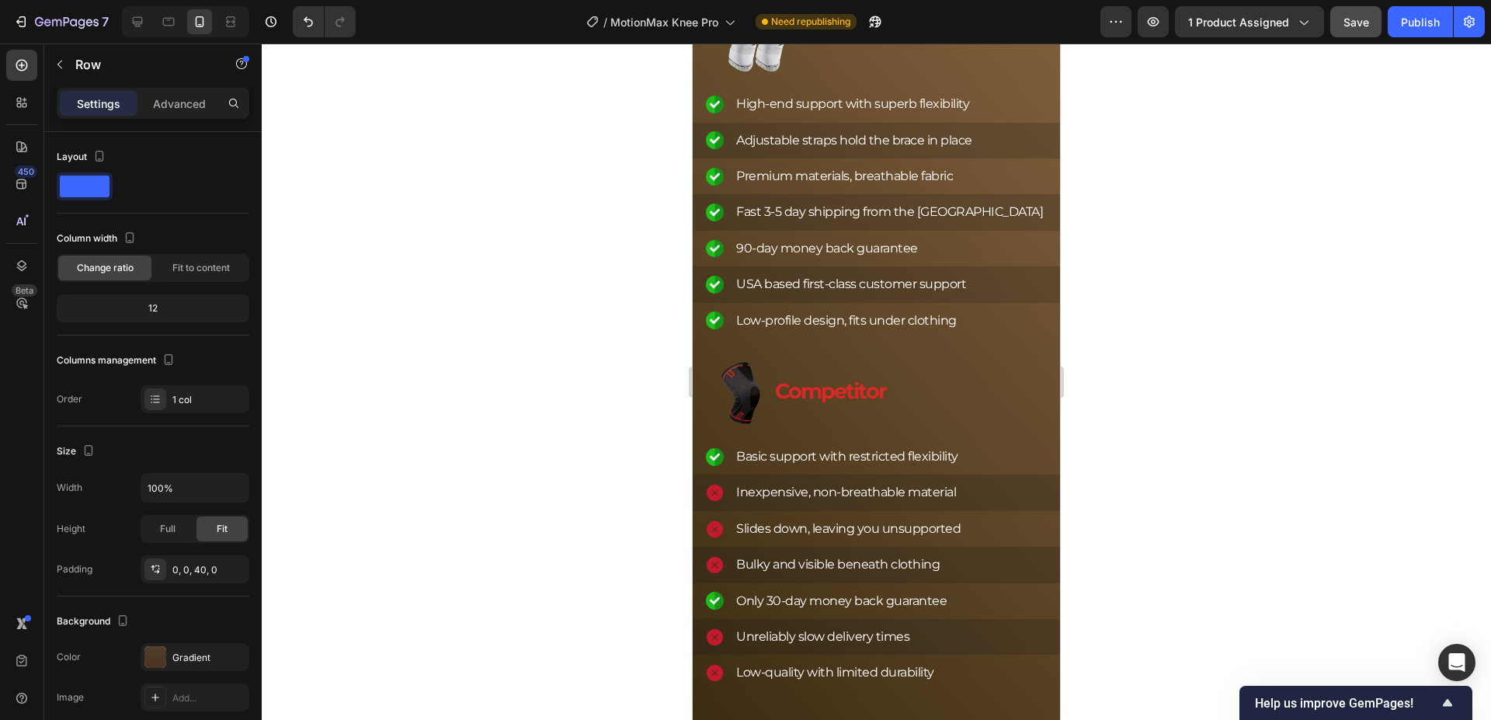
scroll to position [8154, 0]
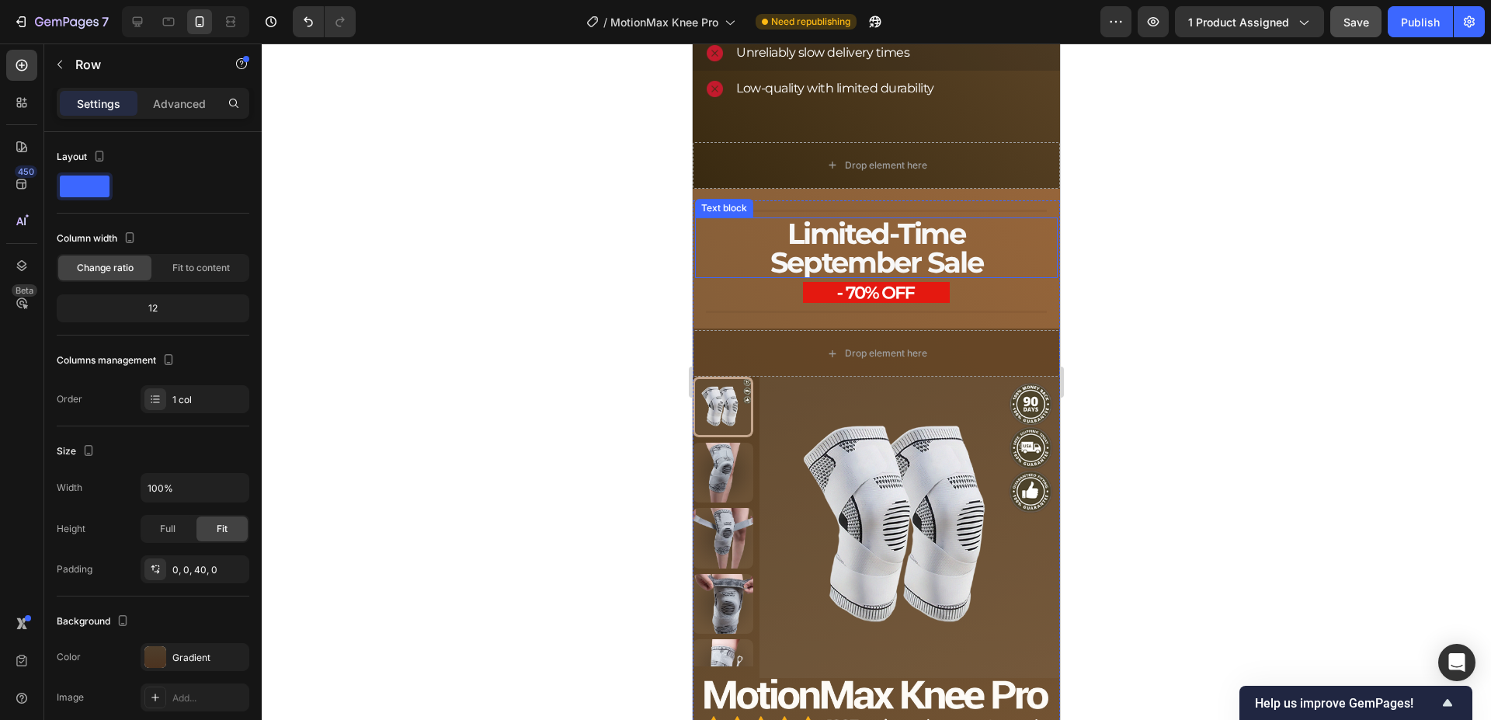
click at [853, 273] on span "September Sale" at bounding box center [876, 262] width 213 height 35
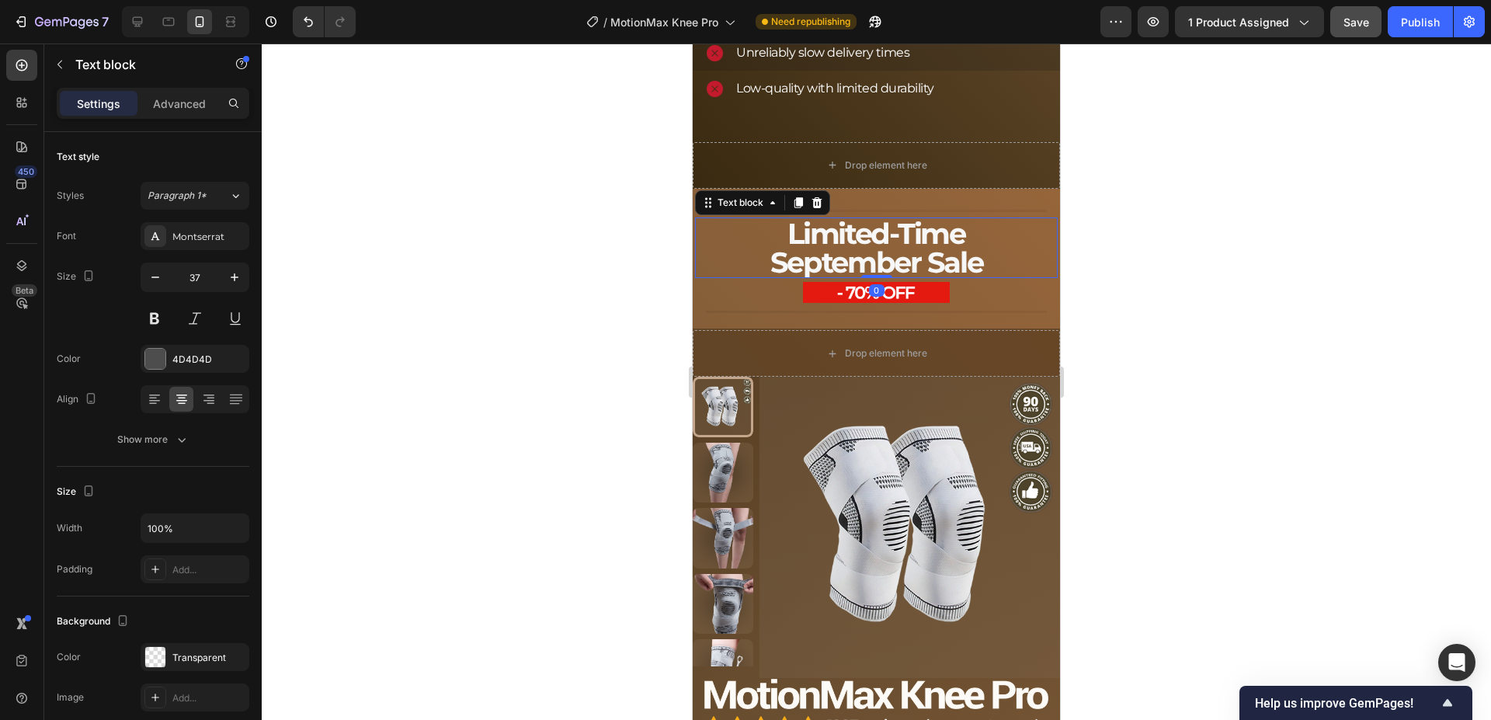
click at [853, 273] on span "September Sale" at bounding box center [876, 262] width 213 height 35
click at [854, 273] on span "September Sale" at bounding box center [876, 262] width 213 height 35
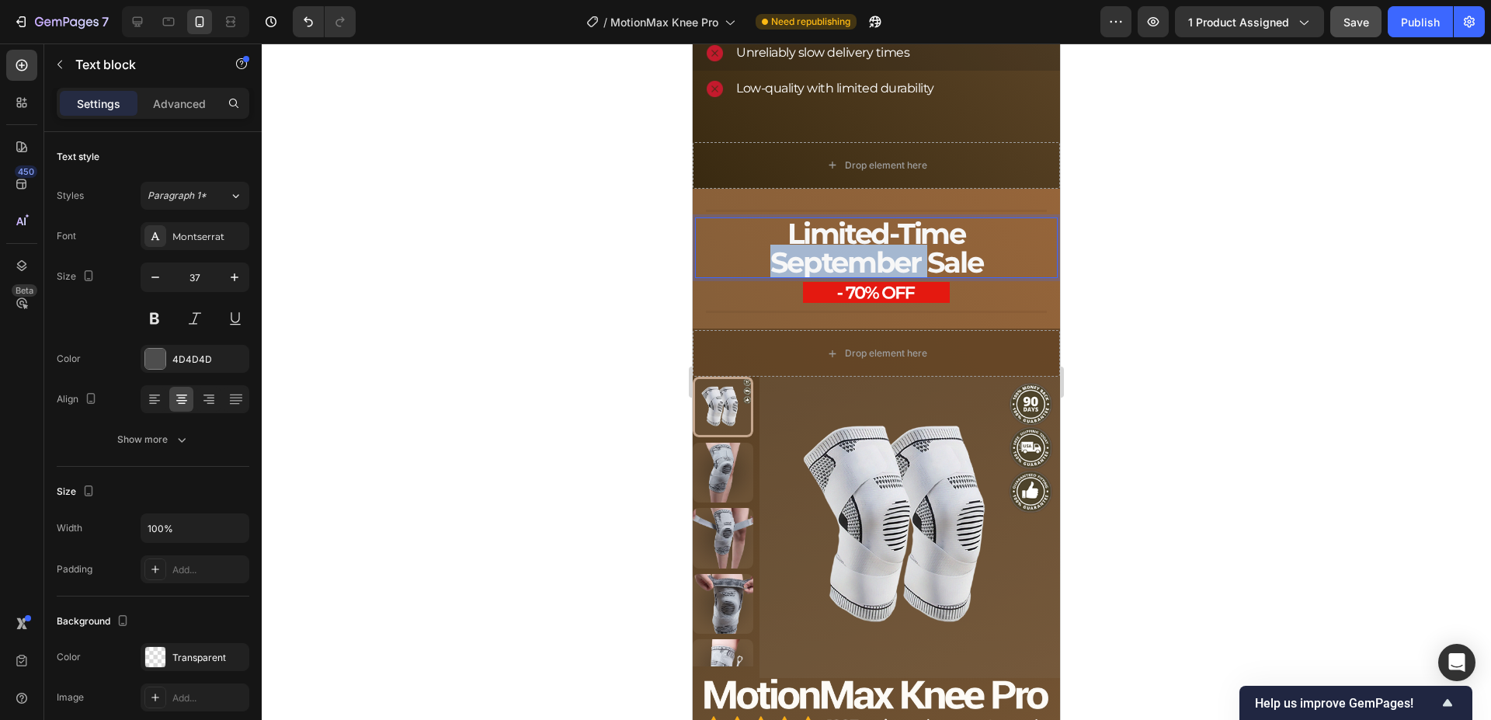
click at [854, 273] on span "September Sale" at bounding box center [876, 262] width 213 height 35
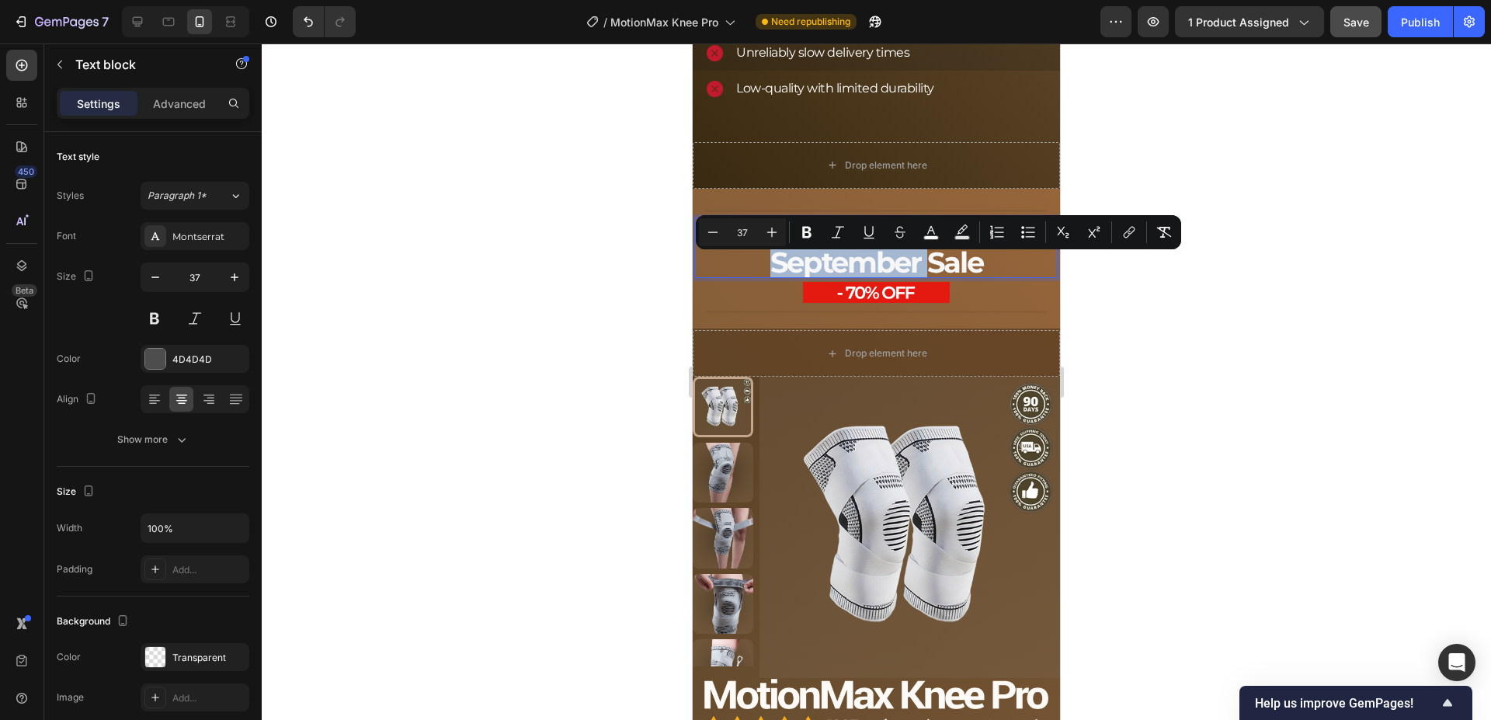
click at [921, 278] on span "September Sale" at bounding box center [876, 262] width 213 height 35
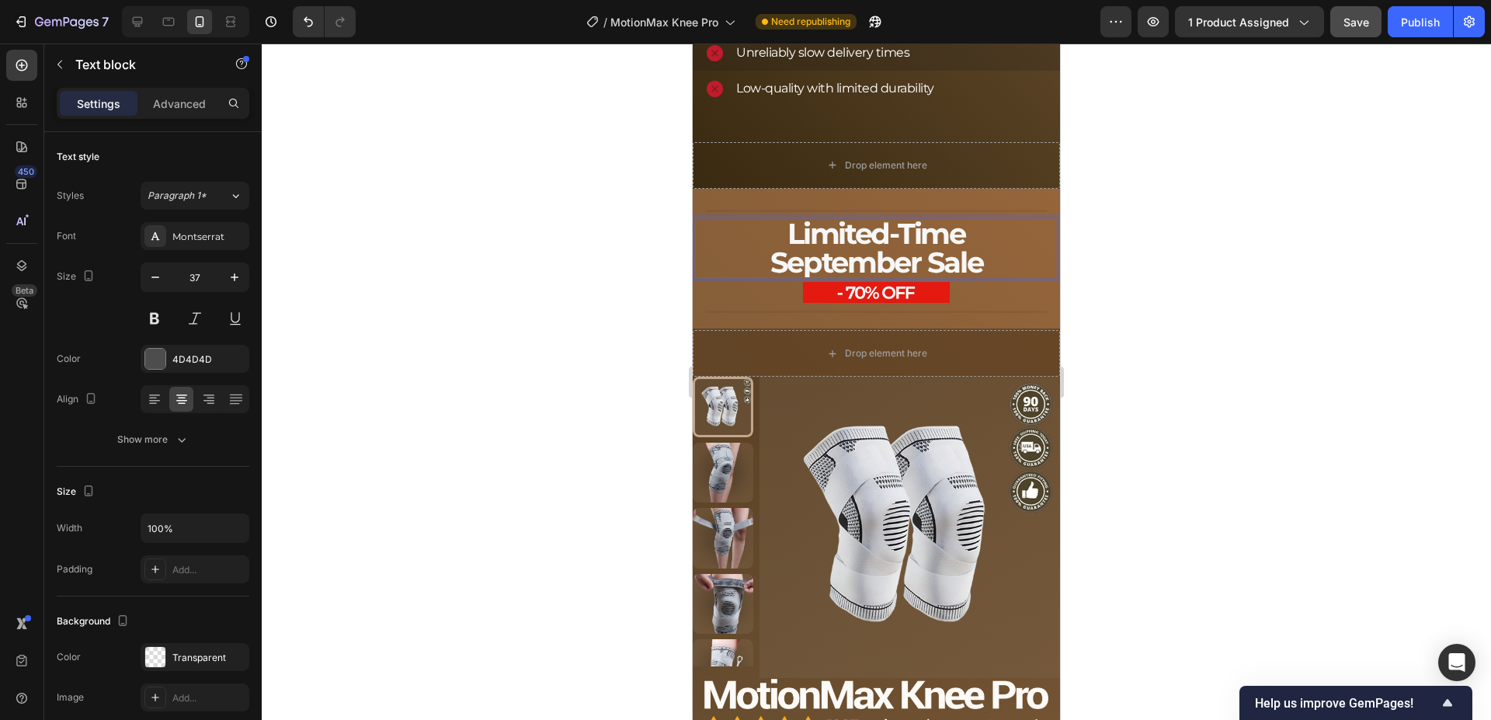
click at [940, 271] on span "September Sale" at bounding box center [876, 262] width 213 height 35
click at [582, 255] on div at bounding box center [876, 381] width 1229 height 676
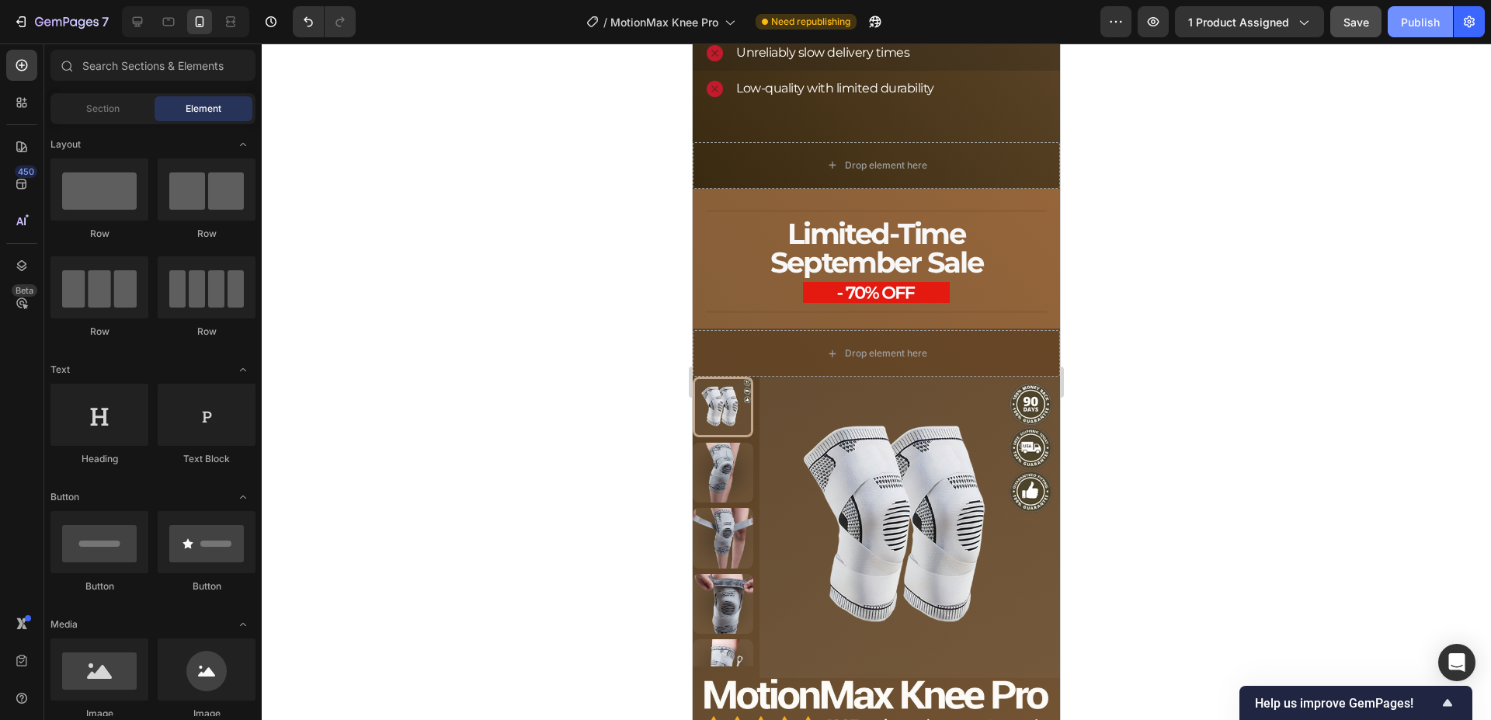
click at [1422, 30] on div "Publish" at bounding box center [1420, 22] width 39 height 16
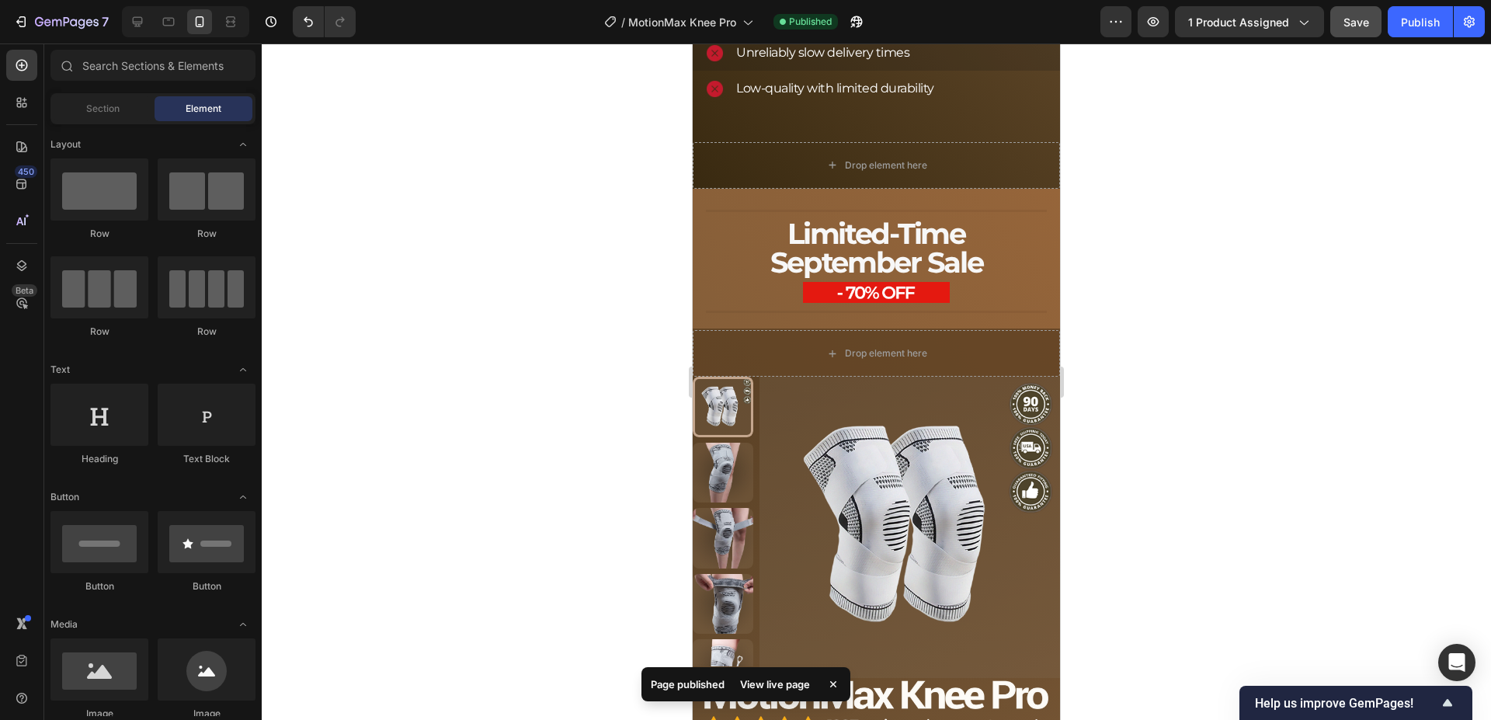
click at [789, 682] on div "View live page" at bounding box center [775, 684] width 89 height 22
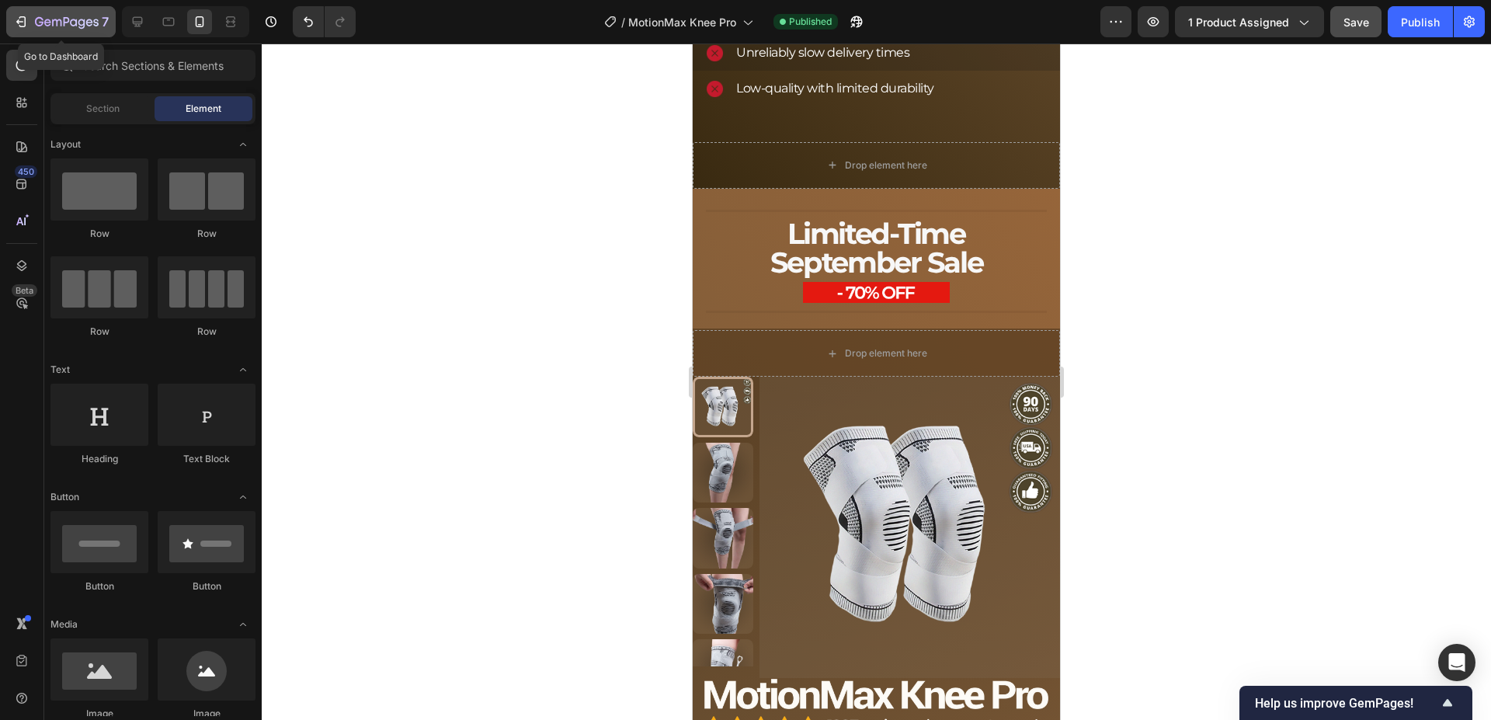
click at [61, 17] on icon "button" at bounding box center [67, 22] width 64 height 13
